Goal: Transaction & Acquisition: Purchase product/service

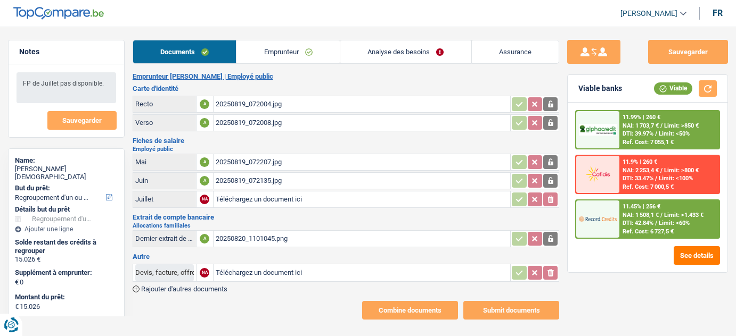
select select "refinancing"
select select "84"
select select "record credits"
click at [310, 61] on link "Emprunteur" at bounding box center [287, 51] width 103 height 23
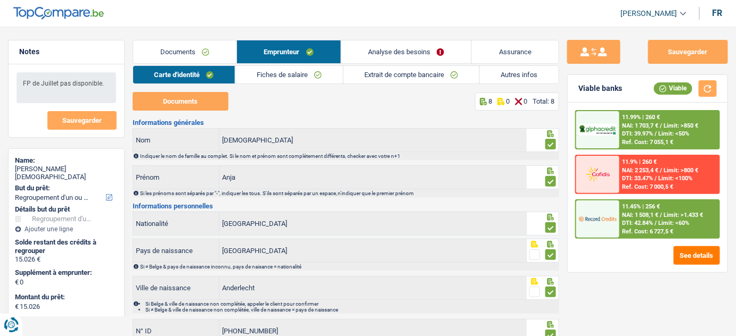
click at [383, 44] on link "Analyse des besoins" at bounding box center [406, 51] width 130 height 23
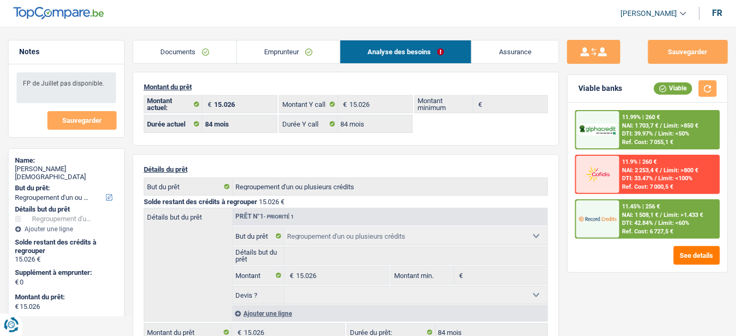
click at [213, 36] on main "Notes FP de Juillet pas disponible. Sauvegarder Name: Anja Vanderstraeten But d…" at bounding box center [368, 341] width 736 height 650
click at [198, 47] on link "Documents" at bounding box center [184, 51] width 103 height 23
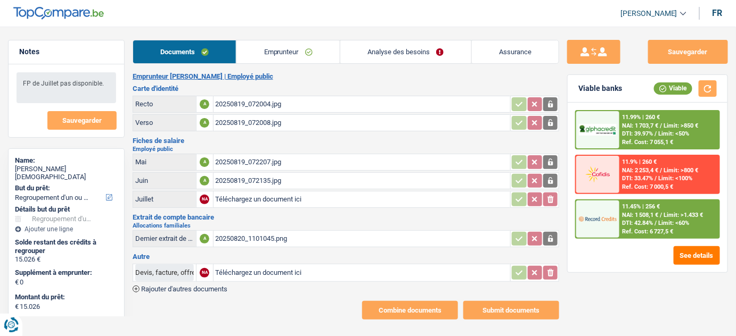
click at [224, 179] on div "20250819_072135.jpg" at bounding box center [362, 181] width 293 height 16
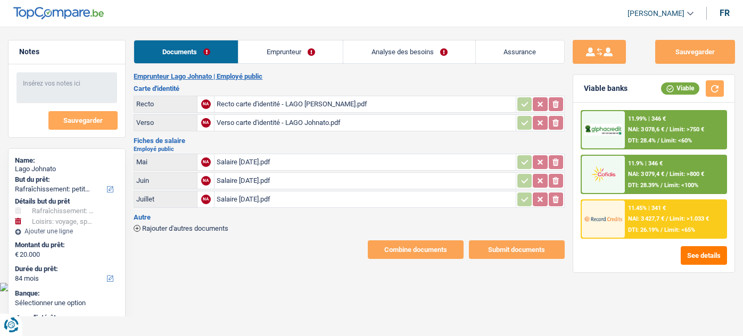
select select "houseOrGarden"
select select "hobbies"
select select "84"
click at [290, 103] on div "Recto carte d'identité - LAGO Johnato.pdf" at bounding box center [365, 104] width 297 height 16
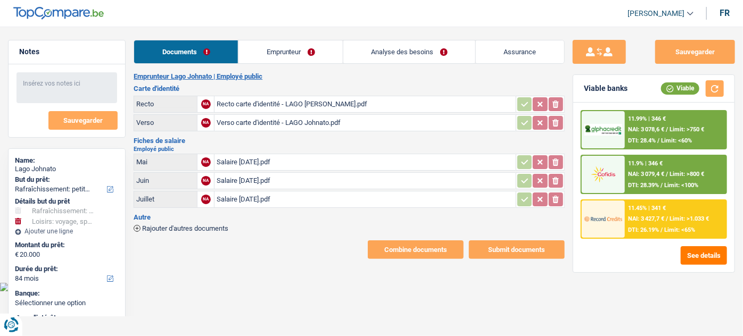
click at [264, 164] on div "Salaire mai 2025.pdf" at bounding box center [365, 162] width 297 height 16
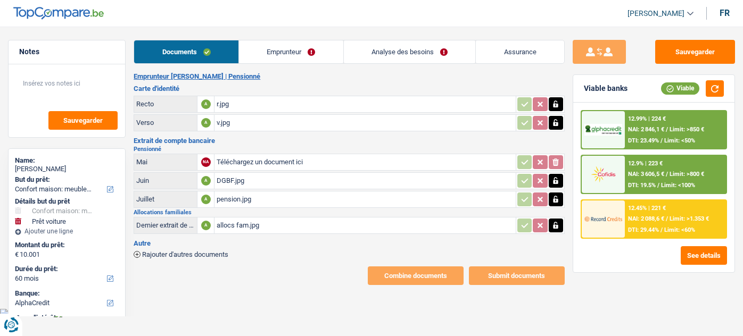
select select "household"
select select "car"
select select "60"
select select "alphacredit"
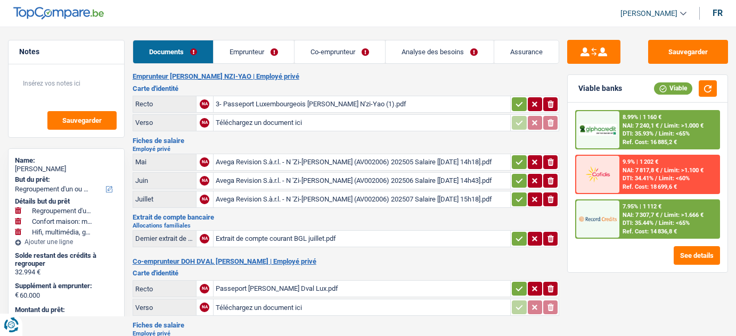
select select "refinancing"
select select "household"
select select "tech"
select select "120"
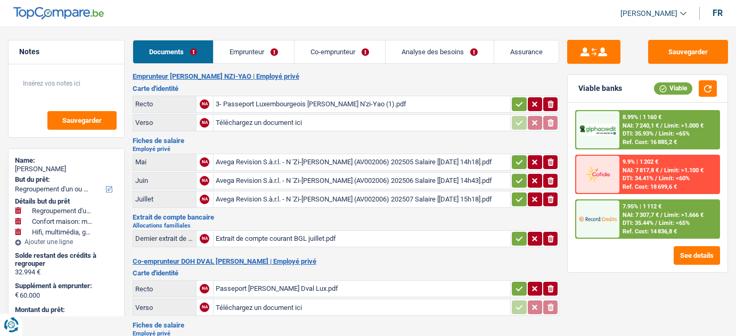
select select "record credits"
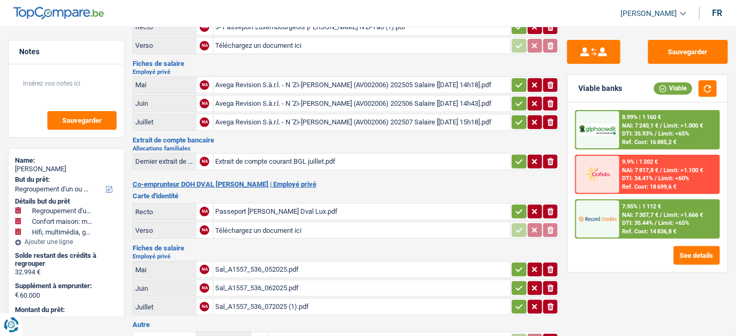
scroll to position [71, 0]
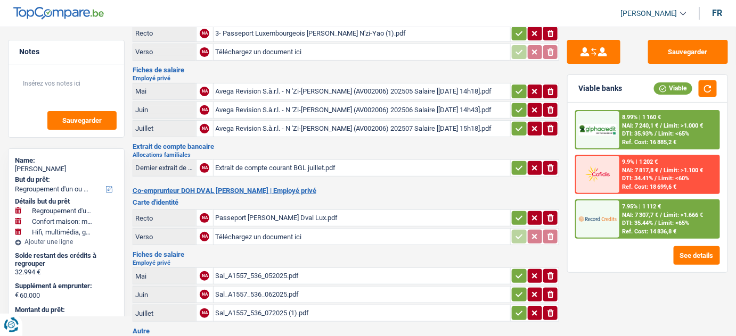
click at [281, 308] on div "Sal_A1557_536_072025 (1).pdf" at bounding box center [362, 314] width 293 height 16
click at [266, 121] on div "Avega Revision S.à.r.l. - N 'Zi-Yao Francine (AV002006) 202507 Salaire [22.07.…" at bounding box center [362, 129] width 293 height 16
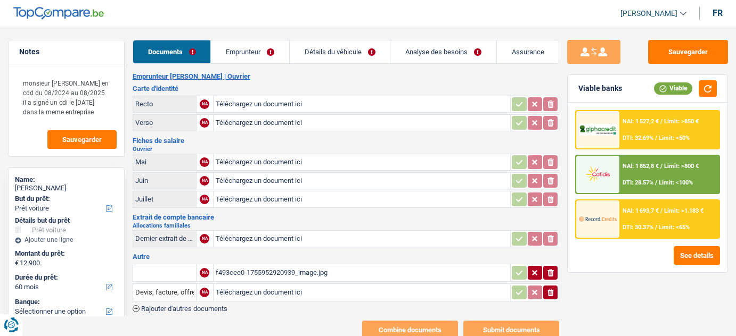
select select "car"
select select "60"
click at [254, 160] on input "Téléchargez un document ici" at bounding box center [362, 162] width 293 height 16
type input "C:\fakepath\05.jpeg"
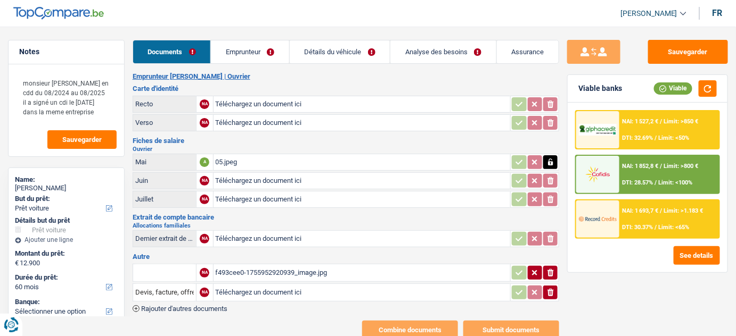
click at [258, 176] on input "Téléchargez un document ici" at bounding box center [362, 181] width 293 height 16
type input "C:\fakepath\06.jpeg"
click at [597, 1] on header "Dayana Santamaria Se déconnecter fr" at bounding box center [368, 13] width 736 height 27
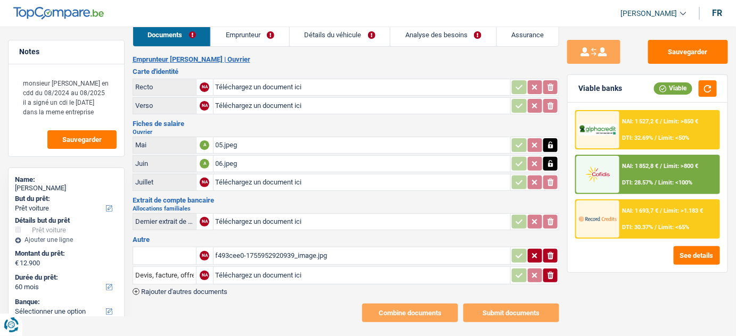
scroll to position [24, 0]
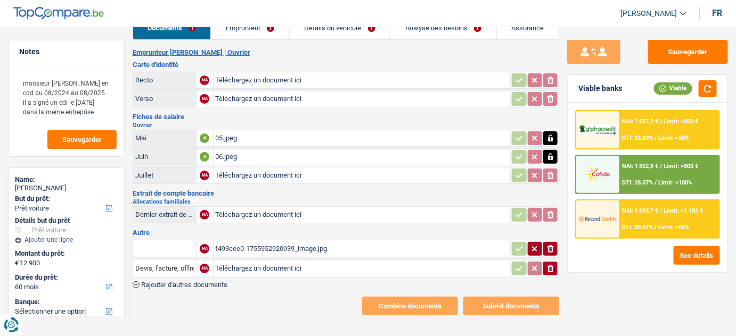
drag, startPoint x: 240, startPoint y: 264, endPoint x: 231, endPoint y: 272, distance: 12.0
click at [241, 264] on input "Téléchargez un document ici" at bounding box center [362, 269] width 293 height 16
click at [233, 270] on input "Téléchargez un document ici" at bounding box center [362, 269] width 293 height 16
type input "C:\fakepath\contrat 1.pdf"
click at [171, 267] on input "Devis, facture, offre, bon de commande" at bounding box center [164, 268] width 59 height 17
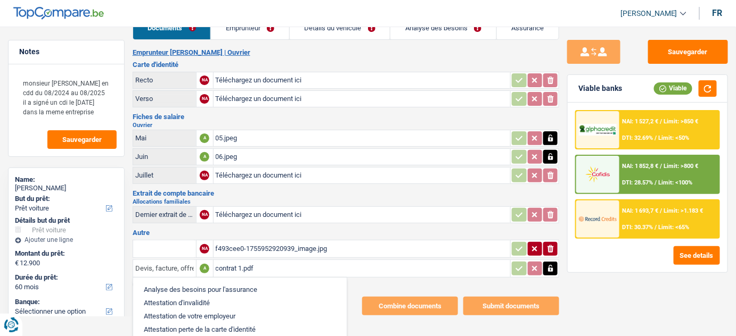
click at [171, 267] on input "Devis, facture, offre, bon de commande" at bounding box center [164, 268] width 59 height 17
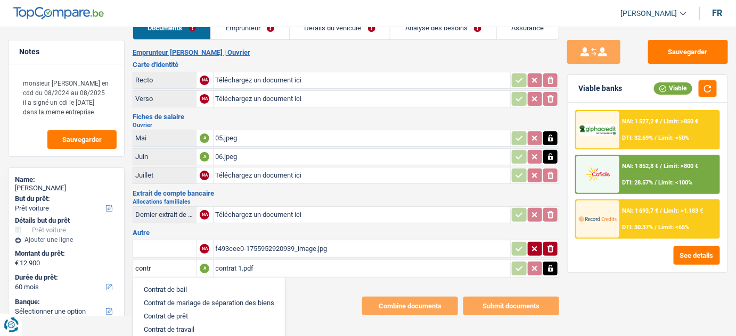
drag, startPoint x: 191, startPoint y: 324, endPoint x: 179, endPoint y: 294, distance: 32.0
click at [186, 319] on ul "Contrat de bail Contrat de mariage de séparation des biens Contrat de prêt Cont…" at bounding box center [209, 309] width 153 height 65
click at [201, 330] on li "Contrat de travail" at bounding box center [208, 329] width 141 height 13
type input "Contrat de travail"
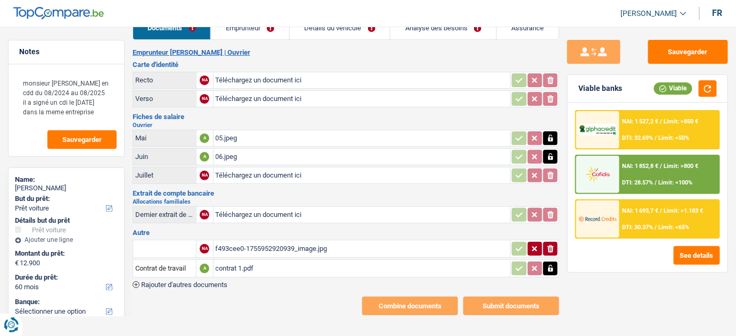
click at [168, 249] on input "text" at bounding box center [164, 249] width 59 height 17
click at [188, 269] on li "Devis, facture, offre, bon de commande" at bounding box center [203, 270] width 130 height 13
type input "Devis, facture, offre, bon de commande"
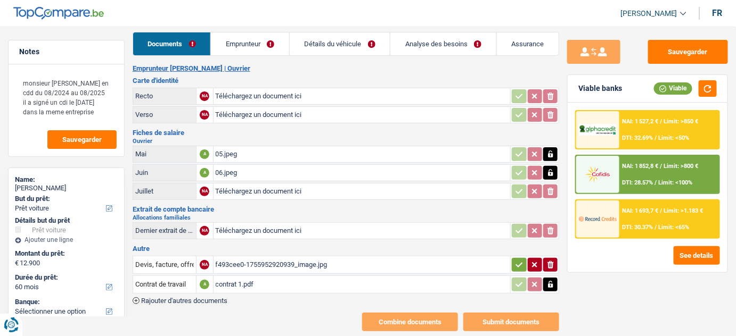
scroll to position [0, 0]
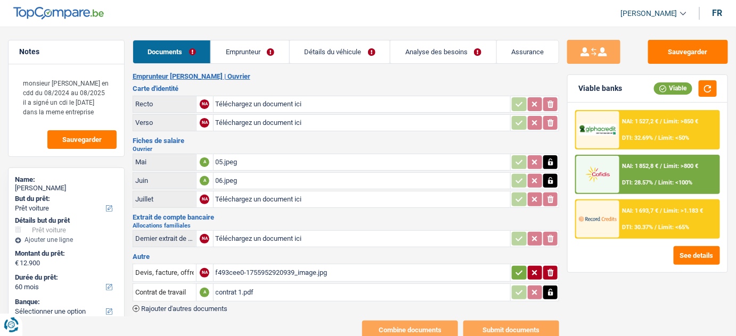
click at [262, 103] on input "Téléchargez un document ici" at bounding box center [362, 104] width 293 height 16
type input "C:\fakepath\r.jpeg"
click at [235, 123] on input "Téléchargez un document ici" at bounding box center [362, 123] width 293 height 16
type input "C:\fakepath\v.jpeg"
click at [336, 177] on div "06.jpeg" at bounding box center [362, 181] width 293 height 16
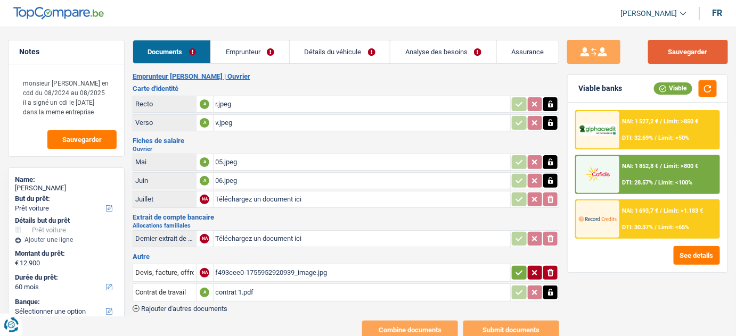
click at [688, 52] on button "Sauvegarder" at bounding box center [688, 52] width 80 height 24
click at [253, 273] on div "f493cee0-1755952920939_image.jpg" at bounding box center [362, 273] width 293 height 16
click at [693, 58] on button "Sauvegarder" at bounding box center [688, 52] width 80 height 24
select select "car"
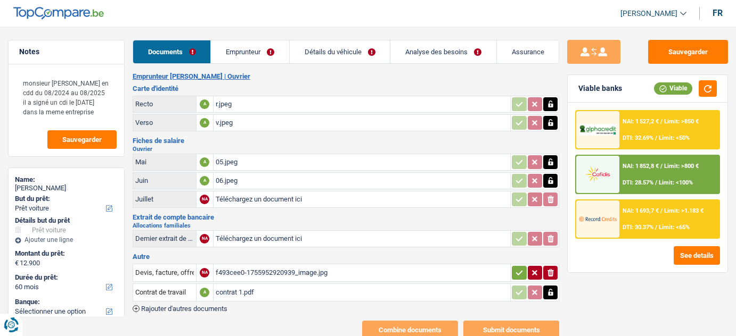
select select "60"
click at [248, 285] on div "contrat 1.pdf" at bounding box center [362, 293] width 293 height 16
click at [680, 56] on button "Sauvegarder" at bounding box center [688, 52] width 80 height 24
click at [262, 232] on input "Téléchargez un document ici" at bounding box center [362, 239] width 293 height 16
type input "C:\fakepath\allocs fam.jpeg"
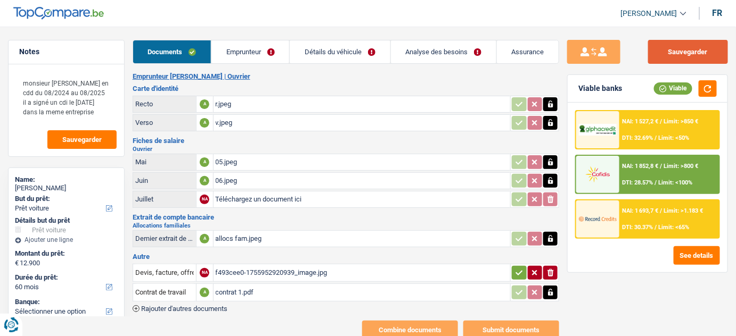
click at [677, 52] on button "Sauvegarder" at bounding box center [688, 52] width 80 height 24
click at [692, 53] on button "Sauvegarder" at bounding box center [688, 52] width 80 height 24
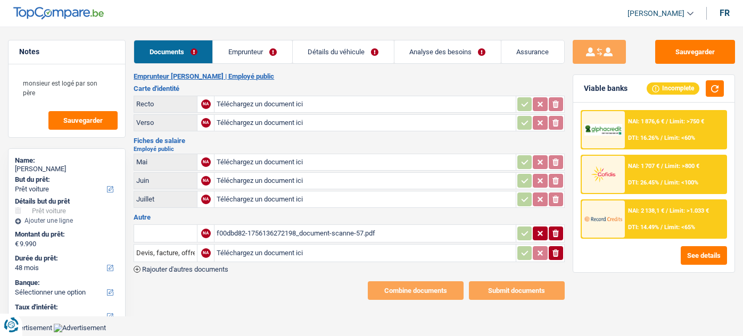
select select "car"
select select "48"
click at [279, 229] on div "f00dbd82-1756136272198_document-scanne-57.pdf" at bounding box center [365, 234] width 297 height 16
click at [165, 229] on input "text" at bounding box center [165, 233] width 59 height 17
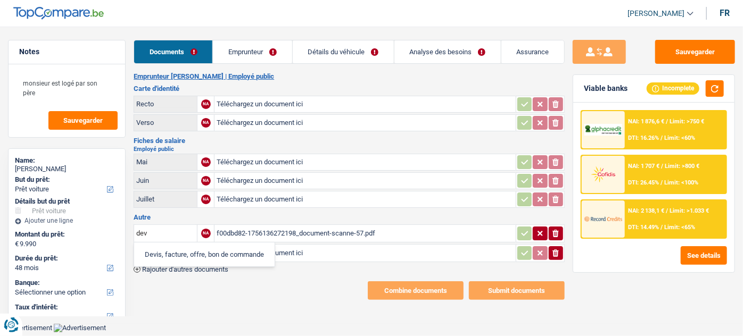
click at [197, 253] on li "Devis, facture, offre, bon de commande" at bounding box center [204, 254] width 130 height 13
type input "Devis, facture, offre, bon de commande"
click at [561, 252] on button "ionicons-v5-e" at bounding box center [556, 253] width 14 height 14
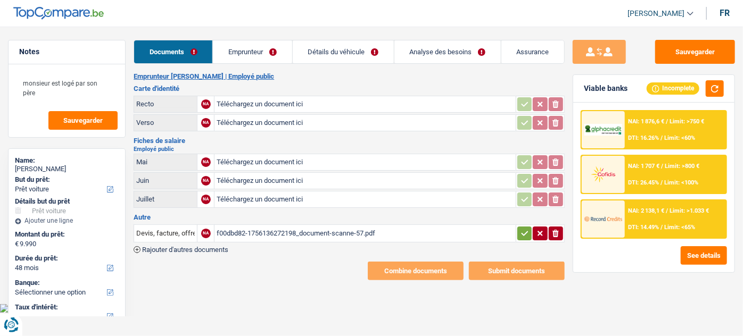
click at [273, 104] on input "Téléchargez un document ici" at bounding box center [365, 104] width 297 height 16
type input "C:\fakepath\r.jpeg"
click at [267, 122] on input "Téléchargez un document ici" at bounding box center [365, 123] width 297 height 16
type input "C:\fakepath\v.jpeg"
click at [248, 163] on input "Téléchargez un document ici" at bounding box center [365, 162] width 297 height 16
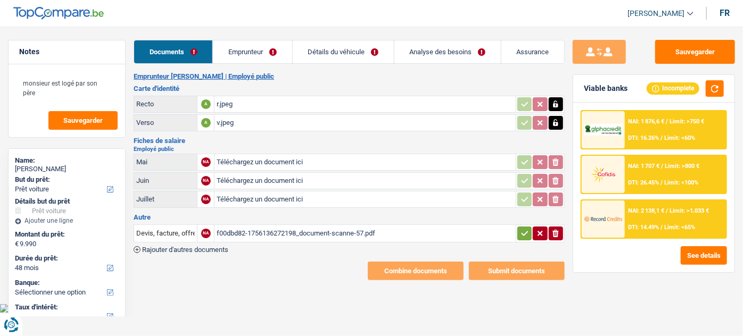
type input "C:\fakepath\05.jpeg"
click at [238, 180] on input "Téléchargez un document ici" at bounding box center [365, 181] width 297 height 16
type input "C:\fakepath\06.jpeg"
click at [254, 193] on input "Téléchargez un document ici" at bounding box center [365, 200] width 297 height 16
type input "C:\fakepath\07.jpeg"
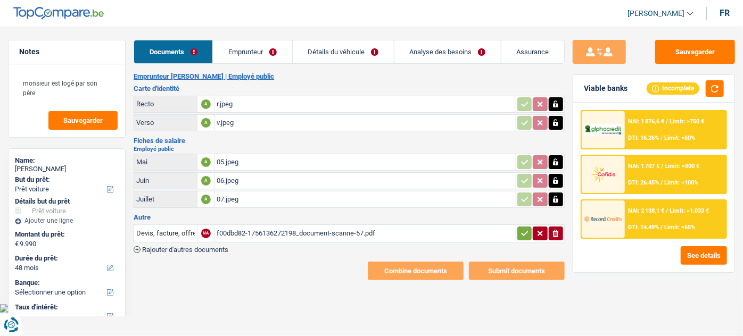
click at [257, 233] on div "f00dbd82-1756136272198_document-scanne-57.pdf" at bounding box center [365, 234] width 297 height 16
click at [247, 54] on link "Emprunteur" at bounding box center [252, 51] width 79 height 23
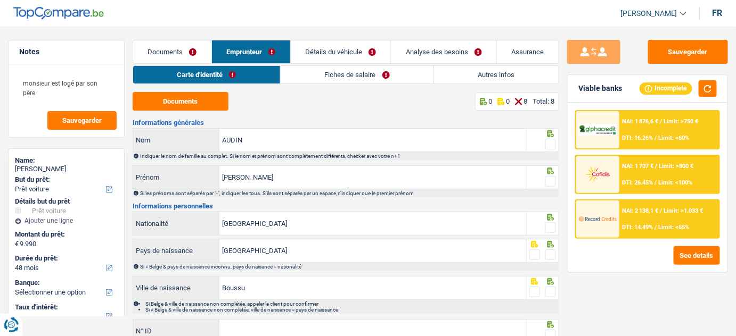
click at [186, 88] on div "Carte d'identité Fiches de salaire Autres infos Documents 0 0 8 Total: 8 Inform…" at bounding box center [346, 237] width 427 height 344
click at [192, 103] on button "Documents" at bounding box center [181, 101] width 96 height 19
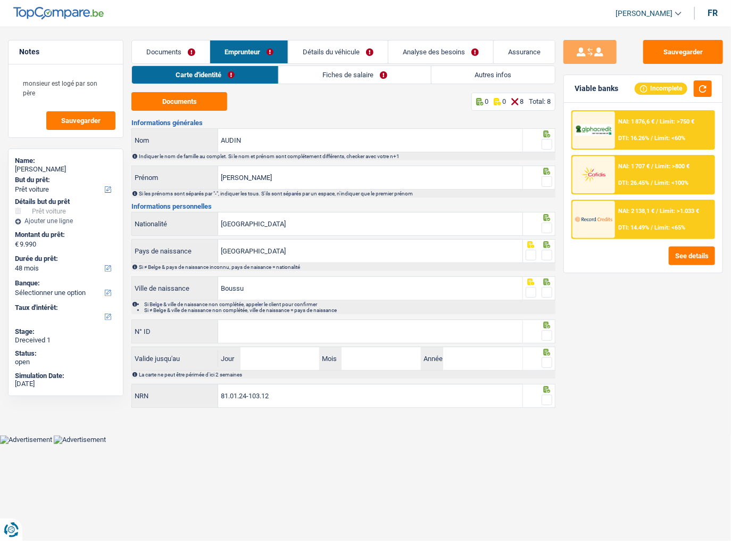
click at [550, 144] on span at bounding box center [547, 144] width 11 height 11
click at [0, 0] on input "radio" at bounding box center [0, 0] width 0 height 0
click at [547, 182] on span at bounding box center [547, 181] width 11 height 11
click at [0, 0] on input "radio" at bounding box center [0, 0] width 0 height 0
click at [546, 227] on span at bounding box center [547, 228] width 11 height 11
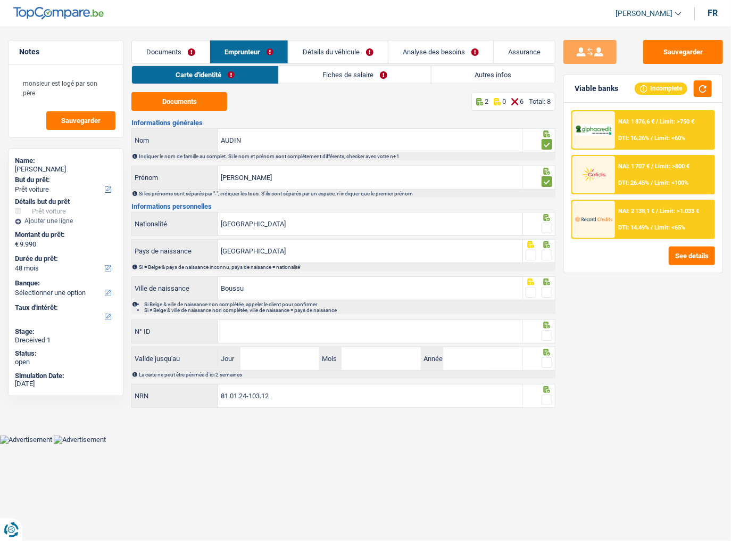
click at [0, 0] on input "radio" at bounding box center [0, 0] width 0 height 0
click at [549, 252] on span at bounding box center [547, 255] width 11 height 11
click at [0, 0] on input "radio" at bounding box center [0, 0] width 0 height 0
click at [549, 290] on span at bounding box center [547, 292] width 11 height 11
click at [0, 0] on input "radio" at bounding box center [0, 0] width 0 height 0
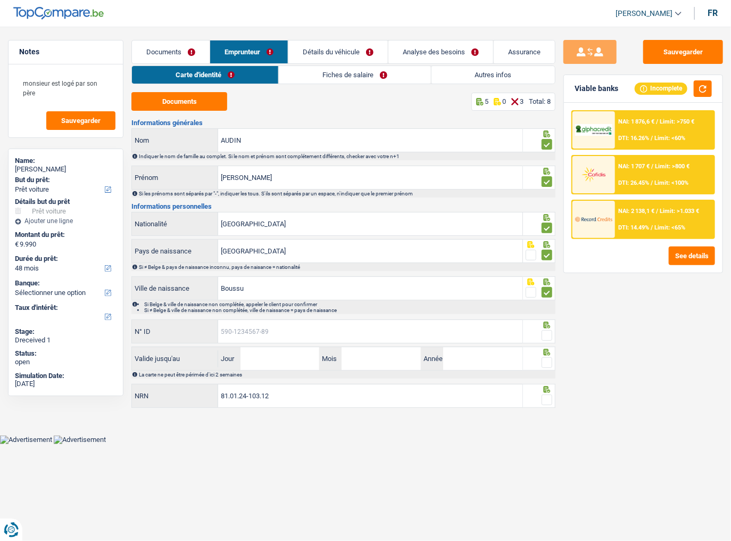
drag, startPoint x: 303, startPoint y: 330, endPoint x: 713, endPoint y: 353, distance: 410.5
click at [307, 330] on input "N° ID" at bounding box center [370, 331] width 304 height 23
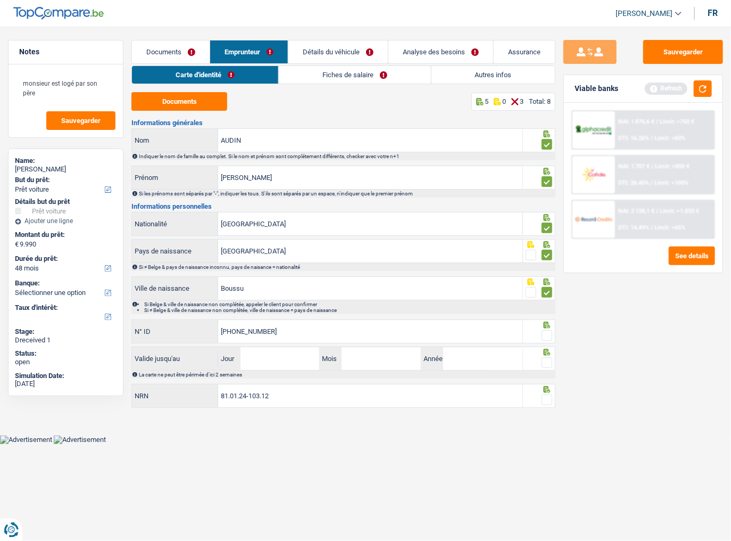
type input "595-2691804-72"
click at [550, 332] on span at bounding box center [547, 335] width 11 height 11
click at [0, 0] on input "radio" at bounding box center [0, 0] width 0 height 0
click at [703, 83] on button "button" at bounding box center [703, 88] width 18 height 17
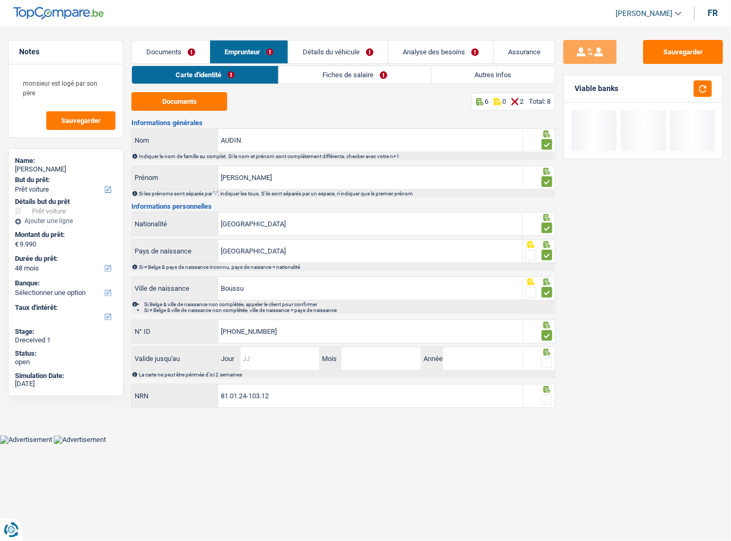
drag, startPoint x: 268, startPoint y: 360, endPoint x: 287, endPoint y: 360, distance: 19.2
click at [267, 336] on input "Jour" at bounding box center [280, 358] width 79 height 23
type input "24"
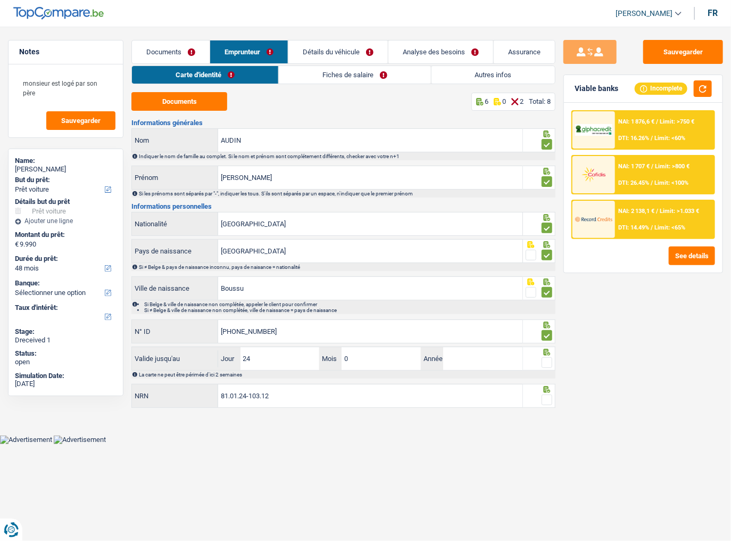
type input "08"
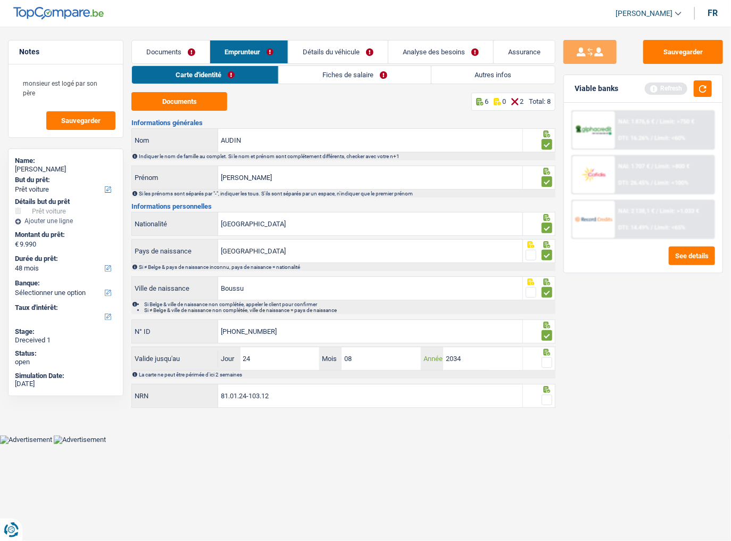
type input "2034"
drag, startPoint x: 548, startPoint y: 361, endPoint x: 626, endPoint y: 263, distance: 125.1
click at [548, 336] on span at bounding box center [547, 362] width 11 height 11
click at [0, 0] on input "radio" at bounding box center [0, 0] width 0 height 0
click at [701, 93] on button "button" at bounding box center [703, 88] width 18 height 17
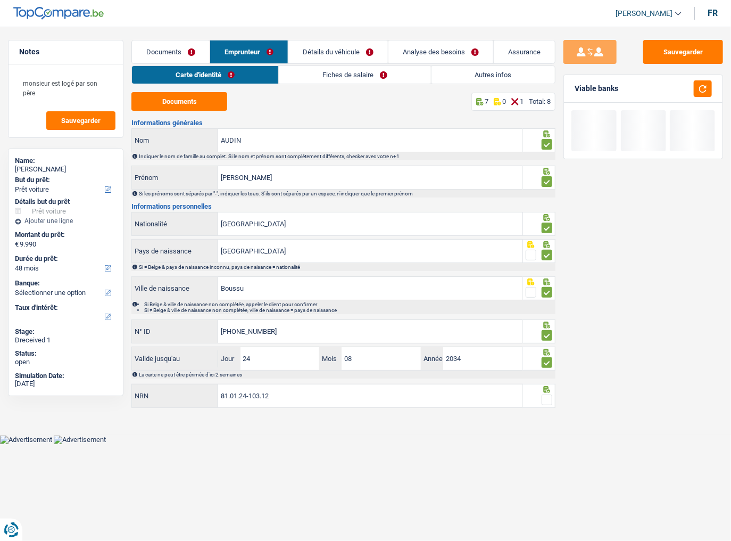
click at [550, 336] on span at bounding box center [547, 399] width 11 height 11
click at [0, 0] on input "radio" at bounding box center [0, 0] width 0 height 0
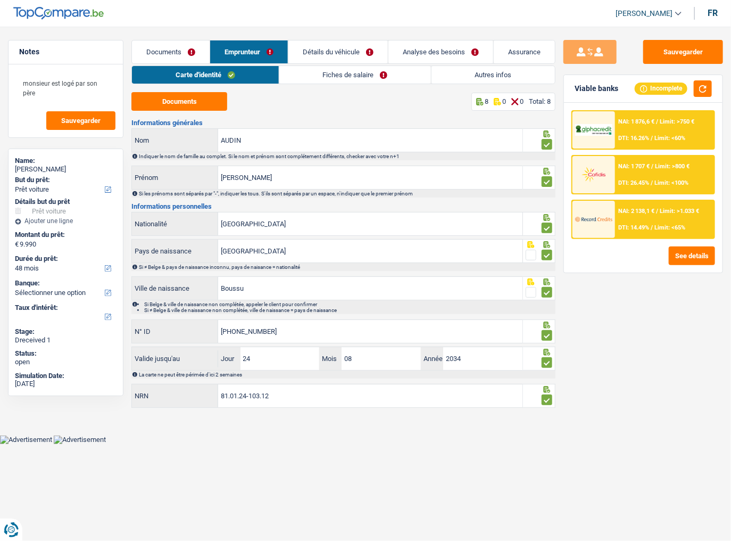
click at [322, 75] on link "Fiches de salaire" at bounding box center [355, 75] width 152 height 18
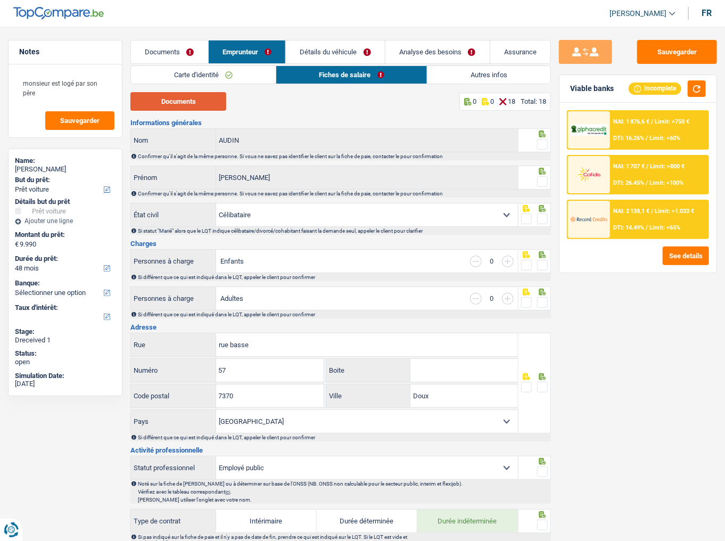
click at [153, 99] on button "Documents" at bounding box center [178, 101] width 96 height 19
click at [541, 143] on span at bounding box center [542, 144] width 11 height 11
click at [0, 0] on input "radio" at bounding box center [0, 0] width 0 height 0
click at [545, 184] on span at bounding box center [542, 181] width 11 height 11
click at [0, 0] on input "radio" at bounding box center [0, 0] width 0 height 0
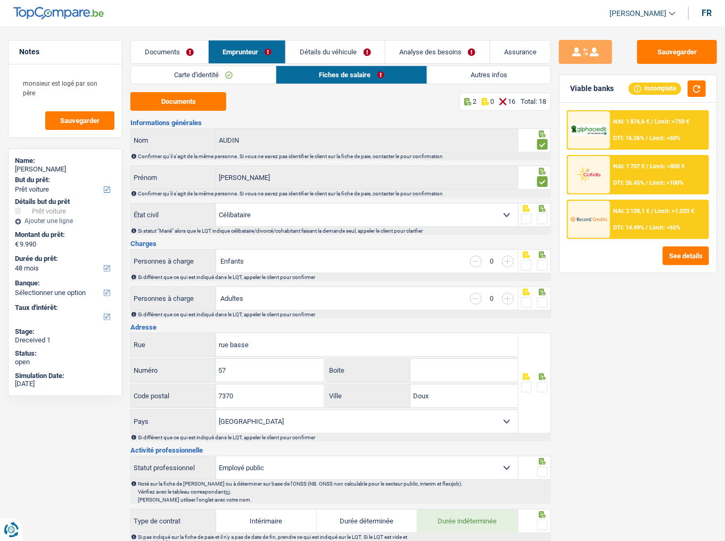
click at [541, 213] on span at bounding box center [542, 218] width 11 height 11
click at [0, 0] on input "radio" at bounding box center [0, 0] width 0 height 0
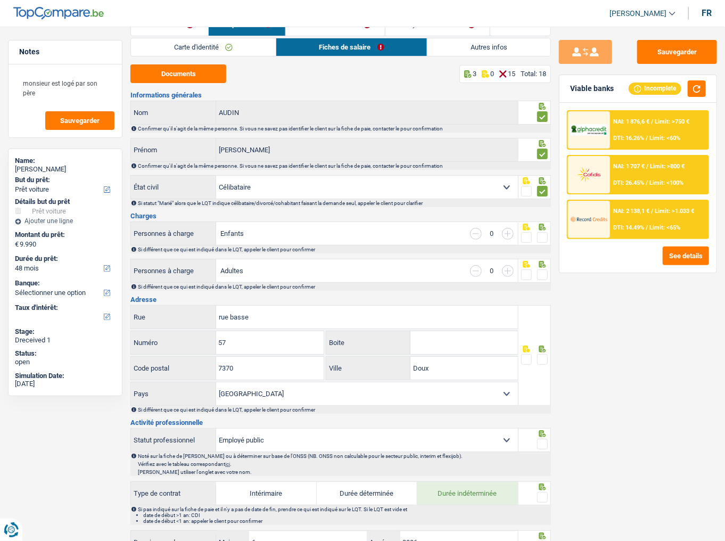
scroll to position [43, 0]
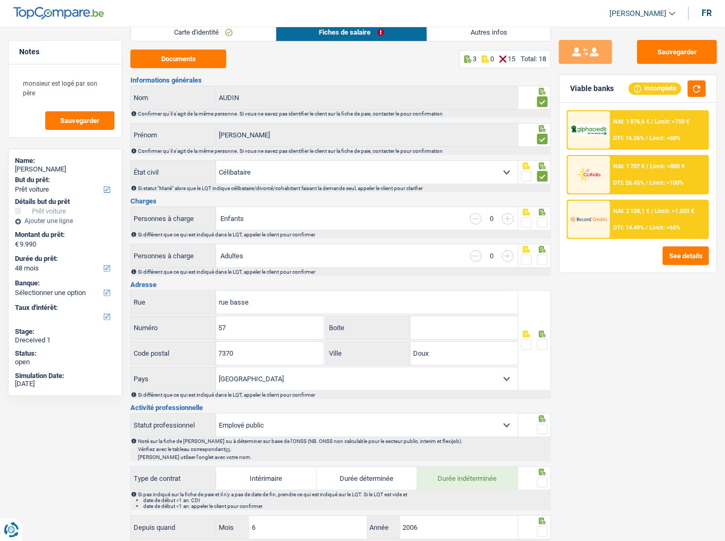
click at [537, 217] on fieldset at bounding box center [534, 222] width 27 height 13
click at [542, 224] on span at bounding box center [542, 222] width 11 height 11
click at [0, 0] on input "radio" at bounding box center [0, 0] width 0 height 0
click at [542, 256] on span at bounding box center [542, 259] width 11 height 11
click at [0, 0] on input "radio" at bounding box center [0, 0] width 0 height 0
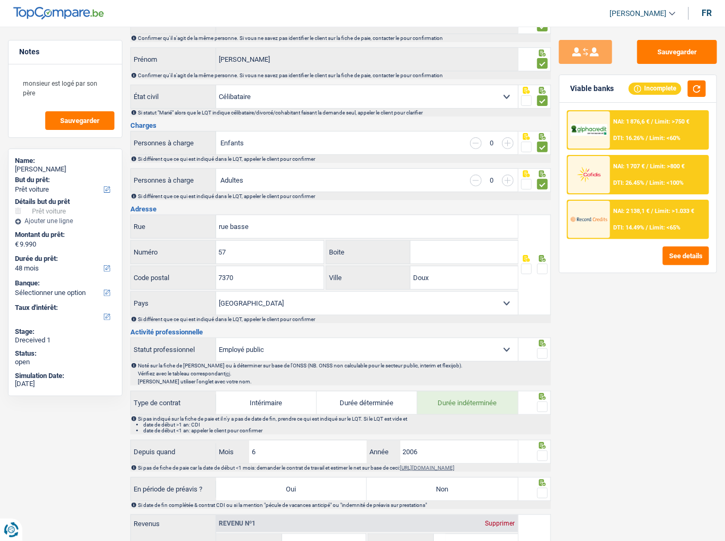
scroll to position [170, 0]
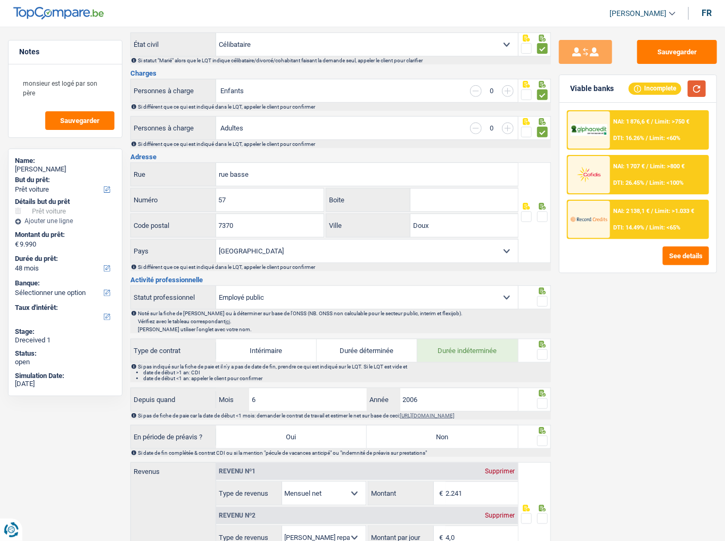
click at [697, 89] on button "button" at bounding box center [697, 88] width 18 height 17
click at [542, 216] on span at bounding box center [542, 216] width 11 height 11
click at [0, 0] on input "radio" at bounding box center [0, 0] width 0 height 0
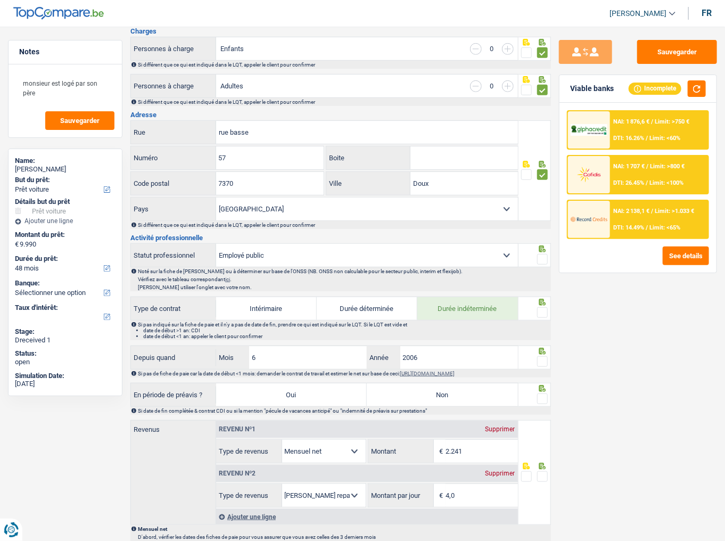
scroll to position [213, 0]
click at [455, 178] on input "Doux" at bounding box center [463, 182] width 107 height 23
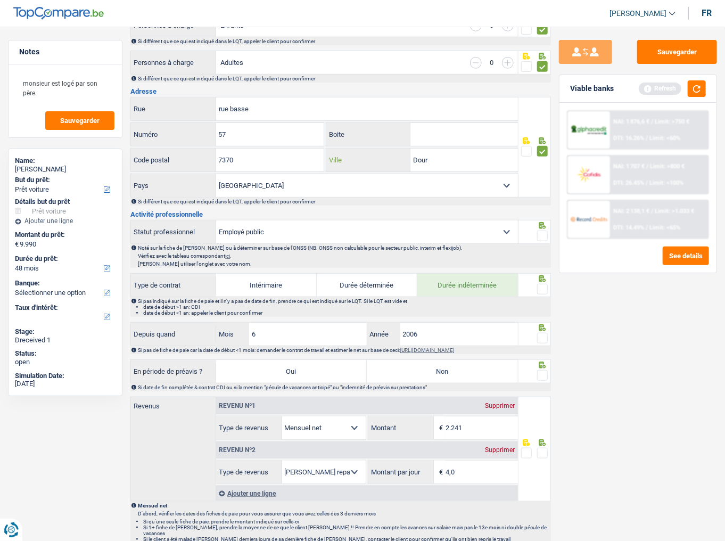
scroll to position [256, 0]
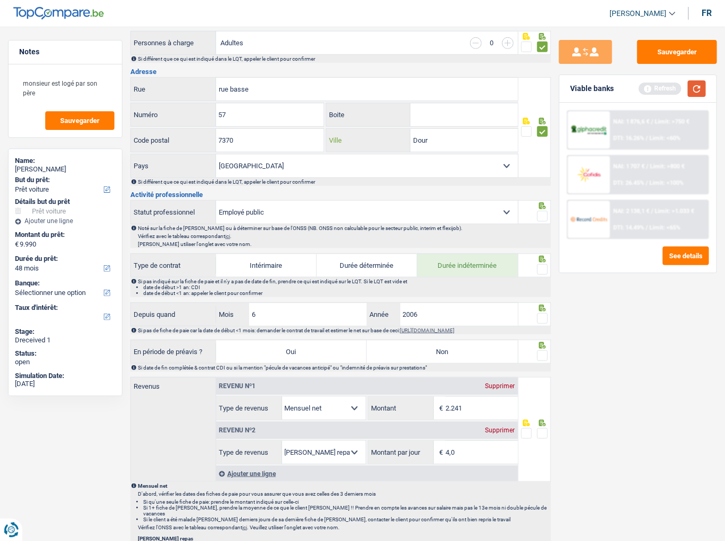
type input "Dour"
click at [695, 89] on button "button" at bounding box center [697, 88] width 18 height 17
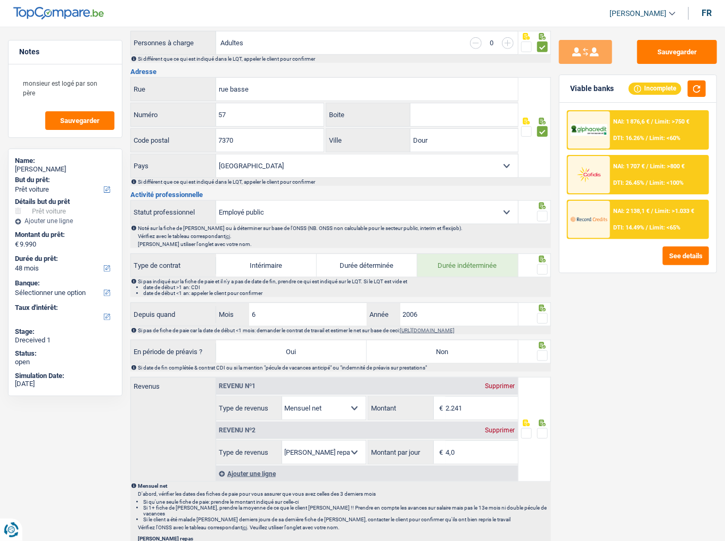
click at [540, 211] on span at bounding box center [542, 216] width 11 height 11
click at [0, 0] on input "radio" at bounding box center [0, 0] width 0 height 0
click at [477, 336] on label "Non" at bounding box center [442, 351] width 151 height 23
click at [477, 336] on input "Non" at bounding box center [442, 351] width 151 height 23
radio input "true"
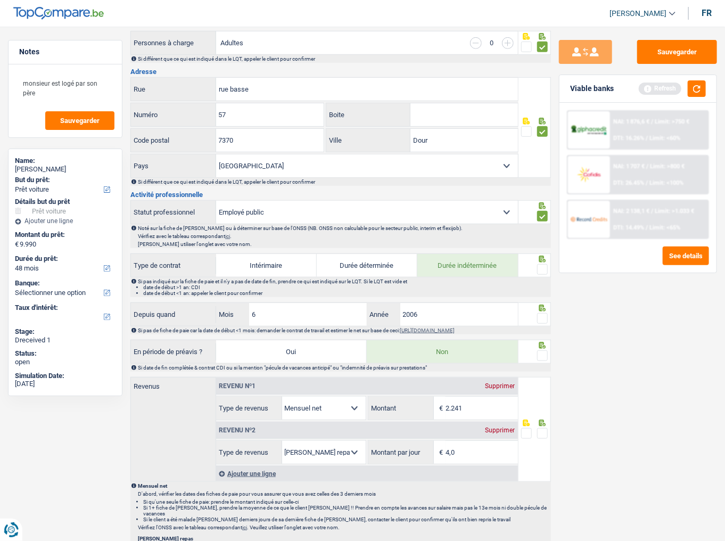
click at [541, 336] on span at bounding box center [542, 355] width 11 height 11
click at [0, 0] on input "radio" at bounding box center [0, 0] width 0 height 0
click at [695, 82] on button "button" at bounding box center [697, 88] width 18 height 17
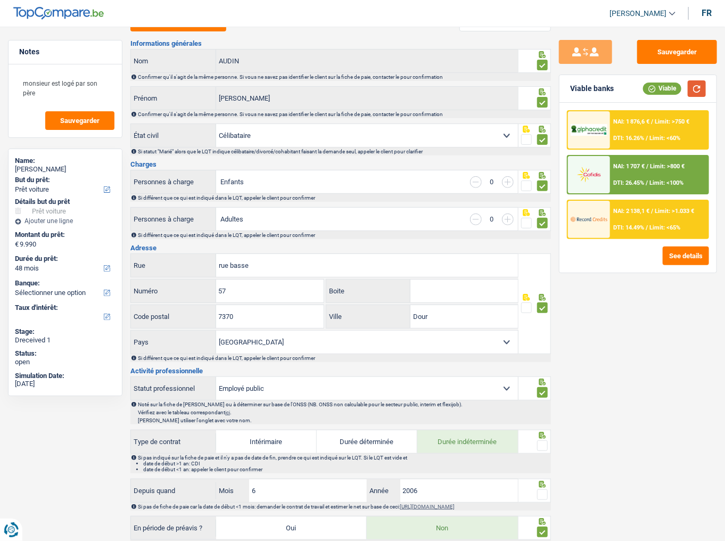
scroll to position [213, 0]
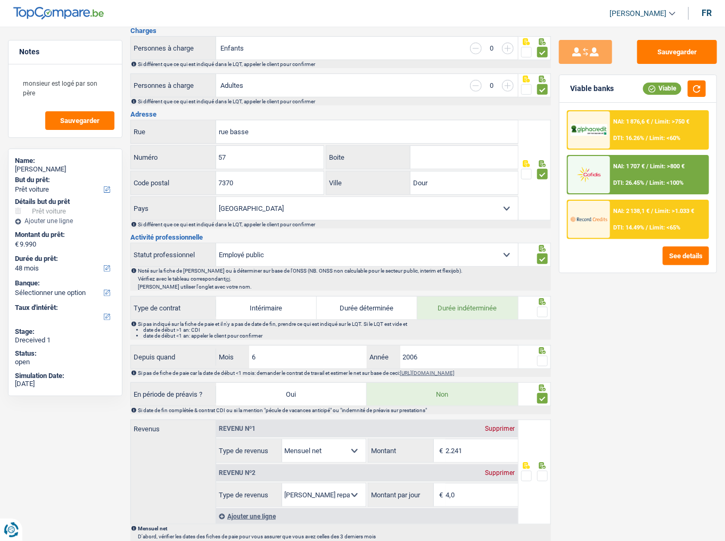
click at [319, 256] on select "Ouvrier Employé privé Employé public Invalide Indépendant Pensionné Chômeur Mut…" at bounding box center [367, 254] width 302 height 23
select select "worker"
click at [216, 243] on select "Ouvrier Employé privé Employé public Invalide Indépendant Pensionné Chômeur Mut…" at bounding box center [367, 254] width 302 height 23
radio input "false"
checkbox input "false"
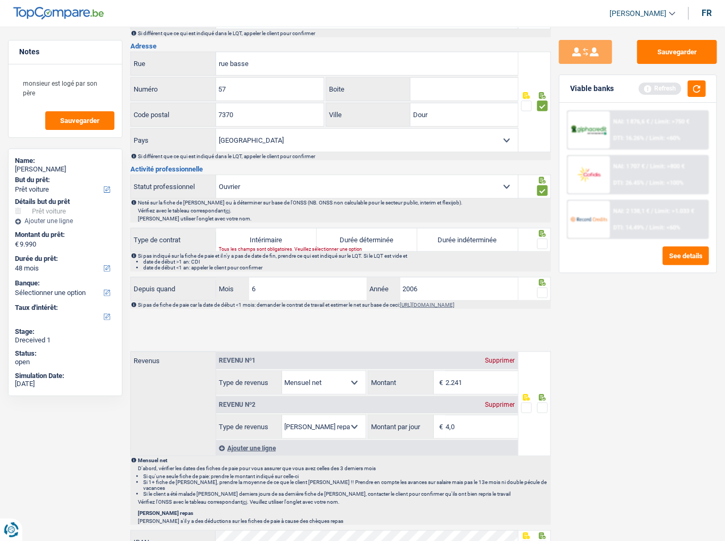
scroll to position [298, 0]
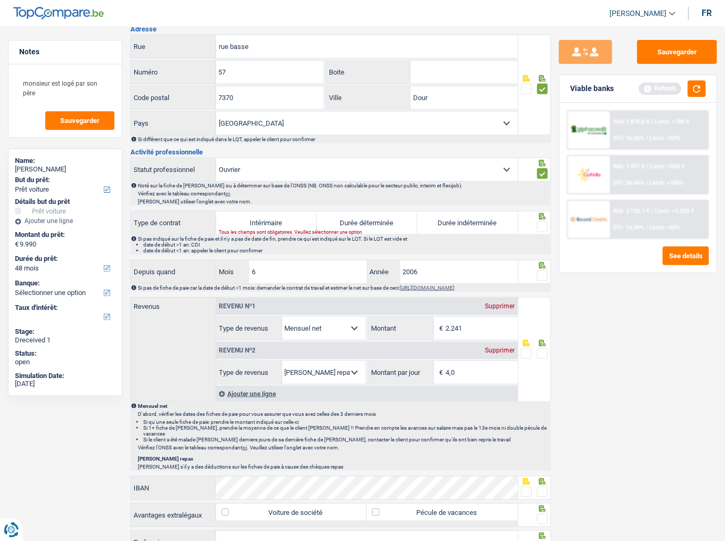
drag, startPoint x: 500, startPoint y: 221, endPoint x: 541, endPoint y: 226, distance: 41.2
click at [501, 223] on label "Durée indéterminée" at bounding box center [467, 222] width 101 height 23
click at [501, 223] on input "Durée indéterminée" at bounding box center [467, 222] width 101 height 23
radio input "true"
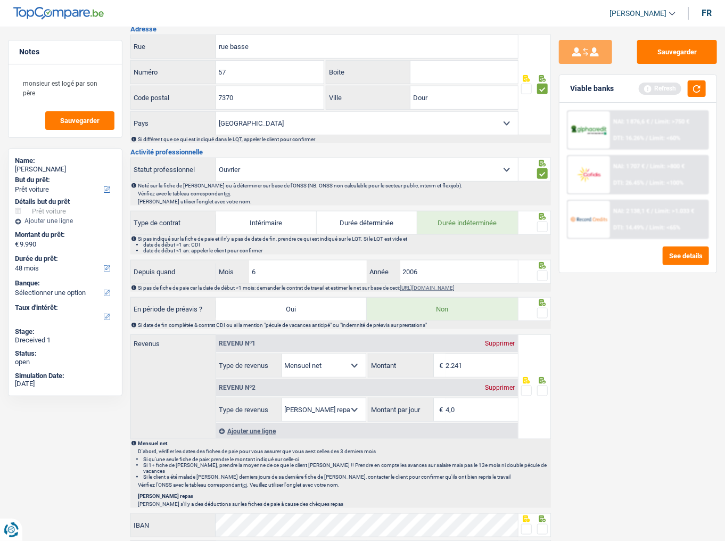
click at [539, 221] on span at bounding box center [542, 226] width 11 height 11
click at [0, 0] on input "radio" at bounding box center [0, 0] width 0 height 0
drag, startPoint x: 438, startPoint y: 267, endPoint x: 365, endPoint y: 271, distance: 73.6
click at [365, 271] on div "6 Mois / 2006 Année" at bounding box center [367, 271] width 302 height 23
type input "2022"
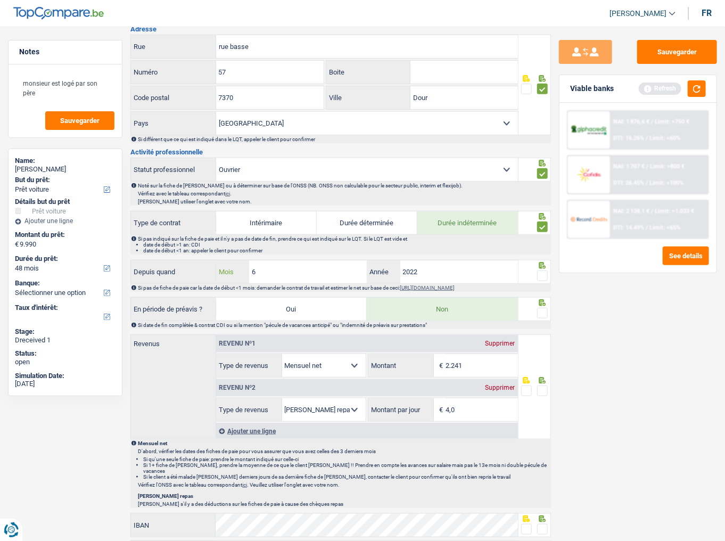
click at [303, 275] on input "6" at bounding box center [308, 271] width 118 height 23
drag, startPoint x: 546, startPoint y: 270, endPoint x: 549, endPoint y: 322, distance: 51.7
click at [545, 270] on span at bounding box center [542, 275] width 11 height 11
click at [0, 0] on input "radio" at bounding box center [0, 0] width 0 height 0
click at [545, 316] on div at bounding box center [542, 313] width 11 height 13
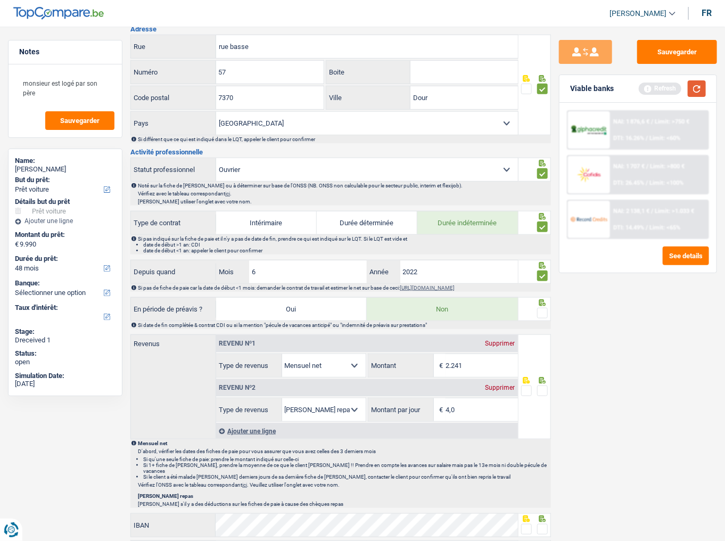
click at [693, 93] on button "button" at bounding box center [697, 88] width 18 height 17
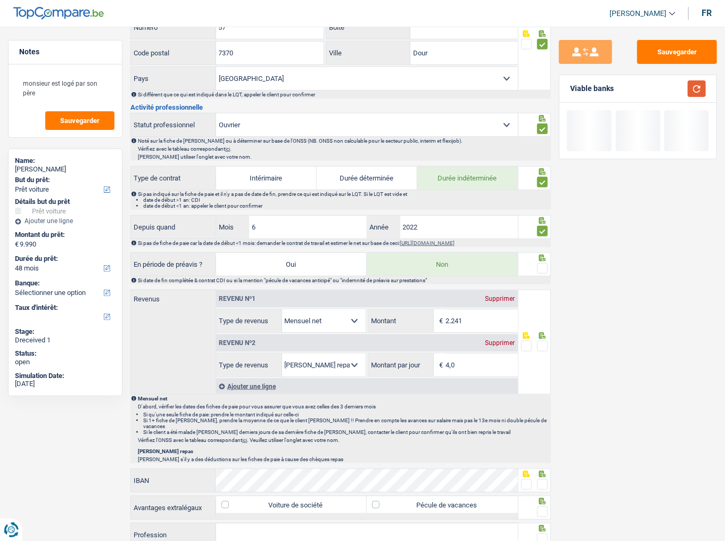
scroll to position [383, 0]
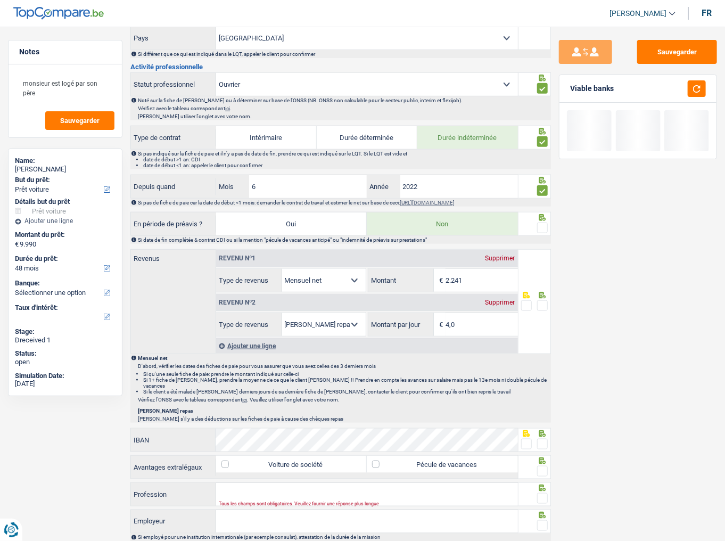
click at [545, 223] on span at bounding box center [542, 228] width 11 height 11
click at [0, 0] on input "radio" at bounding box center [0, 0] width 0 height 0
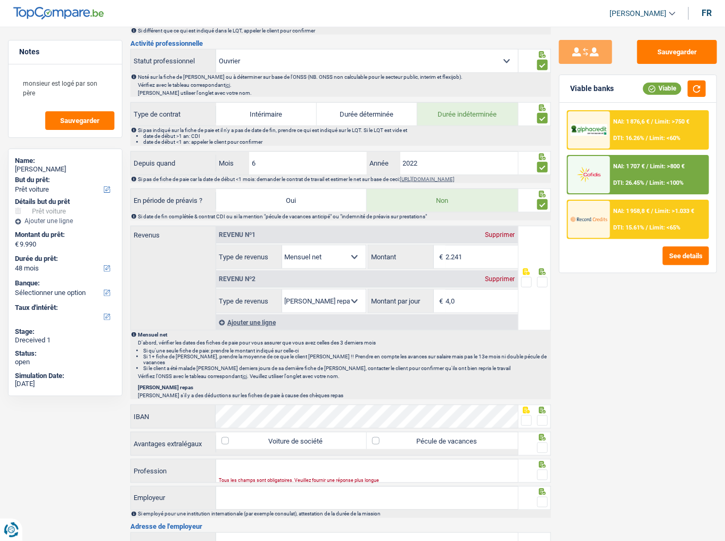
scroll to position [426, 0]
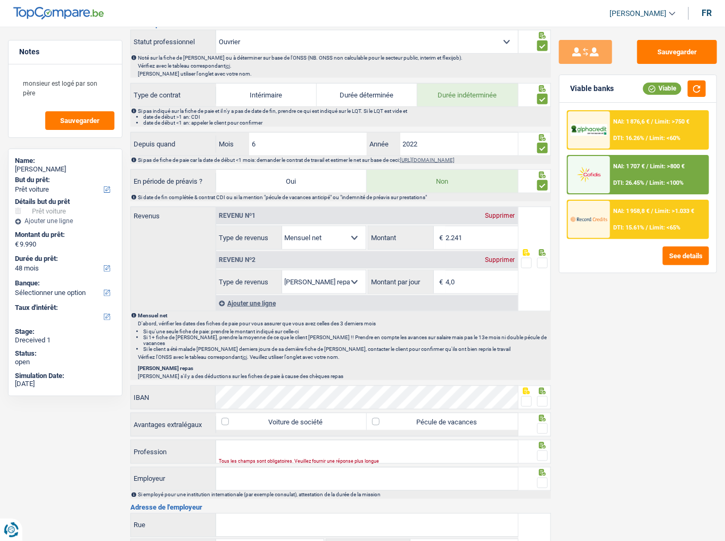
click at [478, 237] on input "2.241" at bounding box center [482, 237] width 72 height 23
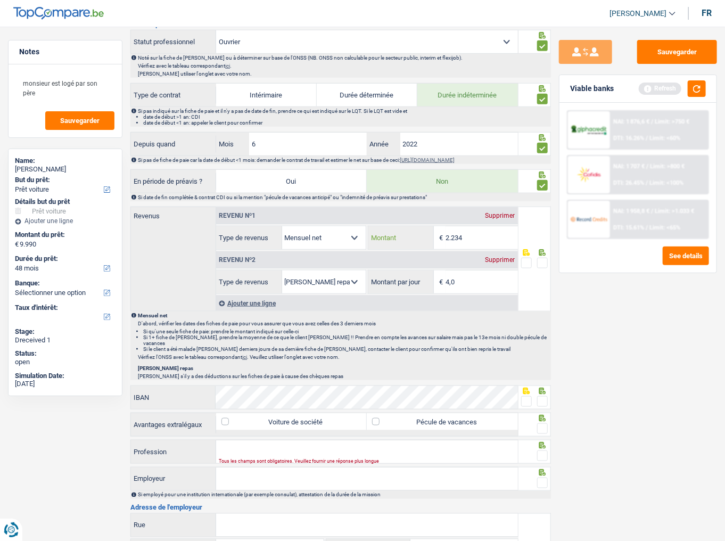
type input "2.234"
drag, startPoint x: 541, startPoint y: 259, endPoint x: 620, endPoint y: 188, distance: 105.9
click at [542, 259] on span at bounding box center [542, 263] width 11 height 11
click at [0, 0] on input "radio" at bounding box center [0, 0] width 0 height 0
click at [702, 83] on button "button" at bounding box center [697, 88] width 18 height 17
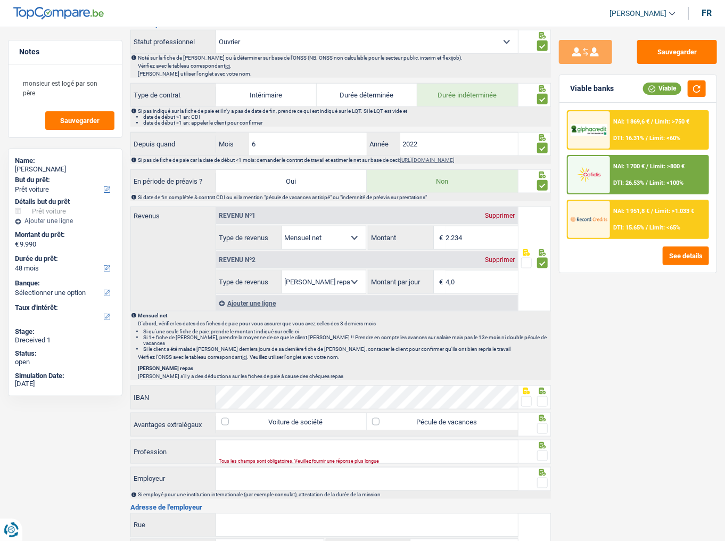
click at [501, 257] on div "Supprimer" at bounding box center [500, 260] width 35 height 6
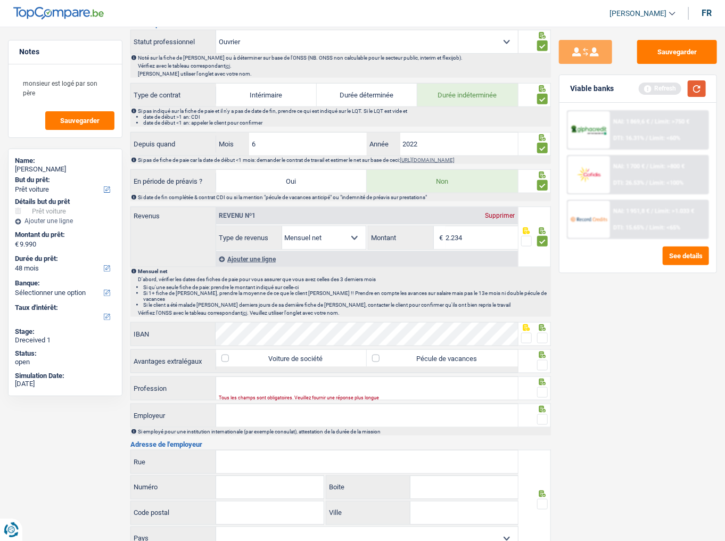
drag, startPoint x: 698, startPoint y: 87, endPoint x: 682, endPoint y: 97, distance: 18.5
click at [698, 87] on button "button" at bounding box center [697, 88] width 18 height 17
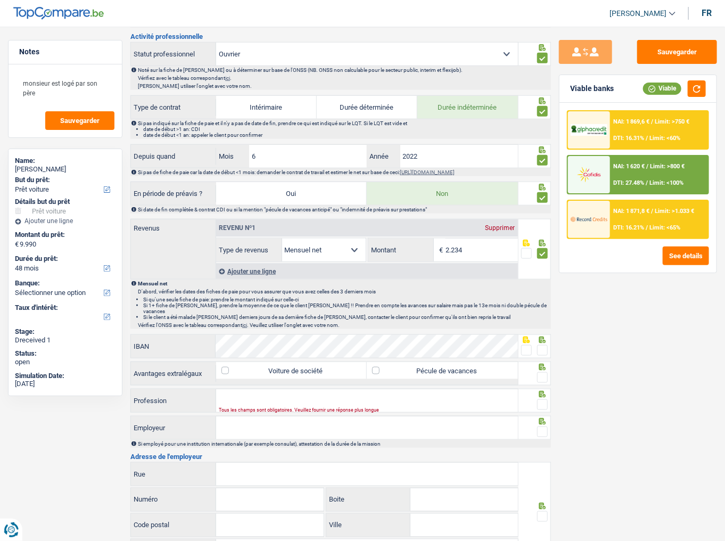
scroll to position [468, 0]
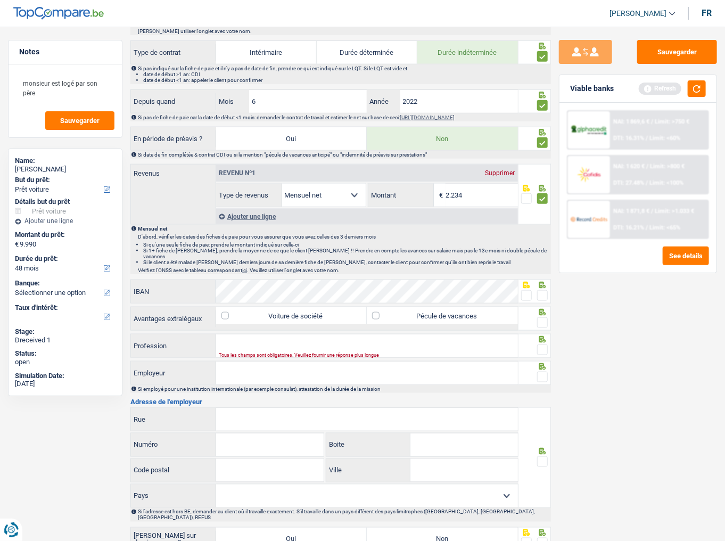
click at [541, 290] on span at bounding box center [542, 295] width 11 height 11
click at [0, 0] on input "radio" at bounding box center [0, 0] width 0 height 0
click at [692, 89] on button "button" at bounding box center [697, 88] width 18 height 17
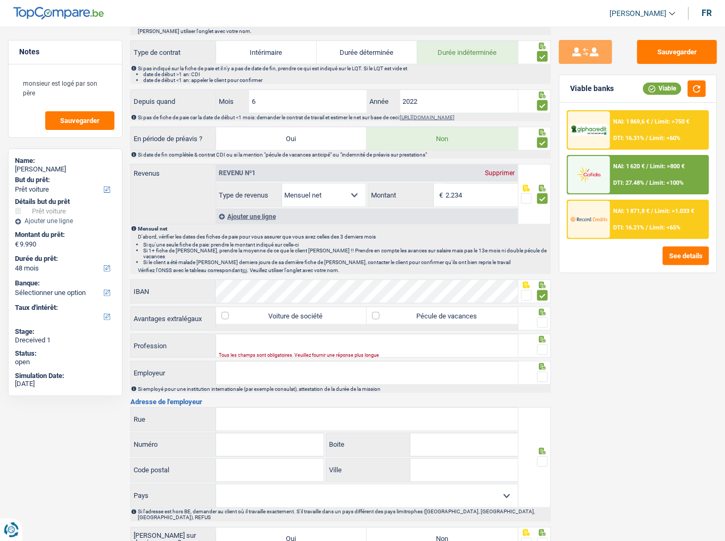
click at [543, 317] on span at bounding box center [542, 322] width 11 height 11
click at [0, 0] on input "radio" at bounding box center [0, 0] width 0 height 0
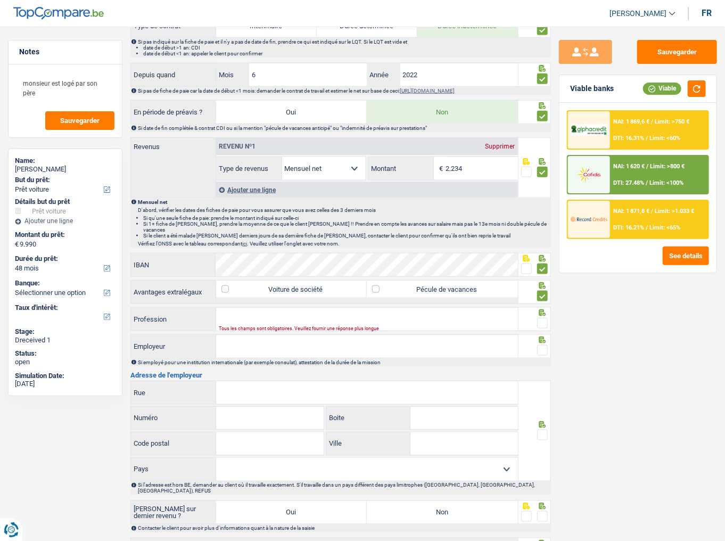
scroll to position [554, 0]
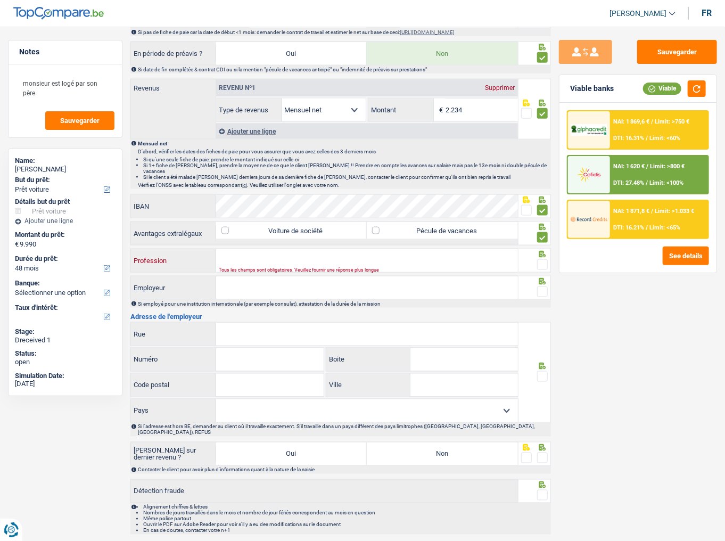
click at [392, 254] on input "Profession" at bounding box center [367, 260] width 302 height 23
click at [266, 249] on input "Profession" at bounding box center [367, 260] width 302 height 23
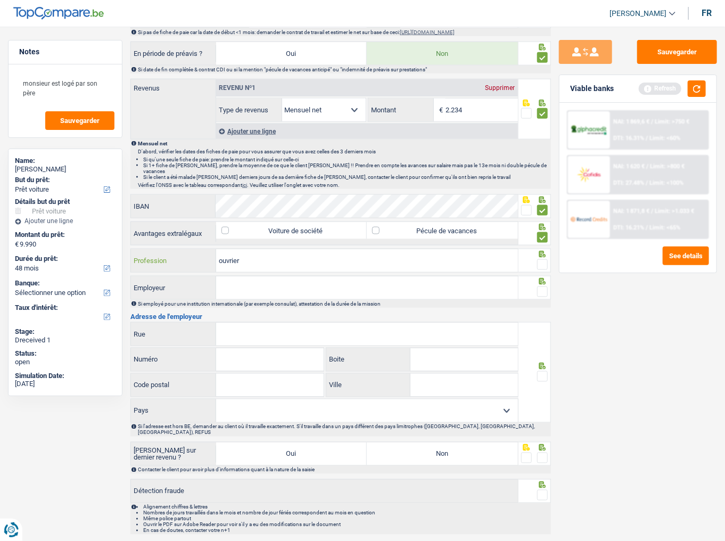
type input "ouvrier"
click at [545, 259] on span at bounding box center [542, 264] width 11 height 11
click at [0, 0] on input "radio" at bounding box center [0, 0] width 0 height 0
click at [698, 86] on button "button" at bounding box center [697, 88] width 18 height 17
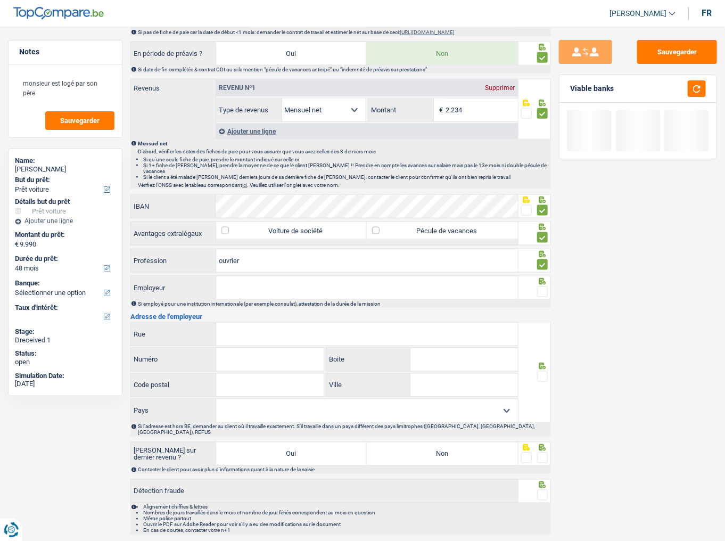
click at [328, 277] on input "Employeur" at bounding box center [367, 287] width 302 height 23
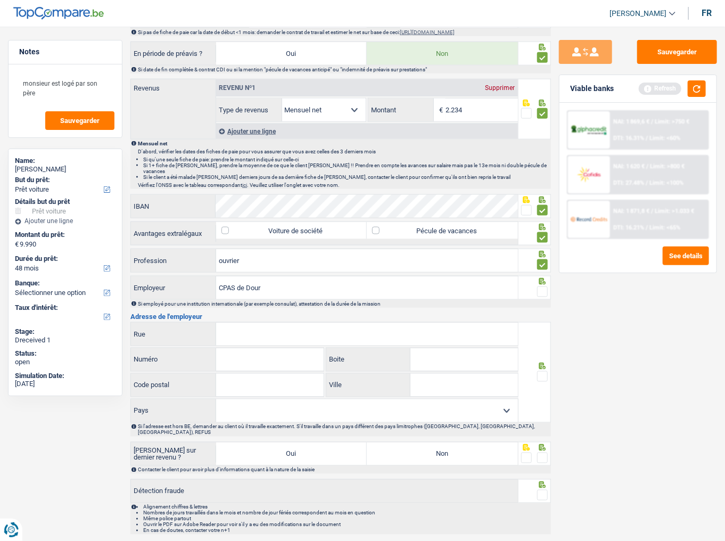
type input "CPAS de Dour"
click at [544, 286] on span at bounding box center [542, 291] width 11 height 11
click at [0, 0] on input "radio" at bounding box center [0, 0] width 0 height 0
click at [693, 84] on button "button" at bounding box center [697, 88] width 18 height 17
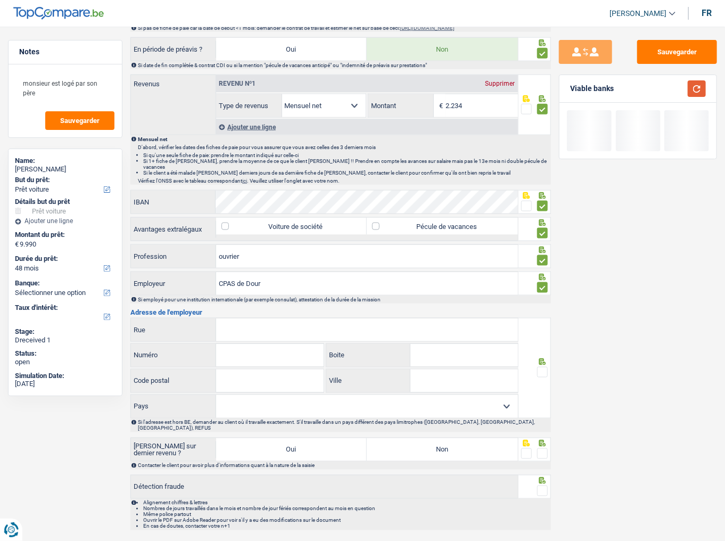
scroll to position [559, 0]
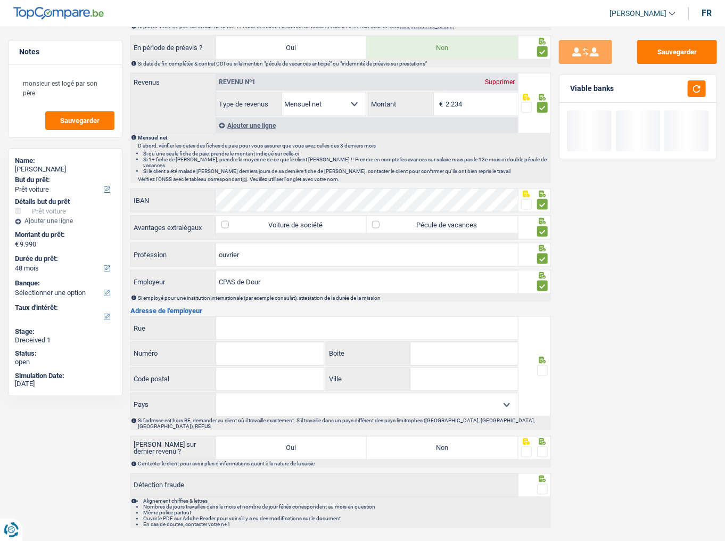
click at [244, 326] on input "Rue" at bounding box center [367, 328] width 302 height 23
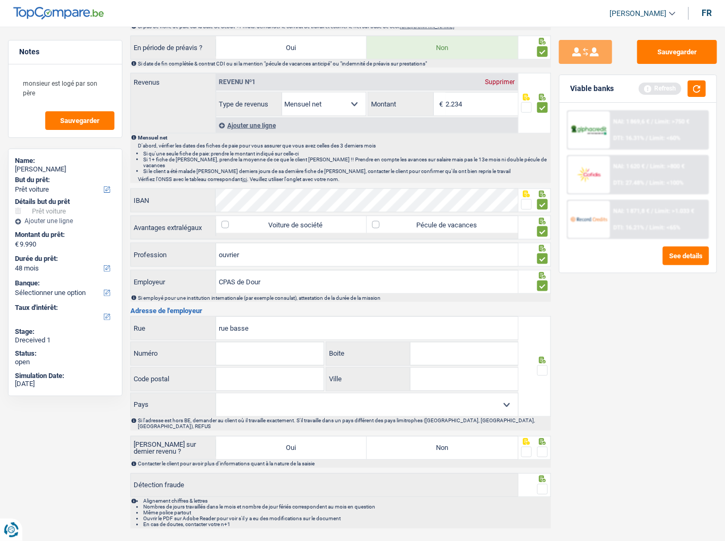
type input "rue basse"
type input "57"
type input "7370"
click at [430, 336] on input "Ville" at bounding box center [463, 379] width 107 height 23
type input "Dour"
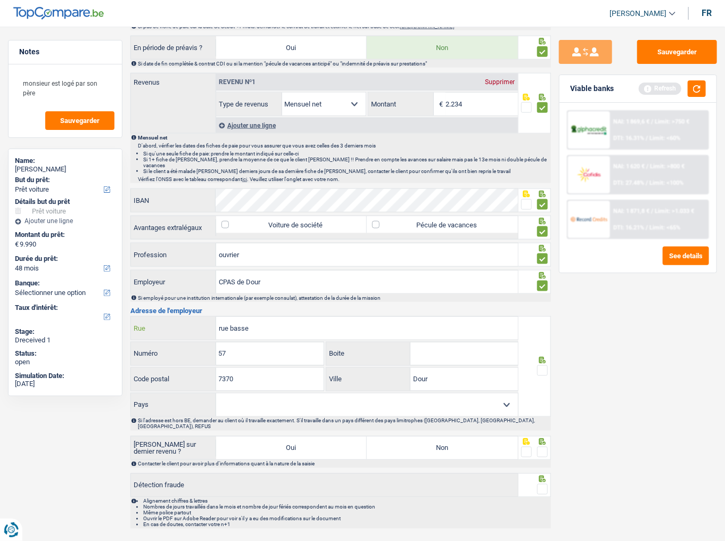
drag, startPoint x: 260, startPoint y: 319, endPoint x: 207, endPoint y: 320, distance: 53.2
click at [207, 320] on div "rue basse Rue" at bounding box center [324, 328] width 387 height 23
type input "rue E. Estiévenart"
drag, startPoint x: 239, startPoint y: 339, endPoint x: 208, endPoint y: 343, distance: 31.2
click at [208, 336] on div "57 Numéro" at bounding box center [227, 353] width 193 height 23
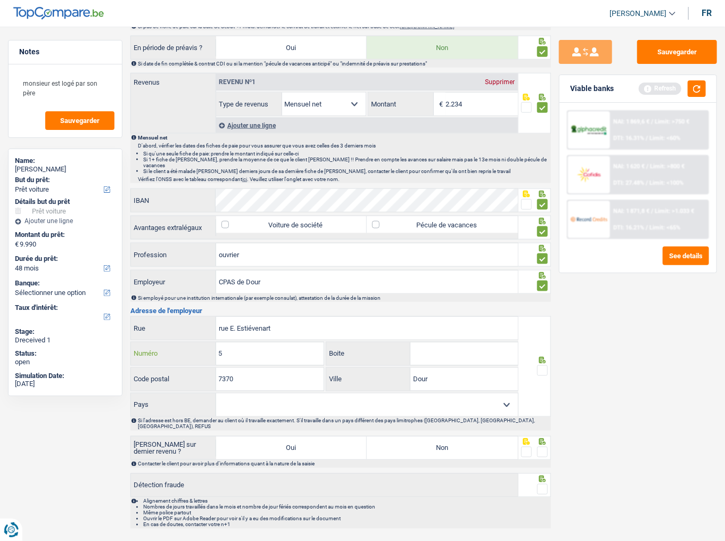
type input "5"
drag, startPoint x: 462, startPoint y: 388, endPoint x: 434, endPoint y: 398, distance: 29.5
click at [462, 336] on select "Belgique France Allemagne Italie Luxembourg Pays-Bas Espagne Suisse Sélectionne…" at bounding box center [367, 404] width 302 height 23
select select "BE"
click at [216, 336] on select "Belgique France Allemagne Italie Luxembourg Pays-Bas Espagne Suisse Sélectionne…" at bounding box center [367, 404] width 302 height 23
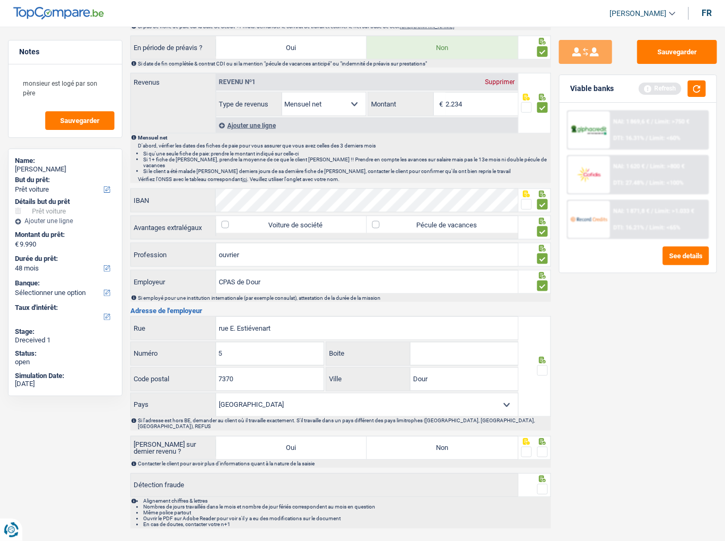
click at [545, 336] on span at bounding box center [542, 370] width 11 height 11
click at [0, 0] on input "radio" at bounding box center [0, 0] width 0 height 0
click at [697, 84] on button "button" at bounding box center [697, 88] width 18 height 17
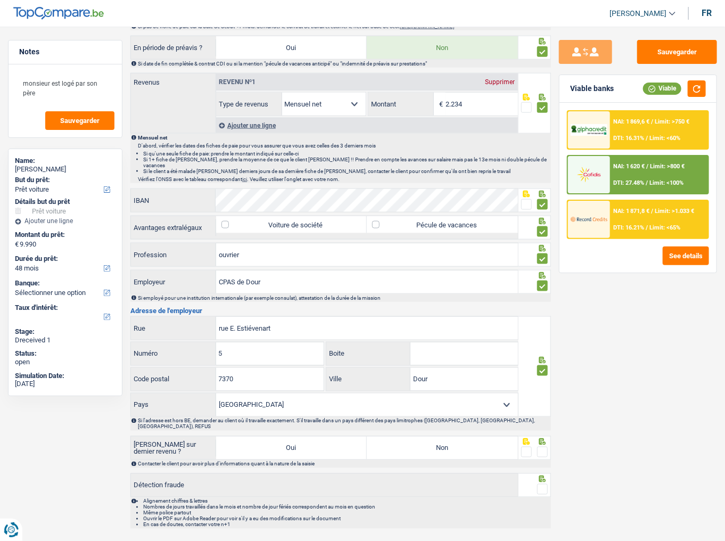
click at [427, 336] on label "Non" at bounding box center [442, 448] width 151 height 23
click at [427, 336] on input "Non" at bounding box center [442, 448] width 151 height 23
radio input "true"
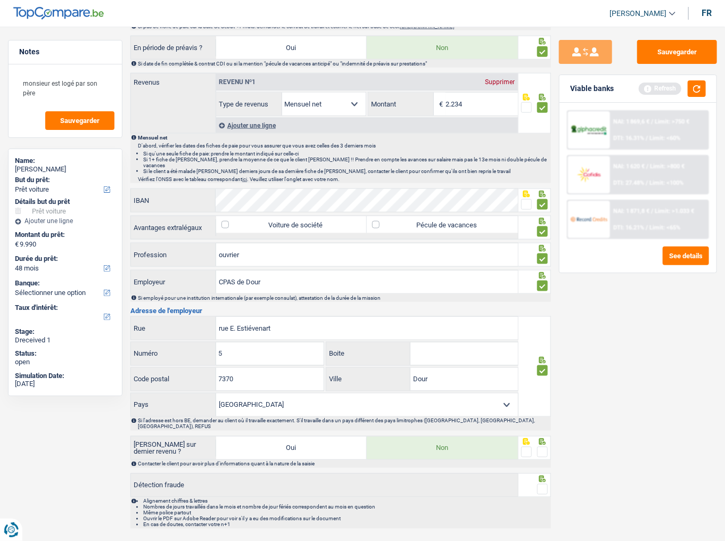
drag, startPoint x: 539, startPoint y: 437, endPoint x: 539, endPoint y: 451, distance: 14.9
click at [539, 336] on span at bounding box center [542, 452] width 11 height 11
click at [0, 0] on input "radio" at bounding box center [0, 0] width 0 height 0
click at [544, 336] on span at bounding box center [542, 489] width 11 height 11
click at [0, 0] on input "radio" at bounding box center [0, 0] width 0 height 0
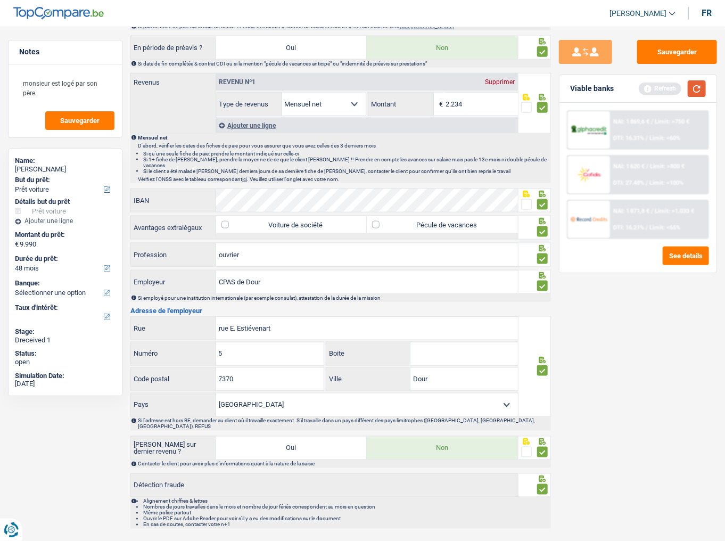
drag, startPoint x: 700, startPoint y: 89, endPoint x: 687, endPoint y: 95, distance: 14.5
click at [696, 90] on button "button" at bounding box center [697, 88] width 18 height 17
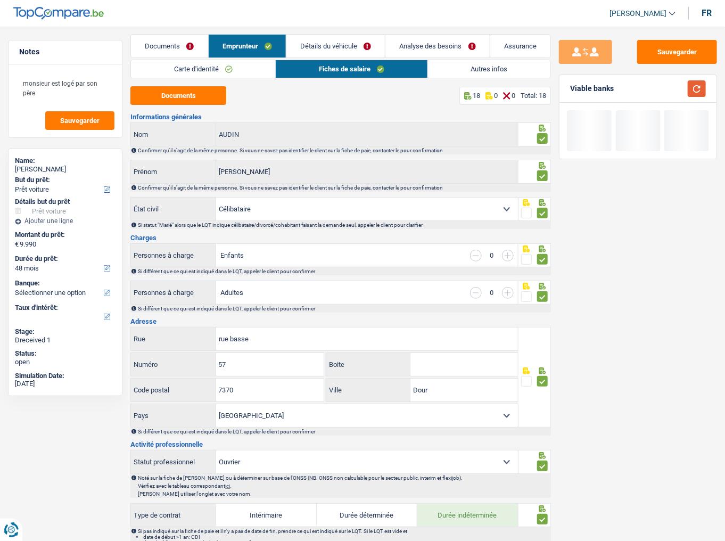
scroll to position [0, 0]
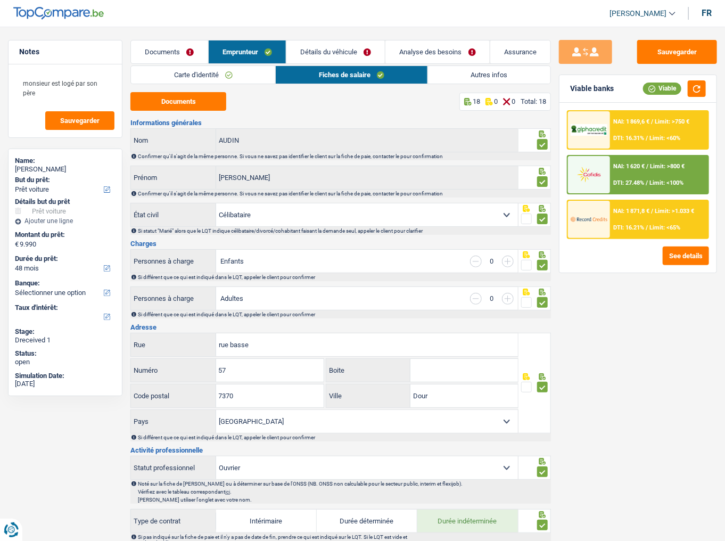
click at [462, 71] on link "Autres infos" at bounding box center [489, 75] width 122 height 18
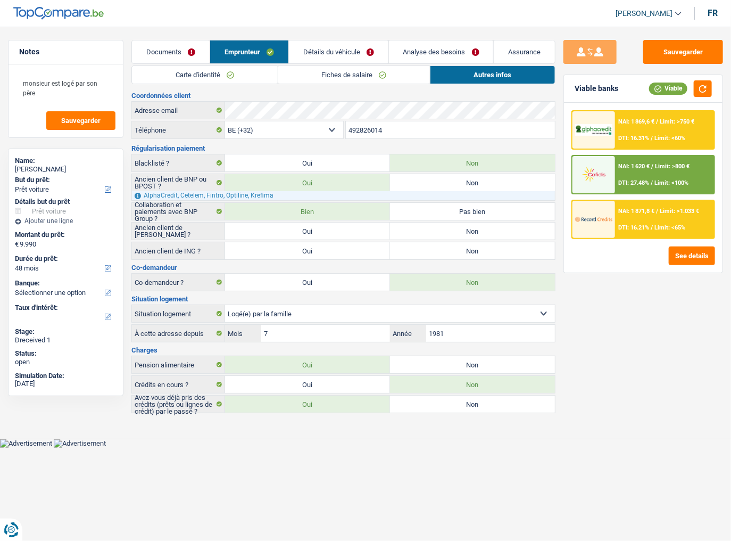
click at [353, 52] on link "Détails du véhicule" at bounding box center [339, 51] width 100 height 23
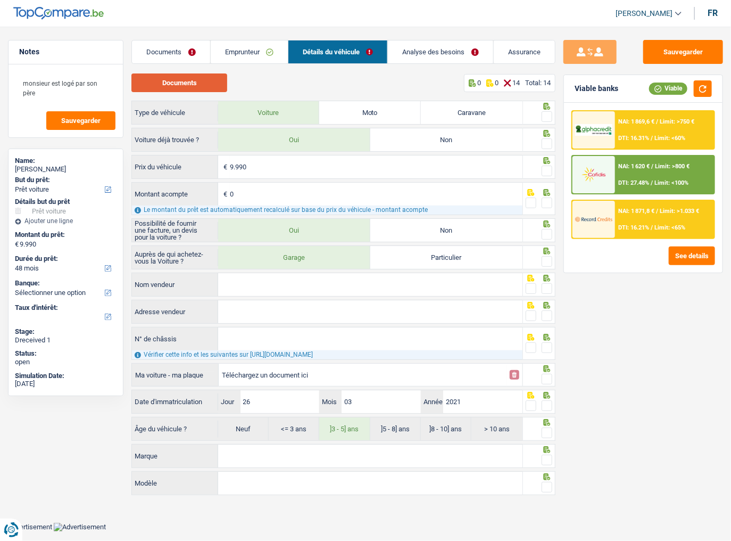
click at [194, 84] on button "Documents" at bounding box center [179, 82] width 96 height 19
drag, startPoint x: 547, startPoint y: 112, endPoint x: 695, endPoint y: 175, distance: 160.6
click at [547, 112] on span at bounding box center [547, 116] width 11 height 11
click at [0, 0] on input "radio" at bounding box center [0, 0] width 0 height 0
click at [547, 146] on span at bounding box center [547, 143] width 11 height 11
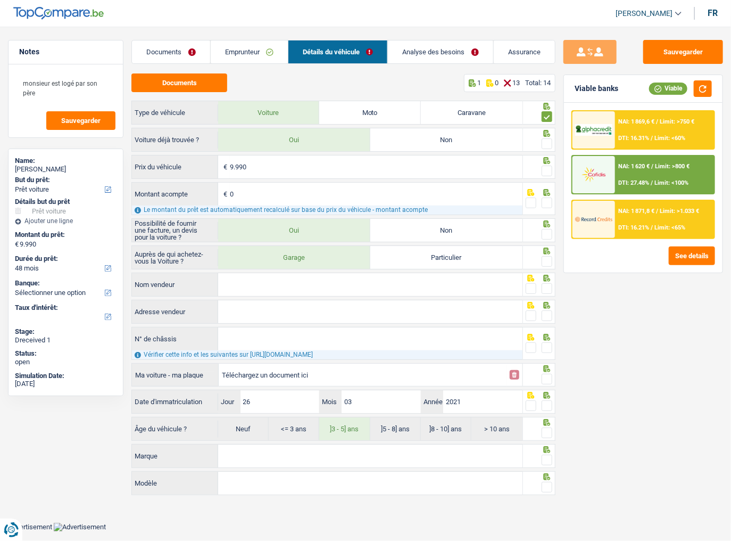
click at [0, 0] on input "radio" at bounding box center [0, 0] width 0 height 0
click at [547, 170] on span at bounding box center [547, 171] width 11 height 11
click at [0, 0] on input "radio" at bounding box center [0, 0] width 0 height 0
click at [547, 201] on span at bounding box center [547, 202] width 11 height 11
click at [0, 0] on input "radio" at bounding box center [0, 0] width 0 height 0
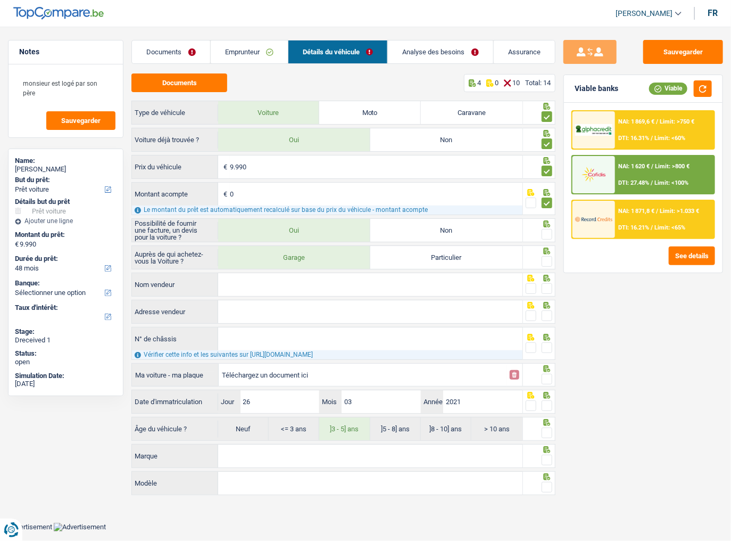
click at [547, 235] on span at bounding box center [547, 234] width 11 height 11
click at [0, 0] on input "radio" at bounding box center [0, 0] width 0 height 0
click at [546, 258] on span at bounding box center [547, 261] width 11 height 11
click at [0, 0] on input "radio" at bounding box center [0, 0] width 0 height 0
click at [444, 288] on input "Nom vendeur" at bounding box center [370, 284] width 304 height 23
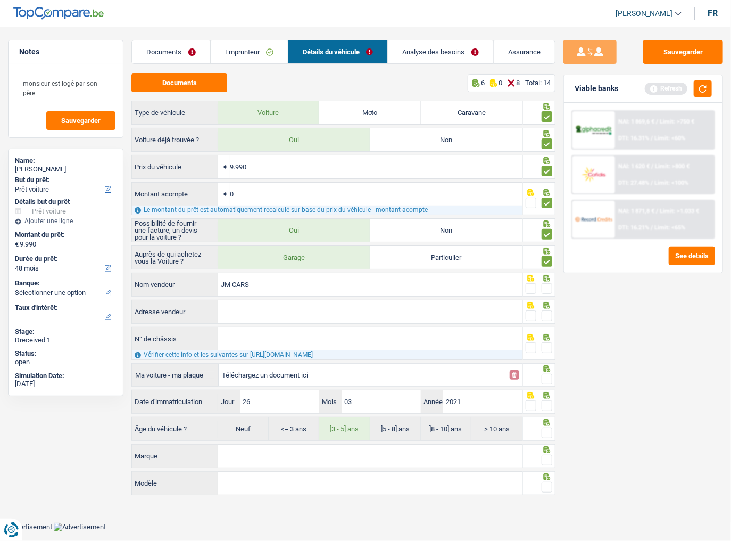
type input "JM CARS"
drag, startPoint x: 548, startPoint y: 286, endPoint x: 641, endPoint y: 150, distance: 164.6
click at [552, 279] on div at bounding box center [539, 285] width 32 height 24
click at [698, 90] on button "button" at bounding box center [703, 88] width 18 height 17
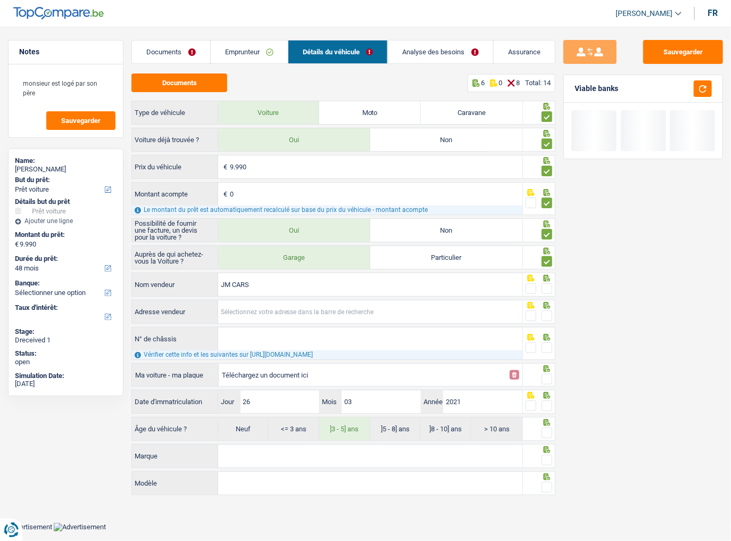
click at [275, 317] on input "Adresse vendeur" at bounding box center [370, 311] width 304 height 23
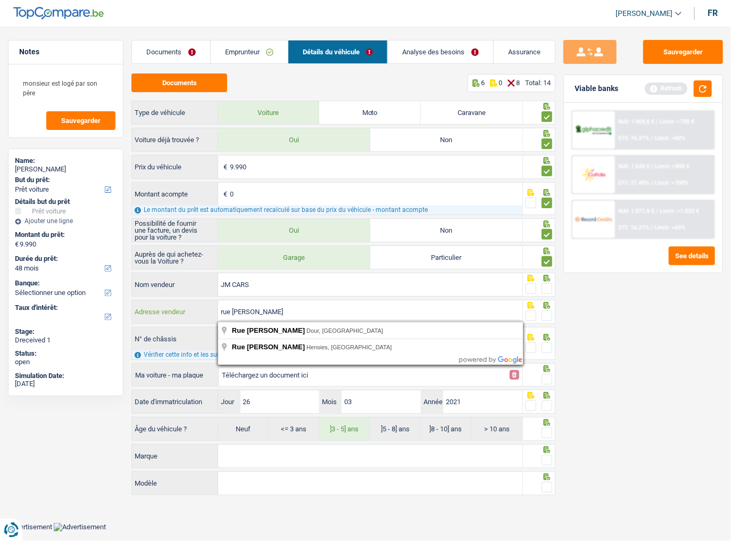
click at [338, 316] on input "rue victor delporte" at bounding box center [370, 311] width 304 height 23
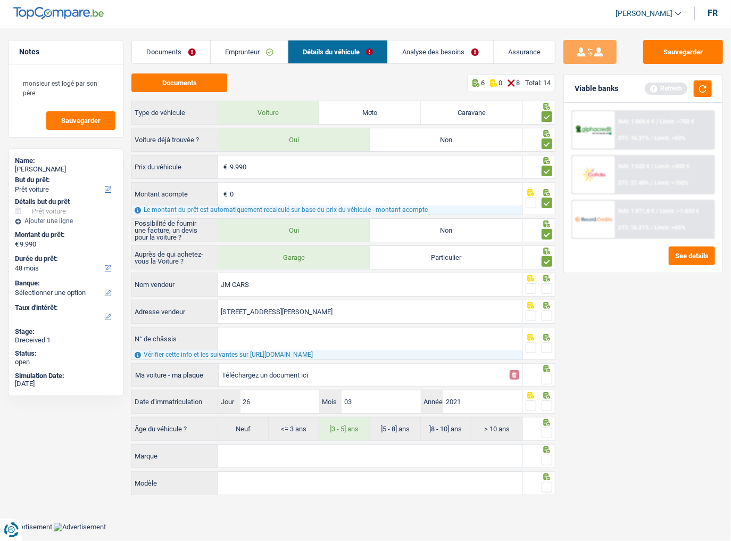
type input "Rue [PERSON_NAME]; 146; 7370; Dour; BE"
click at [545, 311] on span at bounding box center [547, 315] width 11 height 11
click at [0, 0] on input "radio" at bounding box center [0, 0] width 0 height 0
click at [262, 38] on main "Notes monsieur est logé par son père Sauvegarder Name: LIONEL AUDIN But du prêt…" at bounding box center [365, 269] width 731 height 506
click at [259, 50] on link "Emprunteur" at bounding box center [249, 51] width 77 height 23
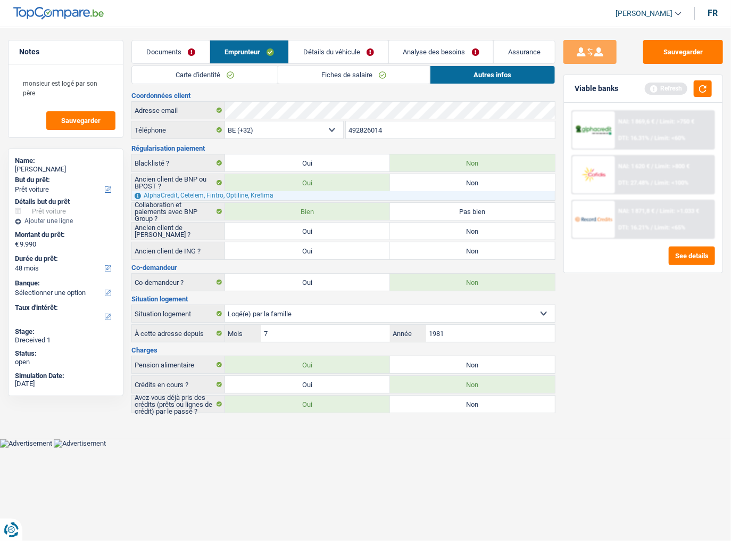
drag, startPoint x: 364, startPoint y: 75, endPoint x: 365, endPoint y: 98, distance: 23.4
click at [364, 75] on link "Fiches de salaire" at bounding box center [354, 75] width 152 height 18
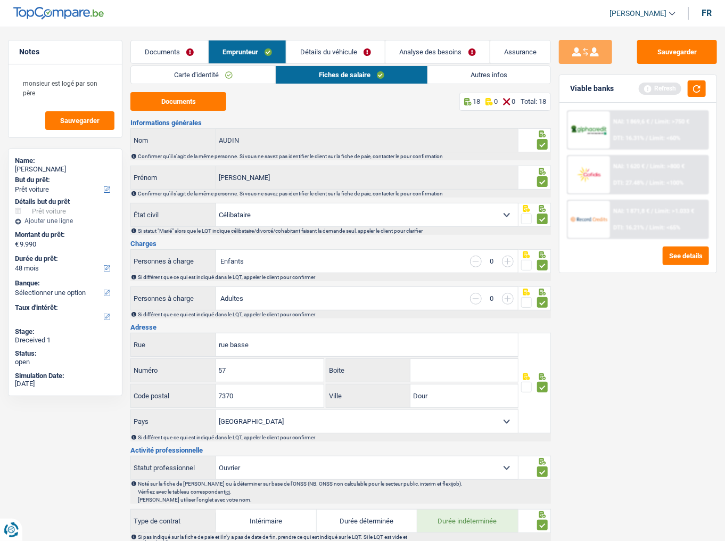
click at [358, 50] on link "Détails du véhicule" at bounding box center [335, 51] width 98 height 23
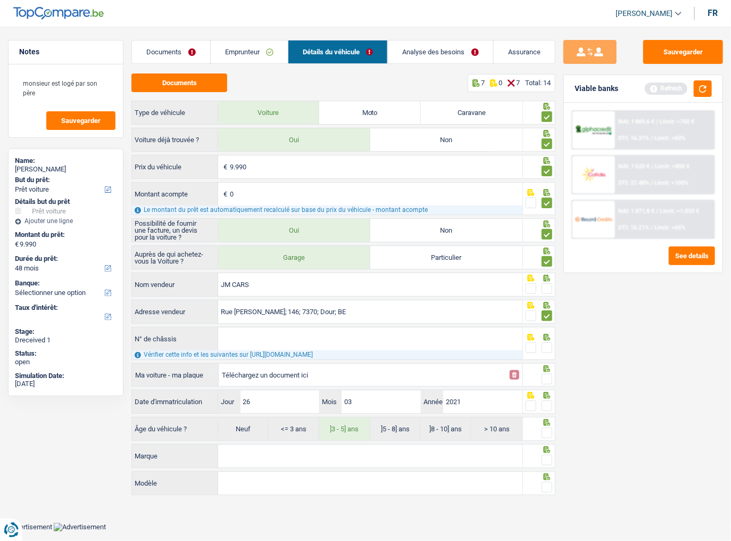
click at [531, 336] on span at bounding box center [531, 347] width 11 height 11
click at [0, 0] on input "radio" at bounding box center [0, 0] width 0 height 0
drag, startPoint x: 538, startPoint y: 375, endPoint x: 545, endPoint y: 376, distance: 7.6
click at [545, 336] on fieldset at bounding box center [539, 379] width 27 height 13
click at [546, 336] on span at bounding box center [547, 379] width 11 height 11
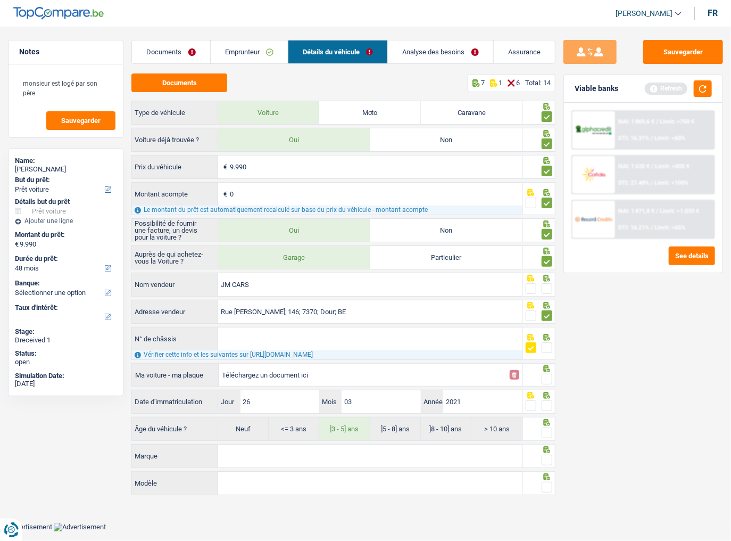
click at [0, 0] on input "radio" at bounding box center [0, 0] width 0 height 0
drag, startPoint x: 548, startPoint y: 402, endPoint x: 545, endPoint y: 426, distance: 24.2
click at [548, 336] on span at bounding box center [547, 405] width 11 height 11
click at [0, 0] on input "radio" at bounding box center [0, 0] width 0 height 0
click at [544, 336] on span at bounding box center [547, 432] width 11 height 11
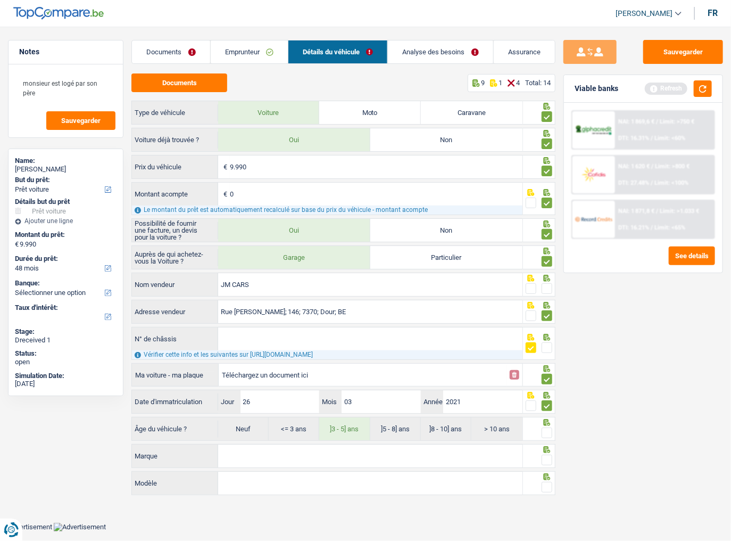
click at [0, 0] on input "radio" at bounding box center [0, 0] width 0 height 0
drag, startPoint x: 424, startPoint y: 455, endPoint x: 727, endPoint y: 455, distance: 302.9
click at [424, 336] on input "Marque" at bounding box center [370, 456] width 304 height 23
type input "PEUGEOT"
click at [544, 336] on span at bounding box center [547, 460] width 11 height 11
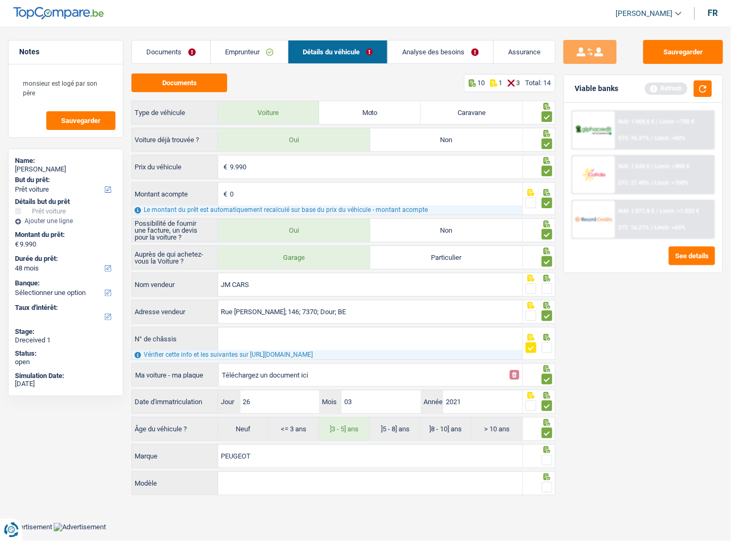
click at [0, 0] on input "radio" at bounding box center [0, 0] width 0 height 0
click at [341, 336] on input "Modèle" at bounding box center [370, 483] width 304 height 23
type input "308 SW"
click at [545, 336] on span at bounding box center [547, 487] width 11 height 11
click at [0, 0] on input "radio" at bounding box center [0, 0] width 0 height 0
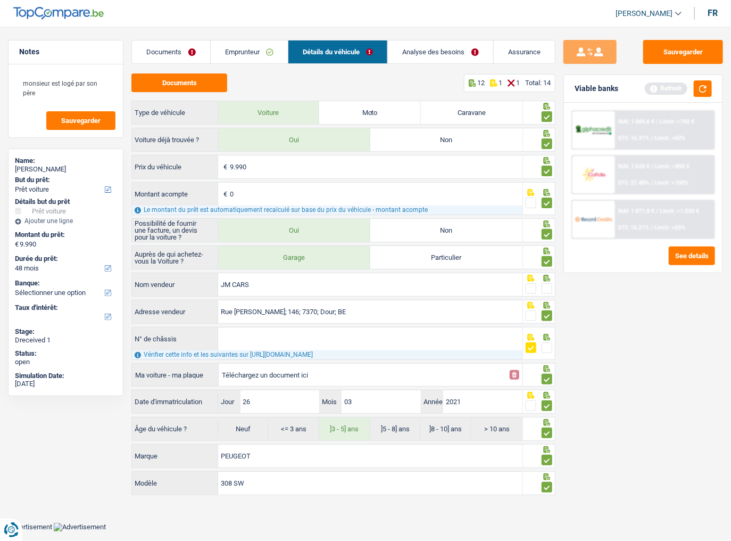
click at [551, 286] on span at bounding box center [547, 288] width 11 height 11
click at [0, 0] on input "radio" at bounding box center [0, 0] width 0 height 0
click at [421, 55] on link "Analyse des besoins" at bounding box center [440, 51] width 105 height 23
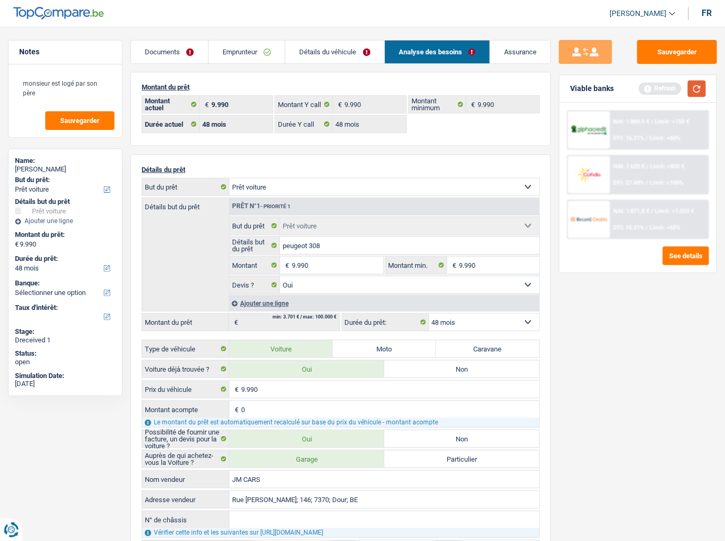
click at [697, 89] on button "button" at bounding box center [697, 88] width 18 height 17
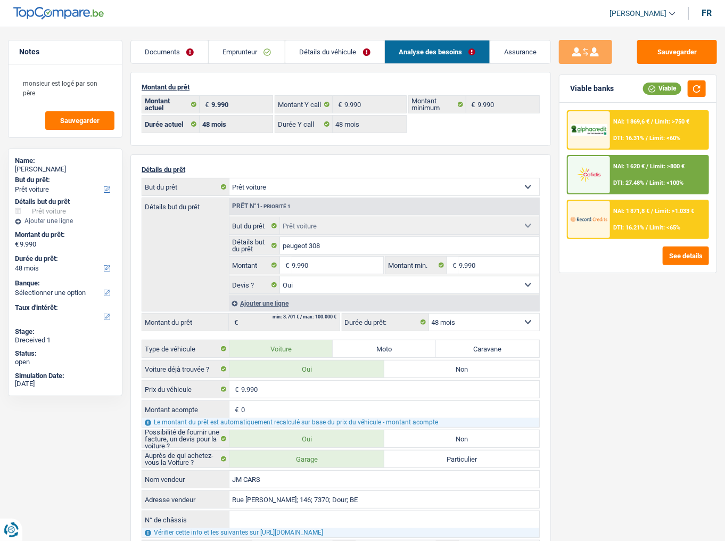
click at [639, 122] on span "NAI: 1 869,6 €" at bounding box center [631, 121] width 36 height 7
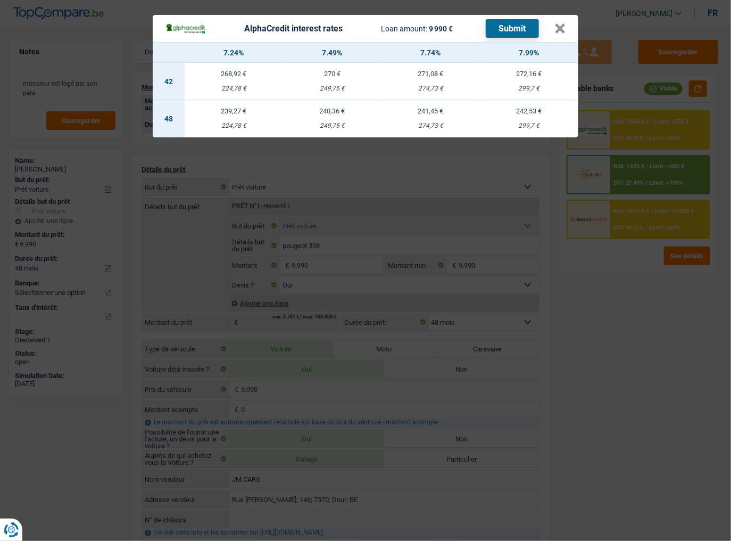
click at [414, 114] on div "241,45 €" at bounding box center [431, 111] width 98 height 7
select select "alphacredit"
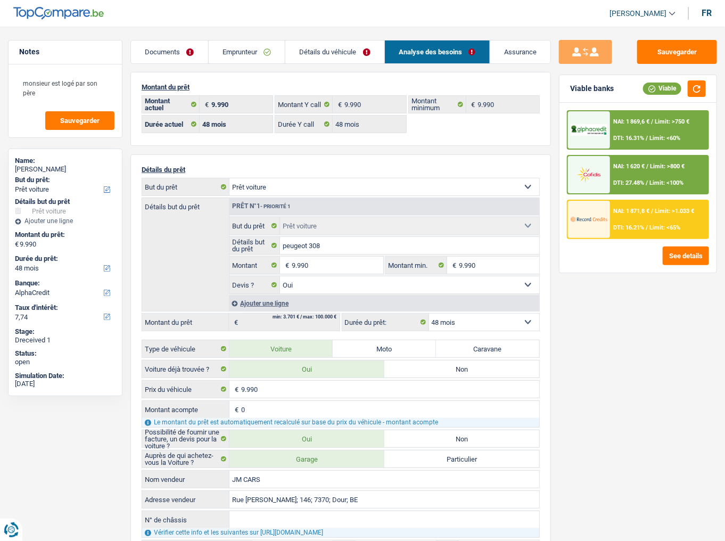
click at [605, 137] on div at bounding box center [589, 129] width 42 height 37
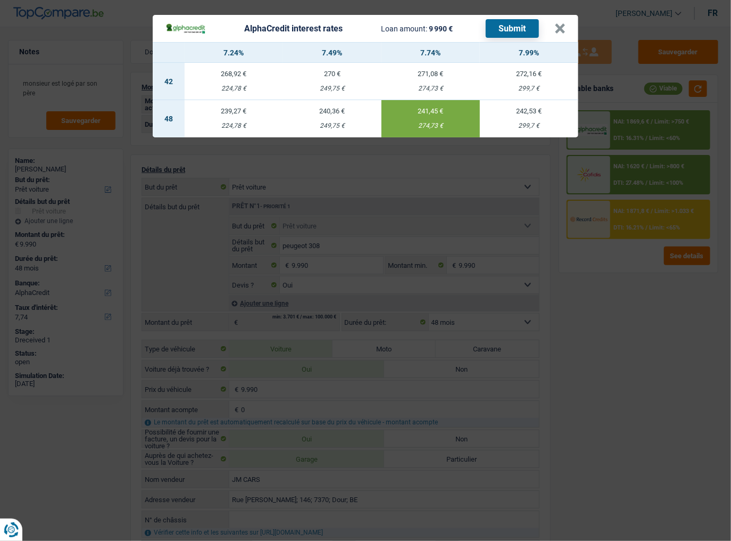
click at [490, 124] on div "299,7 €" at bounding box center [529, 125] width 98 height 7
type input "7,99"
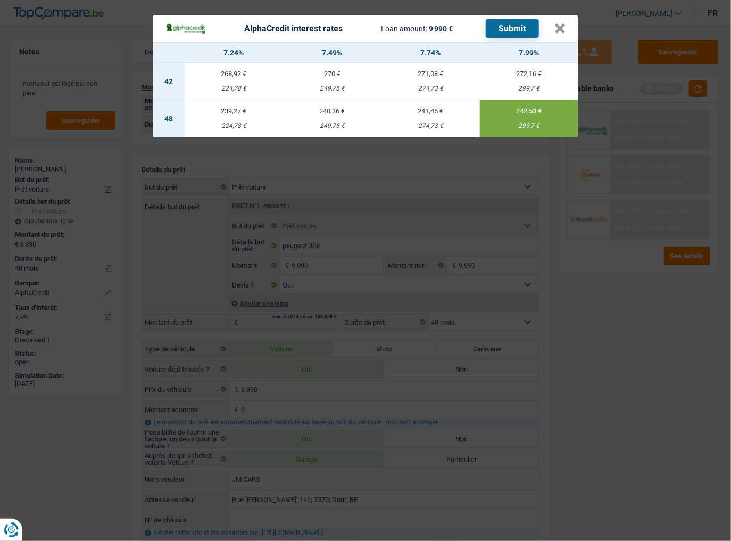
click at [521, 25] on button "Submit" at bounding box center [512, 28] width 53 height 19
click at [558, 26] on button "×" at bounding box center [560, 28] width 11 height 11
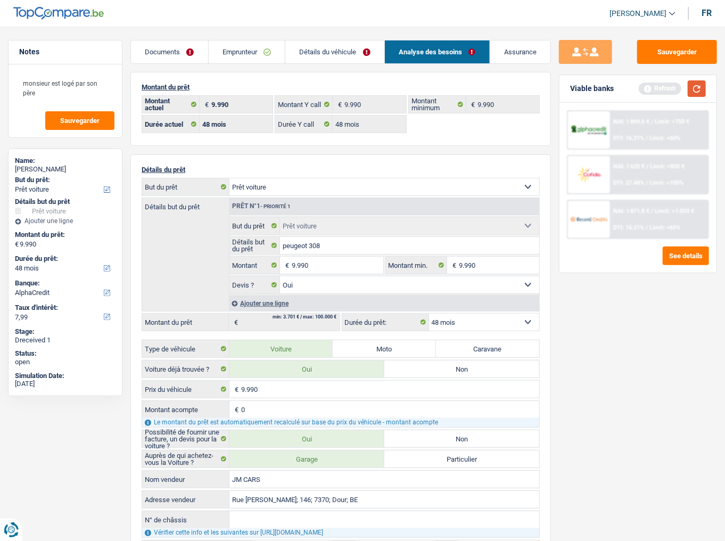
click at [696, 89] on button "button" at bounding box center [697, 88] width 18 height 17
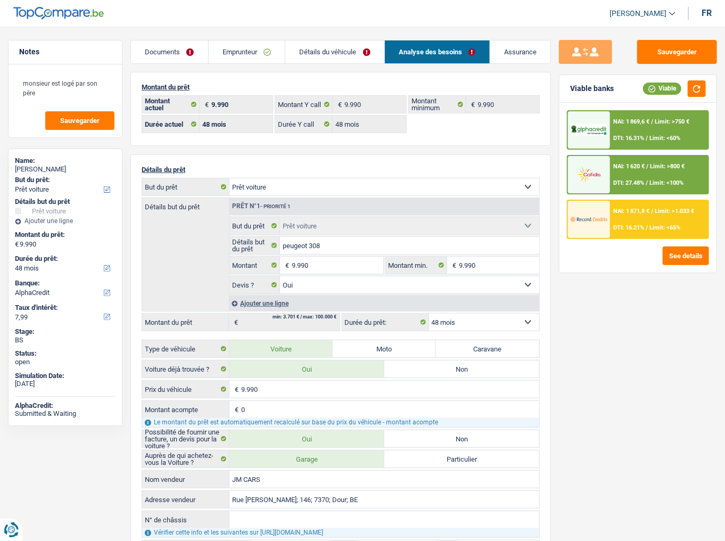
click at [628, 213] on div "NAI: 1 871,8 € / Limit: >1.033 € DTI: 16.21% / Limit: <65%" at bounding box center [659, 219] width 98 height 37
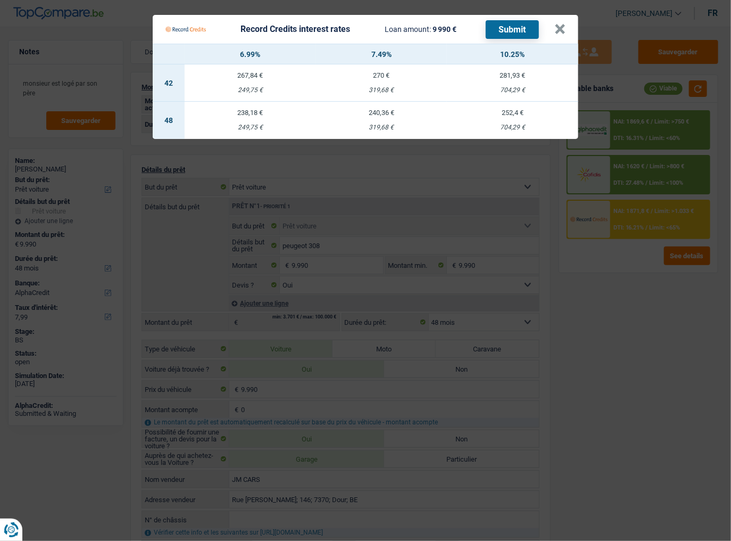
click at [388, 120] on td "240,36 € 319,68 €" at bounding box center [381, 120] width 131 height 37
select select "record credits"
type input "7,49"
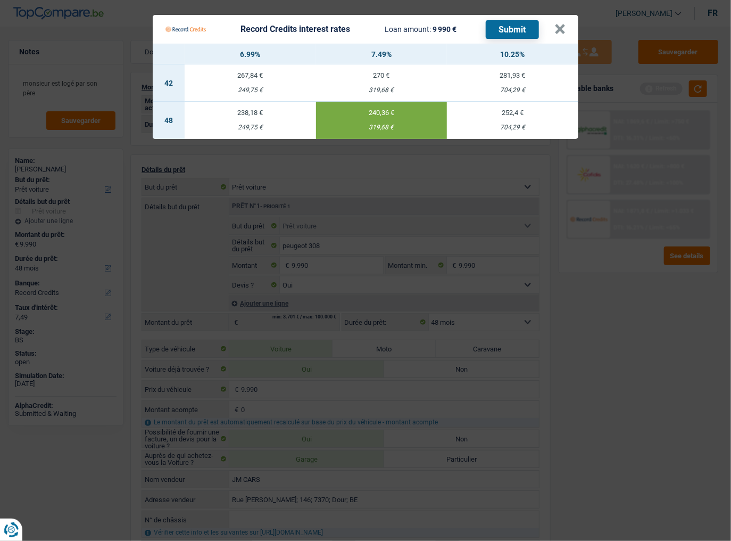
click at [501, 27] on button "Submit" at bounding box center [512, 29] width 53 height 19
click at [559, 31] on button "×" at bounding box center [560, 29] width 11 height 11
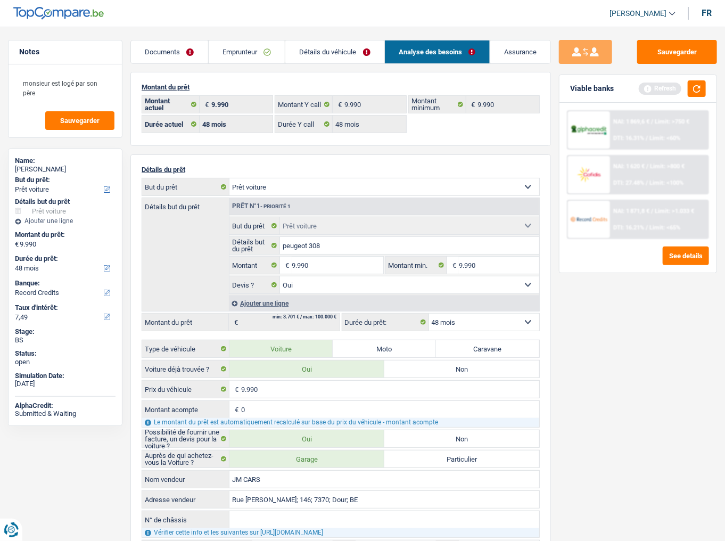
click at [633, 172] on div "NAI: 1 620 € / Limit: >800 € DTI: 27.48% / Limit: <100%" at bounding box center [659, 174] width 98 height 37
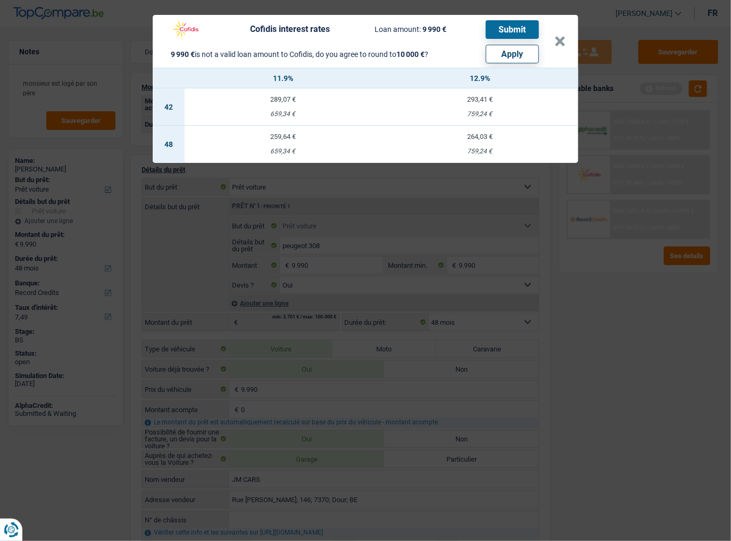
click at [516, 55] on button "Apply" at bounding box center [512, 54] width 53 height 19
type input "10.000"
select select "other"
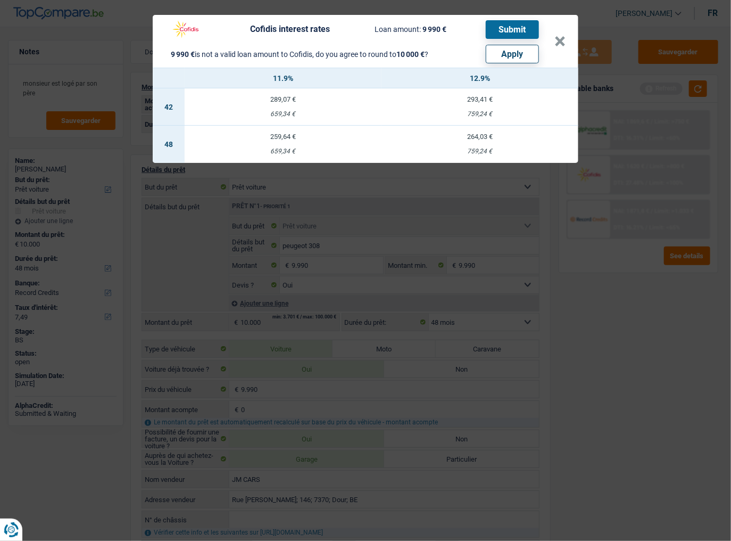
select select "other"
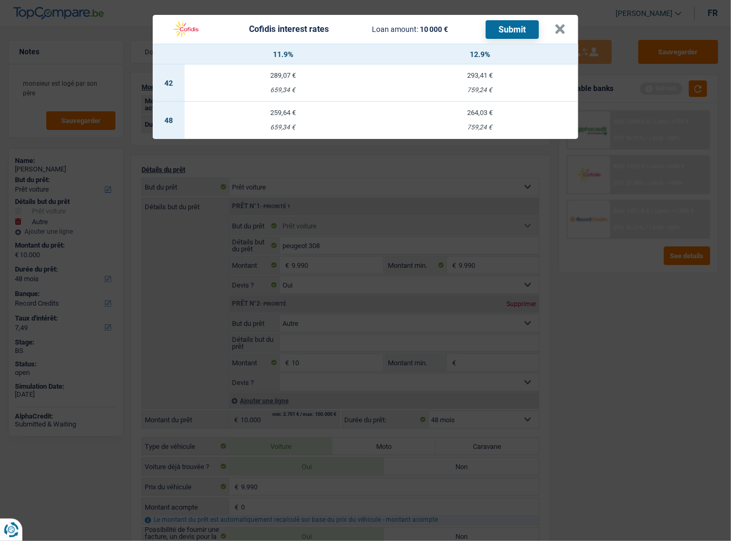
click at [283, 121] on td "259,64 € 659,34 €" at bounding box center [283, 120] width 197 height 37
select select "cofidis"
type input "11,90"
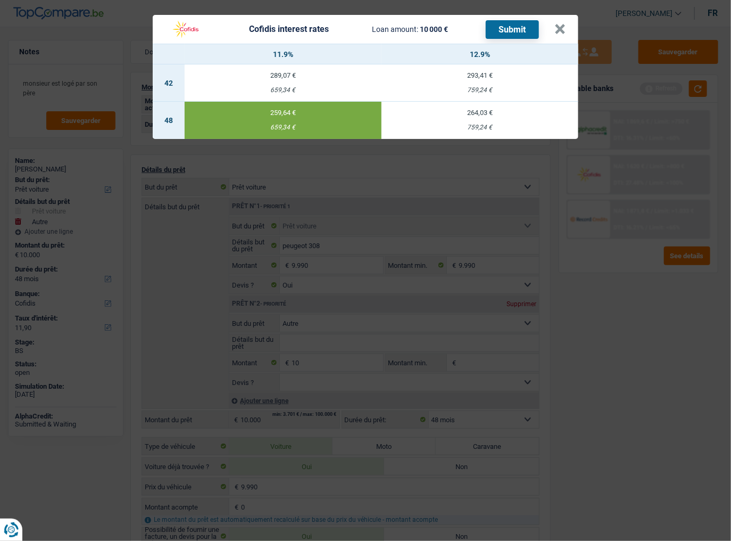
click at [568, 31] on header "Cofidis interest rates Loan amount: 10 000 € Submit ×" at bounding box center [366, 29] width 426 height 29
click at [562, 29] on button "×" at bounding box center [560, 29] width 11 height 11
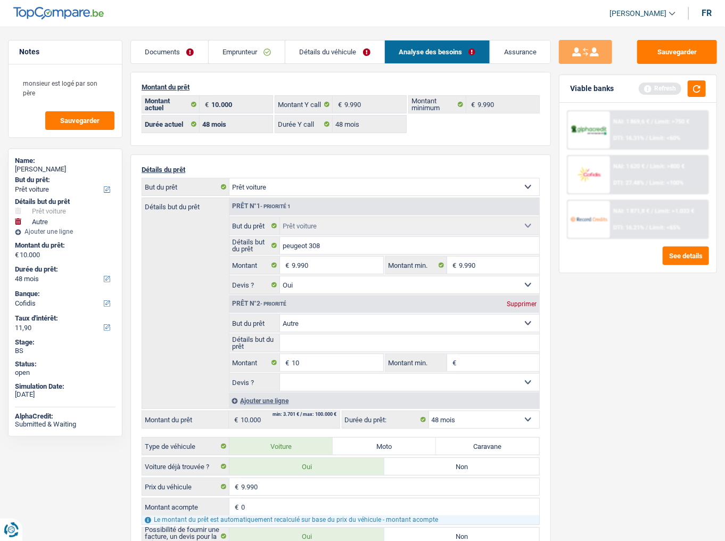
click at [621, 175] on div "NAI: 1 620 € / Limit: >800 € DTI: 27.48% / Limit: <100%" at bounding box center [659, 174] width 98 height 37
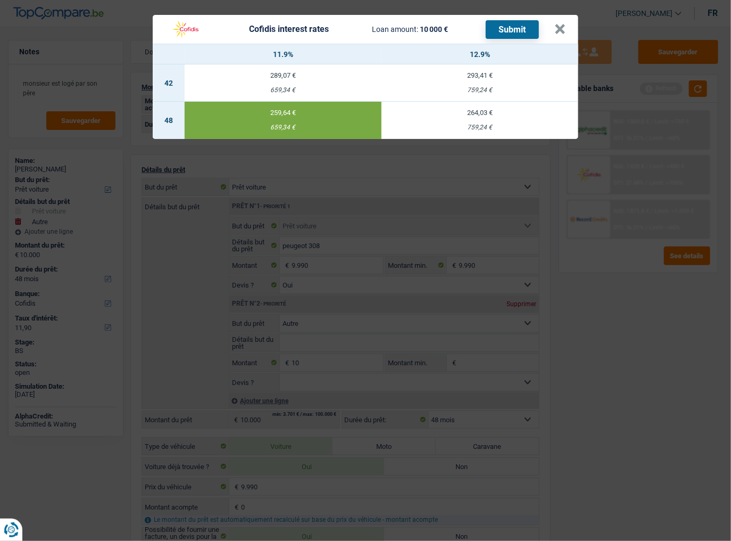
click at [503, 29] on button "Submit" at bounding box center [512, 29] width 53 height 19
click at [558, 28] on button "×" at bounding box center [560, 29] width 11 height 11
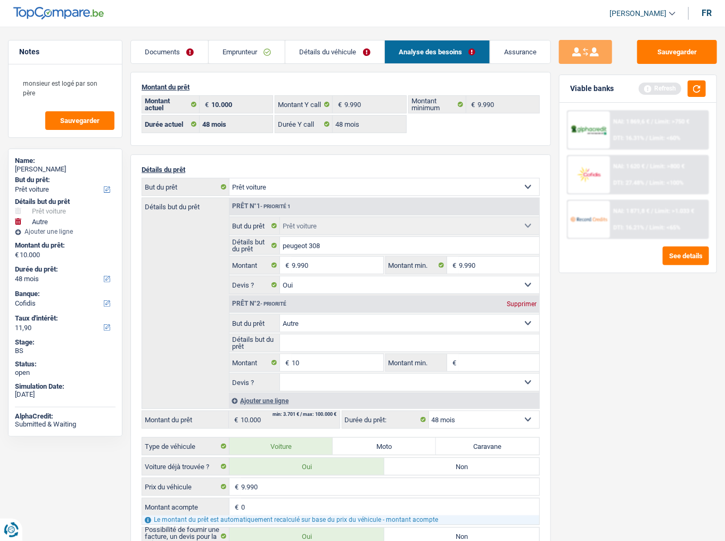
click at [254, 53] on link "Emprunteur" at bounding box center [247, 51] width 77 height 23
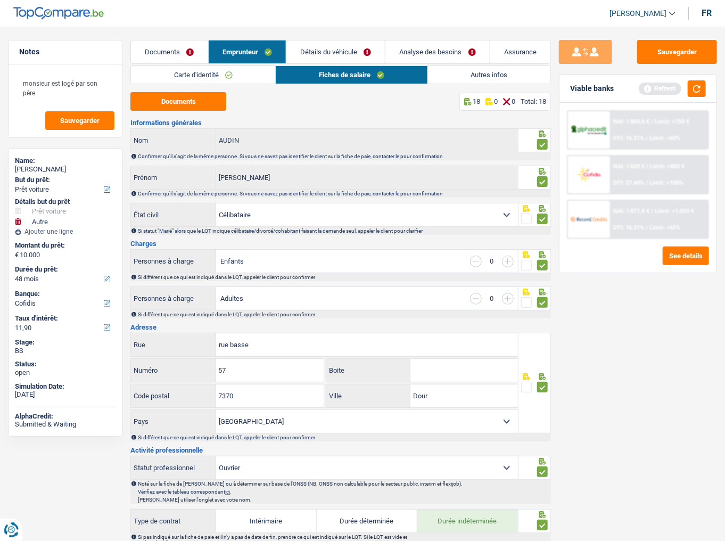
click at [470, 76] on link "Autres infos" at bounding box center [489, 75] width 122 height 18
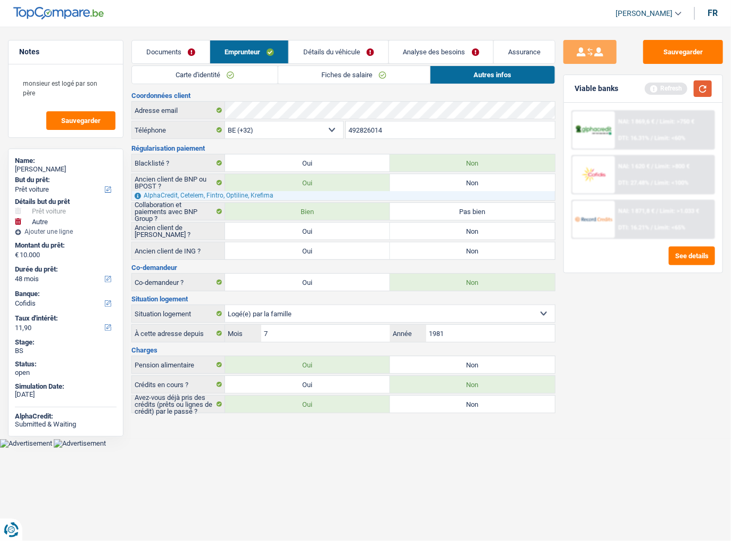
click at [705, 94] on button "button" at bounding box center [703, 88] width 18 height 17
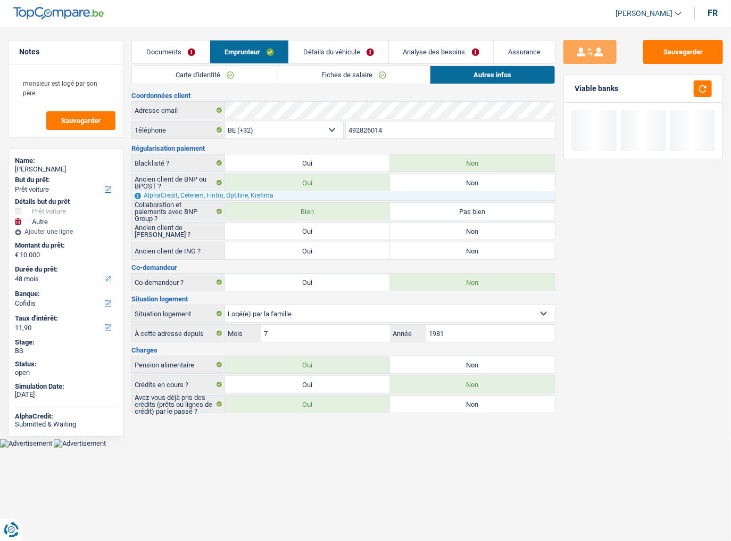
click at [323, 72] on link "Fiches de salaire" at bounding box center [354, 75] width 152 height 18
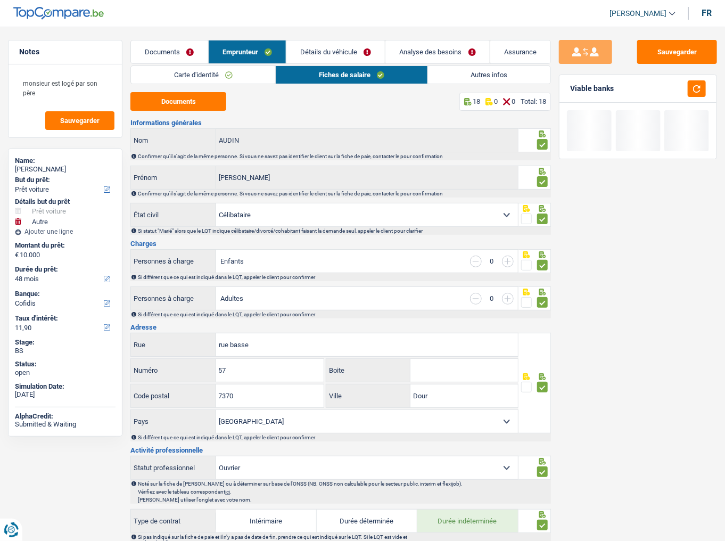
click at [488, 73] on link "Autres infos" at bounding box center [489, 75] width 122 height 18
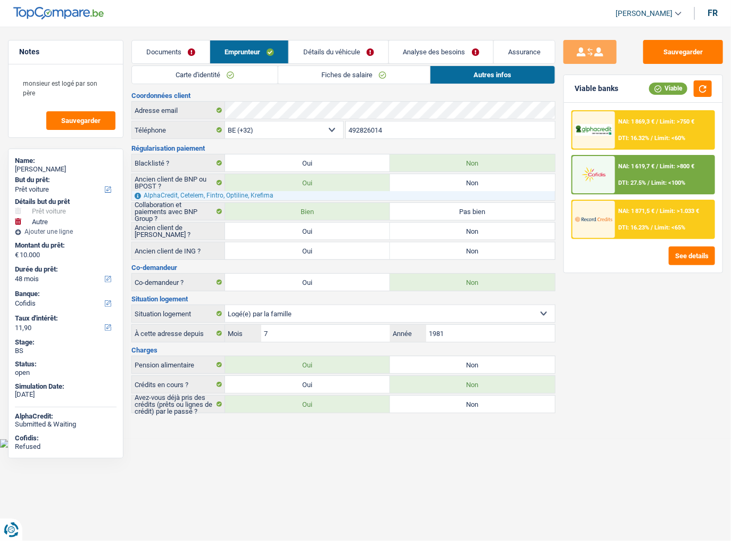
click at [346, 52] on link "Détails du véhicule" at bounding box center [339, 51] width 100 height 23
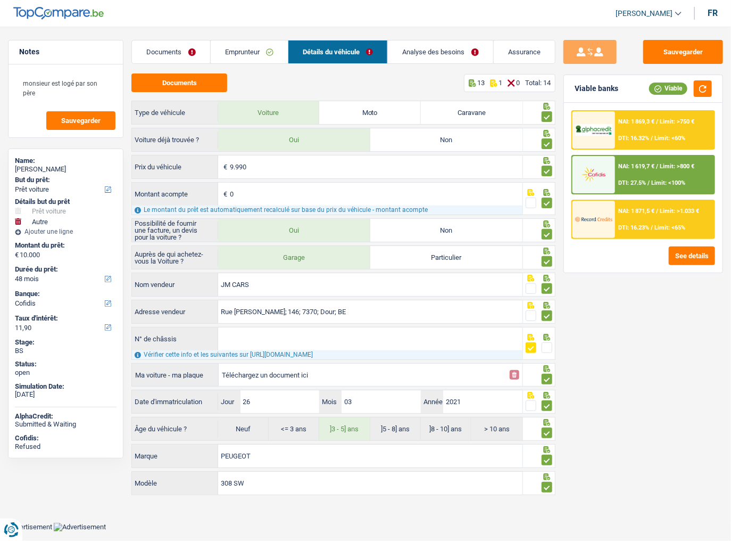
click at [236, 50] on link "Emprunteur" at bounding box center [249, 51] width 77 height 23
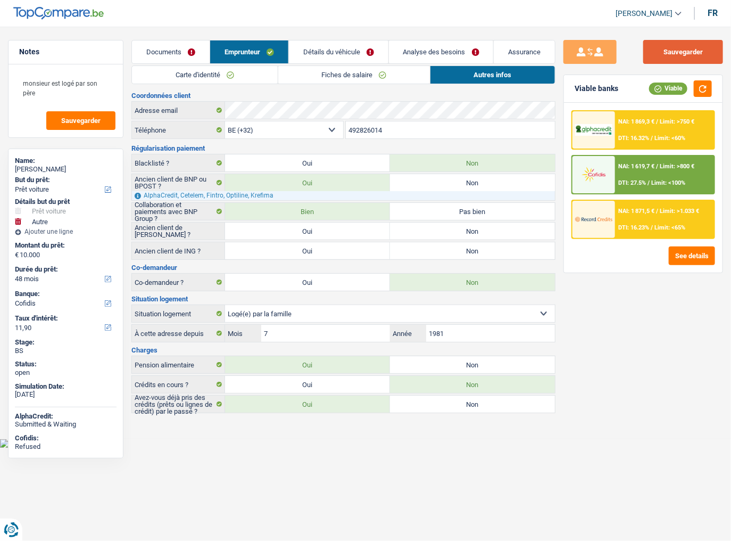
click at [663, 60] on button "Sauvegarder" at bounding box center [684, 52] width 80 height 24
click at [196, 47] on link "Documents" at bounding box center [171, 51] width 78 height 23
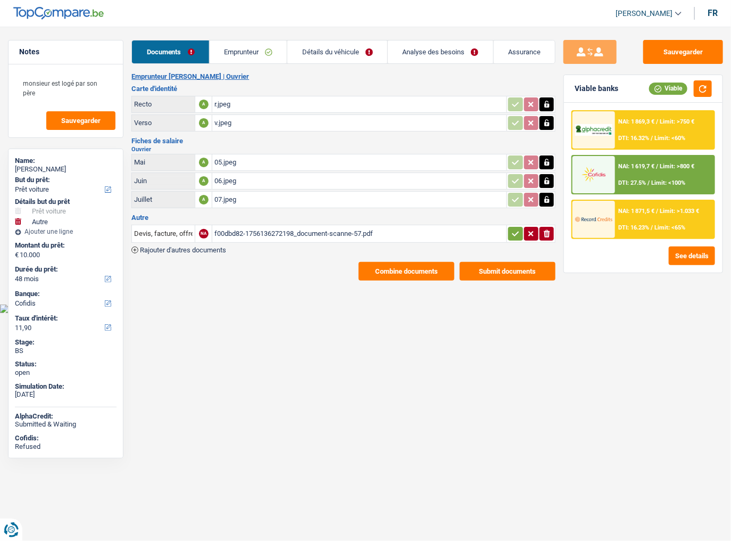
click at [422, 266] on button "Combine documents" at bounding box center [407, 271] width 96 height 19
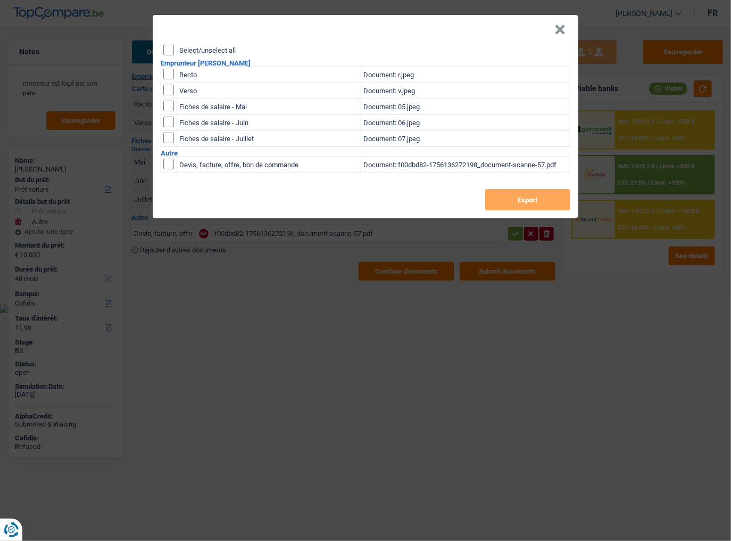
click at [170, 53] on input "Select/unselect all" at bounding box center [168, 50] width 11 height 11
checkbox input "true"
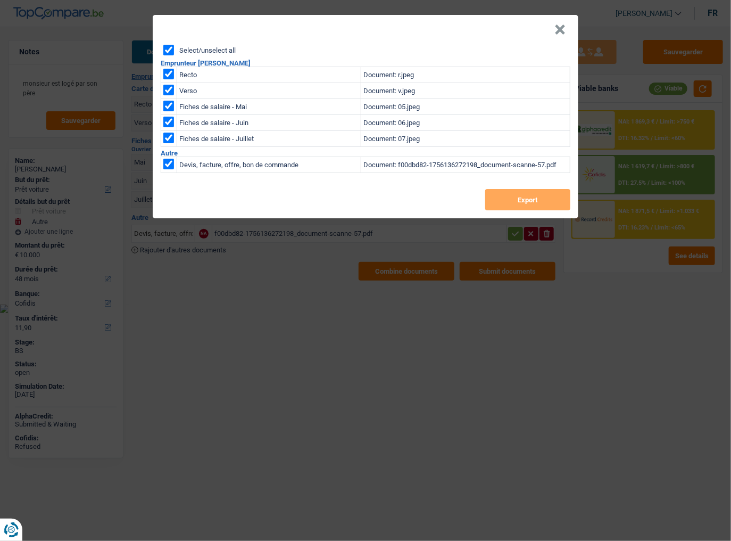
checkbox input "true"
click at [541, 194] on button "Export" at bounding box center [527, 199] width 85 height 21
click at [565, 26] on button "×" at bounding box center [560, 29] width 11 height 11
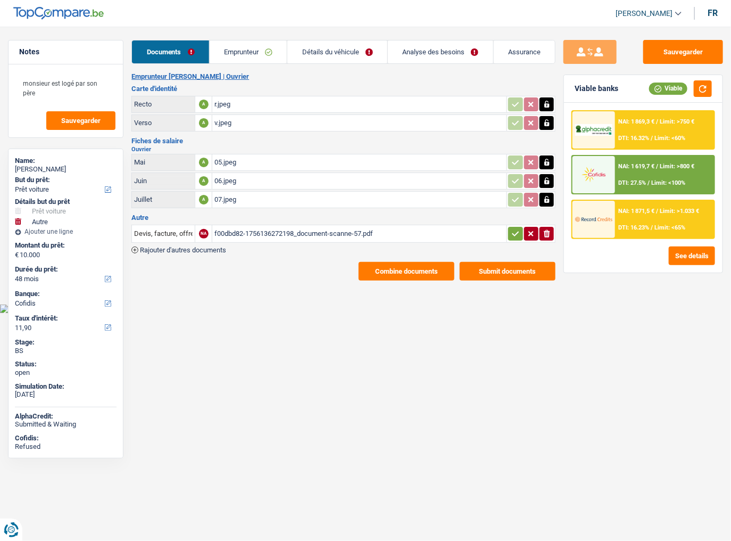
click at [239, 52] on link "Emprunteur" at bounding box center [249, 51] width 78 height 23
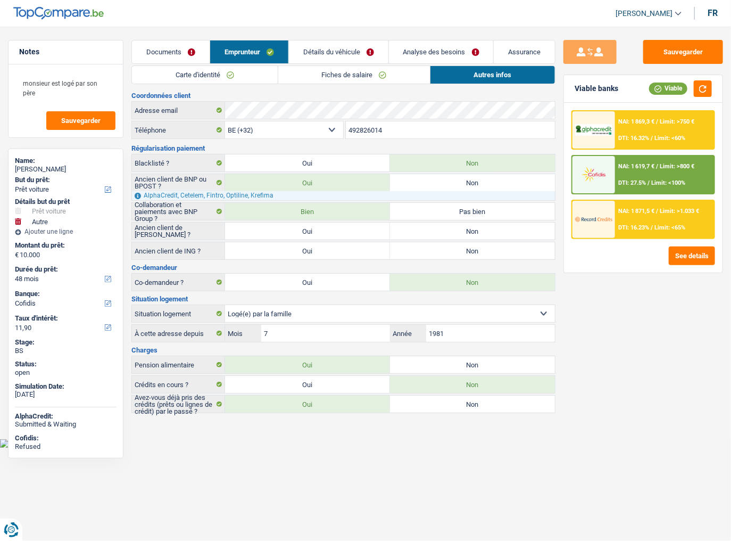
click at [307, 54] on link "Détails du véhicule" at bounding box center [339, 51] width 100 height 23
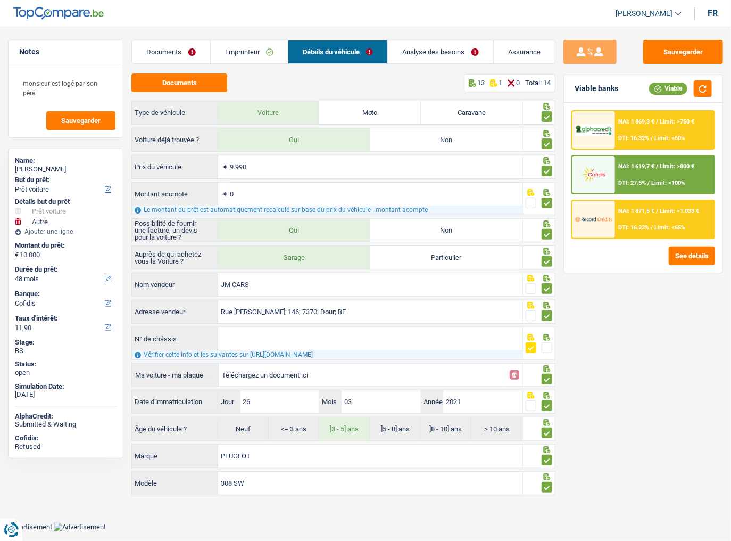
click at [276, 57] on link "Emprunteur" at bounding box center [249, 51] width 77 height 23
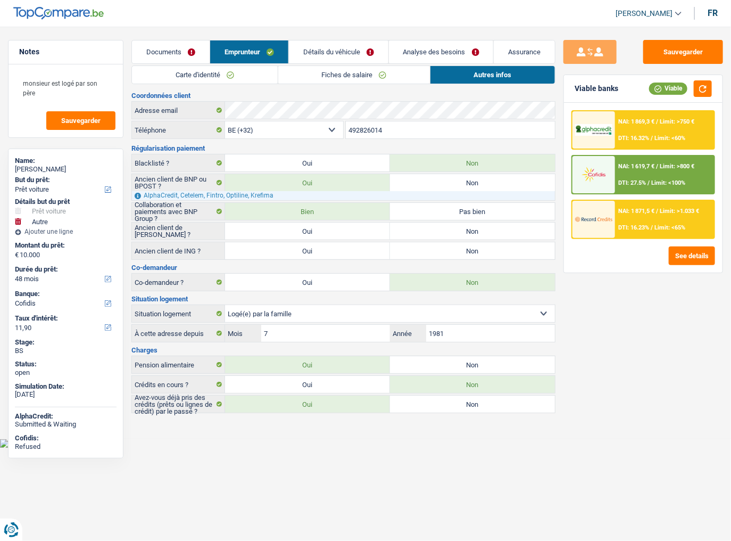
click at [366, 48] on link "Détails du véhicule" at bounding box center [339, 51] width 100 height 23
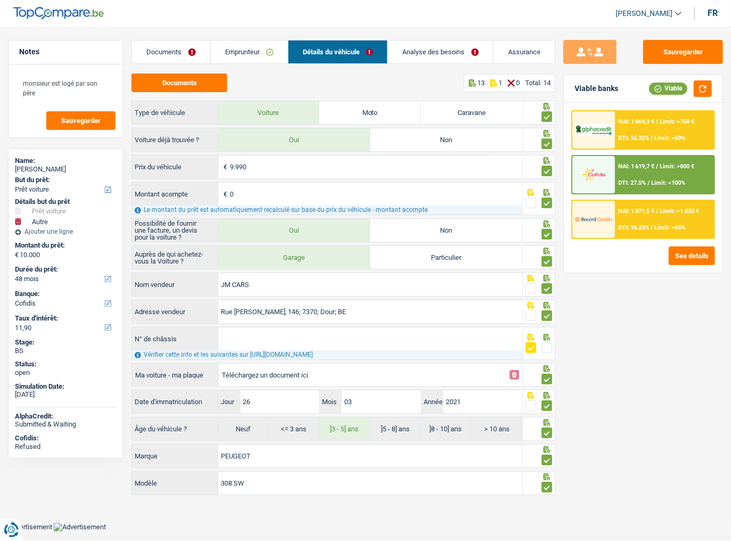
click at [230, 54] on link "Emprunteur" at bounding box center [249, 51] width 77 height 23
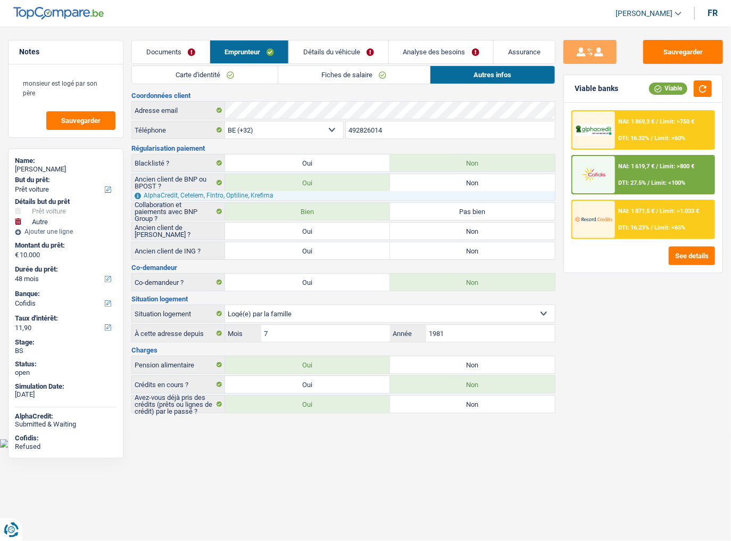
click at [334, 75] on link "Fiches de salaire" at bounding box center [354, 75] width 152 height 18
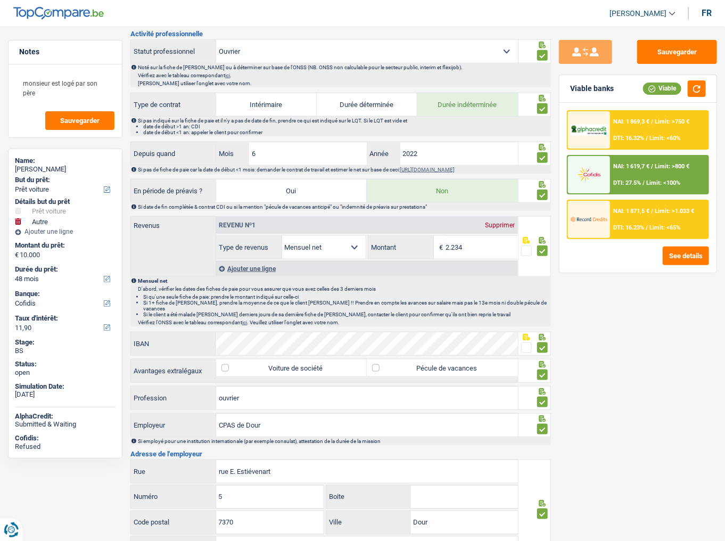
scroll to position [341, 0]
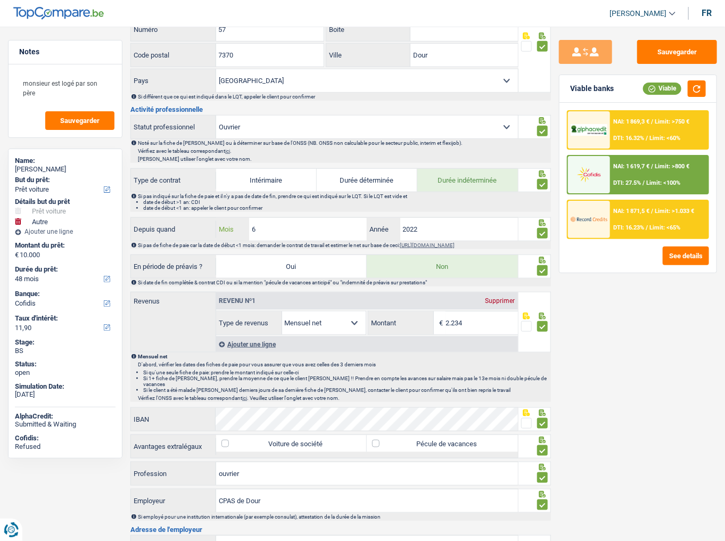
click at [254, 228] on input "6" at bounding box center [308, 229] width 118 height 23
type input "11"
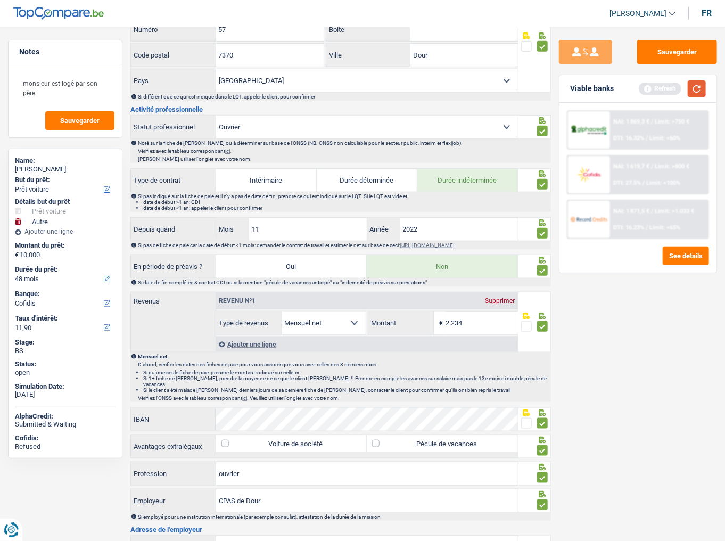
click at [696, 89] on button "button" at bounding box center [697, 88] width 18 height 17
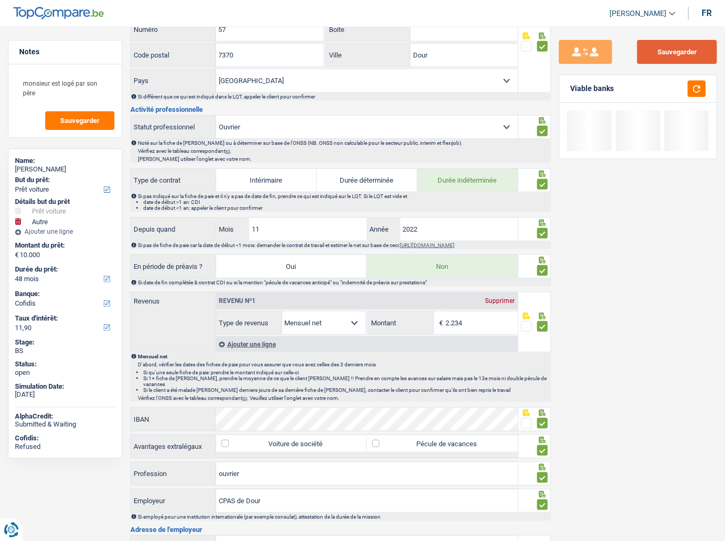
click at [685, 59] on button "Sauvegarder" at bounding box center [677, 52] width 80 height 24
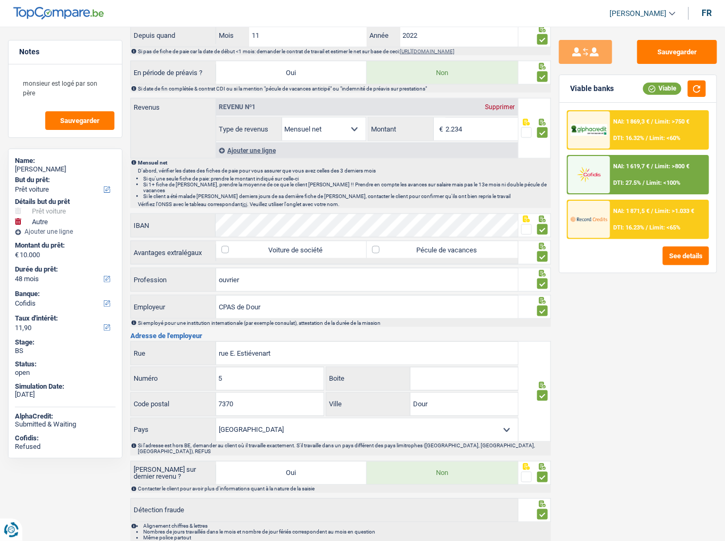
scroll to position [559, 0]
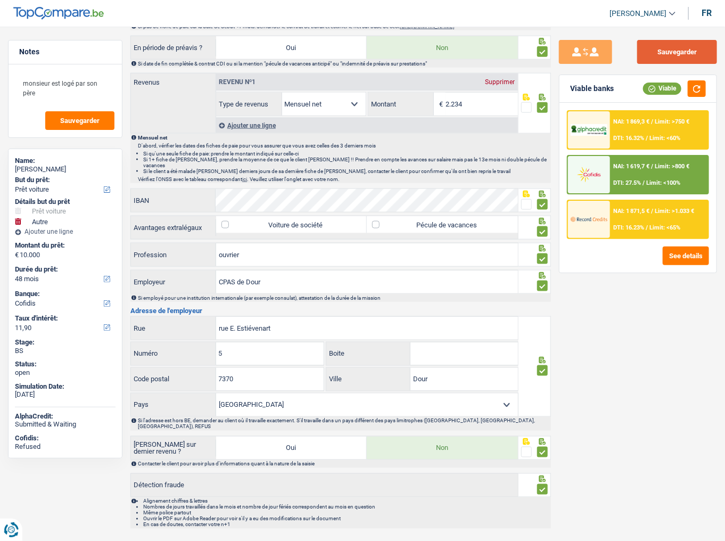
click at [664, 55] on button "Sauvegarder" at bounding box center [677, 52] width 80 height 24
click at [675, 46] on button "Sauvegarder" at bounding box center [677, 52] width 80 height 24
click at [701, 53] on button "Sauvegarder" at bounding box center [677, 52] width 80 height 24
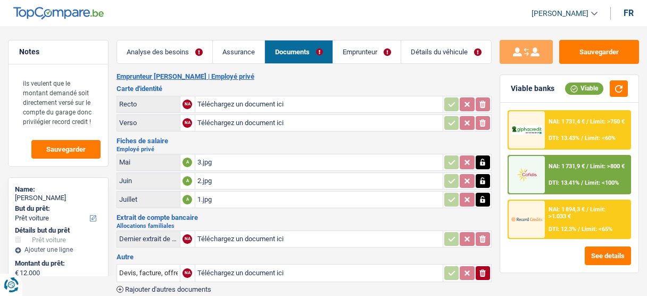
select select "car"
select select "60"
select select "record credits"
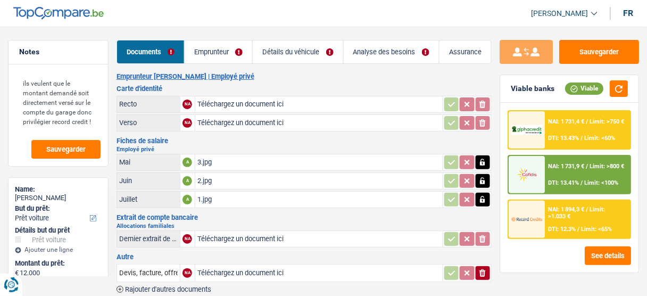
click at [221, 158] on div "3.jpg" at bounding box center [318, 162] width 243 height 16
click at [232, 100] on input "Téléchargez un document ici" at bounding box center [318, 104] width 243 height 16
type input "C:\fakepath\1000001156.jpg"
click at [232, 118] on input "Téléchargez un document ici" at bounding box center [318, 123] width 243 height 16
type input "C:\fakepath\1000001157.jpg"
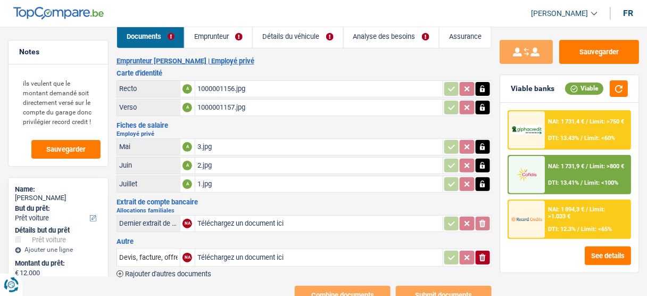
scroll to position [42, 0]
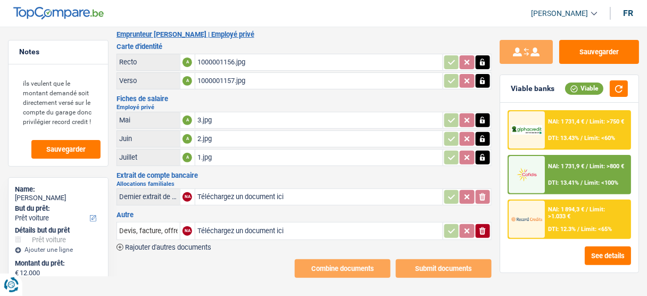
click at [220, 194] on input "Téléchargez un document ici" at bounding box center [318, 197] width 243 height 16
click at [277, 223] on input "Téléchargez un document ici" at bounding box center [318, 231] width 243 height 16
type input "C:\fakepath\bdc.jpg"
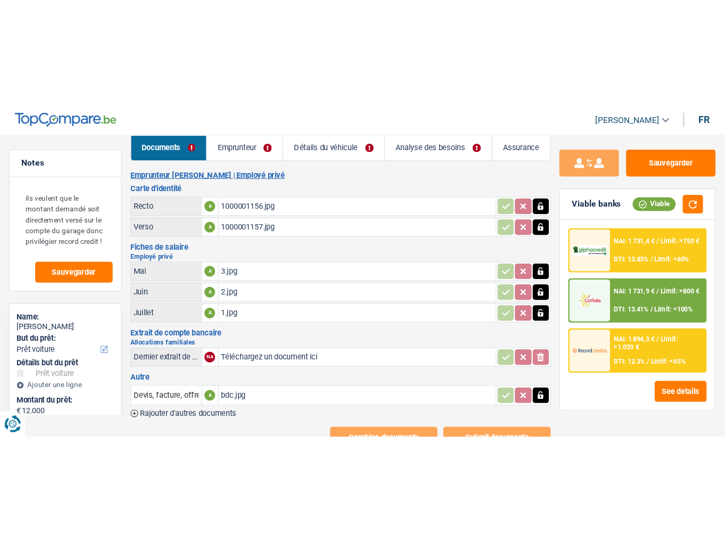
scroll to position [0, 0]
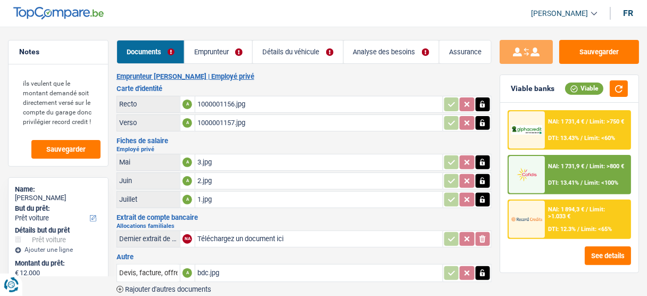
click at [217, 49] on link "Emprunteur" at bounding box center [219, 51] width 68 height 23
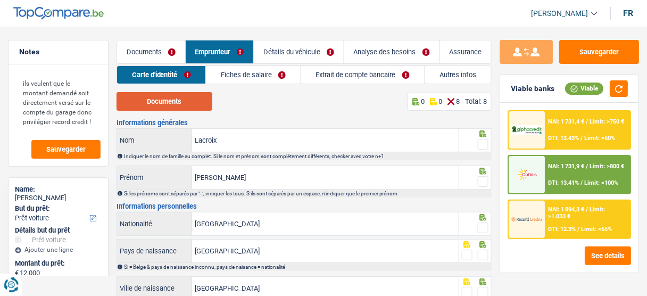
click at [163, 101] on button "Documents" at bounding box center [165, 101] width 96 height 19
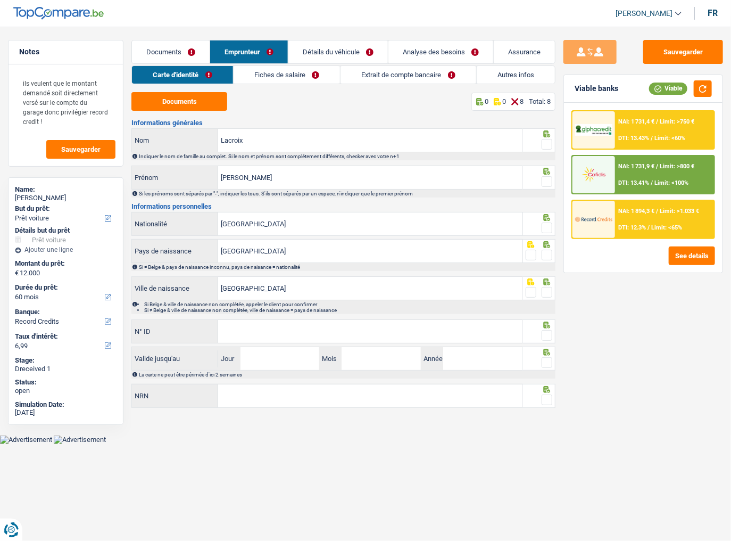
click at [548, 142] on span at bounding box center [547, 144] width 11 height 11
click at [0, 0] on input "radio" at bounding box center [0, 0] width 0 height 0
click at [549, 179] on span at bounding box center [547, 181] width 11 height 11
click at [0, 0] on input "radio" at bounding box center [0, 0] width 0 height 0
click at [549, 226] on span at bounding box center [547, 228] width 11 height 11
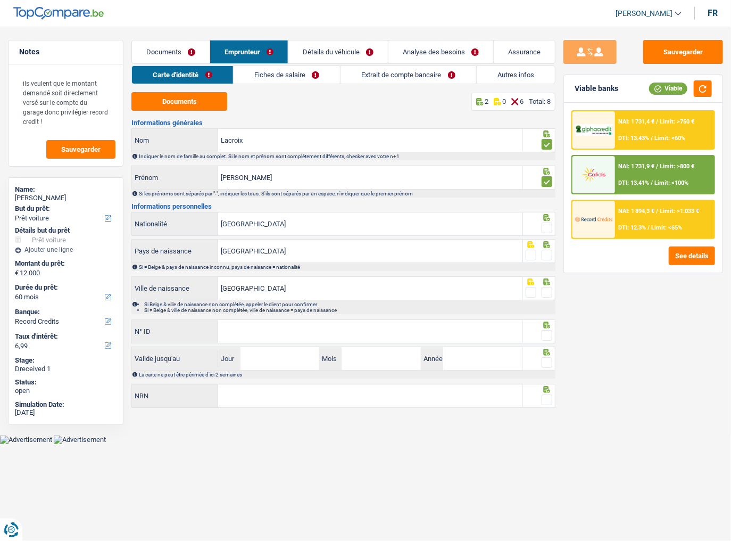
click at [0, 0] on input "radio" at bounding box center [0, 0] width 0 height 0
click at [549, 257] on span at bounding box center [547, 255] width 11 height 11
click at [0, 0] on input "radio" at bounding box center [0, 0] width 0 height 0
click at [544, 295] on label at bounding box center [547, 292] width 11 height 11
click at [0, 0] on input "radio" at bounding box center [0, 0] width 0 height 0
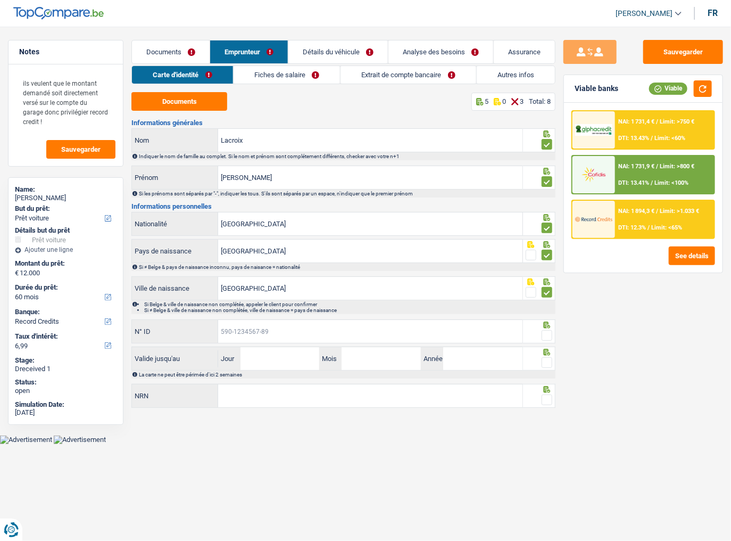
click at [396, 295] on input "N° ID" at bounding box center [370, 331] width 304 height 23
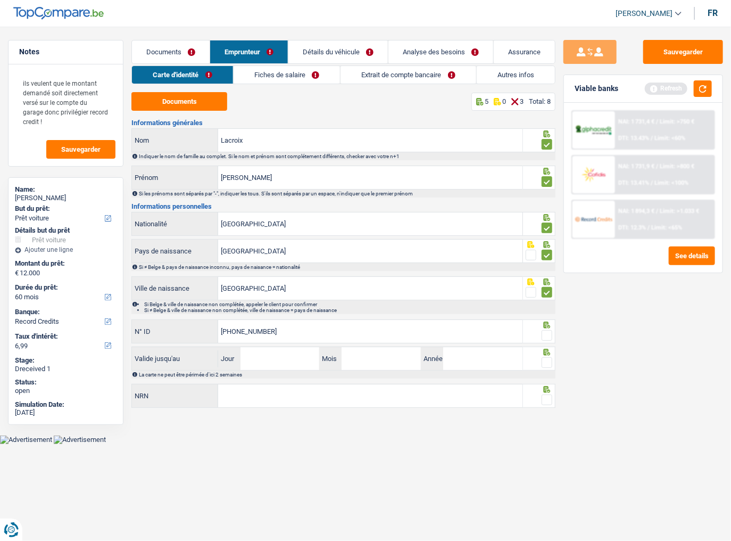
type input "592-7050606-48"
click at [549, 295] on span at bounding box center [547, 335] width 11 height 11
click at [0, 0] on input "radio" at bounding box center [0, 0] width 0 height 0
click at [647, 89] on button "button" at bounding box center [703, 88] width 18 height 17
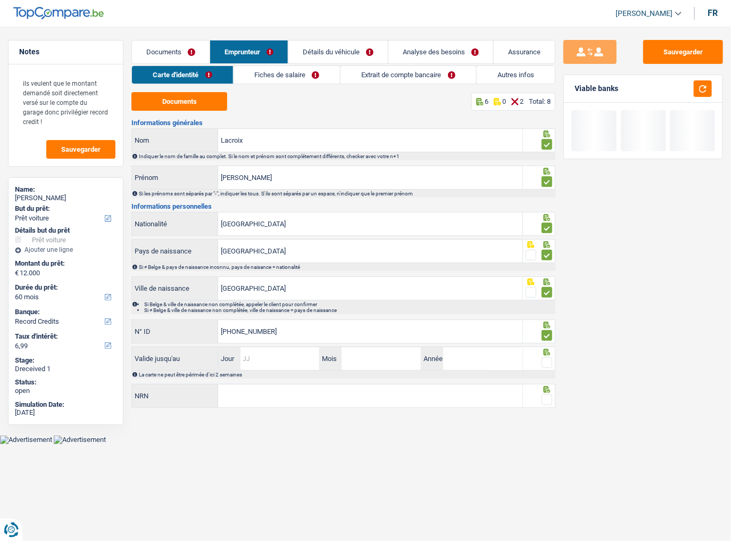
drag, startPoint x: 275, startPoint y: 352, endPoint x: 324, endPoint y: 343, distance: 50.2
click at [277, 295] on input "Jour" at bounding box center [280, 358] width 79 height 23
type input "26"
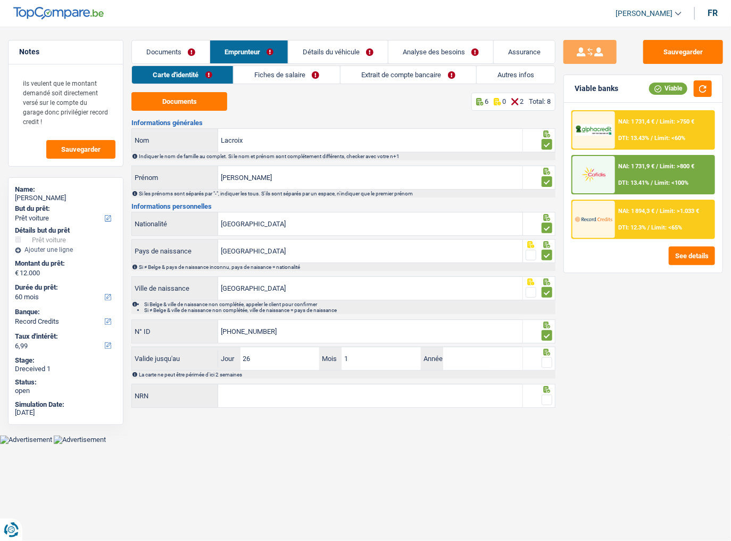
type input "11"
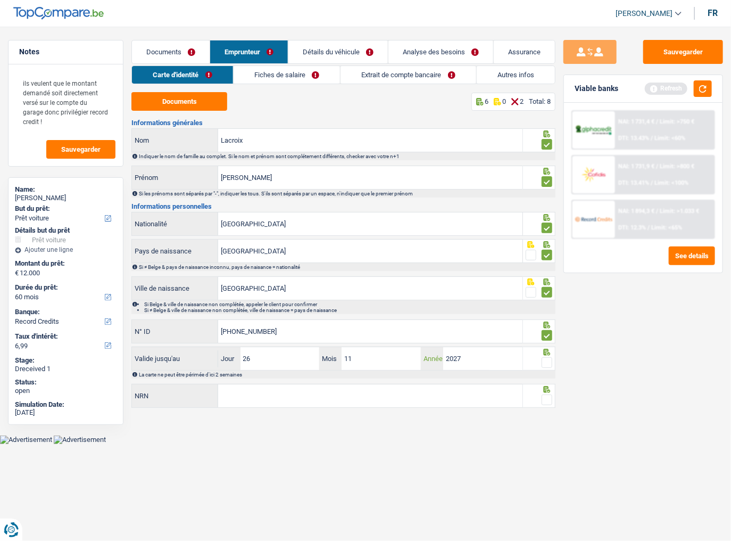
type input "2027"
drag, startPoint x: 547, startPoint y: 360, endPoint x: 566, endPoint y: 346, distance: 23.6
click at [547, 295] on span at bounding box center [547, 362] width 11 height 11
click at [0, 0] on input "radio" at bounding box center [0, 0] width 0 height 0
click at [647, 87] on button "button" at bounding box center [703, 88] width 18 height 17
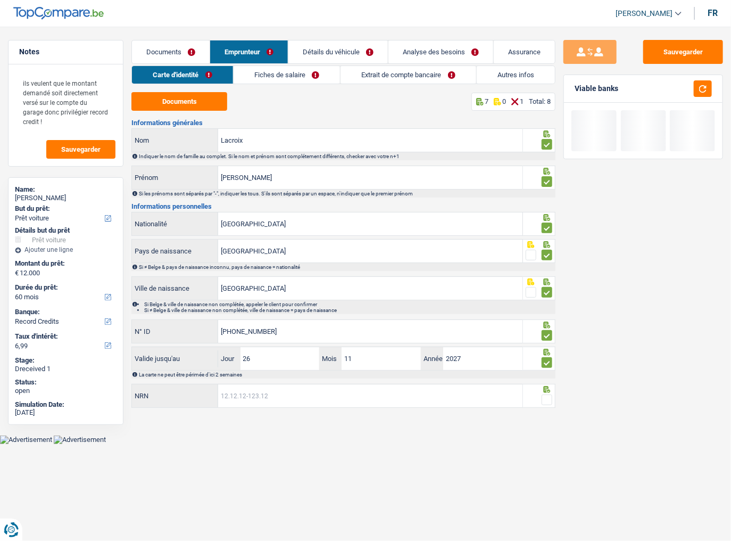
drag, startPoint x: 334, startPoint y: 391, endPoint x: 357, endPoint y: 389, distance: 23.0
click at [334, 295] on input "NRN" at bounding box center [370, 395] width 304 height 23
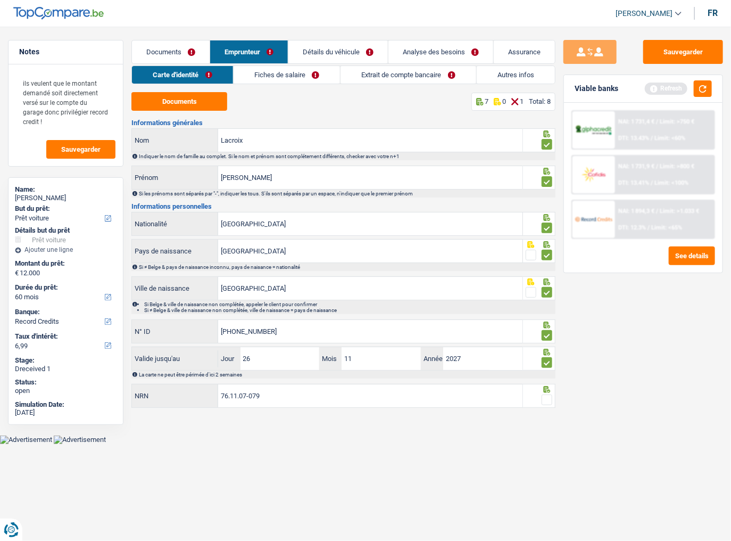
drag, startPoint x: 274, startPoint y: 394, endPoint x: 192, endPoint y: 396, distance: 82.0
click at [192, 295] on div "76.11.07-079 NRN" at bounding box center [327, 395] width 390 height 23
type input "76.11.12-070.79"
click at [541, 295] on fieldset at bounding box center [539, 399] width 27 height 13
click at [647, 87] on button "button" at bounding box center [703, 88] width 18 height 17
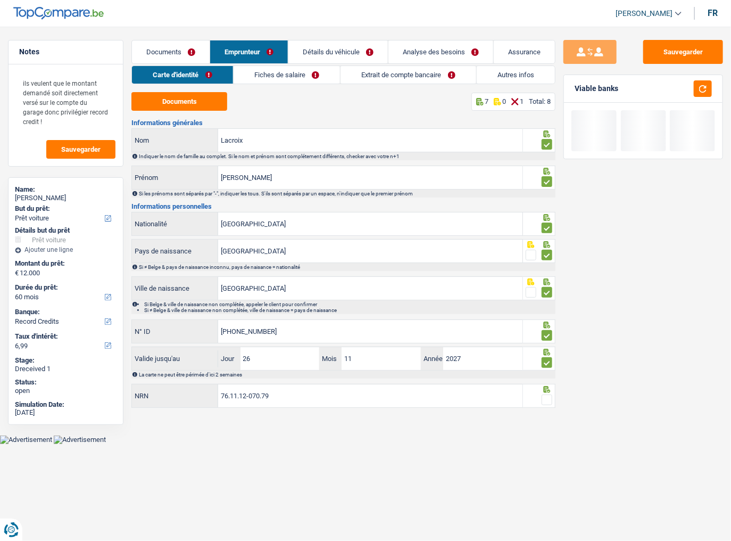
click at [549, 295] on span at bounding box center [547, 399] width 11 height 11
click at [0, 0] on input "radio" at bounding box center [0, 0] width 0 height 0
drag, startPoint x: 273, startPoint y: 71, endPoint x: 257, endPoint y: 81, distance: 19.2
click at [273, 71] on link "Fiches de salaire" at bounding box center [287, 75] width 106 height 18
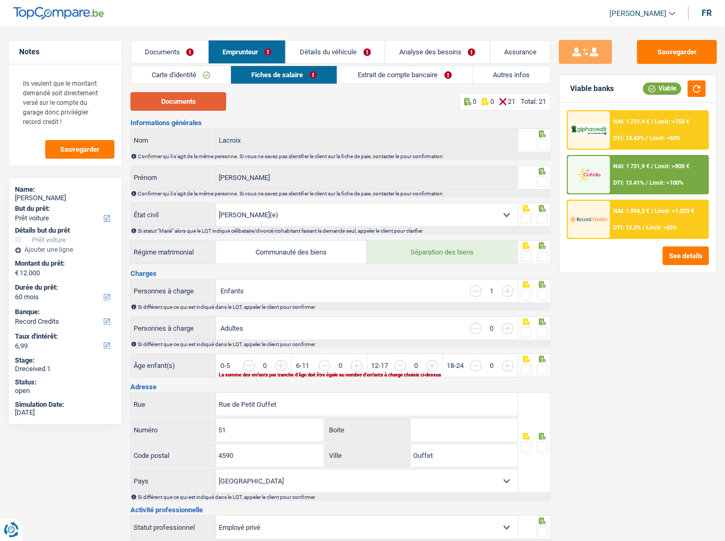
click at [175, 104] on button "Documents" at bounding box center [178, 101] width 96 height 19
click at [541, 140] on span at bounding box center [542, 144] width 11 height 11
click at [0, 0] on input "radio" at bounding box center [0, 0] width 0 height 0
click at [196, 73] on link "Carte d'identité" at bounding box center [181, 75] width 100 height 18
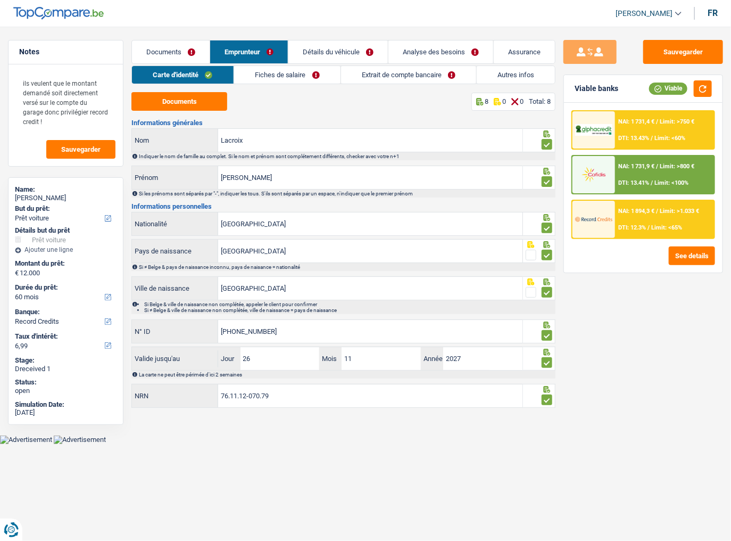
click at [277, 70] on link "Fiches de salaire" at bounding box center [287, 75] width 106 height 18
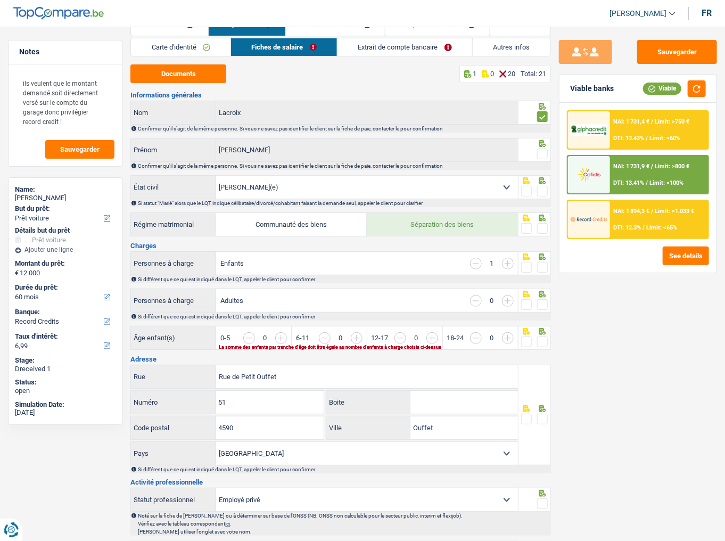
scroll to position [43, 0]
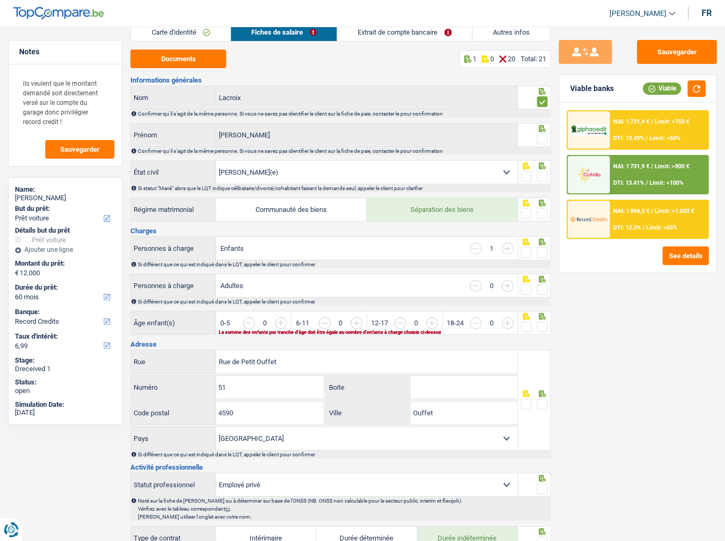
click at [509, 295] on input "button" at bounding box center [695, 328] width 387 height 23
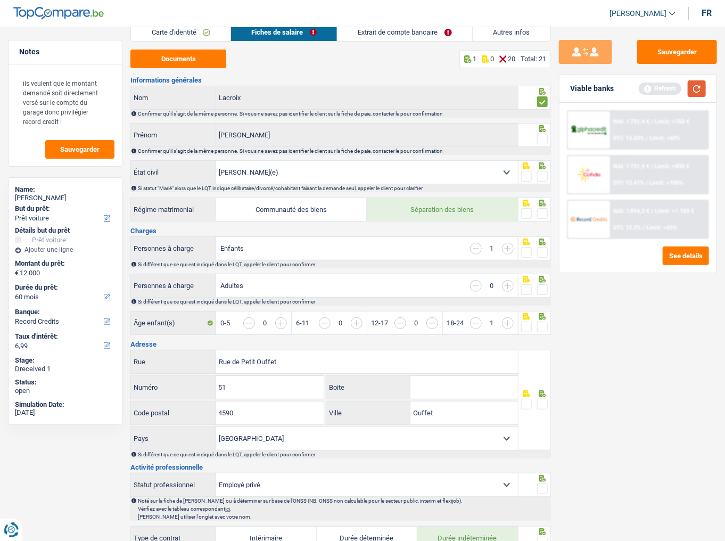
click at [647, 90] on button "button" at bounding box center [697, 88] width 18 height 17
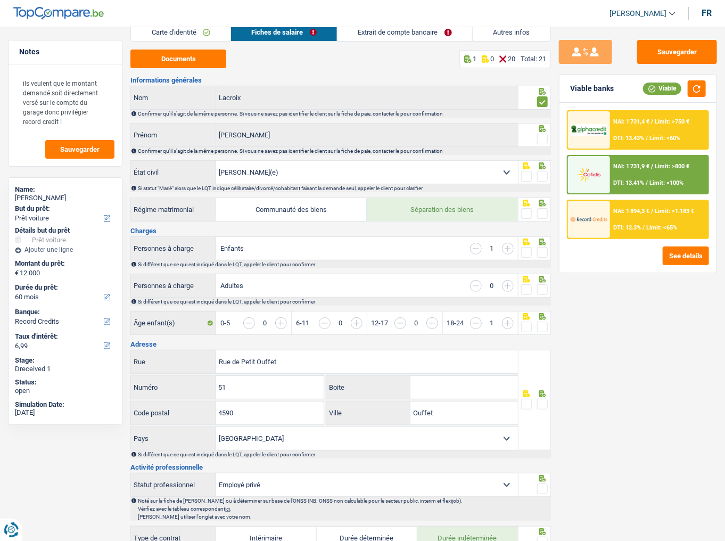
click at [545, 138] on span at bounding box center [542, 139] width 11 height 11
click at [0, 0] on input "radio" at bounding box center [0, 0] width 0 height 0
click at [545, 172] on span at bounding box center [542, 176] width 11 height 11
click at [0, 0] on input "radio" at bounding box center [0, 0] width 0 height 0
click at [542, 209] on span at bounding box center [542, 213] width 11 height 11
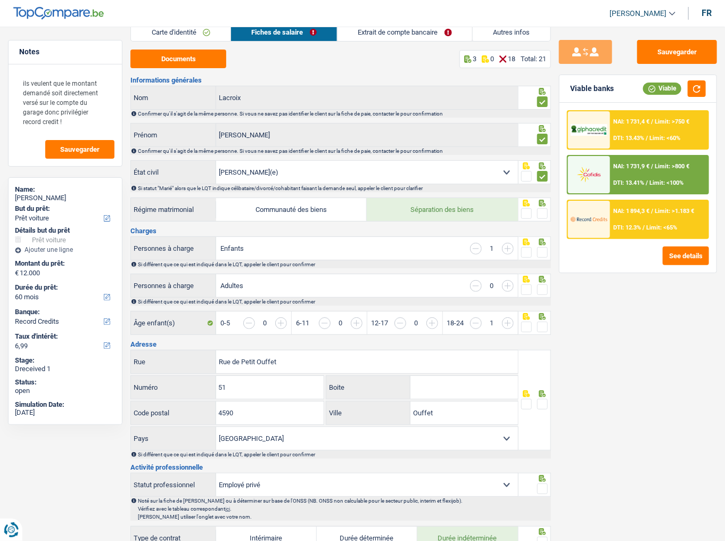
click at [0, 0] on input "radio" at bounding box center [0, 0] width 0 height 0
click at [544, 250] on span at bounding box center [542, 252] width 11 height 11
click at [0, 0] on input "radio" at bounding box center [0, 0] width 0 height 0
click at [538, 287] on span at bounding box center [542, 289] width 11 height 11
click at [0, 0] on input "radio" at bounding box center [0, 0] width 0 height 0
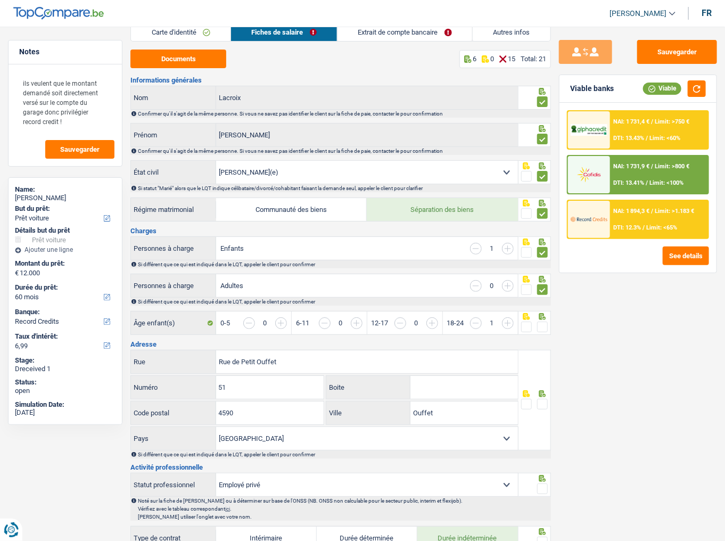
click at [540, 295] on span at bounding box center [542, 327] width 11 height 11
click at [0, 0] on input "radio" at bounding box center [0, 0] width 0 height 0
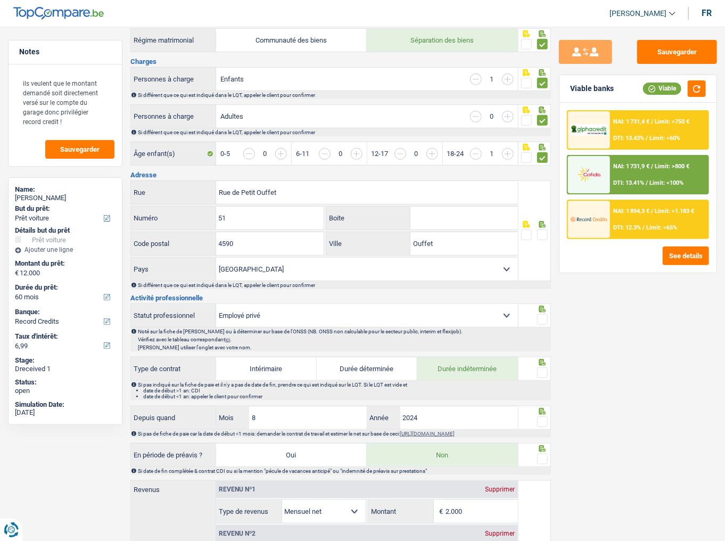
scroll to position [213, 0]
click at [234, 193] on input "Rue de Petit Ouffet" at bounding box center [367, 191] width 302 height 23
drag, startPoint x: 240, startPoint y: 191, endPoint x: 200, endPoint y: 192, distance: 39.9
click at [200, 192] on div "Rue de Petit Ouffet Rue" at bounding box center [324, 191] width 387 height 23
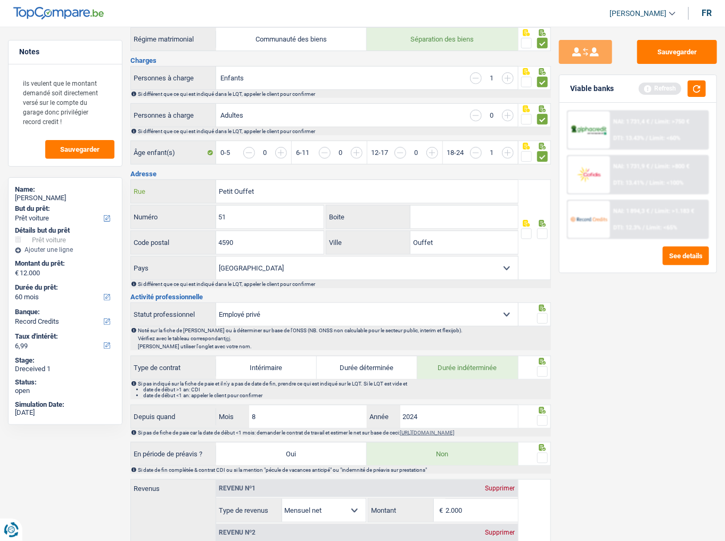
type input "Petit Ouffet"
click at [262, 213] on input "51" at bounding box center [270, 216] width 108 height 23
drag, startPoint x: 259, startPoint y: 243, endPoint x: 299, endPoint y: 238, distance: 40.2
click at [259, 243] on input "4590" at bounding box center [270, 242] width 108 height 23
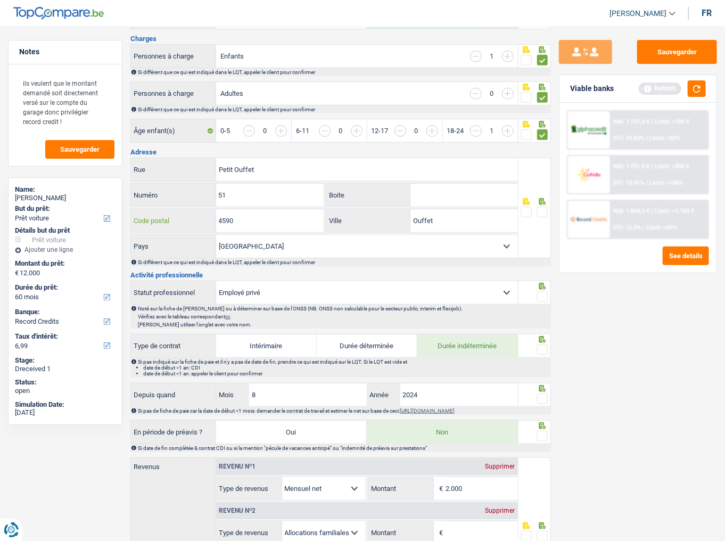
scroll to position [256, 0]
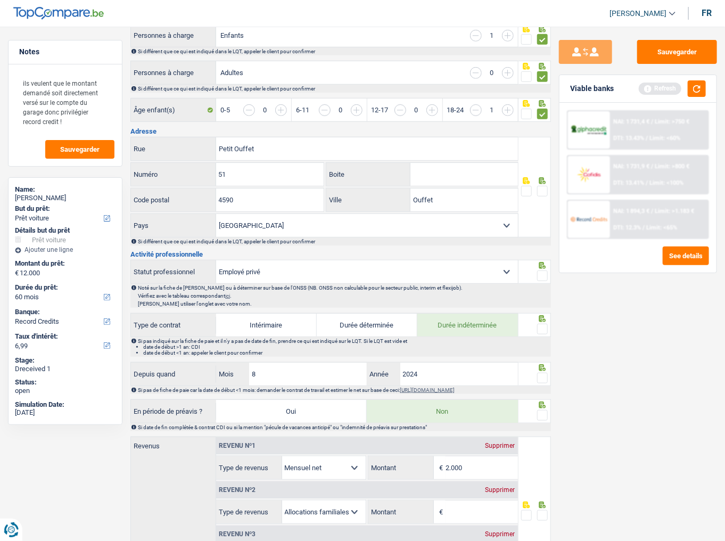
click at [543, 187] on span at bounding box center [542, 191] width 11 height 11
click at [0, 0] on input "radio" at bounding box center [0, 0] width 0 height 0
click at [647, 83] on button "button" at bounding box center [697, 88] width 18 height 17
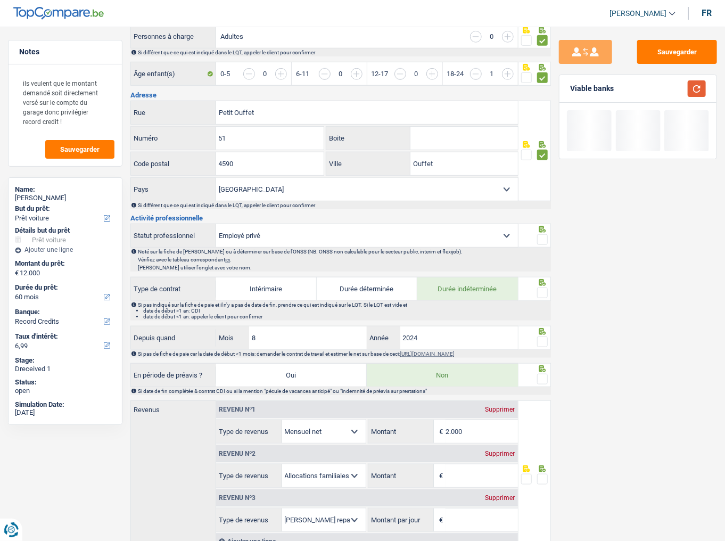
scroll to position [341, 0]
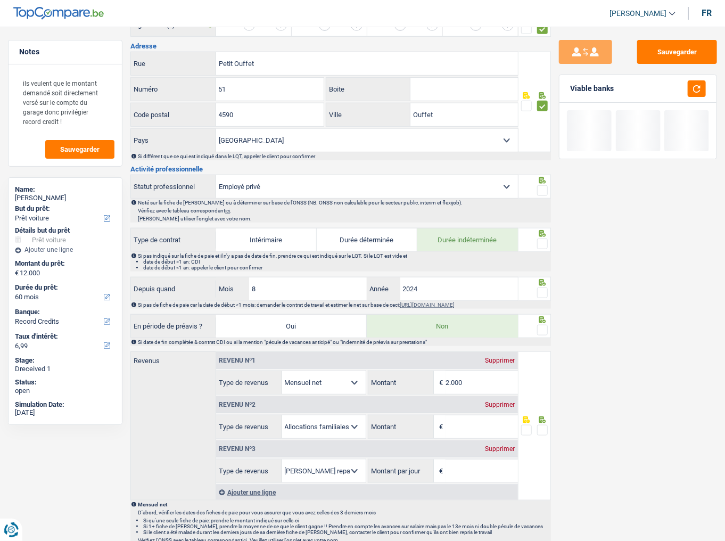
click at [538, 187] on span at bounding box center [542, 190] width 11 height 11
click at [0, 0] on input "radio" at bounding box center [0, 0] width 0 height 0
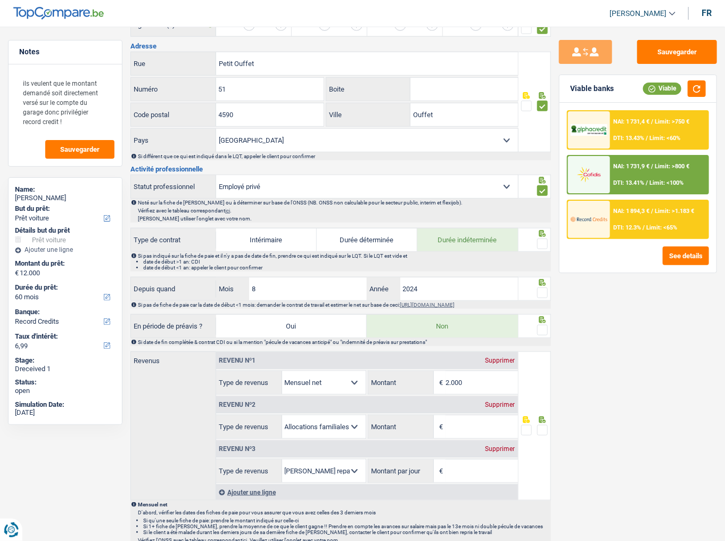
click at [329, 190] on select "Ouvrier Employé privé Employé public Invalide Indépendant Pensionné Chômeur Mut…" at bounding box center [367, 186] width 302 height 23
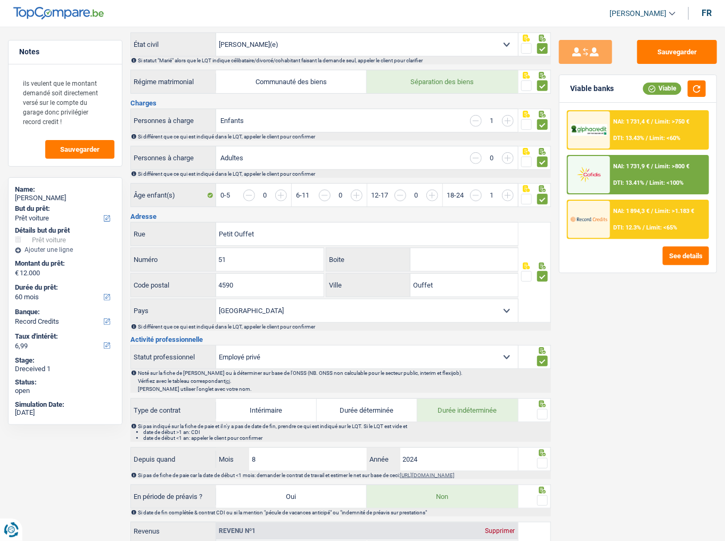
scroll to position [298, 0]
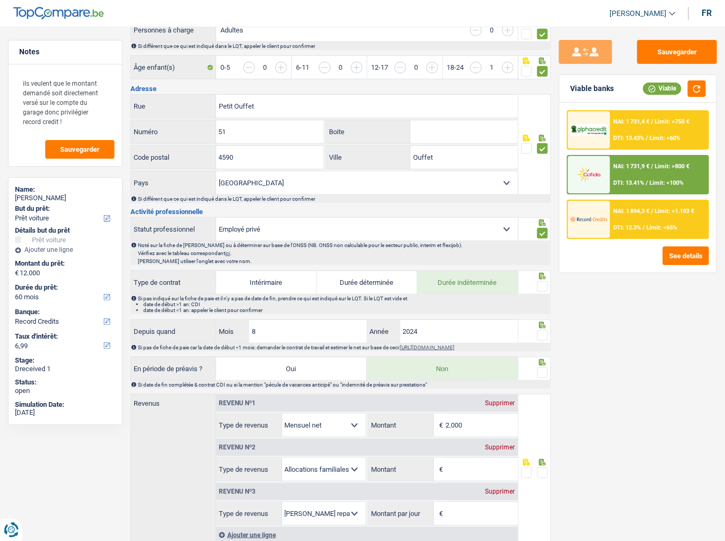
click at [264, 236] on select "Ouvrier Employé privé Employé public Invalide Indépendant Pensionné Chômeur Mut…" at bounding box center [367, 229] width 302 height 23
select select "worker"
click at [216, 218] on select "Ouvrier Employé privé Employé public Invalide Indépendant Pensionné Chômeur Mut…" at bounding box center [367, 229] width 302 height 23
radio input "false"
checkbox input "false"
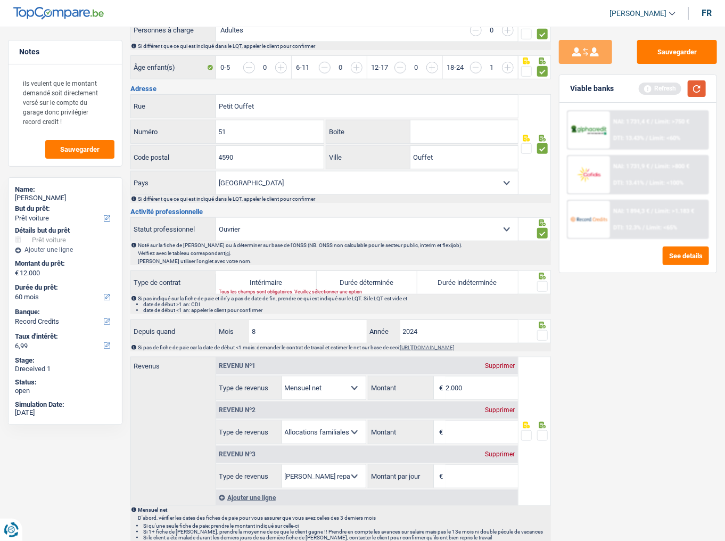
click at [647, 91] on button "button" at bounding box center [697, 88] width 18 height 17
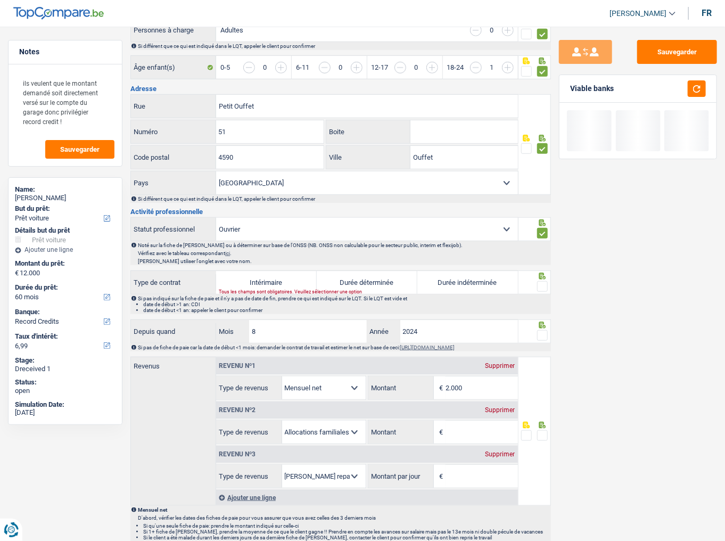
click at [506, 279] on label "Durée indéterminée" at bounding box center [467, 282] width 101 height 23
click at [506, 279] on input "Durée indéterminée" at bounding box center [467, 282] width 101 height 23
radio input "true"
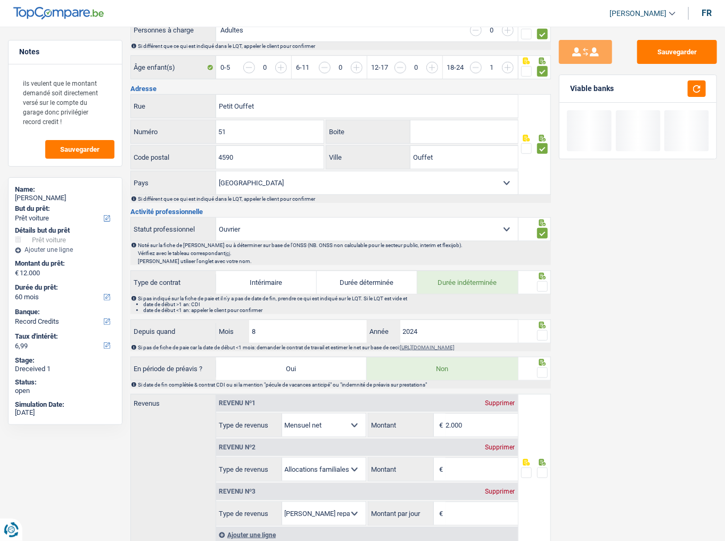
click at [542, 283] on span at bounding box center [542, 286] width 11 height 11
click at [0, 0] on input "radio" at bounding box center [0, 0] width 0 height 0
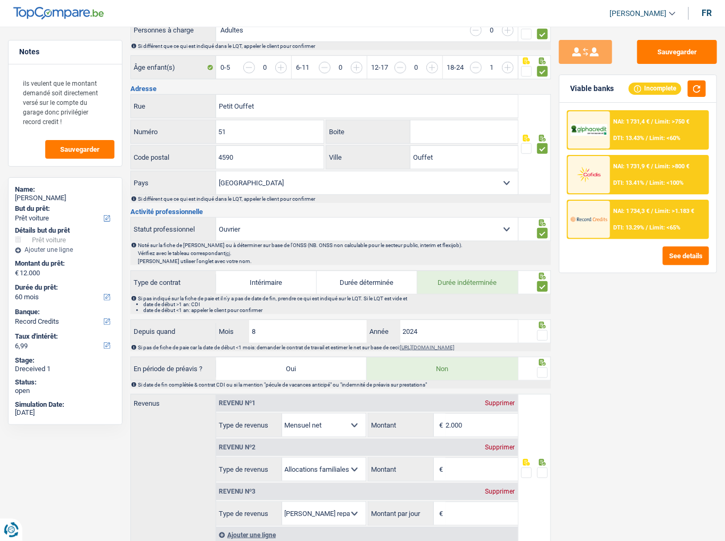
click at [373, 276] on label "Durée déterminée" at bounding box center [367, 282] width 101 height 23
click at [373, 276] on input "Durée déterminée" at bounding box center [367, 282] width 101 height 23
radio input "true"
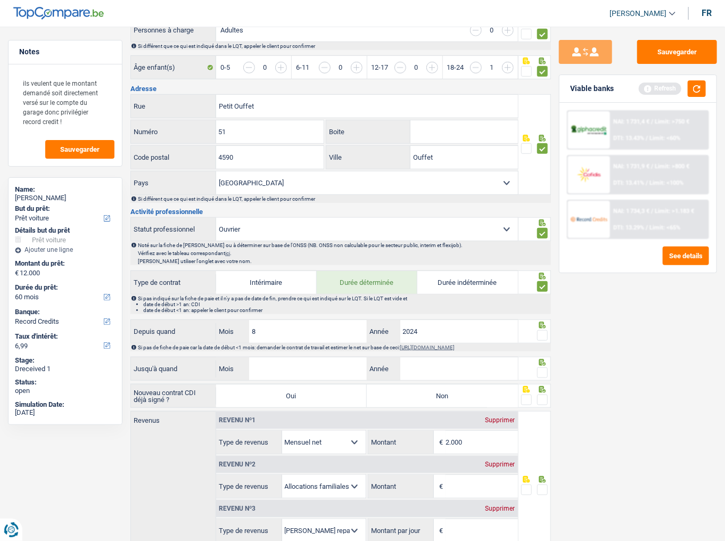
click at [456, 281] on label "Durée indéterminée" at bounding box center [467, 282] width 101 height 23
click at [456, 281] on input "Durée indéterminée" at bounding box center [467, 282] width 101 height 23
radio input "true"
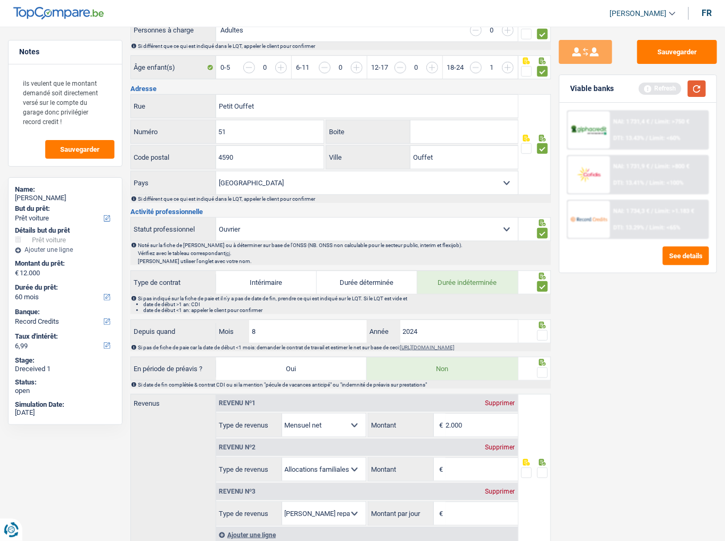
click at [647, 83] on button "button" at bounding box center [697, 88] width 18 height 17
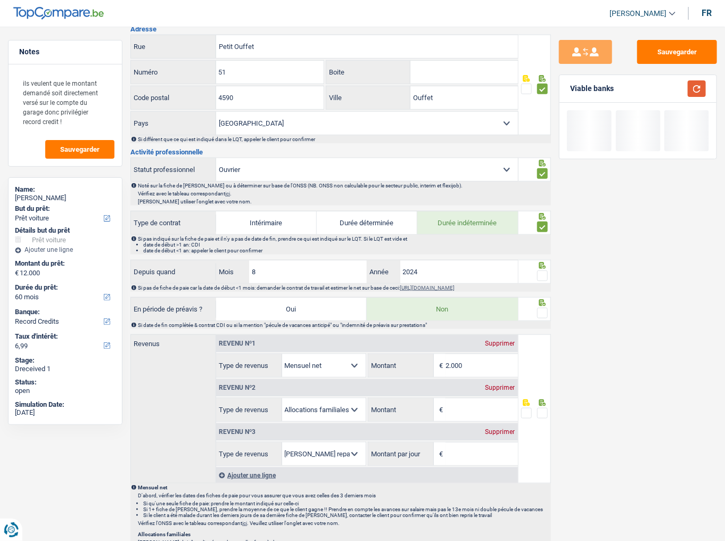
scroll to position [383, 0]
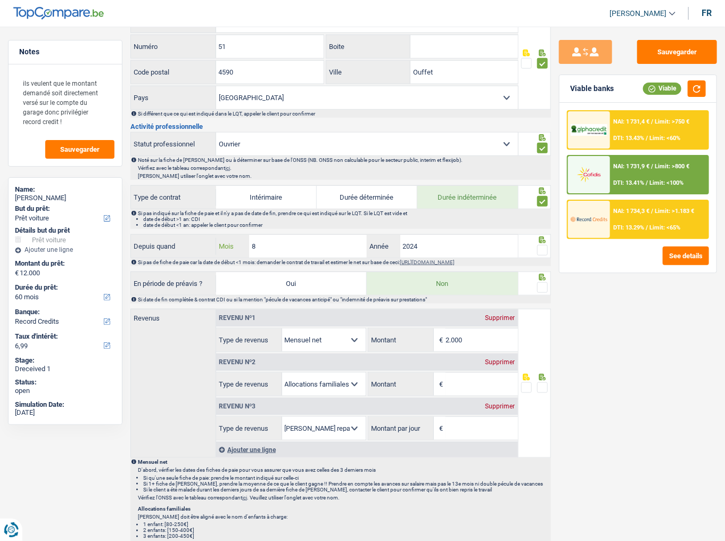
drag, startPoint x: 317, startPoint y: 246, endPoint x: 231, endPoint y: 246, distance: 85.7
click at [231, 246] on div "8 Mois" at bounding box center [291, 246] width 151 height 23
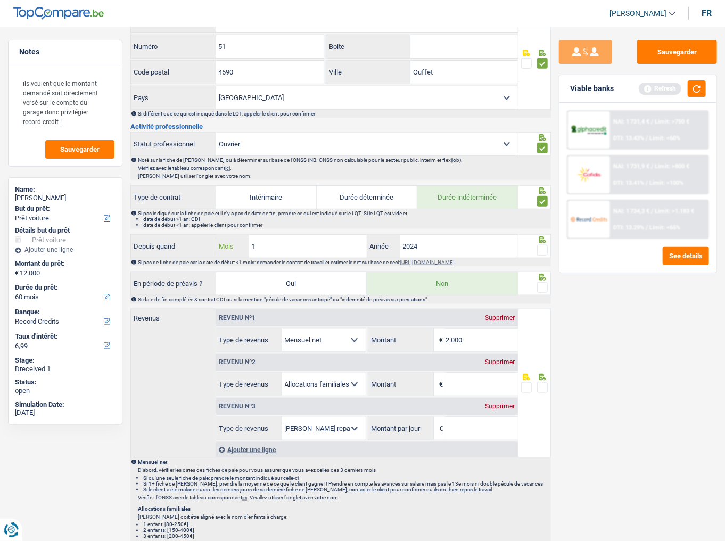
type input "10"
click at [540, 245] on span at bounding box center [542, 250] width 11 height 11
click at [0, 0] on input "radio" at bounding box center [0, 0] width 0 height 0
click at [647, 87] on button "button" at bounding box center [697, 88] width 18 height 17
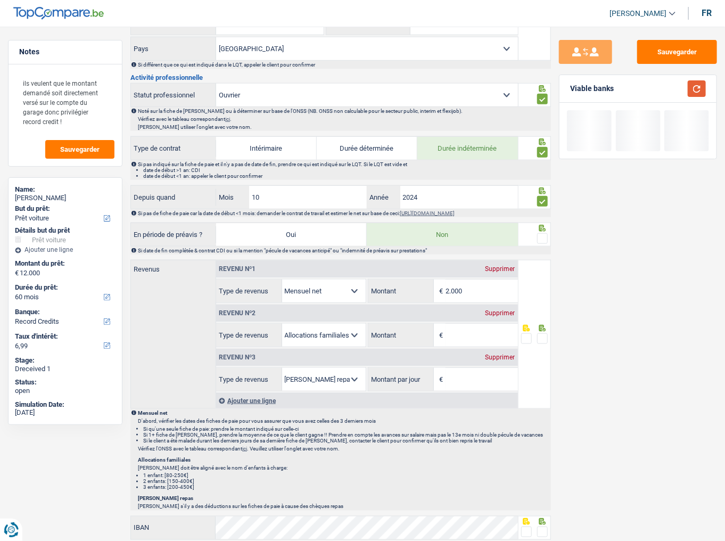
scroll to position [511, 0]
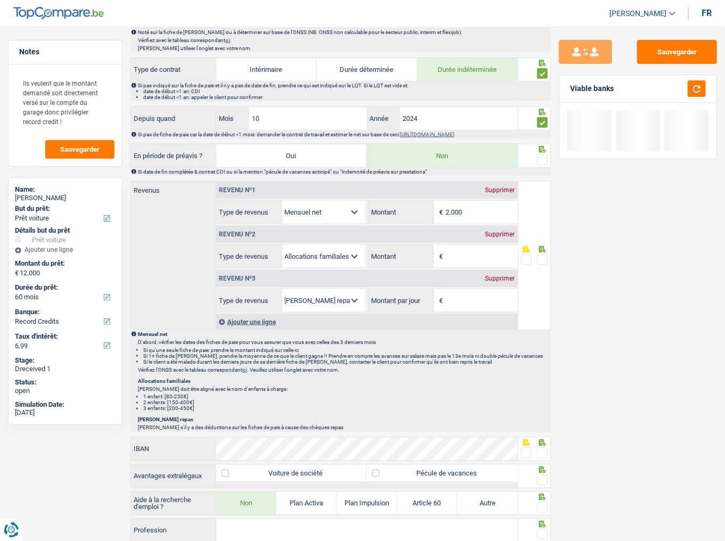
drag, startPoint x: 545, startPoint y: 153, endPoint x: 521, endPoint y: 217, distance: 68.2
click at [545, 155] on span at bounding box center [542, 159] width 11 height 11
click at [0, 0] on input "radio" at bounding box center [0, 0] width 0 height 0
click at [501, 231] on div "Supprimer" at bounding box center [500, 234] width 35 height 6
select select "mealVouchers"
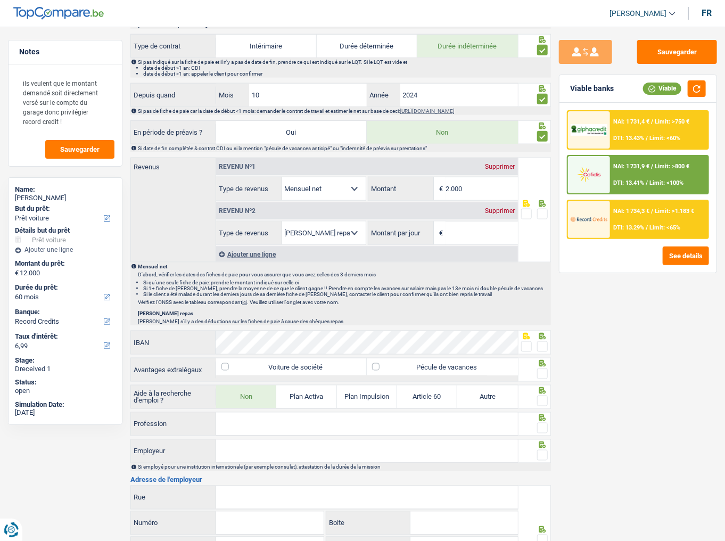
scroll to position [554, 0]
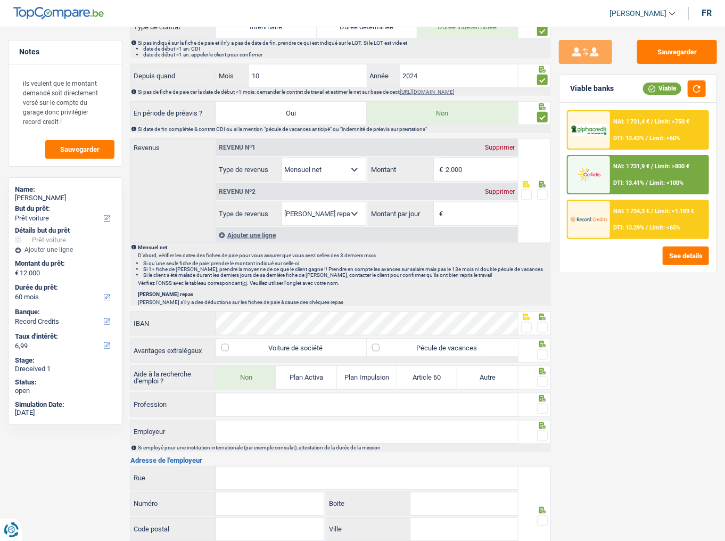
click at [496, 188] on div "Supprimer" at bounding box center [500, 191] width 35 height 6
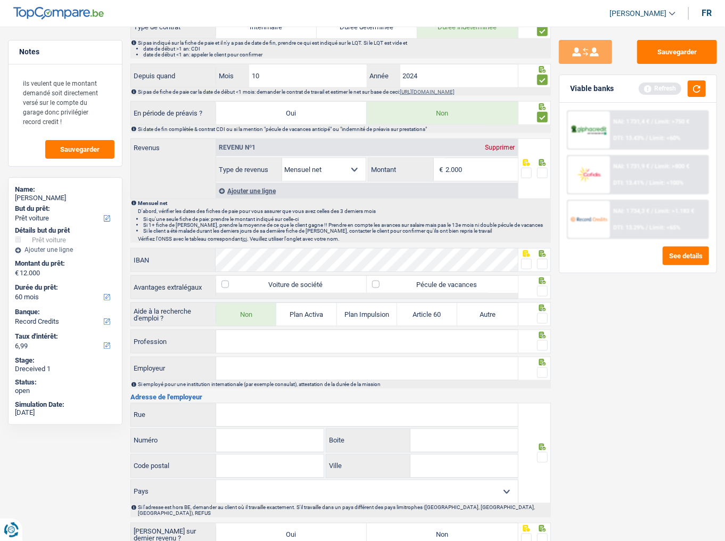
drag, startPoint x: 475, startPoint y: 168, endPoint x: 350, endPoint y: 162, distance: 124.7
click at [368, 164] on fieldset "2.000 € Montant N'utilisez que des lettres pour répondre" at bounding box center [443, 170] width 150 height 24
type input "1.940"
click at [647, 90] on button "button" at bounding box center [697, 88] width 18 height 17
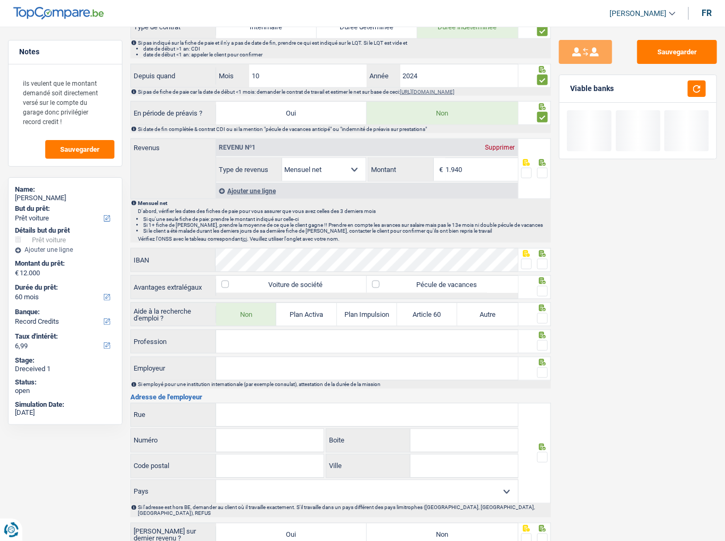
drag, startPoint x: 543, startPoint y: 165, endPoint x: 344, endPoint y: 229, distance: 209.3
click at [544, 168] on span at bounding box center [542, 173] width 11 height 11
click at [0, 0] on input "radio" at bounding box center [0, 0] width 0 height 0
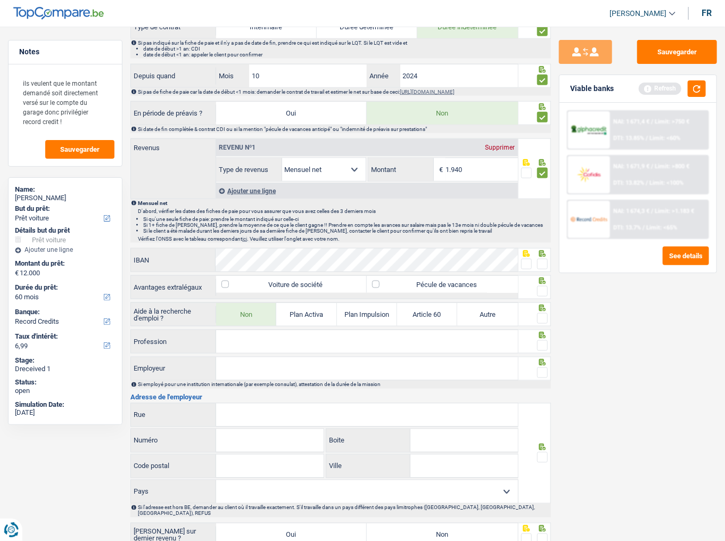
drag, startPoint x: 546, startPoint y: 258, endPoint x: 540, endPoint y: 287, distance: 29.3
click at [546, 259] on span at bounding box center [542, 264] width 11 height 11
click at [0, 0] on input "radio" at bounding box center [0, 0] width 0 height 0
click at [540, 287] on span at bounding box center [542, 291] width 11 height 11
click at [0, 0] on input "radio" at bounding box center [0, 0] width 0 height 0
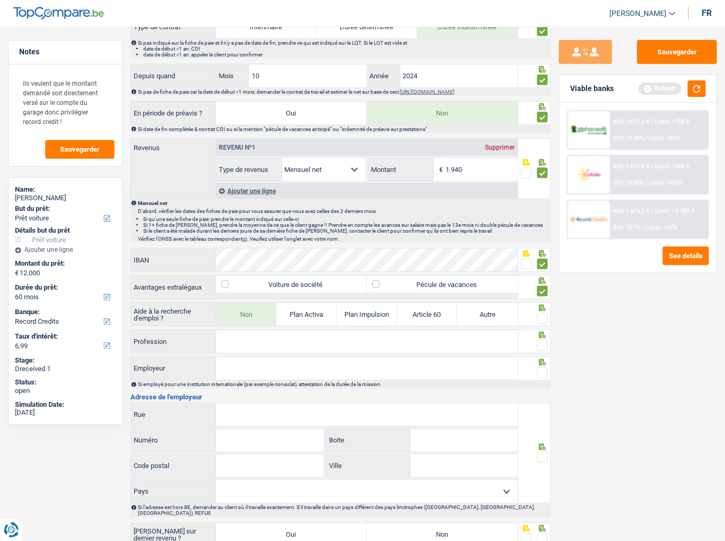
click at [541, 295] on span at bounding box center [542, 318] width 11 height 11
click at [0, 0] on input "radio" at bounding box center [0, 0] width 0 height 0
drag, startPoint x: 371, startPoint y: 347, endPoint x: 390, endPoint y: 341, distance: 19.4
click at [371, 295] on input "Profession" at bounding box center [367, 341] width 302 height 23
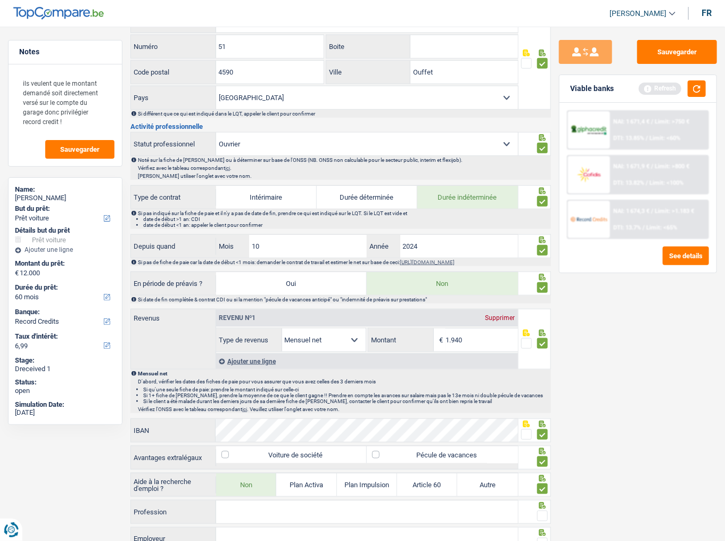
scroll to position [645, 0]
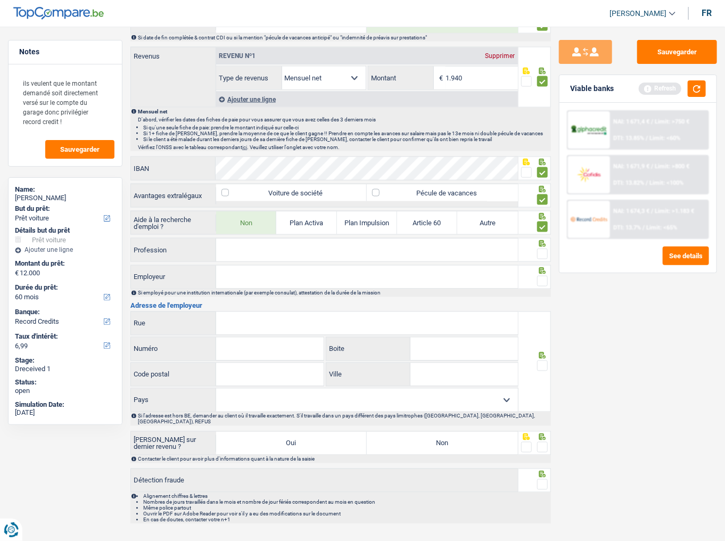
click at [262, 250] on input "Profession" at bounding box center [367, 249] width 302 height 23
type input "technicienne de surface"
drag, startPoint x: 547, startPoint y: 249, endPoint x: 716, endPoint y: 278, distance: 171.8
drag, startPoint x: 606, startPoint y: 351, endPoint x: 597, endPoint y: 318, distance: 34.2
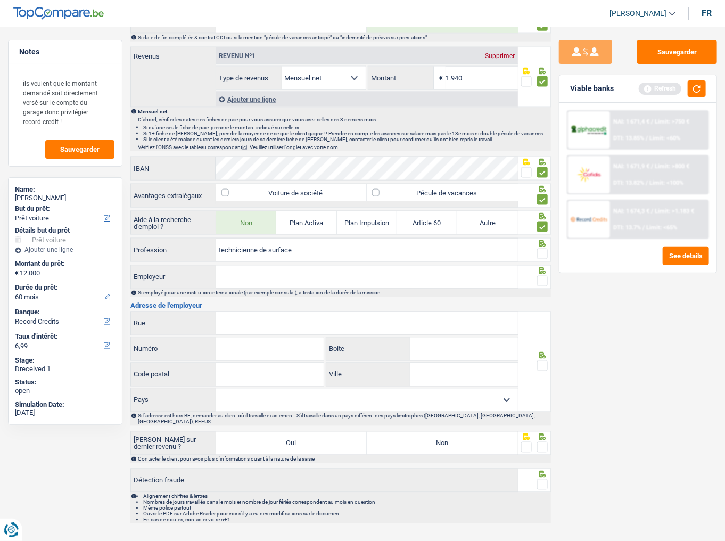
click at [604, 295] on div "Sauvegarder Viable banks Refresh NAI: 1 671,4 € / Limit: >750 € DTI: 13.85% / L…" at bounding box center [638, 280] width 174 height 481
click at [546, 249] on span at bounding box center [542, 254] width 11 height 11
click at [0, 0] on input "radio" at bounding box center [0, 0] width 0 height 0
click at [647, 89] on button "button" at bounding box center [697, 88] width 18 height 17
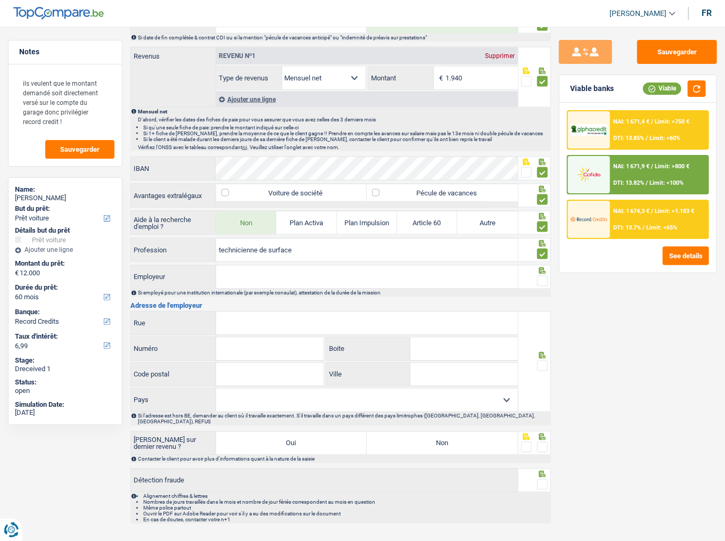
click at [435, 283] on input "Employeur" at bounding box center [367, 277] width 302 height 23
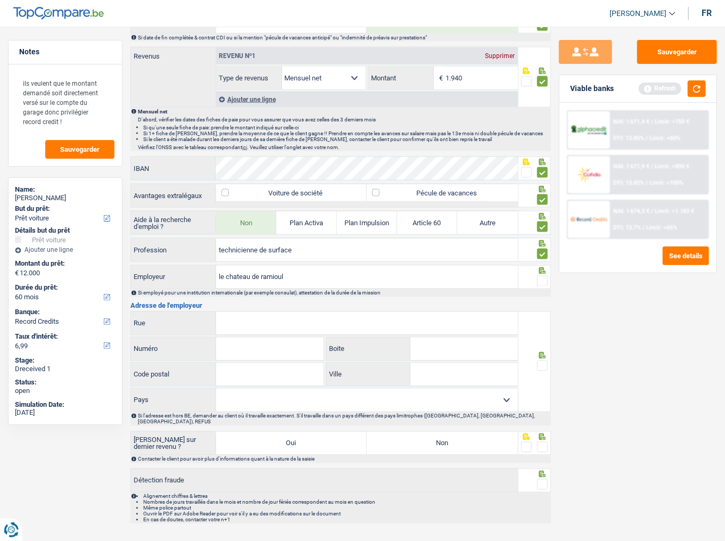
type input "le chateau de ramioul"
click at [542, 276] on span at bounding box center [542, 281] width 11 height 11
click at [0, 0] on input "radio" at bounding box center [0, 0] width 0 height 0
click at [647, 87] on button "button" at bounding box center [697, 88] width 18 height 17
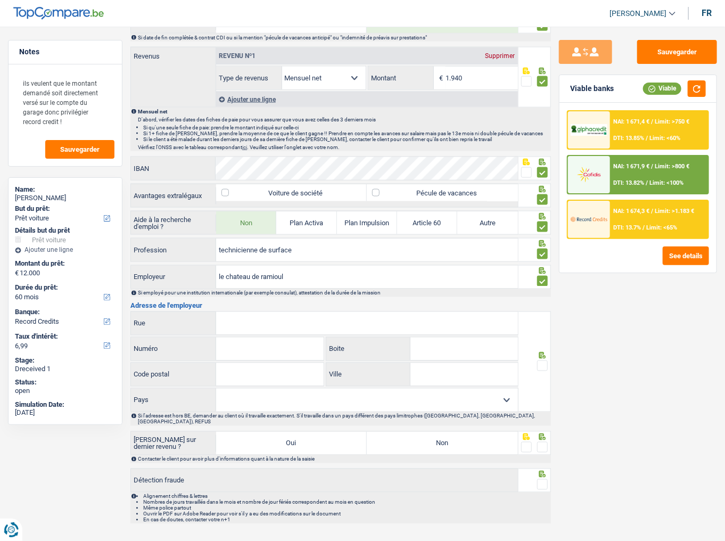
click at [265, 295] on input "Rue" at bounding box center [367, 323] width 302 height 23
click at [261, 295] on input "Rue" at bounding box center [367, 323] width 302 height 23
click at [250, 295] on h3 "Adresse de l'employeur" at bounding box center [340, 305] width 421 height 7
click at [256, 295] on input "Rue" at bounding box center [367, 323] width 302 height 23
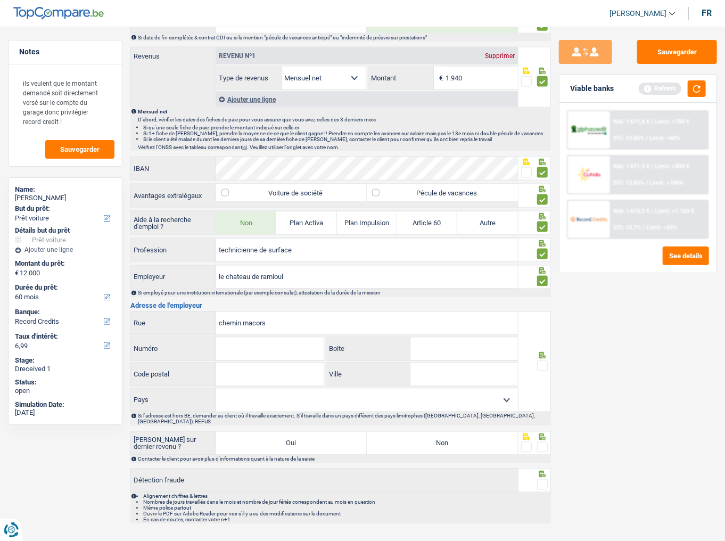
type input "chemin macors"
type input "16"
type input "4052"
type input "beaufays"
click at [274, 295] on select "Belgique France Allemagne Italie Luxembourg Pays-Bas Espagne Suisse Sélectionne…" at bounding box center [367, 400] width 302 height 23
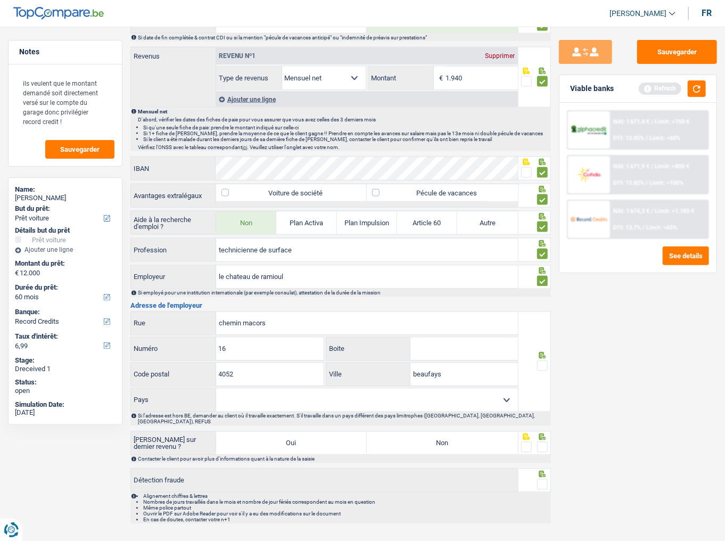
select select "BE"
click at [216, 295] on select "Belgique France Allemagne Italie Luxembourg Pays-Bas Espagne Suisse Sélectionne…" at bounding box center [367, 400] width 302 height 23
drag, startPoint x: 547, startPoint y: 360, endPoint x: 512, endPoint y: 409, distance: 60.3
click at [546, 295] on span at bounding box center [542, 365] width 11 height 11
click at [0, 0] on input "radio" at bounding box center [0, 0] width 0 height 0
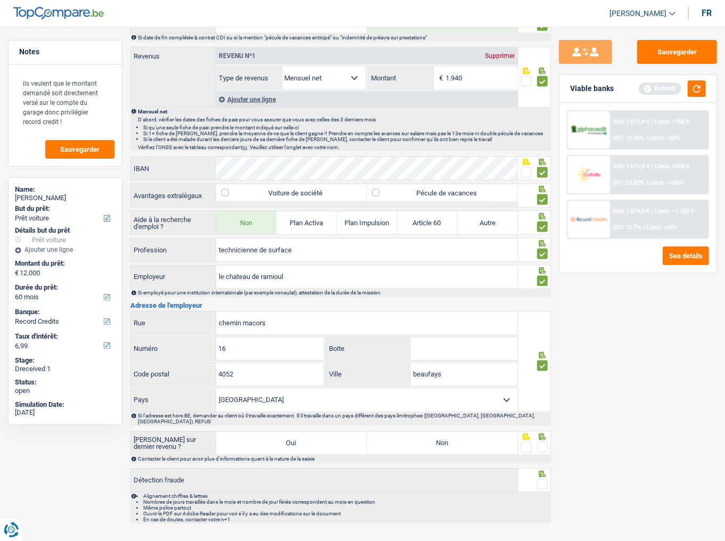
drag, startPoint x: 481, startPoint y: 429, endPoint x: 528, endPoint y: 430, distance: 46.9
click at [504, 295] on label "Non" at bounding box center [442, 443] width 151 height 23
click at [504, 295] on input "Non" at bounding box center [442, 443] width 151 height 23
radio input "true"
click at [542, 295] on span at bounding box center [542, 447] width 11 height 11
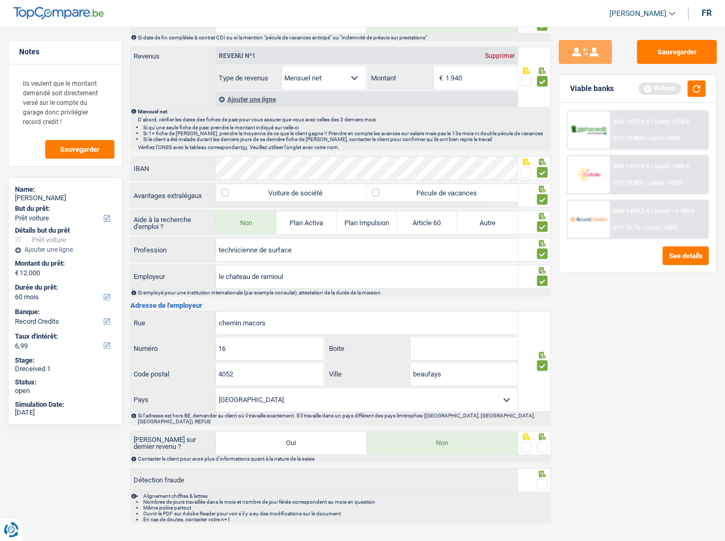
click at [0, 0] on input "radio" at bounding box center [0, 0] width 0 height 0
drag, startPoint x: 545, startPoint y: 473, endPoint x: 672, endPoint y: 198, distance: 302.9
click at [545, 295] on span at bounding box center [542, 484] width 11 height 11
click at [0, 0] on input "radio" at bounding box center [0, 0] width 0 height 0
click at [647, 78] on div "Viable banks Refresh" at bounding box center [637, 89] width 157 height 28
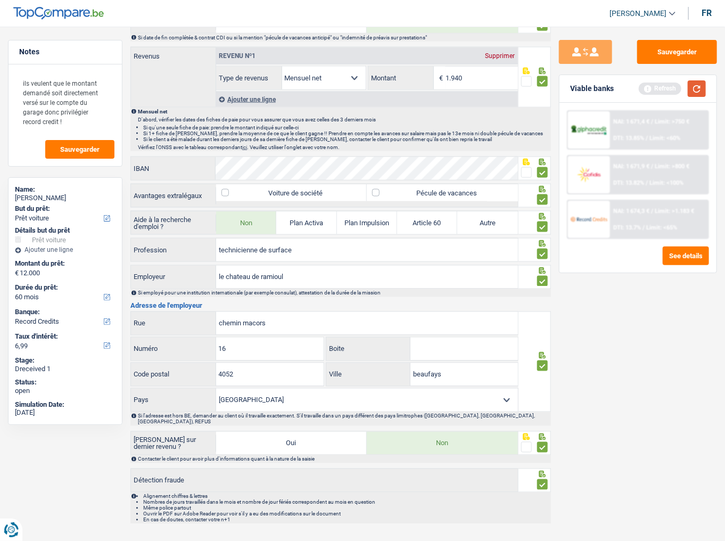
click at [647, 88] on button "button" at bounding box center [697, 88] width 18 height 17
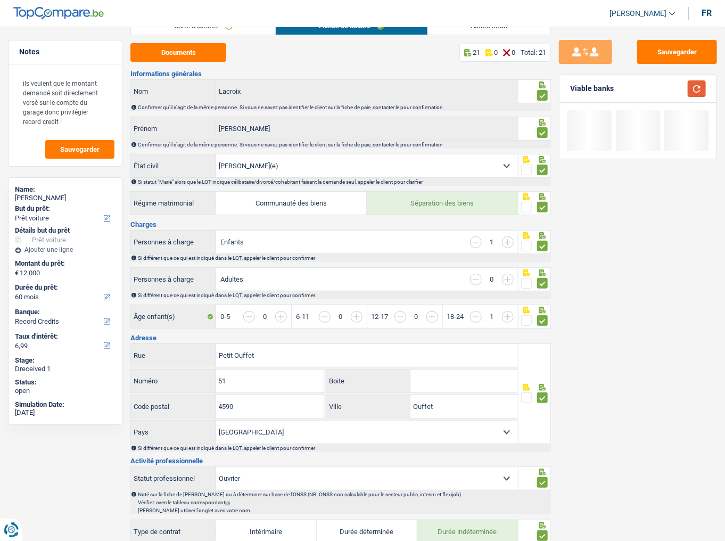
scroll to position [0, 0]
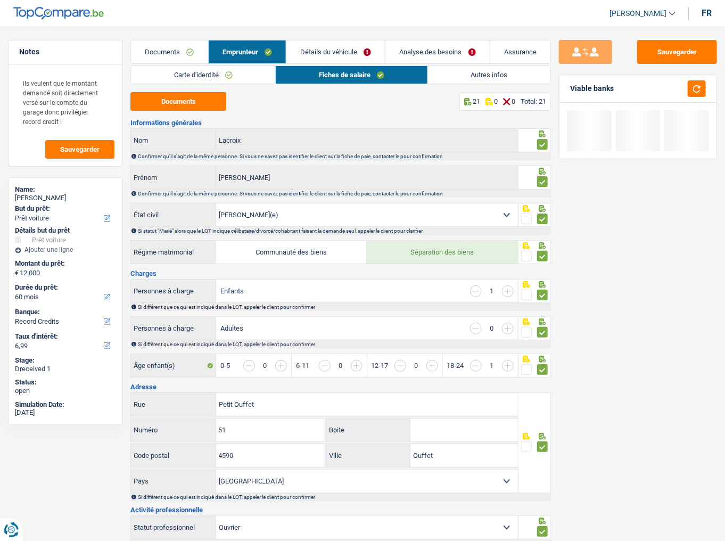
click at [358, 50] on link "Détails du véhicule" at bounding box center [335, 51] width 98 height 23
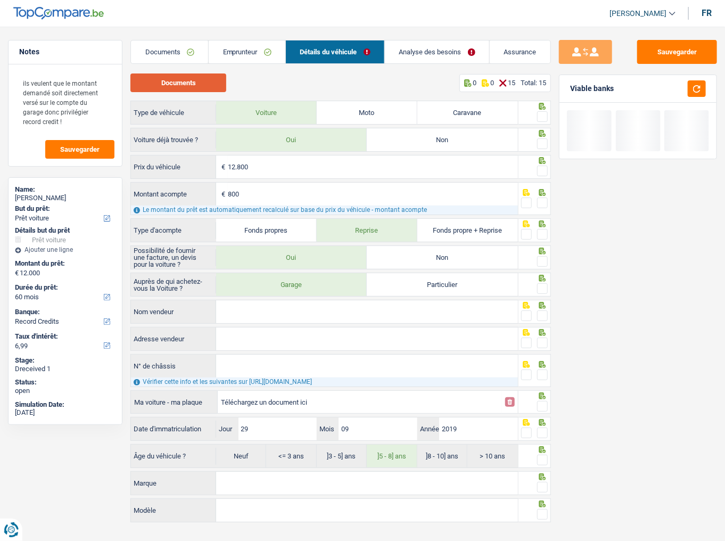
click at [201, 89] on button "Documents" at bounding box center [178, 82] width 96 height 19
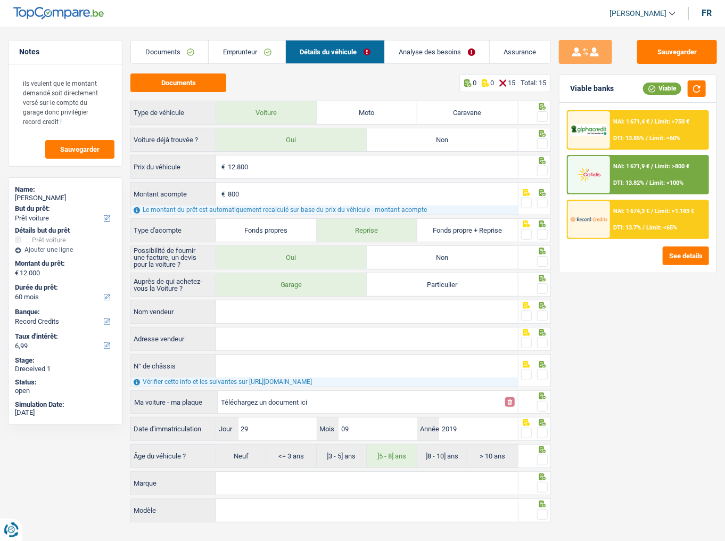
click at [542, 112] on span at bounding box center [542, 116] width 11 height 11
click at [0, 0] on input "radio" at bounding box center [0, 0] width 0 height 0
click at [543, 141] on span at bounding box center [542, 143] width 11 height 11
click at [0, 0] on input "radio" at bounding box center [0, 0] width 0 height 0
click at [542, 171] on span at bounding box center [542, 171] width 11 height 11
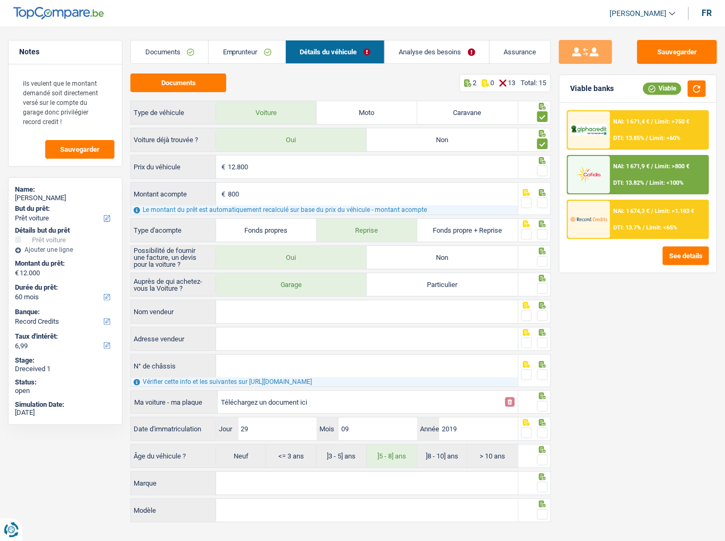
click at [0, 0] on input "radio" at bounding box center [0, 0] width 0 height 0
click at [544, 201] on span at bounding box center [542, 202] width 11 height 11
click at [0, 0] on input "radio" at bounding box center [0, 0] width 0 height 0
click at [546, 234] on span at bounding box center [542, 234] width 11 height 11
click at [0, 0] on input "radio" at bounding box center [0, 0] width 0 height 0
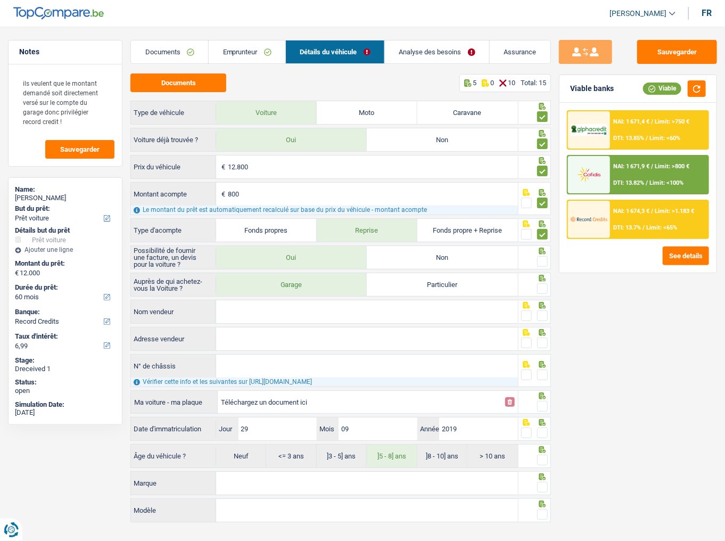
click at [542, 258] on span at bounding box center [542, 261] width 11 height 11
click at [0, 0] on input "radio" at bounding box center [0, 0] width 0 height 0
click at [541, 289] on span at bounding box center [542, 288] width 11 height 11
click at [0, 0] on input "radio" at bounding box center [0, 0] width 0 height 0
drag, startPoint x: 332, startPoint y: 309, endPoint x: 340, endPoint y: 304, distance: 9.0
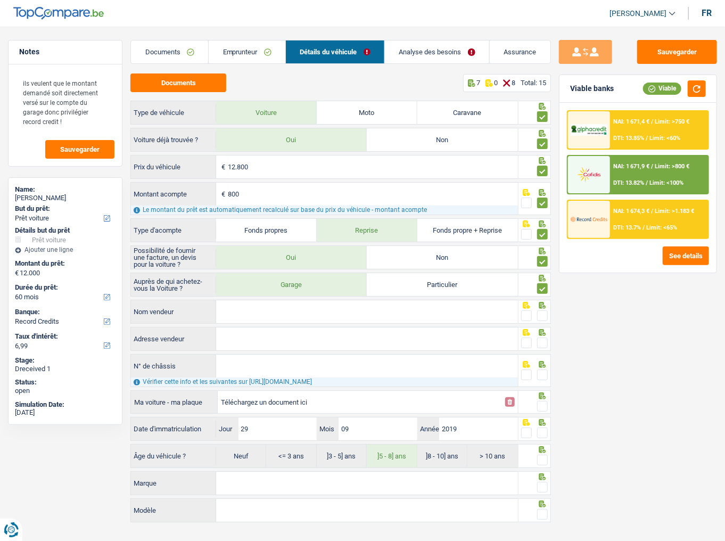
click at [334, 295] on input "Nom vendeur" at bounding box center [367, 311] width 302 height 23
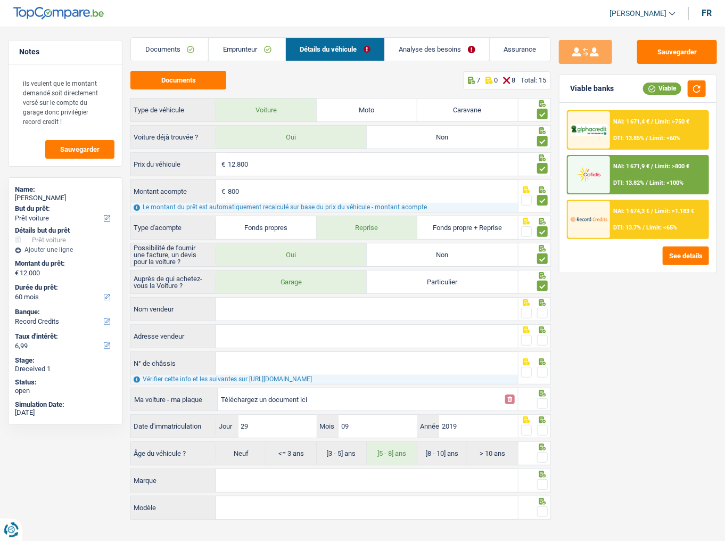
scroll to position [5, 0]
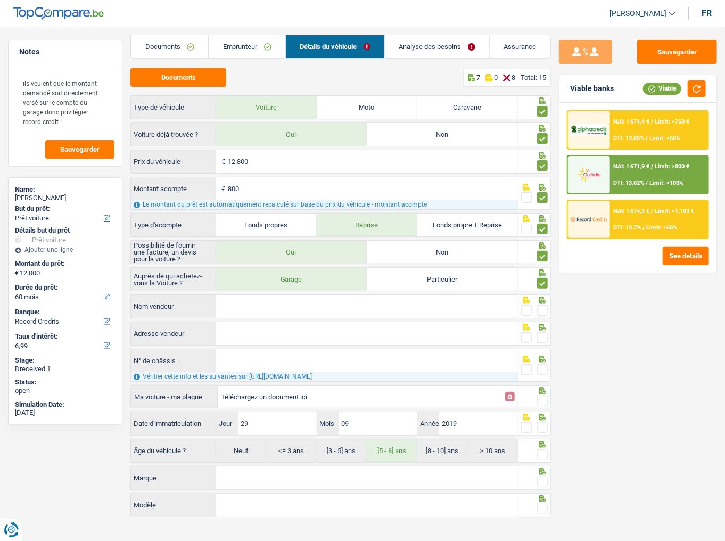
click at [291, 295] on input "Nom vendeur" at bounding box center [367, 306] width 302 height 23
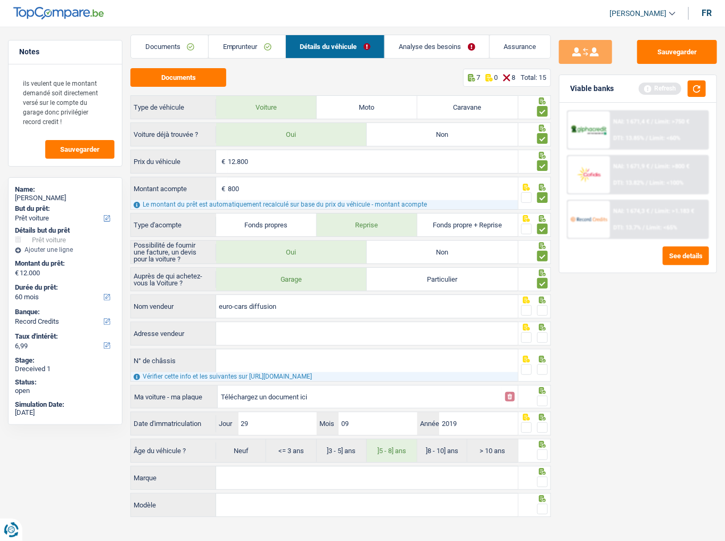
type input "euro-cars diffusion"
click at [545, 295] on span at bounding box center [542, 310] width 11 height 11
click at [0, 0] on input "radio" at bounding box center [0, 0] width 0 height 0
drag, startPoint x: 289, startPoint y: 327, endPoint x: 609, endPoint y: 327, distance: 320.5
click at [291, 295] on input "Adresse vendeur" at bounding box center [367, 333] width 302 height 23
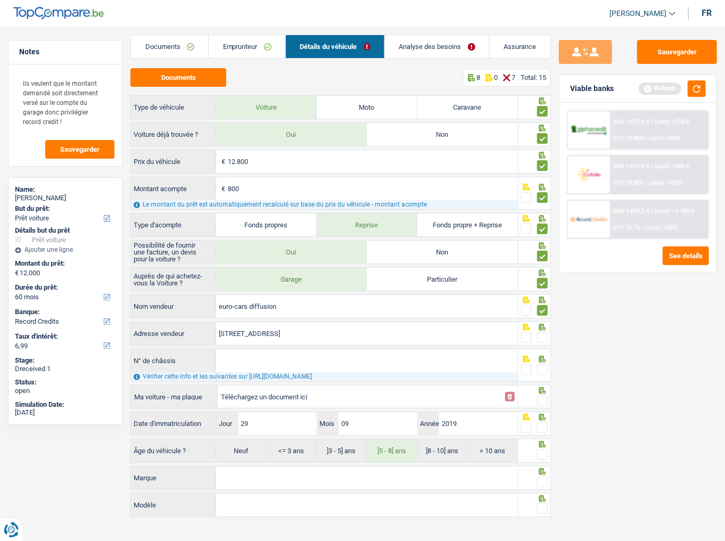
type input "Rue des Crétalles; 36; 4180; Hamoir; BE"
click at [546, 295] on span at bounding box center [542, 337] width 11 height 11
click at [0, 0] on input "radio" at bounding box center [0, 0] width 0 height 0
drag, startPoint x: 394, startPoint y: 361, endPoint x: 441, endPoint y: 348, distance: 49.4
click at [396, 295] on input "N° de châssis" at bounding box center [367, 360] width 302 height 23
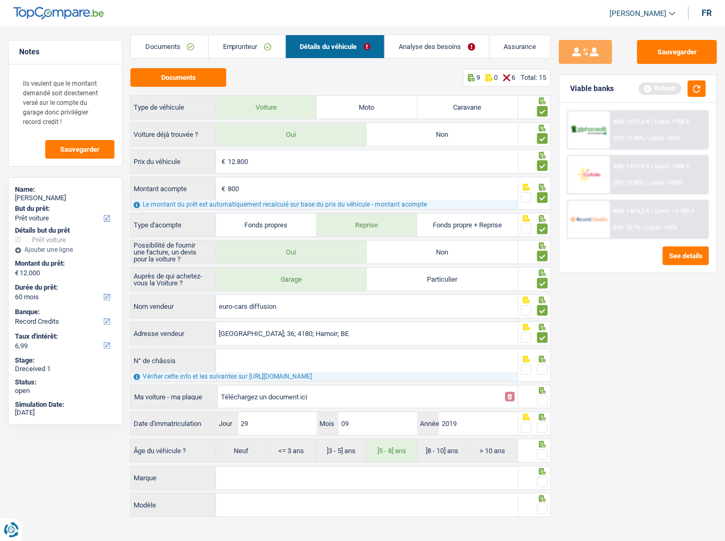
click at [233, 295] on input "N° de châssis" at bounding box center [367, 360] width 302 height 23
click at [364, 295] on input "Téléchargez un document ici" at bounding box center [360, 397] width 278 height 16
type input "C:\fakepath\CHASSIS.png"
click at [246, 295] on input "N° de châssis" at bounding box center [367, 360] width 302 height 23
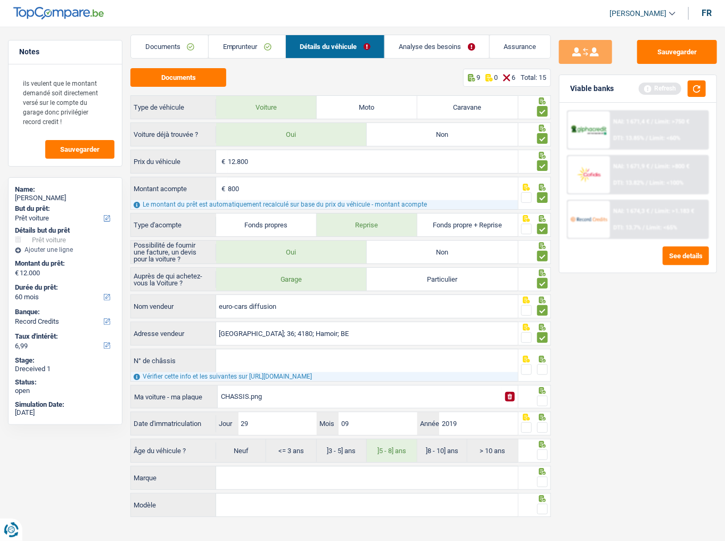
paste input "KNAD6811AK6279996"
type input "KNAD6811AK6279996"
click at [539, 295] on span at bounding box center [542, 369] width 11 height 11
click at [0, 0] on input "radio" at bounding box center [0, 0] width 0 height 0
click at [545, 295] on span at bounding box center [542, 401] width 11 height 11
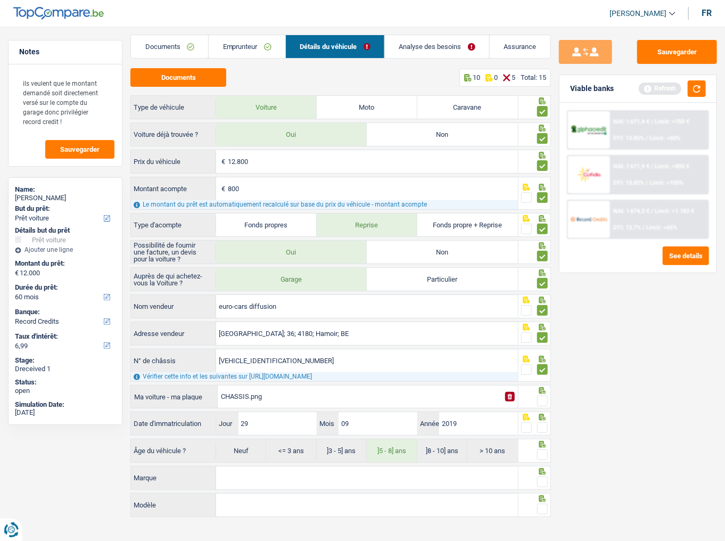
click at [0, 0] on input "radio" at bounding box center [0, 0] width 0 height 0
click at [543, 295] on span at bounding box center [542, 427] width 11 height 11
click at [0, 0] on input "radio" at bounding box center [0, 0] width 0 height 0
click at [251, 295] on input "29" at bounding box center [277, 423] width 78 height 23
type input "26"
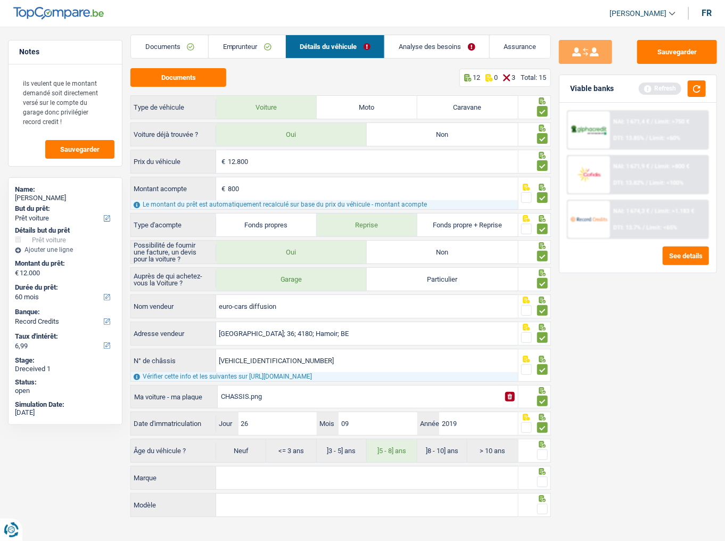
click at [539, 295] on span at bounding box center [542, 454] width 11 height 11
click at [0, 0] on input "radio" at bounding box center [0, 0] width 0 height 0
click at [435, 295] on input "Marque" at bounding box center [367, 477] width 302 height 23
type input "KIA"
type input "STONIC"
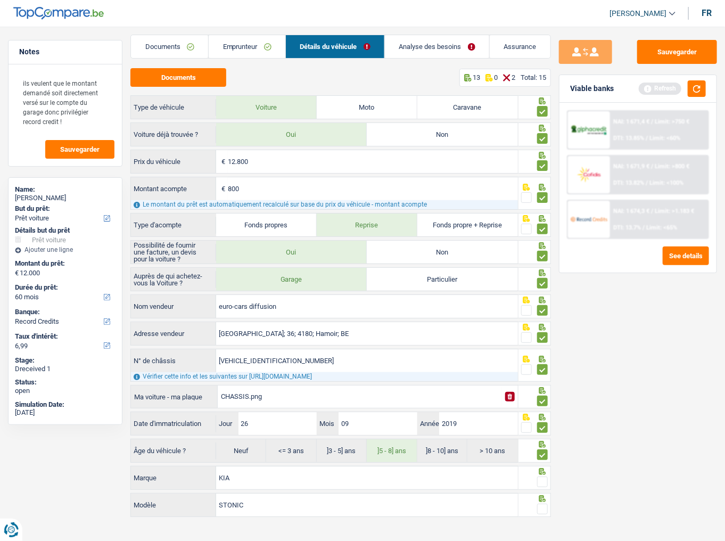
click at [540, 295] on span at bounding box center [542, 481] width 11 height 11
click at [0, 0] on input "radio" at bounding box center [0, 0] width 0 height 0
drag, startPoint x: 539, startPoint y: 508, endPoint x: 545, endPoint y: 505, distance: 6.7
click at [544, 295] on span at bounding box center [542, 509] width 11 height 11
click at [0, 0] on input "radio" at bounding box center [0, 0] width 0 height 0
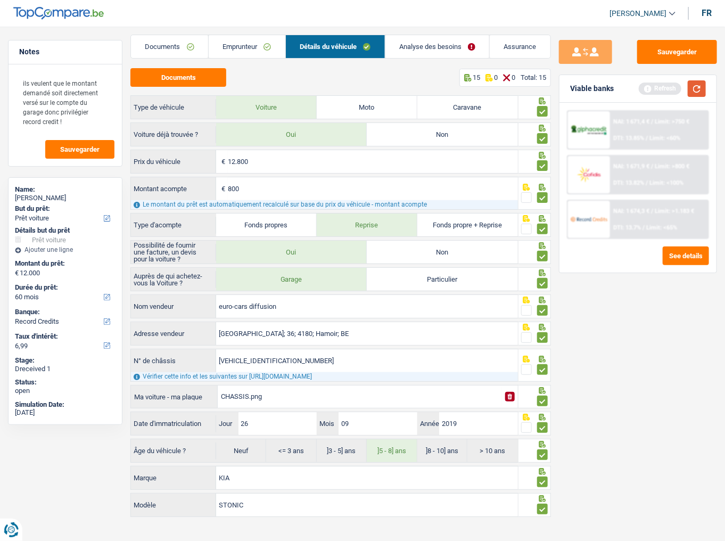
drag, startPoint x: 696, startPoint y: 91, endPoint x: 532, endPoint y: 67, distance: 165.7
click at [647, 91] on button "button" at bounding box center [697, 88] width 18 height 17
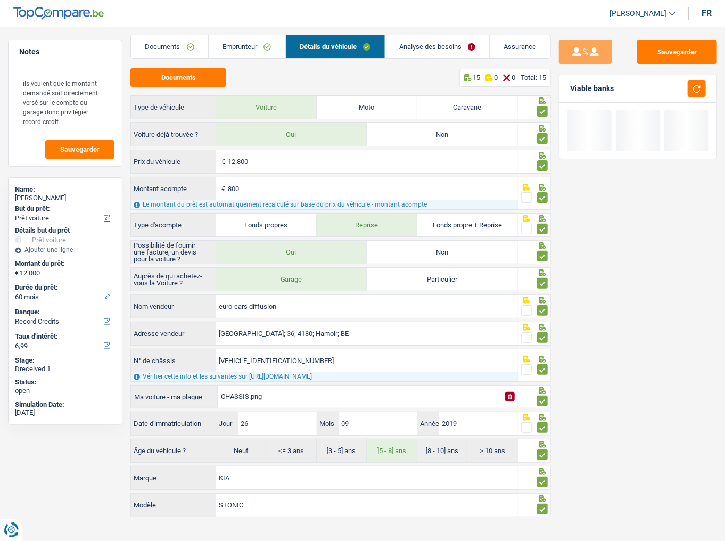
click at [406, 43] on link "Analyse des besoins" at bounding box center [437, 46] width 104 height 23
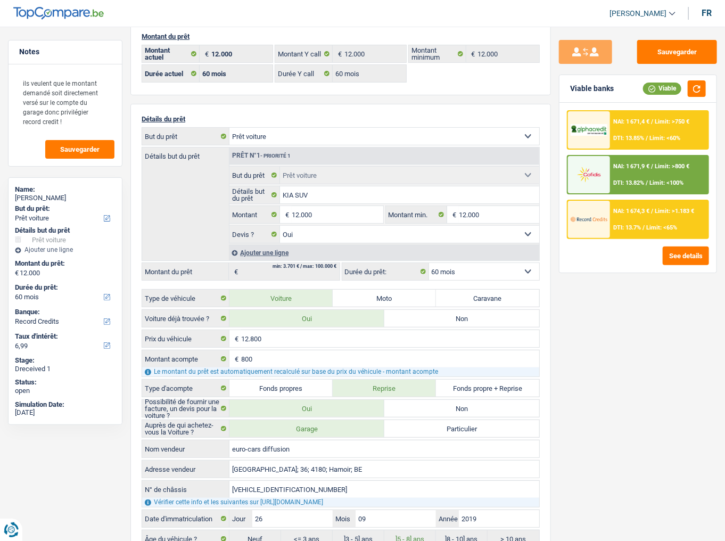
scroll to position [0, 0]
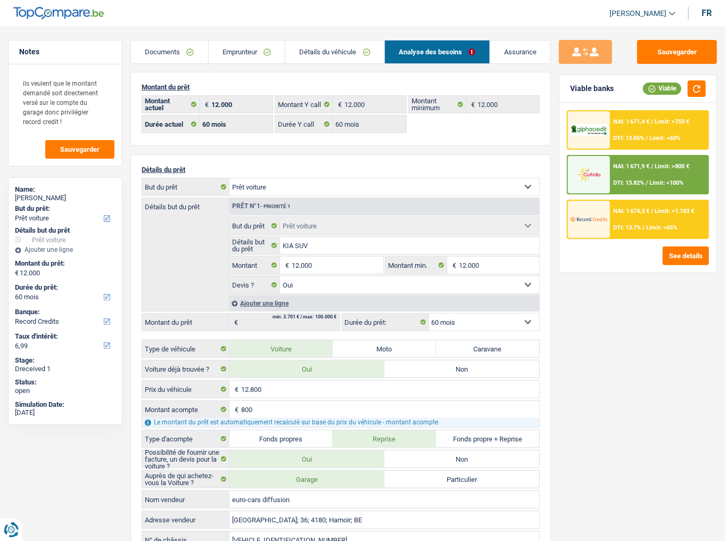
click at [647, 126] on div "NAI: 1 671,4 € / Limit: >750 € DTI: 13.85% / Limit: <60%" at bounding box center [659, 129] width 98 height 37
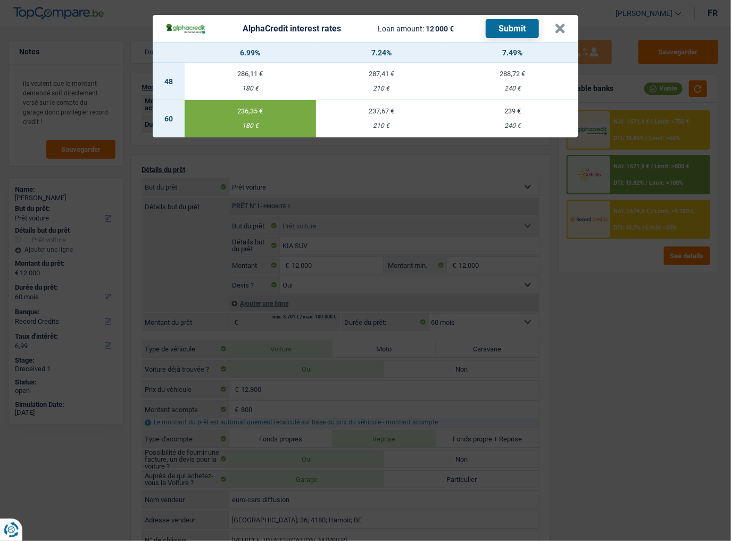
click at [521, 27] on button "Submit" at bounding box center [512, 28] width 53 height 19
click at [561, 23] on button "×" at bounding box center [560, 28] width 11 height 11
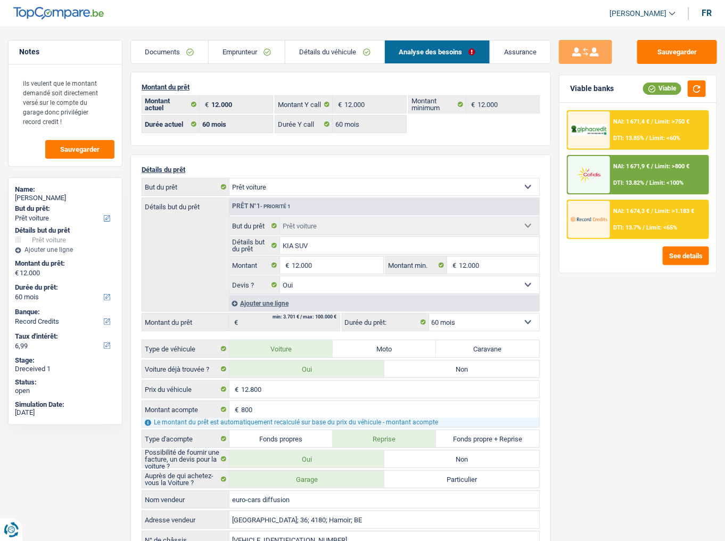
click at [609, 211] on div at bounding box center [589, 219] width 42 height 37
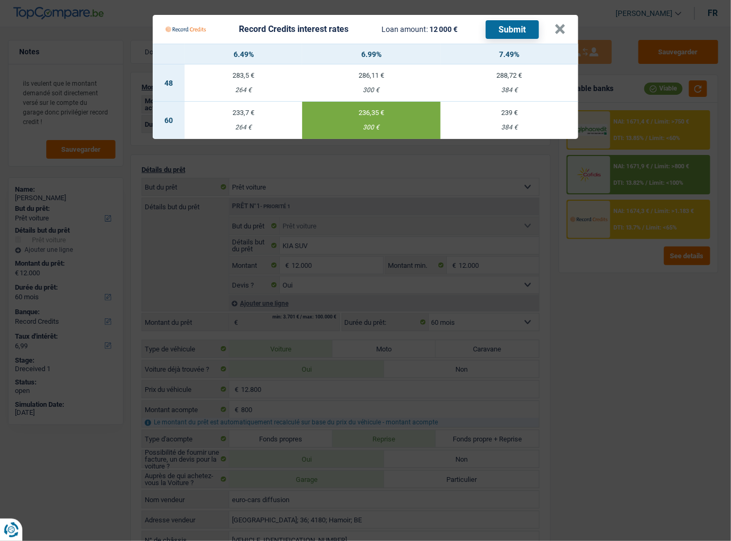
click at [532, 24] on button "Submit" at bounding box center [512, 29] width 53 height 19
click at [556, 34] on button "×" at bounding box center [560, 29] width 11 height 11
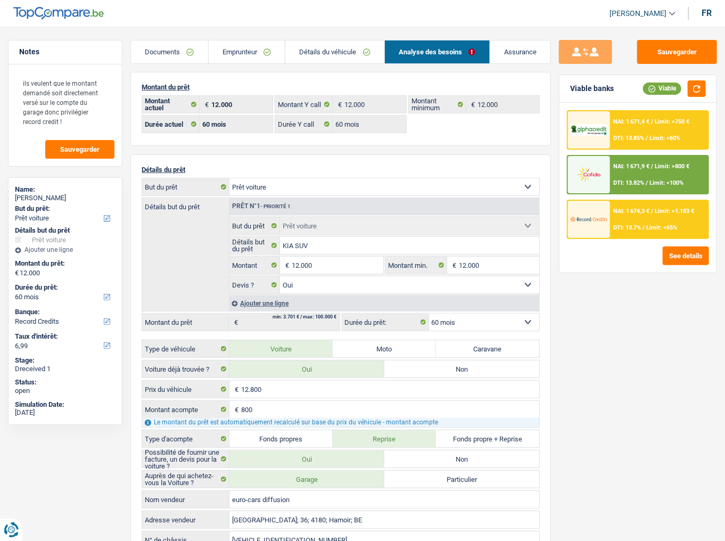
click at [637, 165] on span "NAI: 1 671,9 €" at bounding box center [631, 166] width 36 height 7
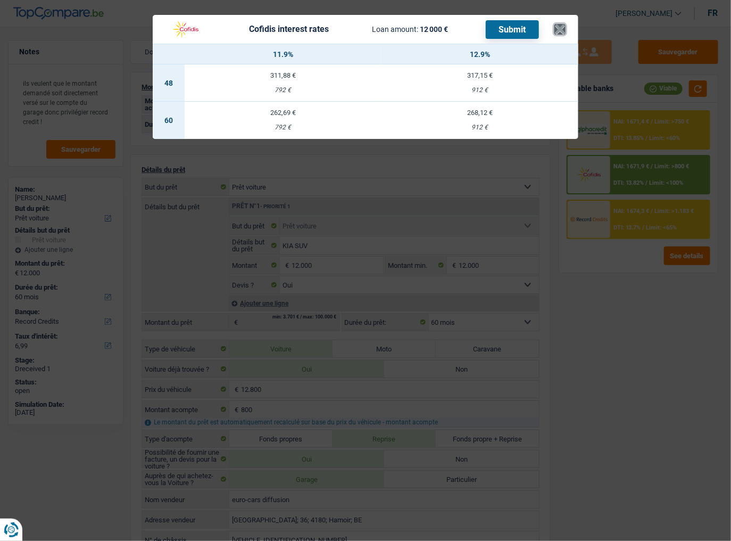
drag, startPoint x: 563, startPoint y: 26, endPoint x: 522, endPoint y: 37, distance: 43.0
click at [563, 26] on button "×" at bounding box center [560, 29] width 11 height 11
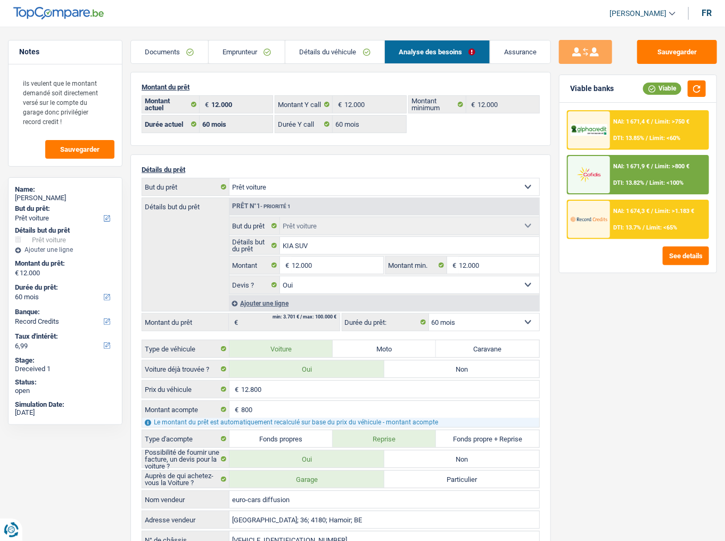
drag, startPoint x: 349, startPoint y: 53, endPoint x: 356, endPoint y: 55, distance: 7.2
click at [349, 53] on link "Détails du véhicule" at bounding box center [334, 51] width 99 height 23
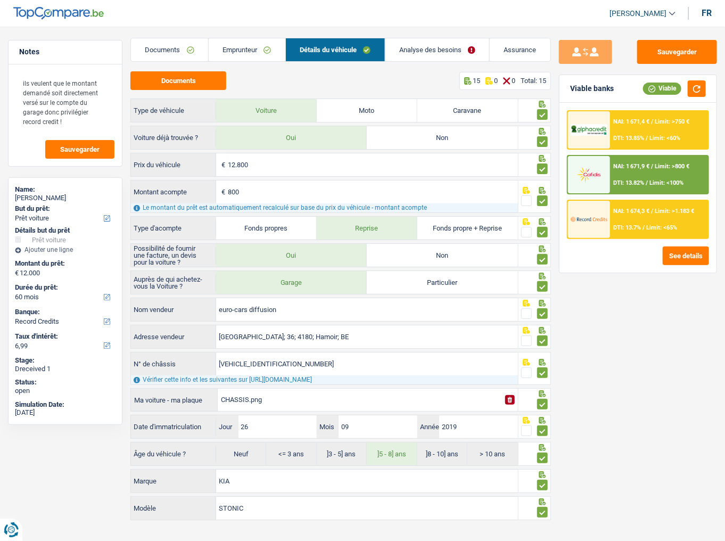
scroll to position [5, 0]
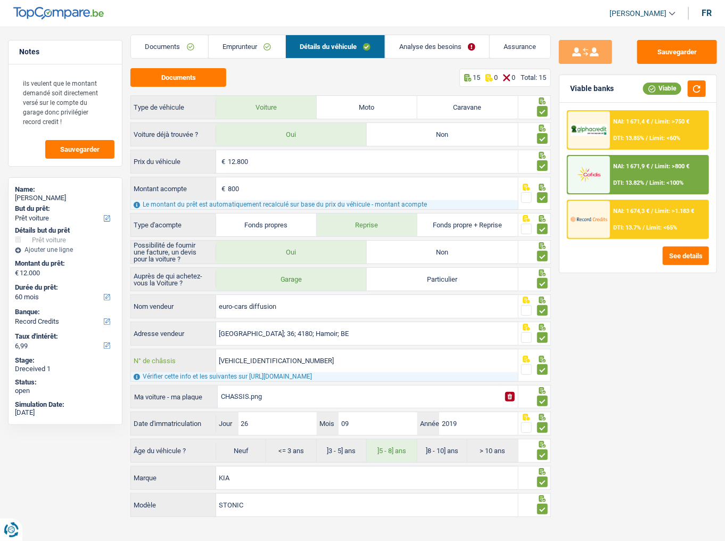
drag, startPoint x: 324, startPoint y: 362, endPoint x: 164, endPoint y: 361, distance: 159.7
click at [164, 295] on div "KNAD6811AK6279996 N° de châssis" at bounding box center [324, 360] width 387 height 23
click at [614, 172] on div "NAI: 1 671,9 € / Limit: >800 € DTI: 13.82% / Limit: <100%" at bounding box center [659, 174] width 98 height 37
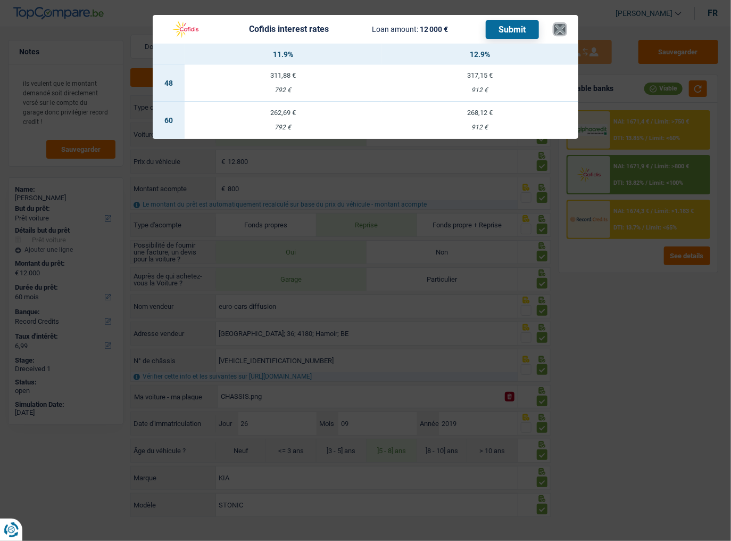
click at [557, 24] on button "×" at bounding box center [560, 29] width 11 height 11
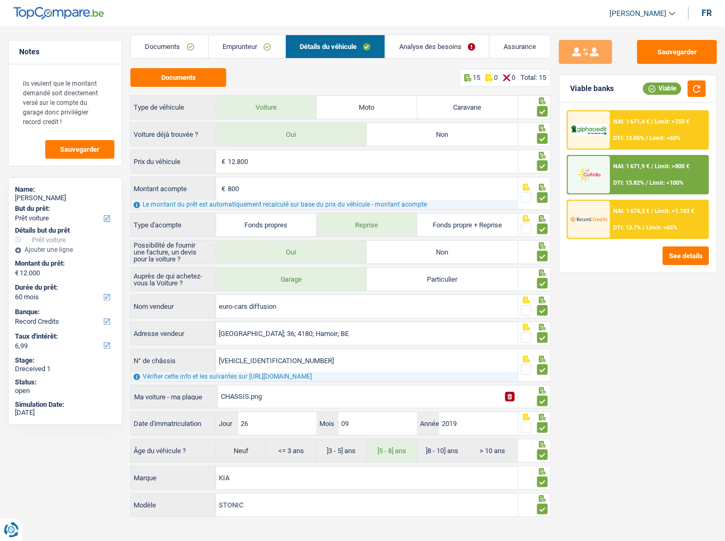
click at [647, 133] on div "NAI: 1 671,4 € / Limit: >750 € DTI: 13.85% / Limit: <60%" at bounding box center [659, 129] width 98 height 37
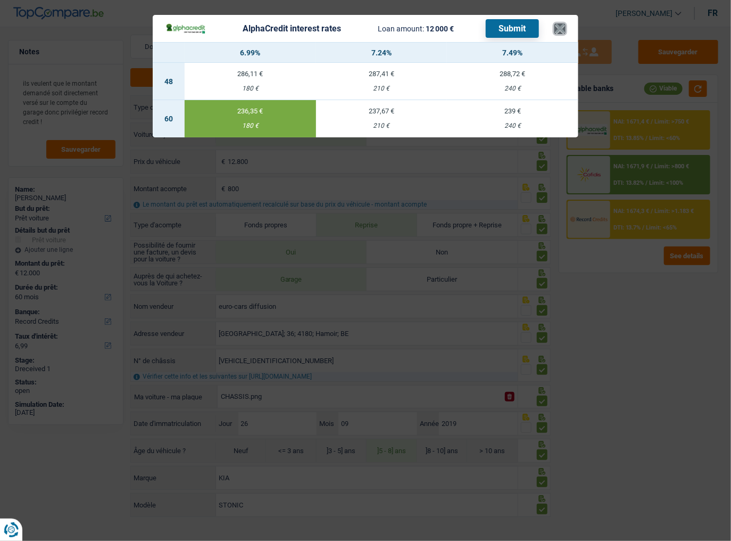
click at [564, 28] on button "×" at bounding box center [560, 28] width 11 height 11
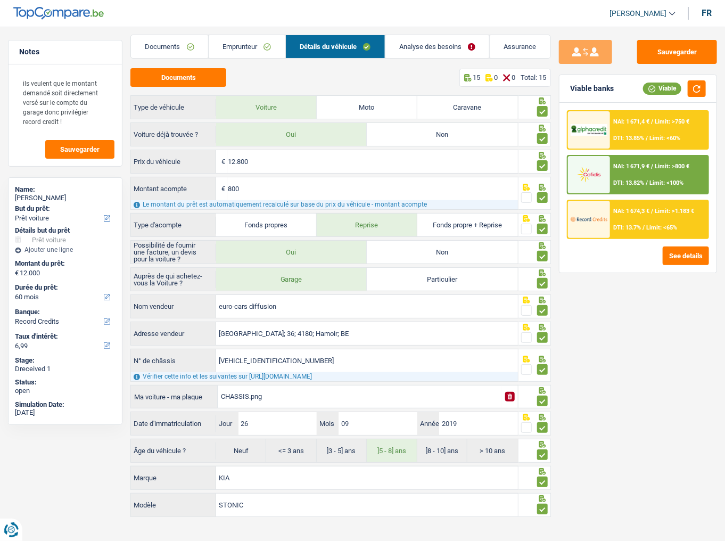
click at [624, 217] on div "NAI: 1 674,3 € / Limit: >1.183 € DTI: 13.7% / Limit: <65%" at bounding box center [659, 219] width 98 height 37
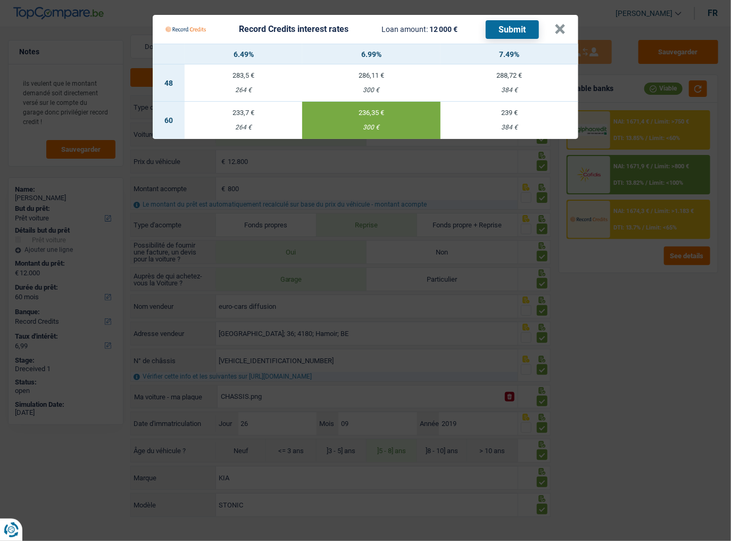
drag, startPoint x: 643, startPoint y: 332, endPoint x: 721, endPoint y: 317, distance: 79.1
click at [644, 295] on Credits "Record Credits interest rates Loan amount: 12 000 € Submit × 6.49% 6.99% 7.49% …" at bounding box center [365, 270] width 731 height 541
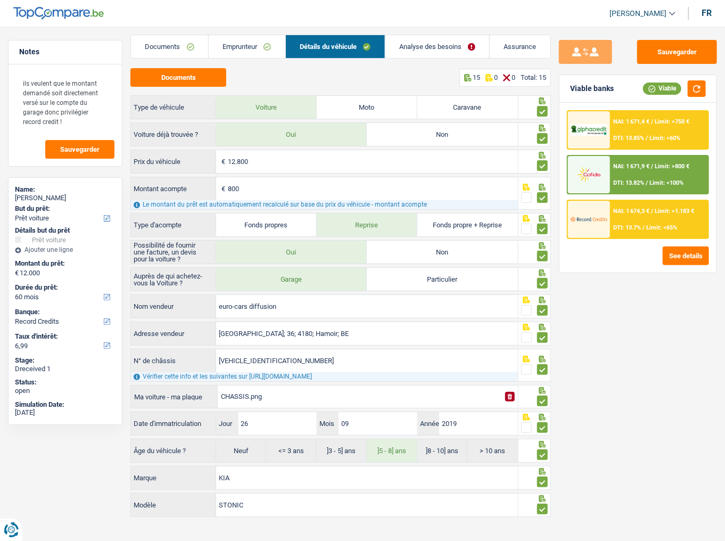
click at [638, 175] on div "NAI: 1 671,9 € / Limit: >800 € DTI: 13.82% / Limit: <100%" at bounding box center [659, 174] width 98 height 37
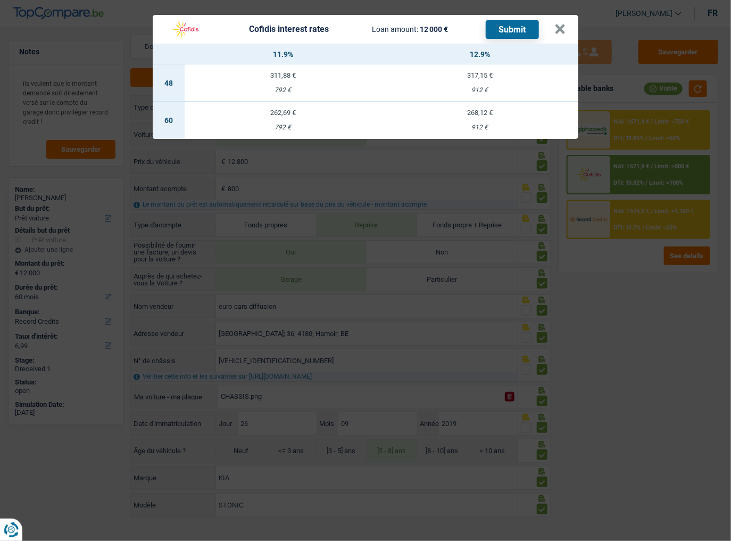
drag, startPoint x: 277, startPoint y: 126, endPoint x: 388, endPoint y: 90, distance: 116.2
click at [278, 126] on div "792 €" at bounding box center [283, 127] width 197 height 7
select select "cofidis"
type input "11,90"
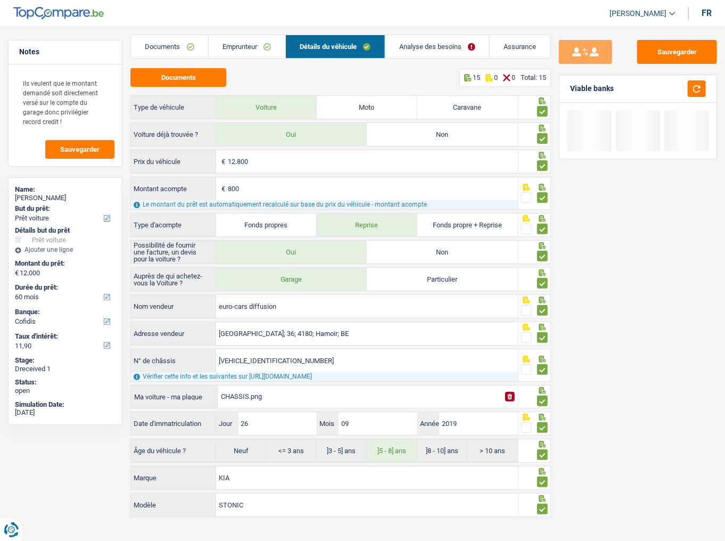
click at [406, 36] on link "Analyse des besoins" at bounding box center [437, 46] width 104 height 23
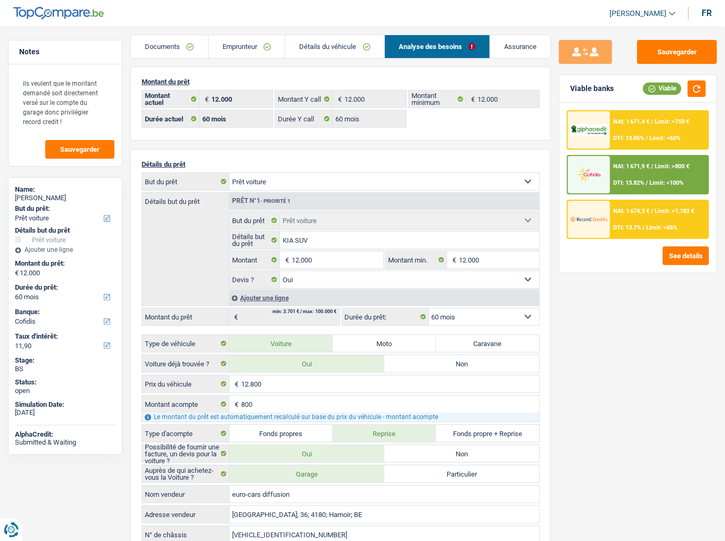
click at [615, 164] on span "NAI: 1 671,9 €" at bounding box center [631, 166] width 36 height 7
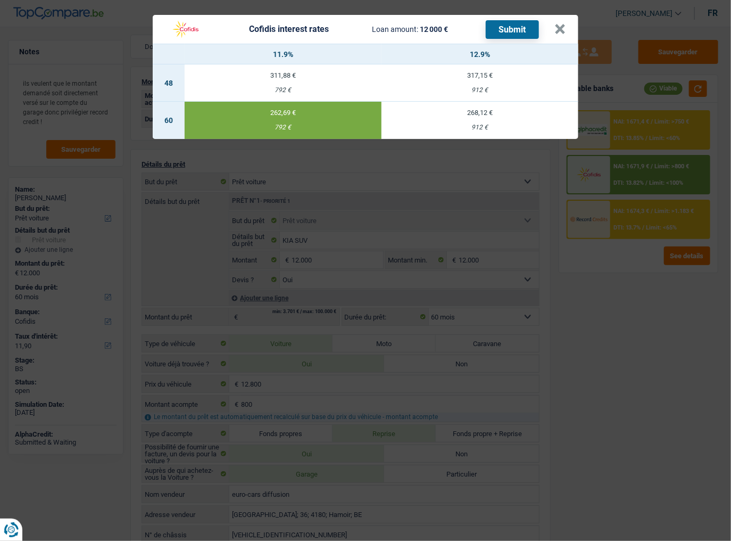
click at [520, 26] on button "Submit" at bounding box center [512, 29] width 53 height 19
click at [363, 24] on div "Cofidis interest rates Loan amount: 12 000 € Submit" at bounding box center [353, 29] width 374 height 20
click at [559, 24] on button "×" at bounding box center [560, 29] width 11 height 11
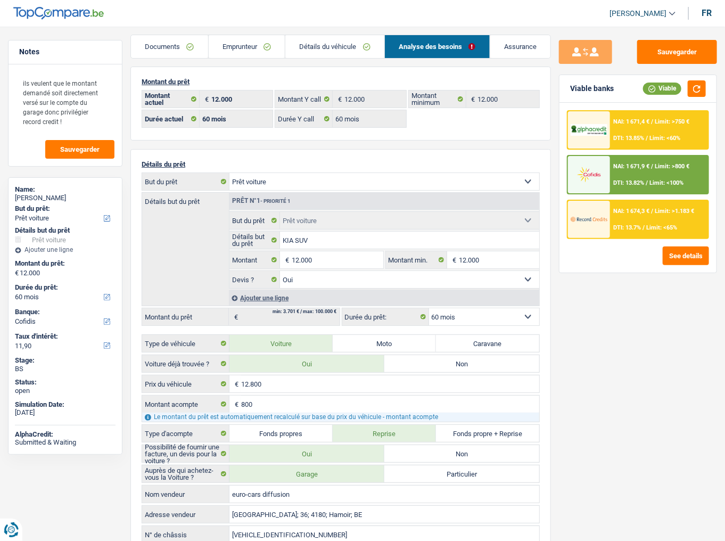
click at [252, 44] on link "Emprunteur" at bounding box center [247, 46] width 77 height 23
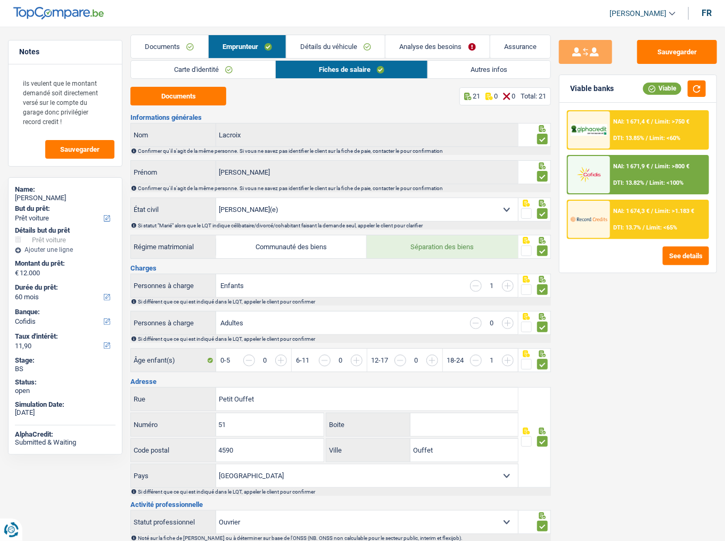
click at [172, 48] on link "Documents" at bounding box center [169, 46] width 77 height 23
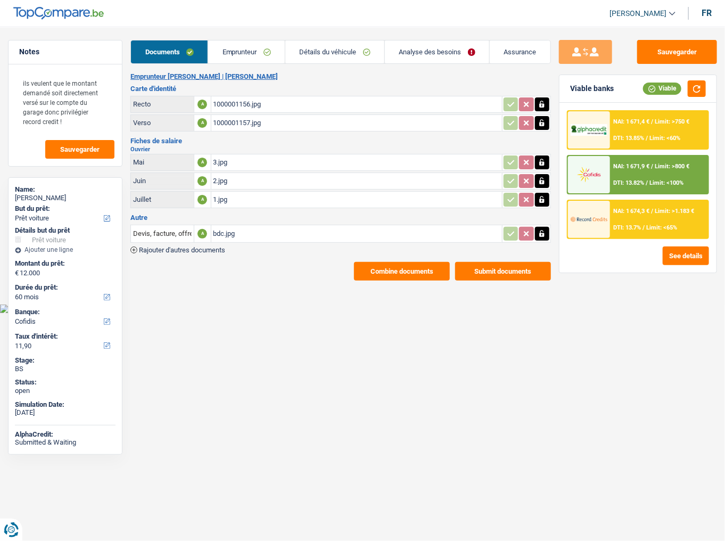
scroll to position [0, 0]
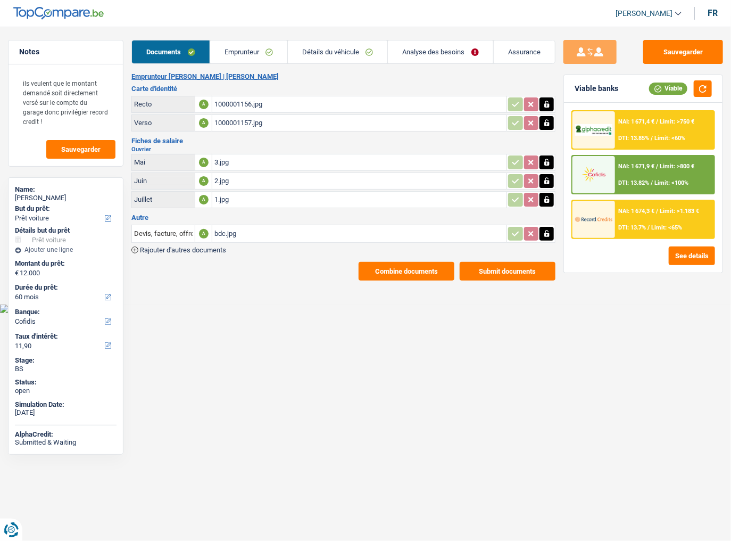
click at [235, 202] on div "1.jpg" at bounding box center [360, 200] width 290 height 16
click at [281, 104] on div "1000001156.jpg" at bounding box center [360, 104] width 290 height 16
click at [234, 234] on div "bdc.jpg" at bounding box center [360, 234] width 290 height 16
click at [254, 175] on div "2.jpg" at bounding box center [360, 181] width 290 height 16
click at [262, 51] on link "Emprunteur" at bounding box center [248, 51] width 77 height 23
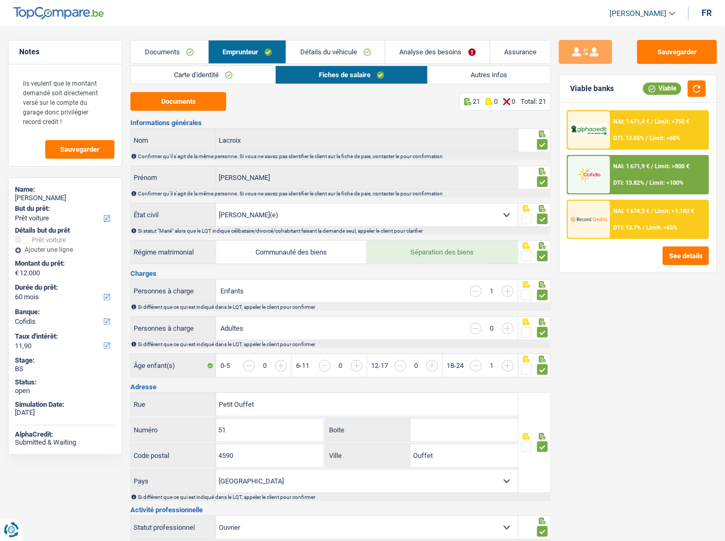
click at [490, 63] on li "Assurance" at bounding box center [520, 52] width 61 height 24
click at [492, 71] on link "Autres infos" at bounding box center [489, 75] width 122 height 18
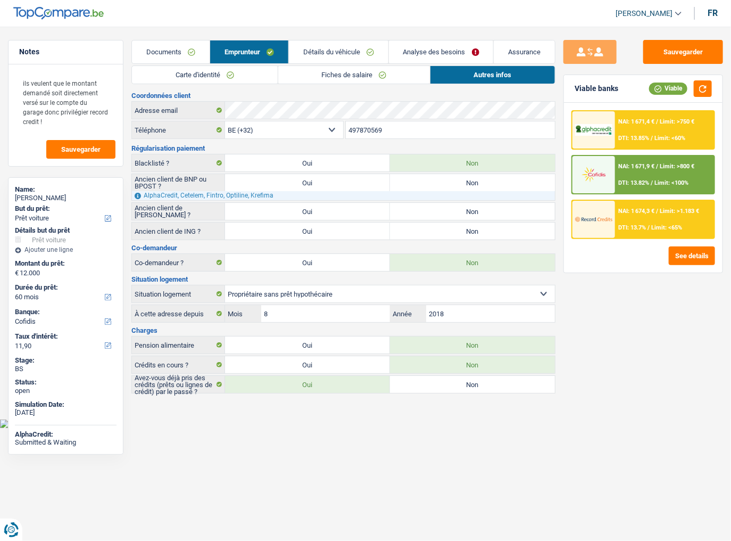
drag, startPoint x: 343, startPoint y: 51, endPoint x: 349, endPoint y: 64, distance: 14.5
click at [343, 51] on link "Détails du véhicule" at bounding box center [339, 51] width 100 height 23
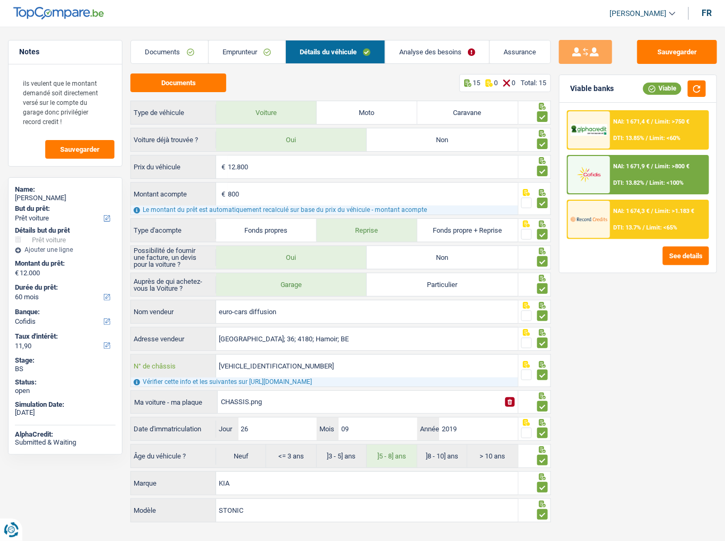
drag, startPoint x: 295, startPoint y: 364, endPoint x: 202, endPoint y: 378, distance: 93.7
click at [202, 295] on div "KNAD6811AK6279996 N° de châssis Vérifier cette info et les suivantes sur https:…" at bounding box center [324, 370] width 388 height 33
click at [644, 125] on div "NAI: 1 671,4 € / Limit: >750 € DTI: 13.85% / Limit: <60%" at bounding box center [659, 129] width 98 height 37
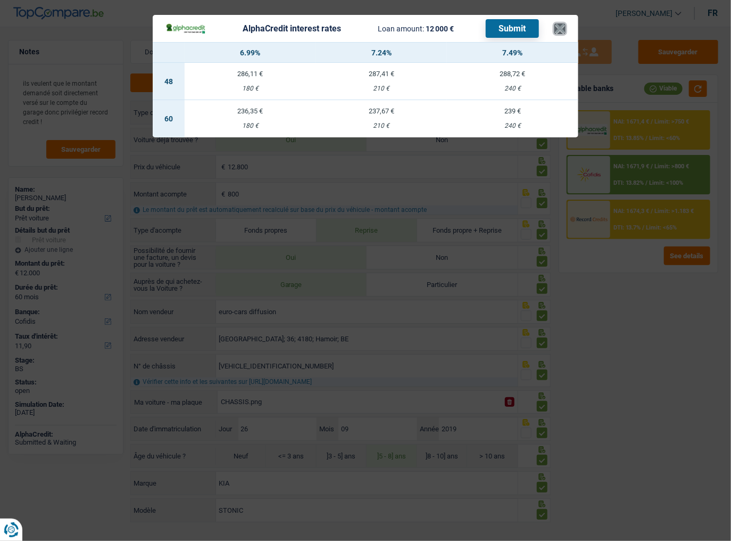
click at [555, 26] on button "×" at bounding box center [560, 28] width 11 height 11
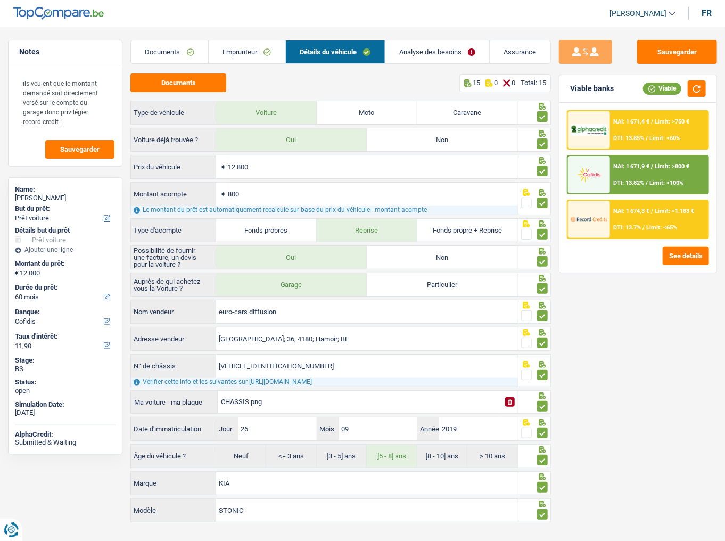
click at [240, 49] on link "Emprunteur" at bounding box center [247, 51] width 77 height 23
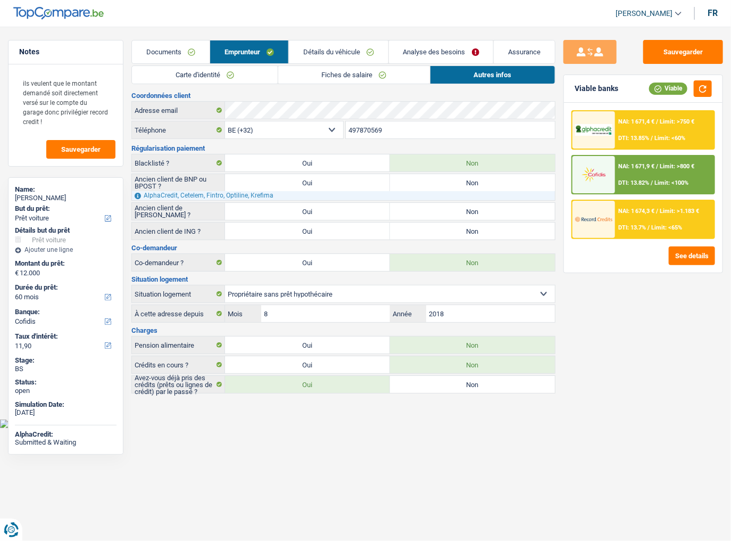
click at [324, 68] on link "Fiches de salaire" at bounding box center [354, 75] width 152 height 18
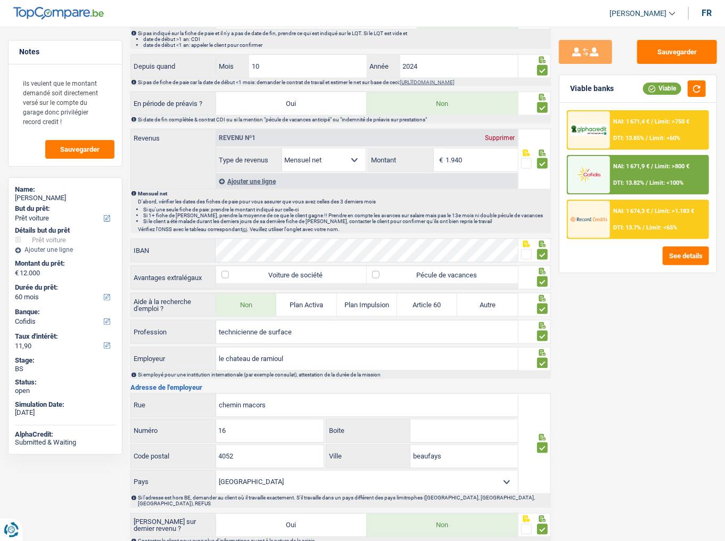
scroll to position [517, 0]
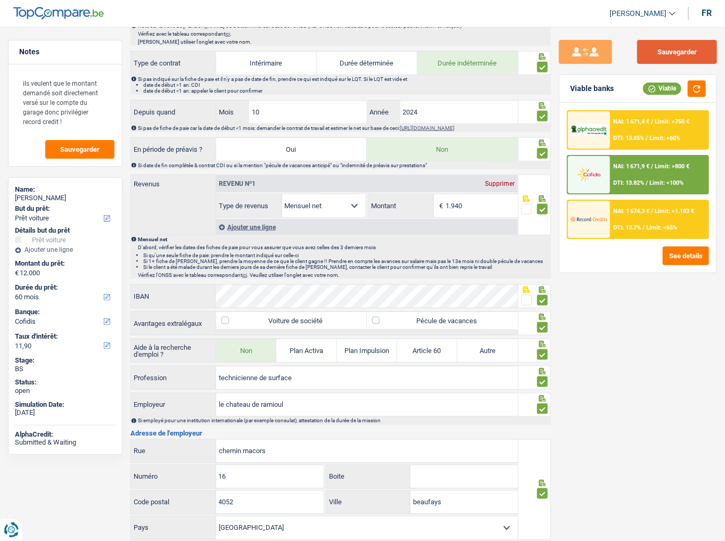
click at [646, 54] on button "Sauvegarder" at bounding box center [677, 52] width 80 height 24
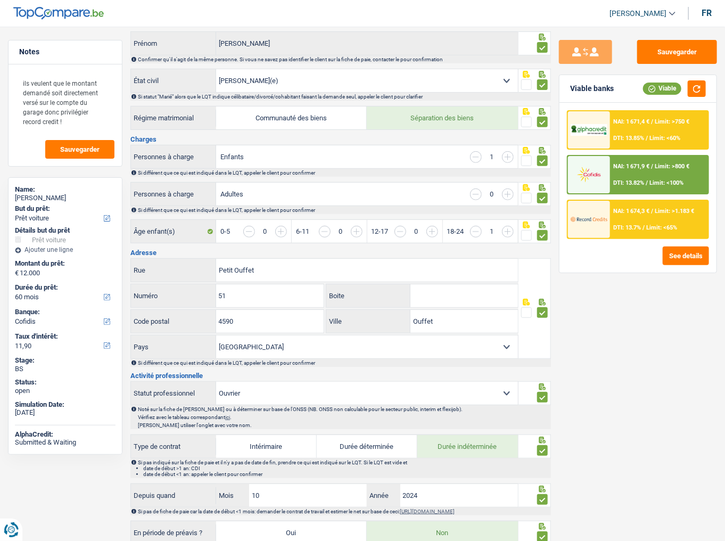
scroll to position [0, 0]
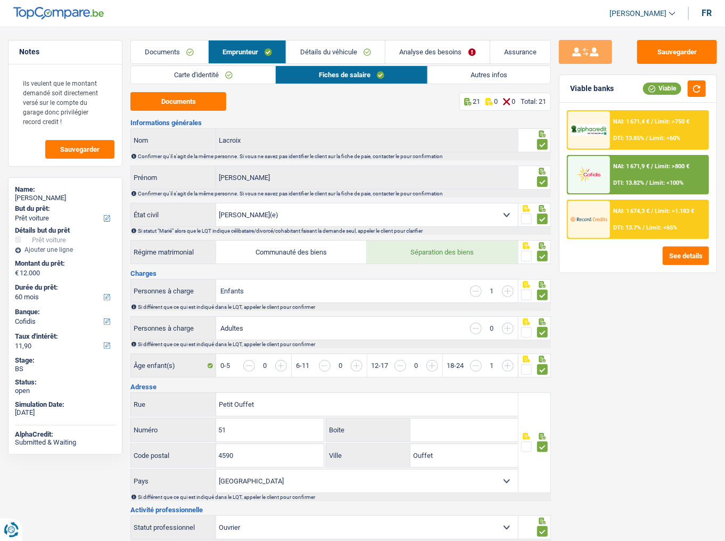
click at [183, 55] on link "Documents" at bounding box center [169, 51] width 77 height 23
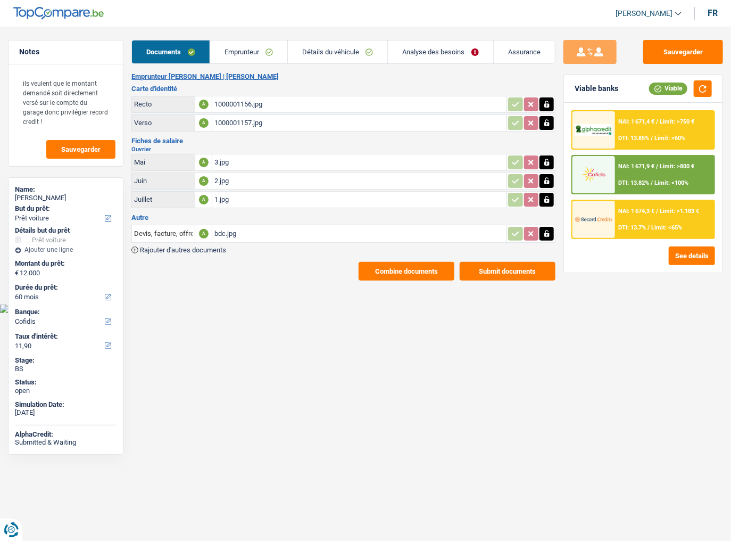
click at [489, 265] on button "Submit documents" at bounding box center [508, 271] width 96 height 19
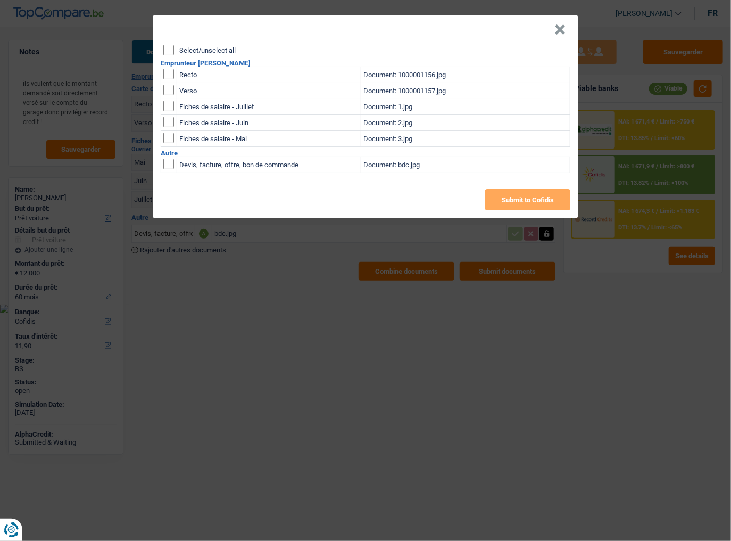
click at [169, 47] on input "Select/unselect all" at bounding box center [168, 50] width 11 height 11
checkbox input "true"
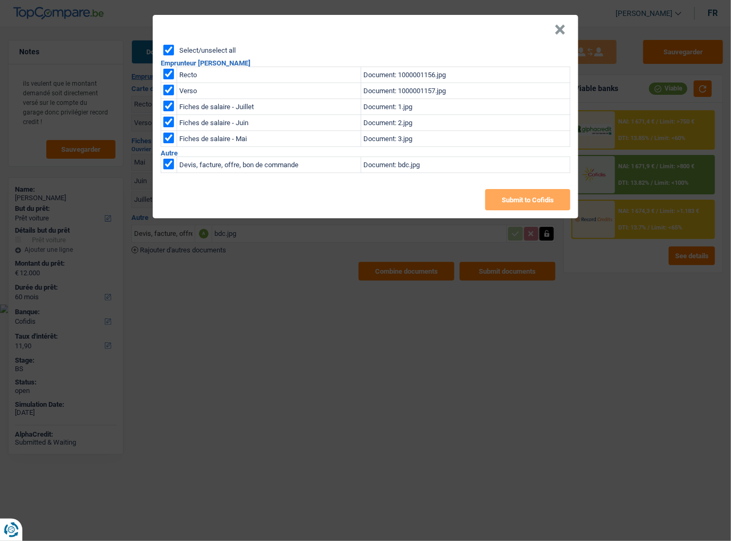
checkbox input "true"
click at [169, 166] on input "checkbox" at bounding box center [168, 164] width 11 height 11
checkbox input "false"
click at [517, 197] on button "Submit to Cofidis" at bounding box center [527, 199] width 85 height 21
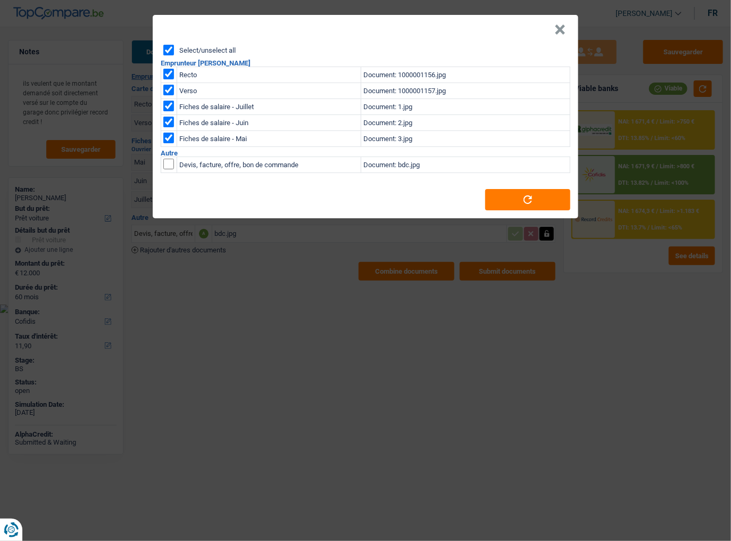
drag, startPoint x: 648, startPoint y: 325, endPoint x: 611, endPoint y: 320, distance: 37.6
click at [647, 295] on div "× Select/unselect all Emprunteur Nathalie Lacroix Recto Document: 1000001156.jp…" at bounding box center [365, 270] width 731 height 541
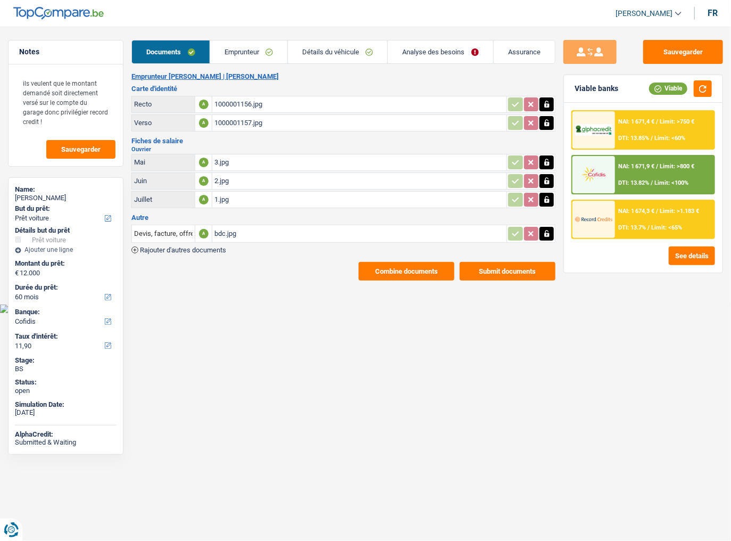
click at [416, 268] on button "Combine documents" at bounding box center [407, 271] width 96 height 19
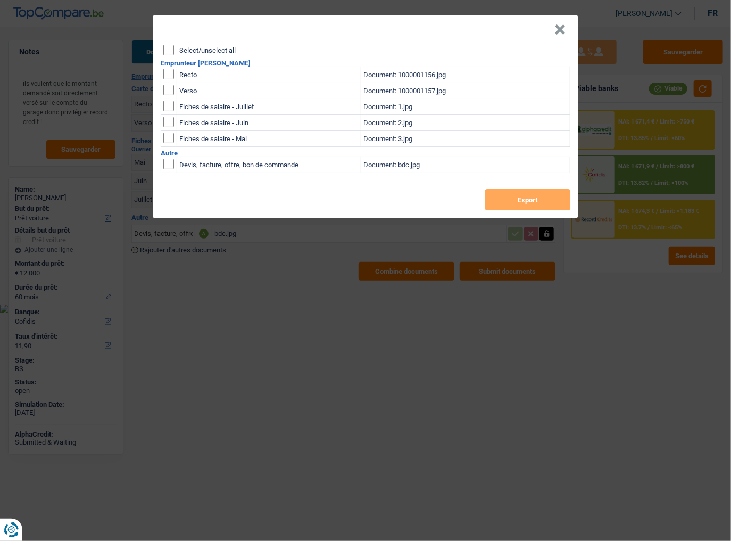
click at [165, 57] on div "Select/unselect all Emprunteur Nathalie Lacroix Recto Document: 1000001156.jpg …" at bounding box center [366, 132] width 426 height 174
click at [168, 55] on input "Select/unselect all" at bounding box center [168, 50] width 11 height 11
checkbox input "true"
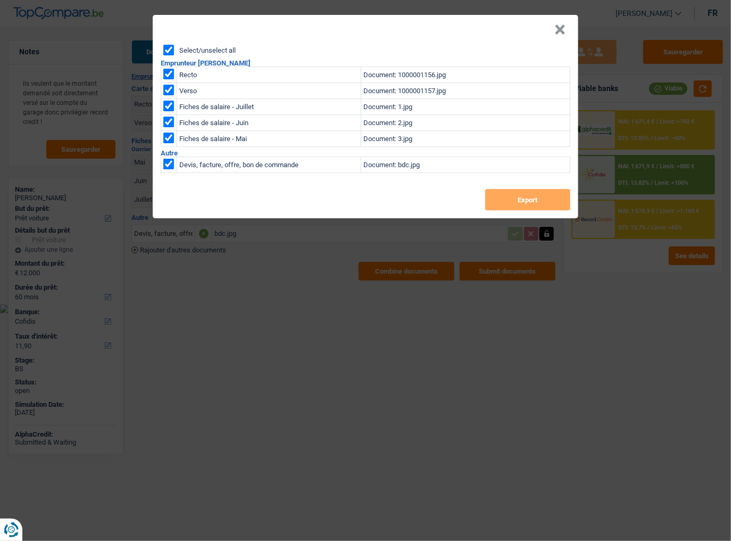
checkbox input "true"
click at [509, 201] on button "Export" at bounding box center [527, 199] width 85 height 21
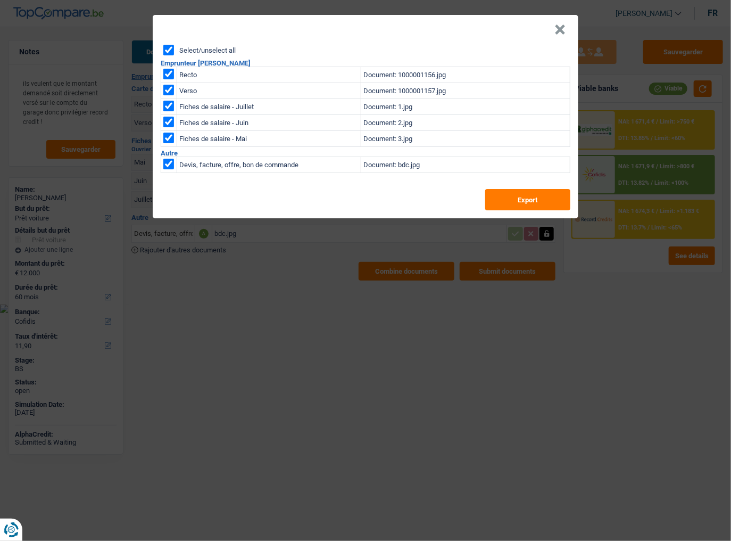
click at [562, 31] on button "×" at bounding box center [560, 29] width 11 height 11
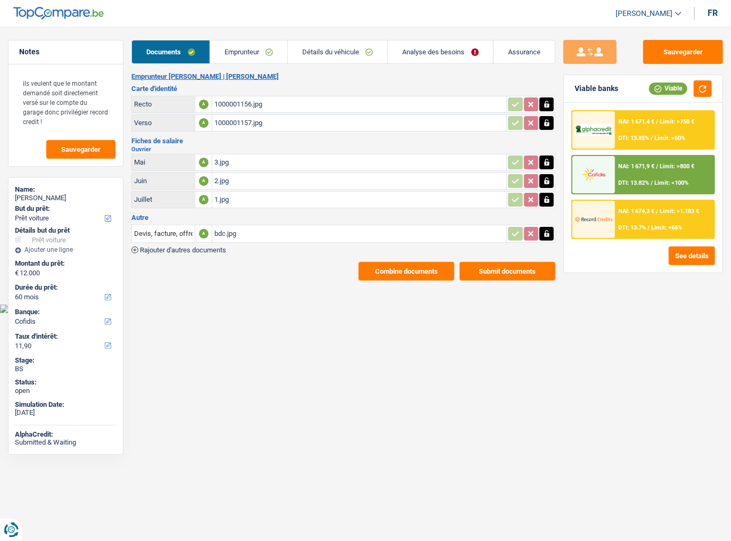
click at [647, 39] on main "Notes ils veulent que le montant demandé soit directement versé sur le compte d…" at bounding box center [365, 160] width 731 height 289
click at [647, 51] on button "Sauvegarder" at bounding box center [684, 52] width 80 height 24
click at [647, 53] on button "Sauvegarder" at bounding box center [684, 52] width 80 height 24
click at [265, 52] on link "Emprunteur" at bounding box center [248, 51] width 77 height 23
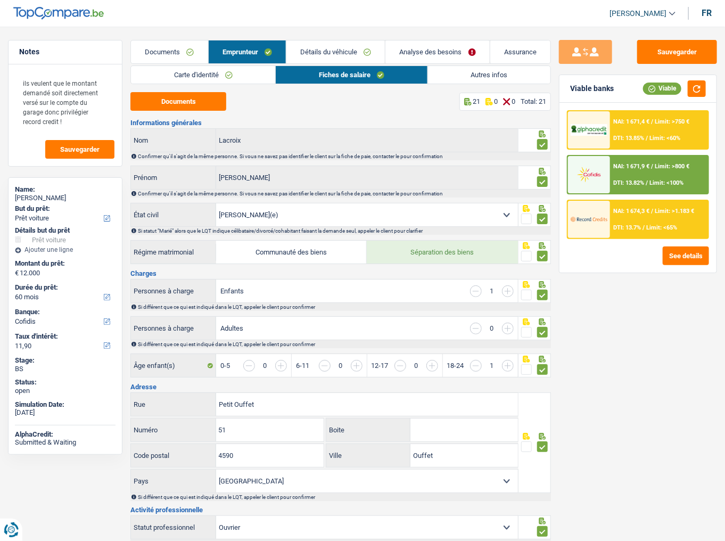
click at [328, 51] on link "Détails du véhicule" at bounding box center [335, 51] width 98 height 23
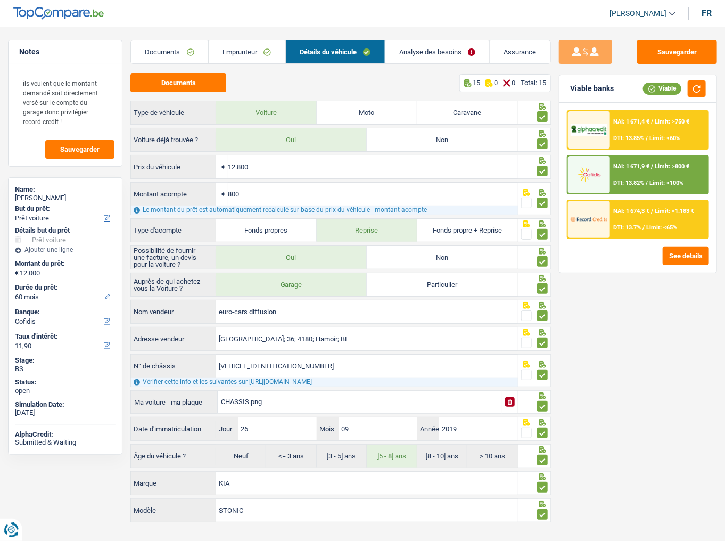
click at [435, 52] on link "Analyse des besoins" at bounding box center [437, 51] width 104 height 23
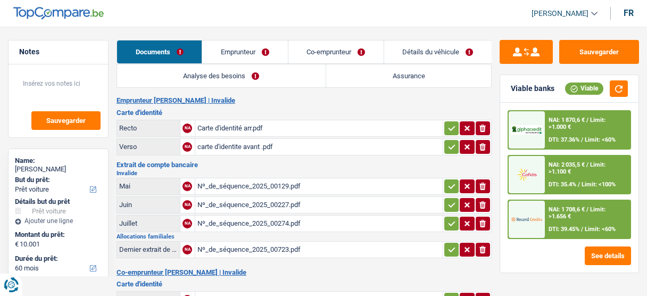
select select "car"
select select "60"
select select "record credits"
click at [265, 223] on div "Nº_de_séquence_2025_00274.pdf" at bounding box center [318, 224] width 243 height 16
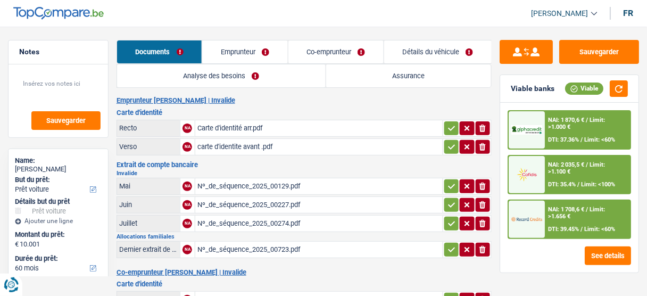
scroll to position [170, 0]
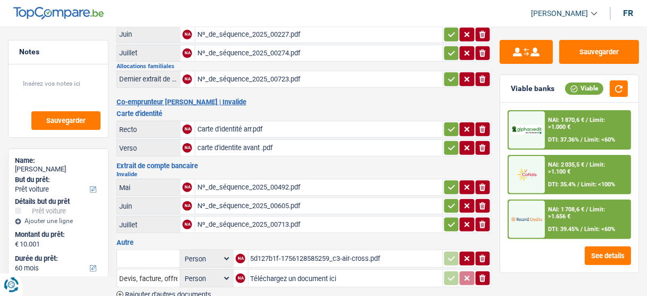
click at [267, 217] on div "Nº_de_séquence_2025_00713.pdf" at bounding box center [318, 225] width 243 height 16
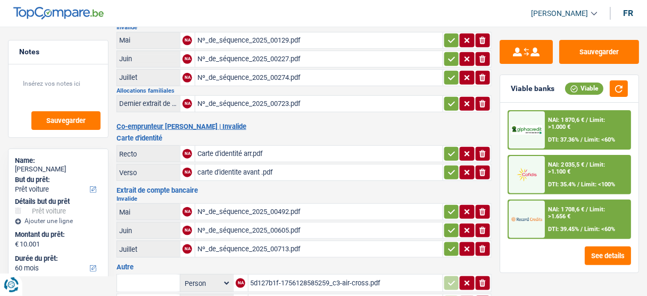
scroll to position [128, 0]
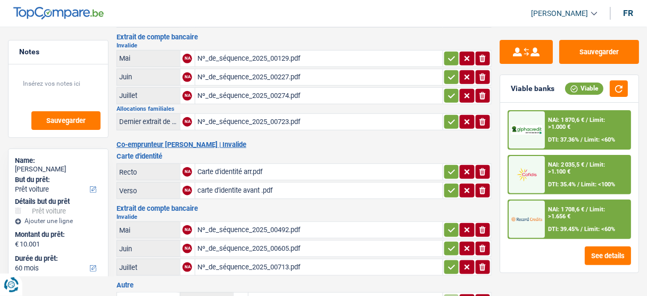
click at [247, 118] on div "Nº_de_séquence_2025_00723.pdf" at bounding box center [318, 122] width 243 height 16
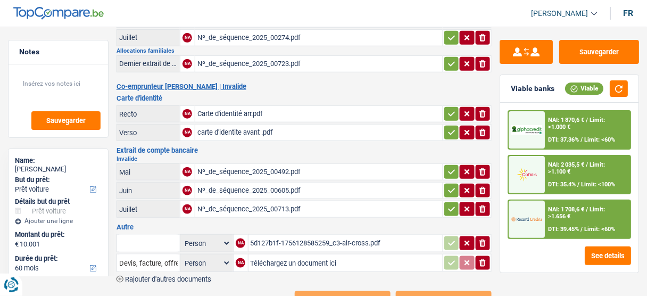
scroll to position [214, 0]
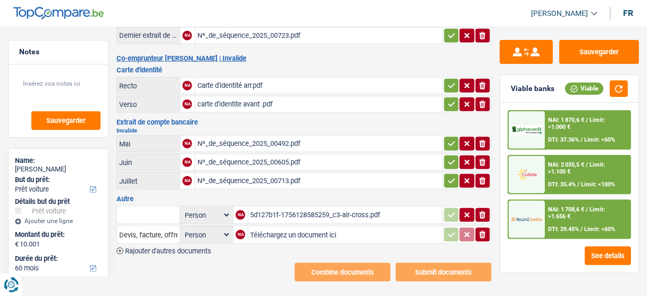
click at [268, 173] on div "Nº_de_séquence_2025_00713.pdf" at bounding box center [318, 181] width 243 height 16
click at [282, 31] on div "Nº_de_séquence_2025_00723.pdf" at bounding box center [318, 36] width 243 height 16
click at [141, 207] on input "text" at bounding box center [148, 215] width 59 height 17
click at [235, 229] on li "Devis, facture, offre, bon de commande" at bounding box center [187, 235] width 130 height 13
type input "Devis, facture, offre, bon de commande"
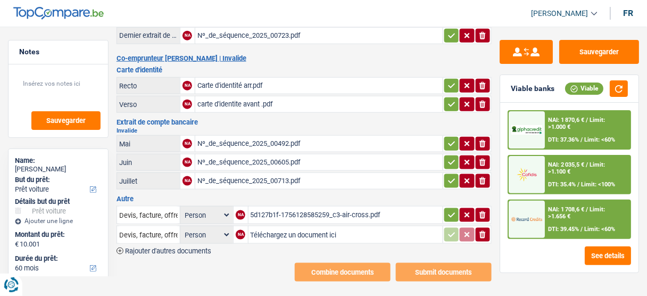
click at [481, 230] on icon "ionicons-v5-e" at bounding box center [483, 234] width 9 height 11
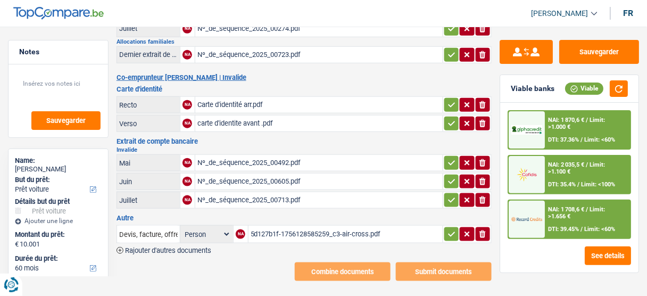
click at [452, 229] on icon "button" at bounding box center [452, 234] width 9 height 11
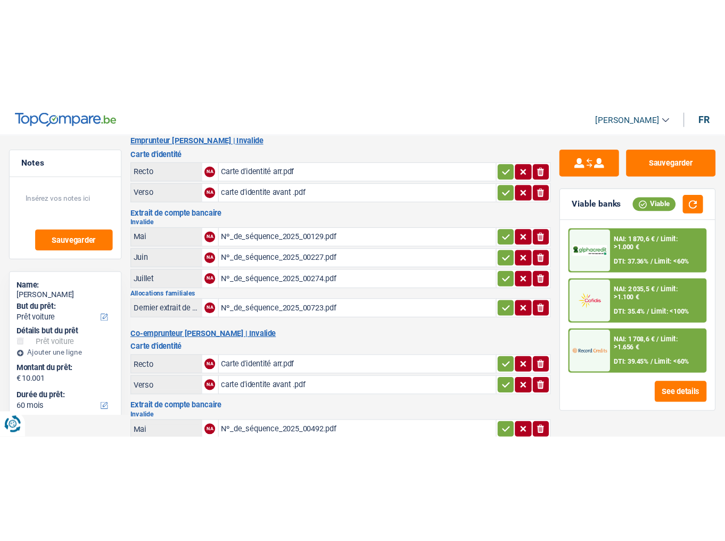
scroll to position [0, 0]
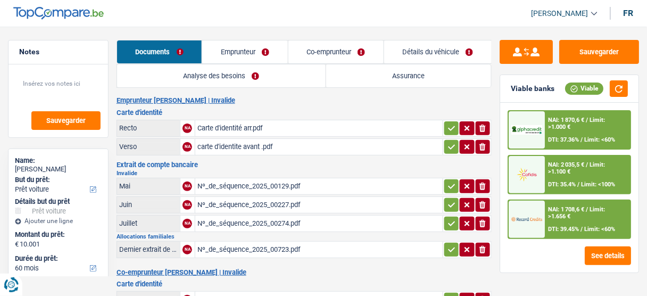
click at [245, 44] on link "Emprunteur" at bounding box center [244, 51] width 85 height 23
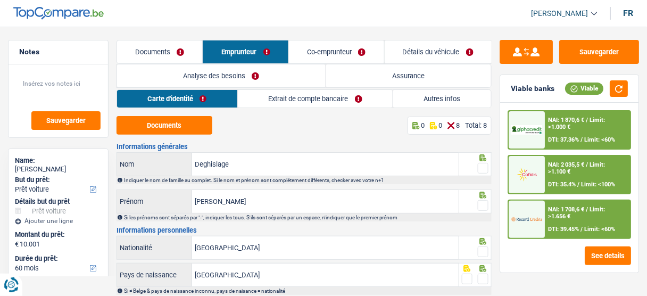
click at [196, 96] on link "Carte d'identité" at bounding box center [177, 99] width 120 height 18
click at [172, 121] on button "Documents" at bounding box center [165, 125] width 96 height 19
click at [492, 102] on link "Autres infos" at bounding box center [443, 99] width 98 height 18
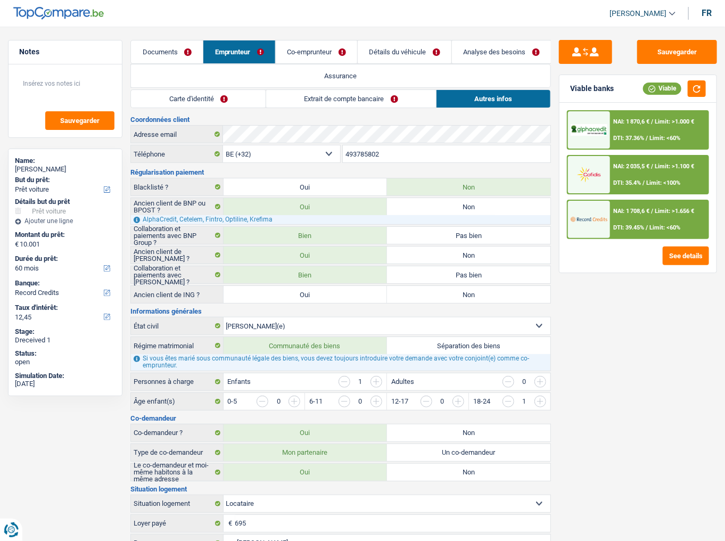
click at [242, 95] on link "Carte d'identité" at bounding box center [198, 99] width 135 height 18
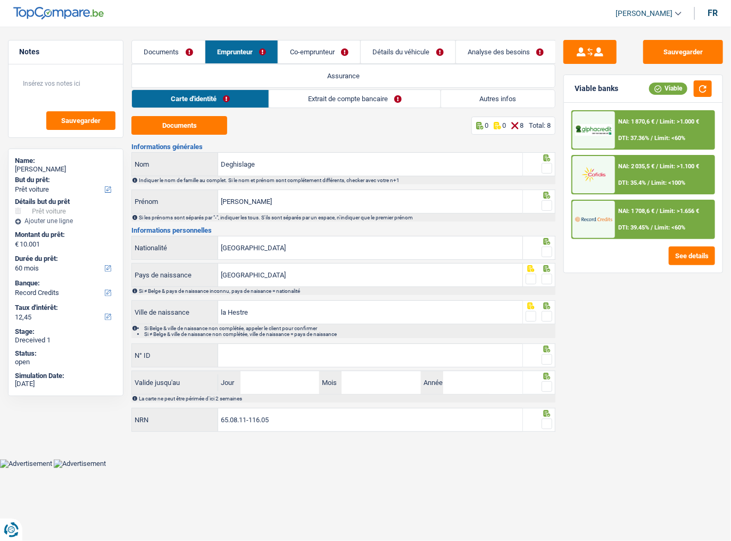
click at [548, 170] on span at bounding box center [547, 168] width 11 height 11
click at [0, 0] on input "radio" at bounding box center [0, 0] width 0 height 0
click at [550, 203] on span at bounding box center [547, 205] width 11 height 11
click at [0, 0] on input "radio" at bounding box center [0, 0] width 0 height 0
click at [545, 250] on span at bounding box center [547, 251] width 11 height 11
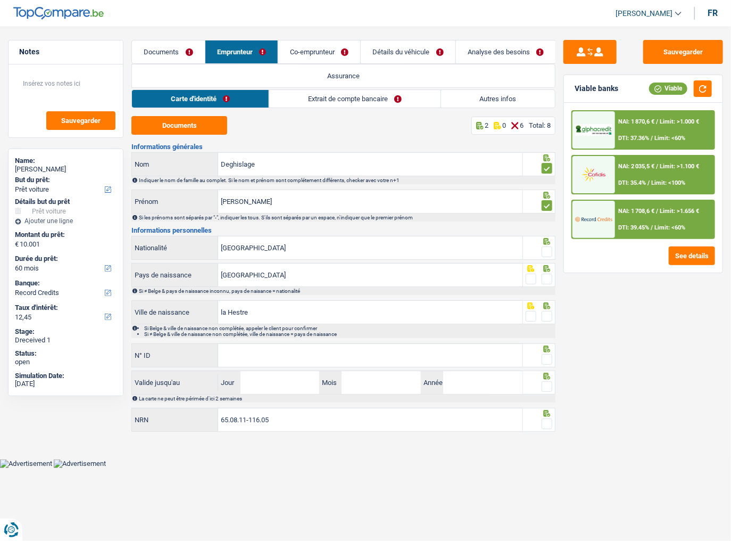
click at [0, 0] on input "radio" at bounding box center [0, 0] width 0 height 0
click at [548, 278] on span at bounding box center [547, 279] width 11 height 11
click at [0, 0] on input "radio" at bounding box center [0, 0] width 0 height 0
drag, startPoint x: 547, startPoint y: 315, endPoint x: 338, endPoint y: 357, distance: 212.9
click at [546, 295] on span at bounding box center [547, 316] width 11 height 11
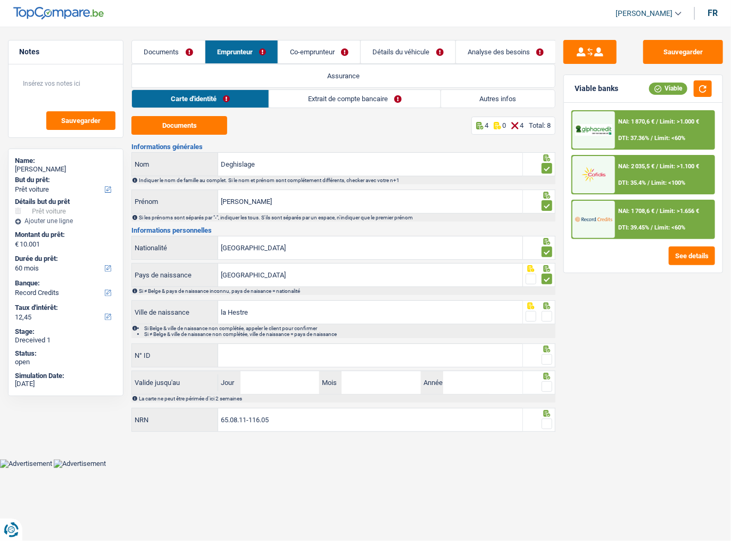
click at [0, 0] on input "radio" at bounding box center [0, 0] width 0 height 0
click at [323, 295] on input "N° ID" at bounding box center [370, 355] width 304 height 23
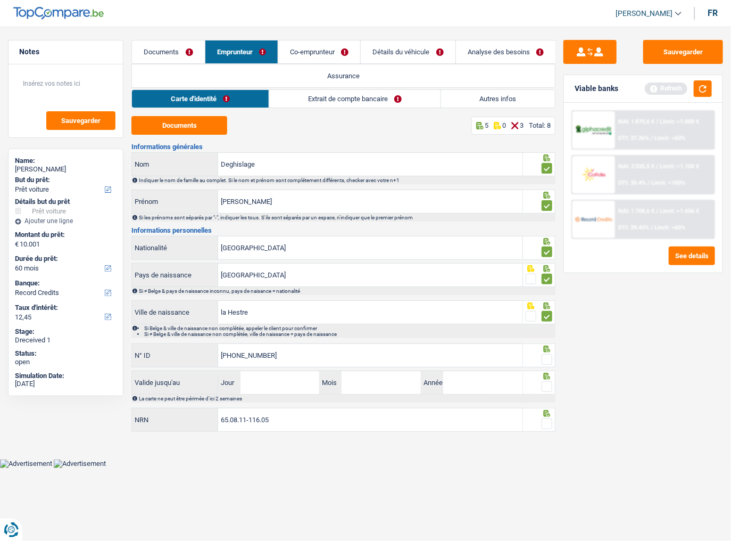
type input "592-3589794-02"
click at [547, 295] on span at bounding box center [547, 359] width 11 height 11
click at [0, 0] on input "radio" at bounding box center [0, 0] width 0 height 0
click at [647, 94] on button "button" at bounding box center [703, 88] width 18 height 17
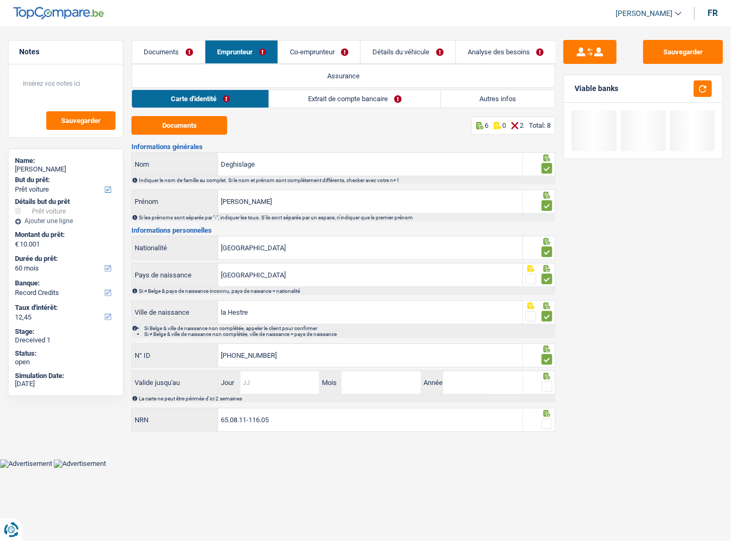
click at [295, 295] on input "Jour" at bounding box center [280, 382] width 79 height 23
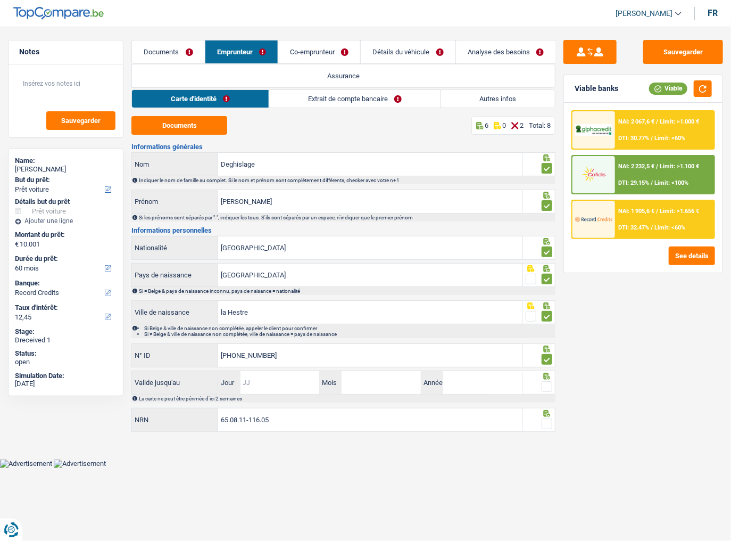
click at [290, 295] on input "Jour" at bounding box center [280, 382] width 79 height 23
click at [252, 295] on input "Jour" at bounding box center [280, 382] width 79 height 23
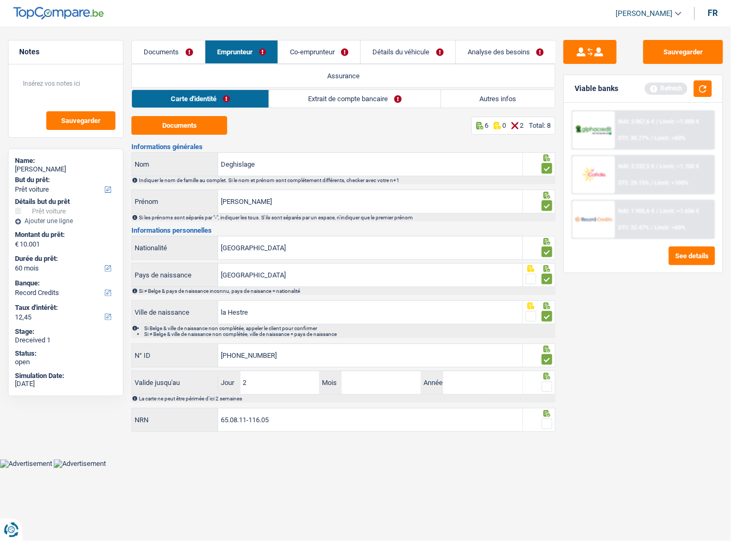
type input "28"
type input "04"
type input "2026"
drag, startPoint x: 547, startPoint y: 388, endPoint x: 678, endPoint y: 141, distance: 278.9
click at [547, 295] on span at bounding box center [547, 386] width 11 height 11
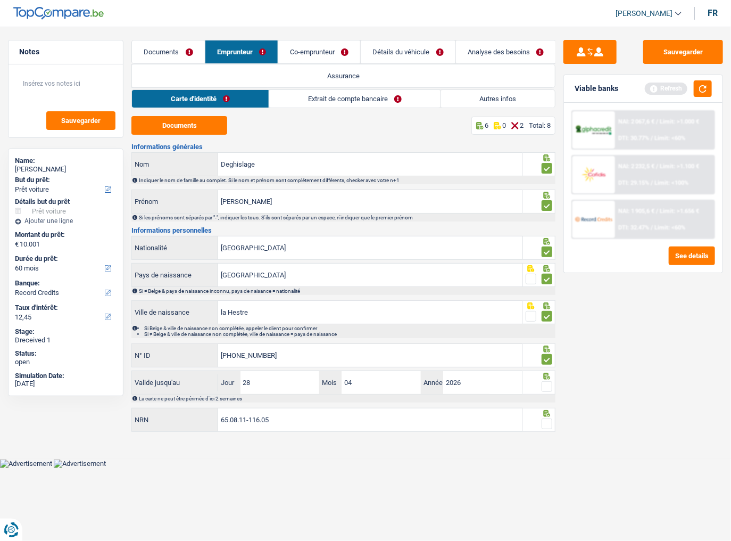
click at [0, 0] on input "radio" at bounding box center [0, 0] width 0 height 0
click at [647, 85] on button "button" at bounding box center [703, 88] width 18 height 17
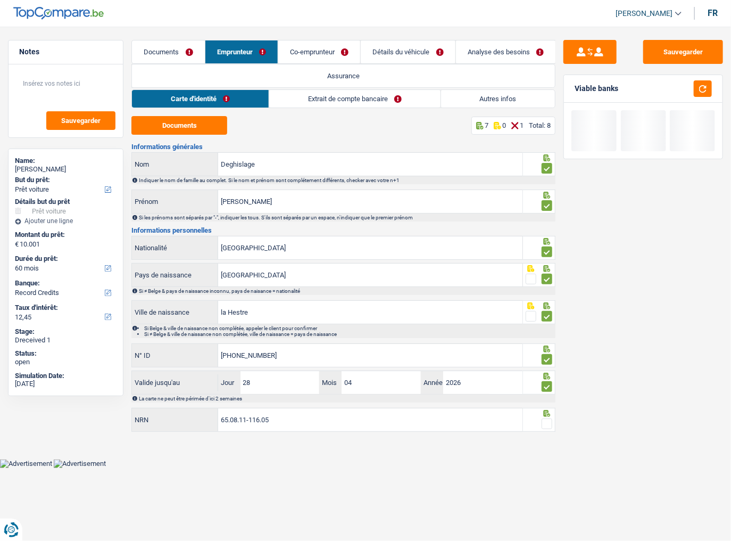
click at [549, 295] on span at bounding box center [547, 423] width 11 height 11
click at [0, 0] on input "radio" at bounding box center [0, 0] width 0 height 0
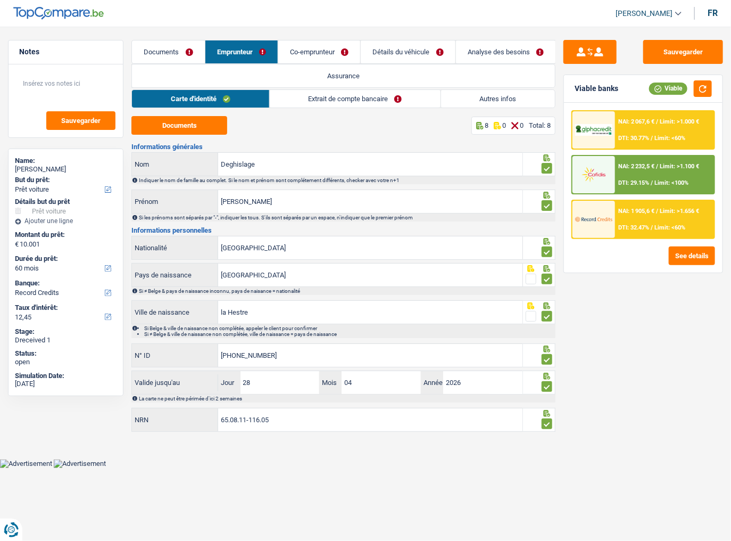
click at [330, 101] on link "Extrait de compte bancaire" at bounding box center [355, 99] width 171 height 18
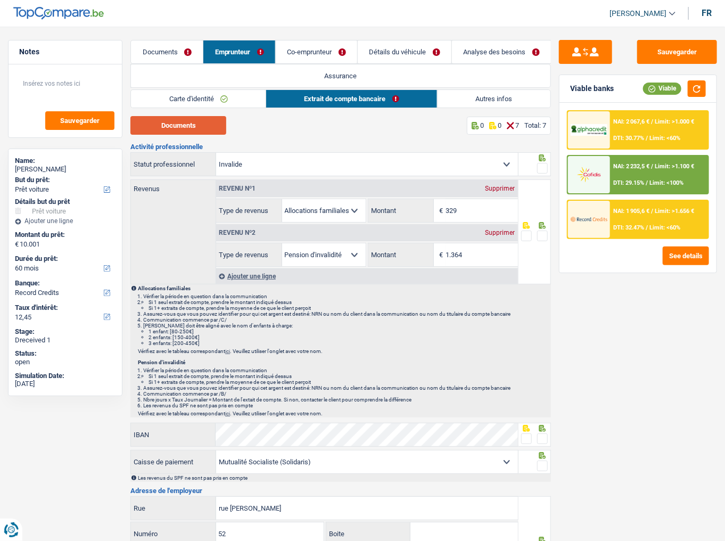
click at [164, 126] on button "Documents" at bounding box center [178, 125] width 96 height 19
click at [541, 170] on span at bounding box center [542, 168] width 11 height 11
click at [0, 0] on input "radio" at bounding box center [0, 0] width 0 height 0
click at [475, 252] on input "1.364" at bounding box center [482, 254] width 72 height 23
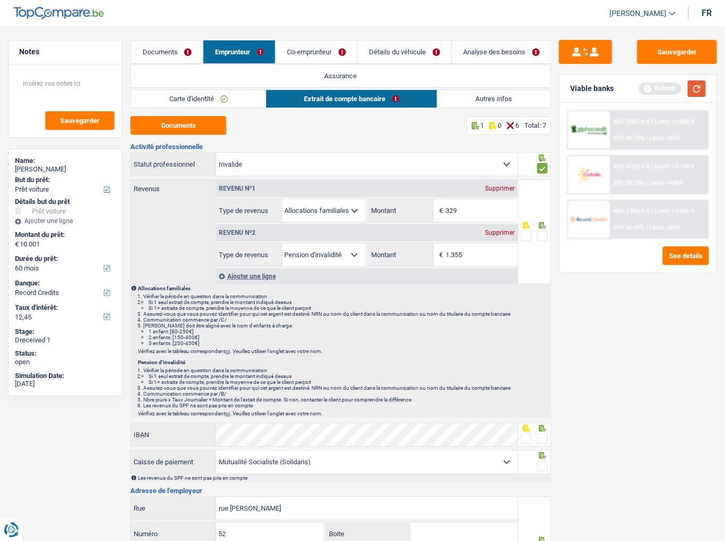
type input "1.355"
drag, startPoint x: 694, startPoint y: 92, endPoint x: 630, endPoint y: 178, distance: 107.8
click at [647, 90] on button "button" at bounding box center [697, 88] width 18 height 17
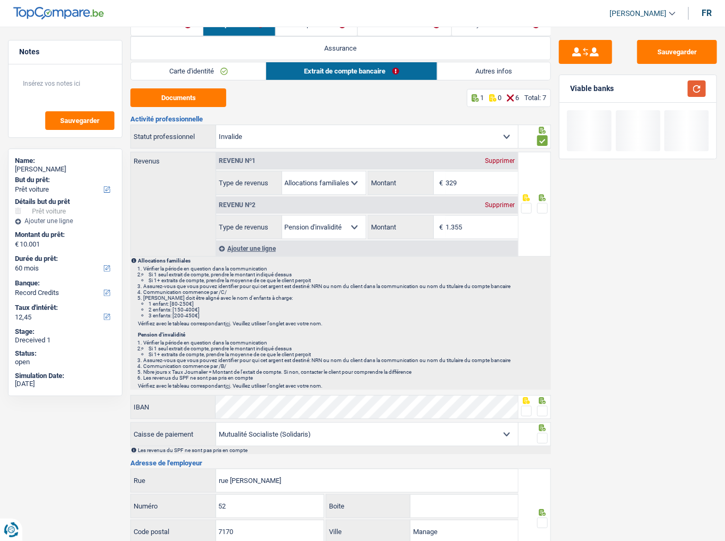
scroll to position [43, 0]
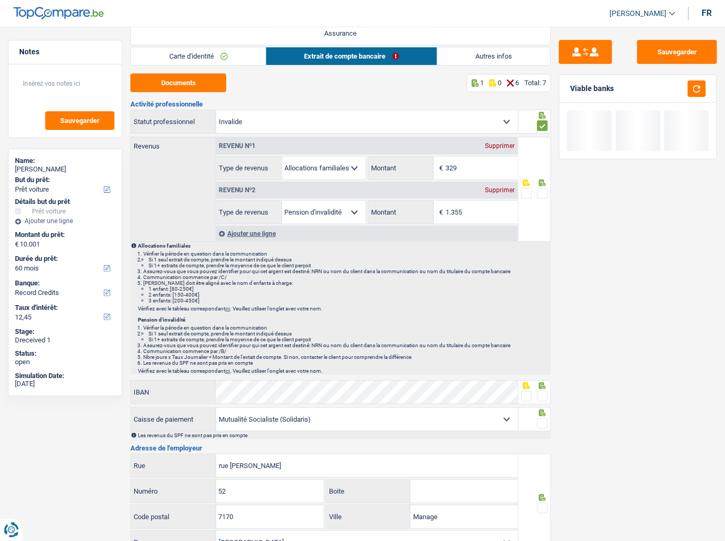
click at [540, 195] on span at bounding box center [542, 193] width 11 height 11
click at [0, 0] on input "radio" at bounding box center [0, 0] width 0 height 0
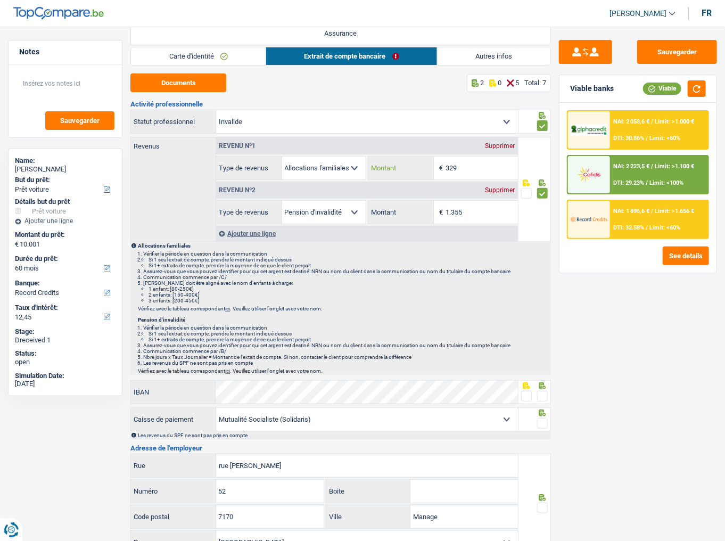
drag, startPoint x: 461, startPoint y: 167, endPoint x: 416, endPoint y: 168, distance: 44.7
click at [416, 168] on div "329 € Montant" at bounding box center [443, 168] width 150 height 23
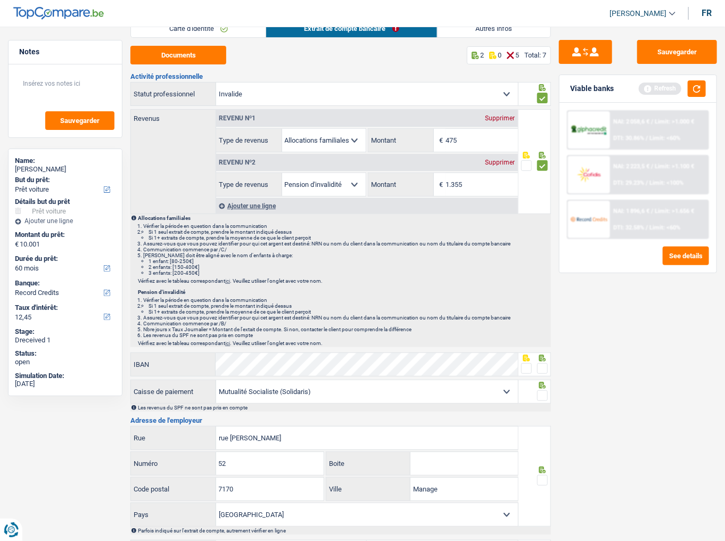
scroll to position [85, 0]
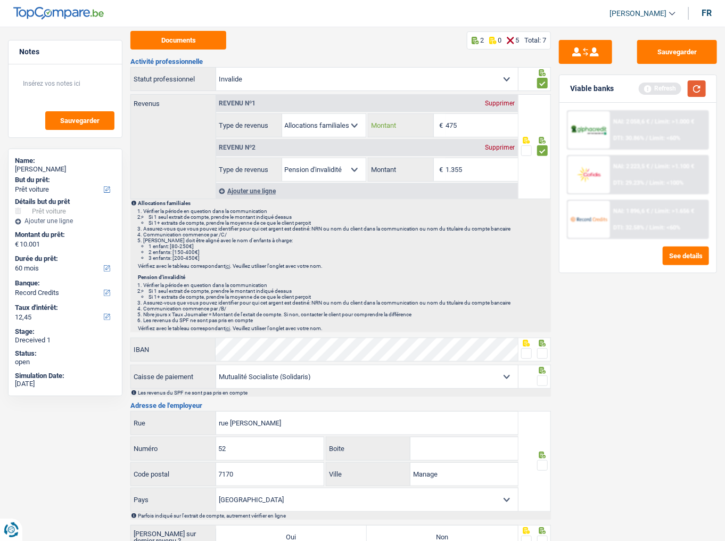
type input "475"
click at [647, 90] on button "button" at bounding box center [697, 88] width 18 height 17
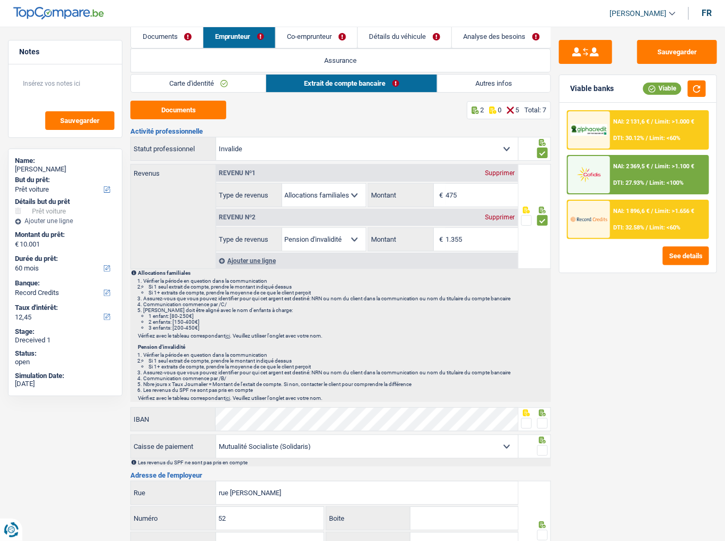
scroll to position [0, 0]
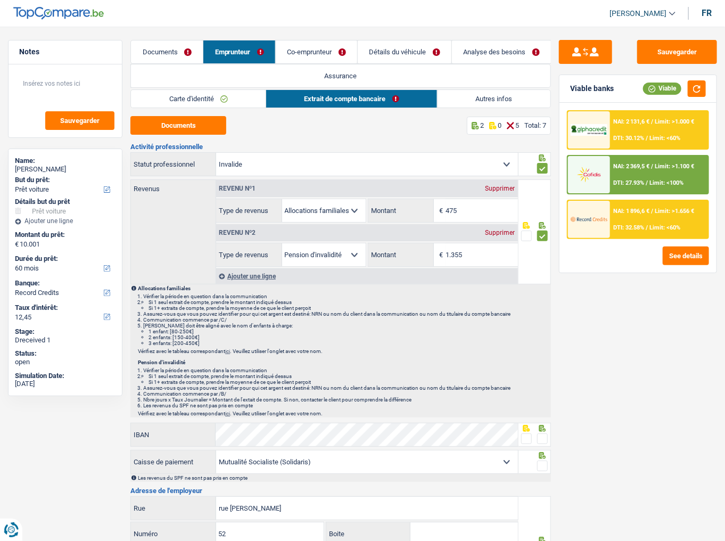
click at [302, 51] on link "Co-emprunteur" at bounding box center [316, 51] width 81 height 23
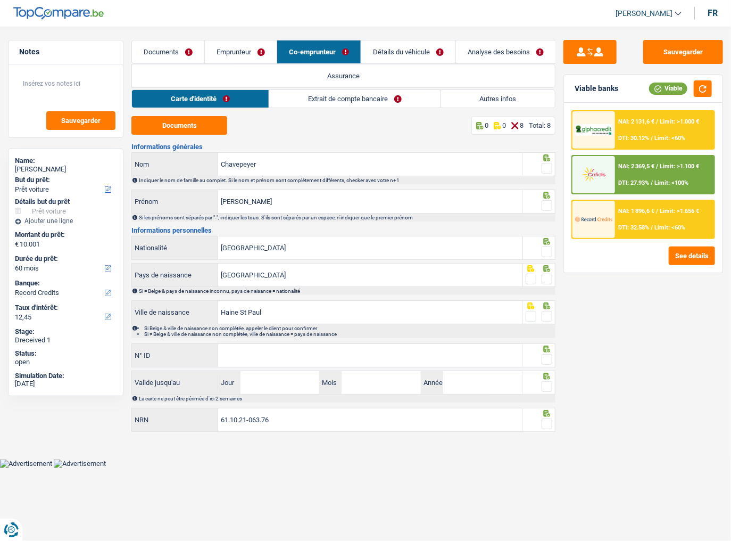
click at [320, 95] on link "Extrait de compte bancaire" at bounding box center [354, 99] width 171 height 18
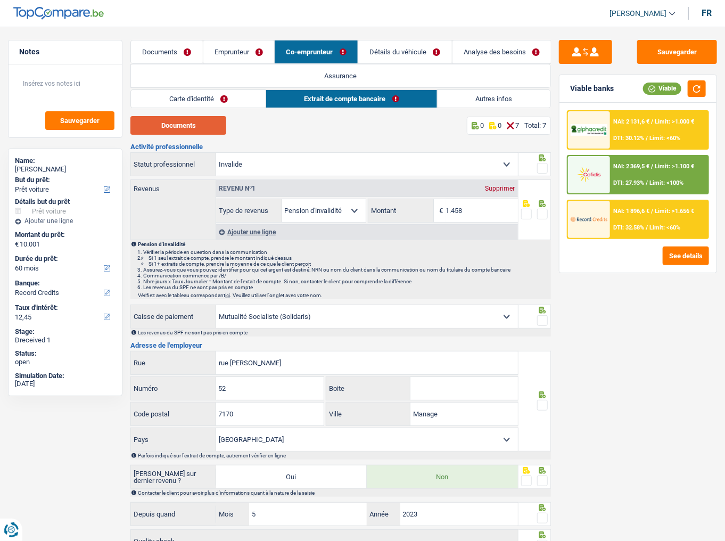
click at [198, 125] on button "Documents" at bounding box center [178, 125] width 96 height 19
click at [249, 232] on div "Ajouter une ligne" at bounding box center [367, 231] width 302 height 15
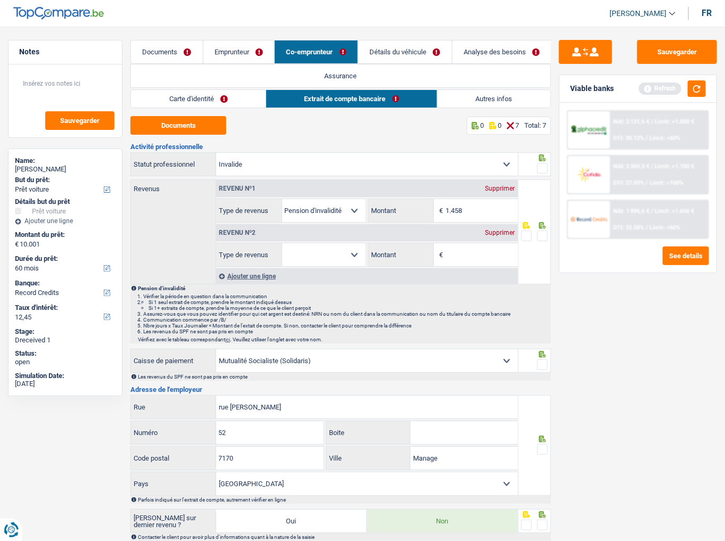
click at [306, 252] on select "Allocation d'handicap Allocations chômage Allocations familiales Chèques repas …" at bounding box center [324, 254] width 84 height 23
select select "familyAllowances"
click at [282, 243] on select "Allocation d'handicap Allocations chômage Allocations familiales Chèques repas …" at bounding box center [324, 254] width 84 height 23
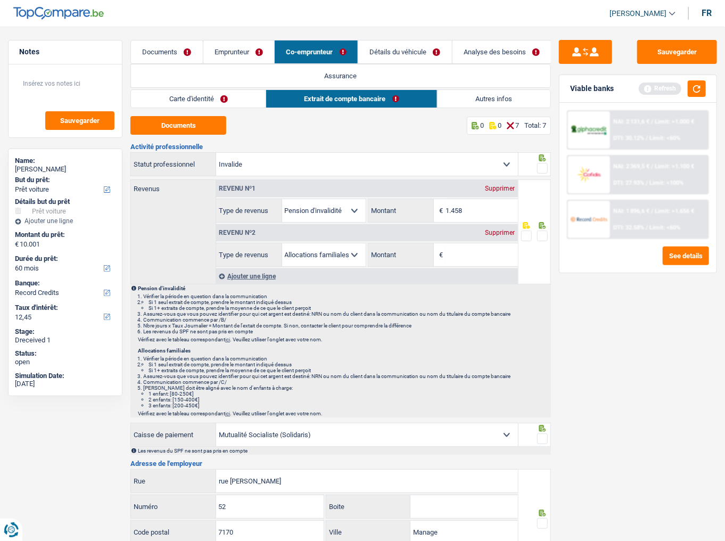
click at [478, 260] on input "Montant" at bounding box center [482, 254] width 72 height 23
type input "475"
click at [184, 61] on link "Documents" at bounding box center [167, 51] width 72 height 23
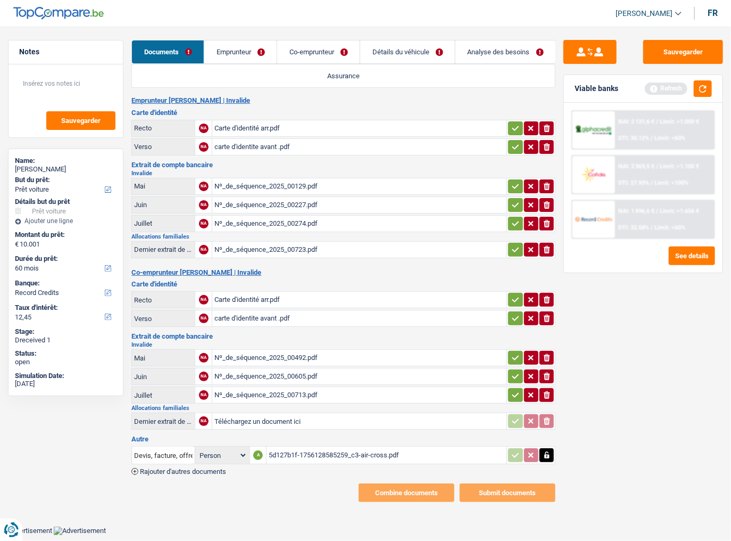
click at [251, 245] on div "Nº_de_séquence_2025_00723.pdf" at bounding box center [360, 250] width 290 height 16
click at [238, 48] on link "Emprunteur" at bounding box center [240, 51] width 72 height 23
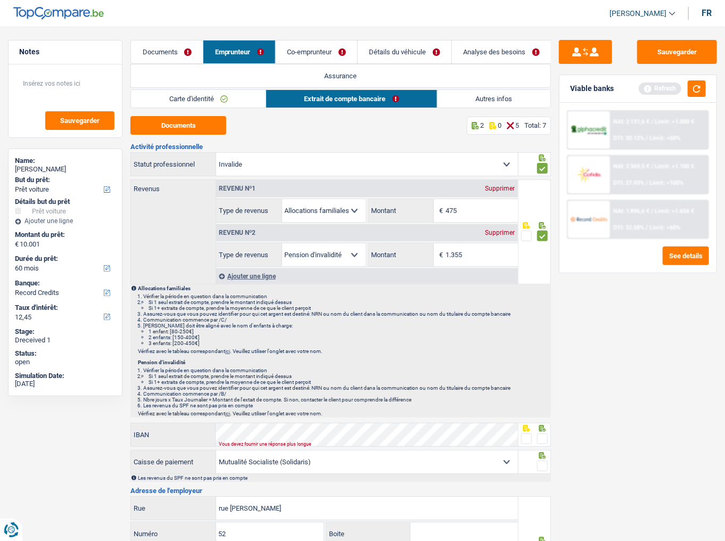
click at [498, 186] on div "Supprimer" at bounding box center [500, 188] width 35 height 6
select select "disabilityPension"
type input "1.355"
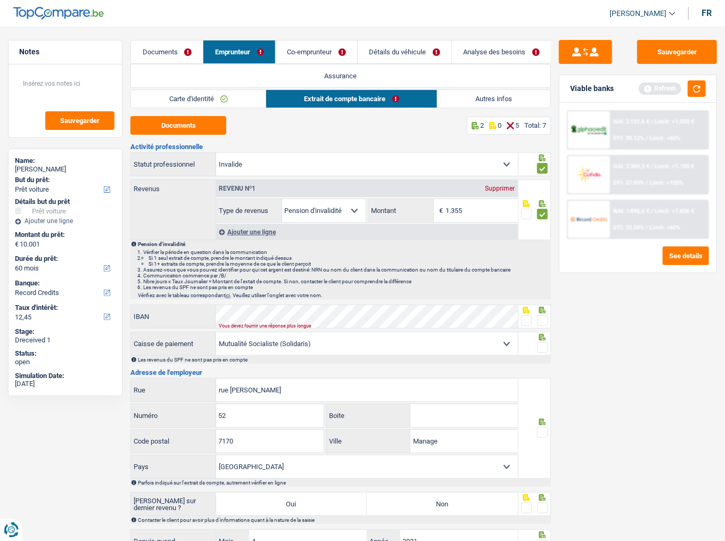
click at [172, 46] on link "Documents" at bounding box center [167, 51] width 72 height 23
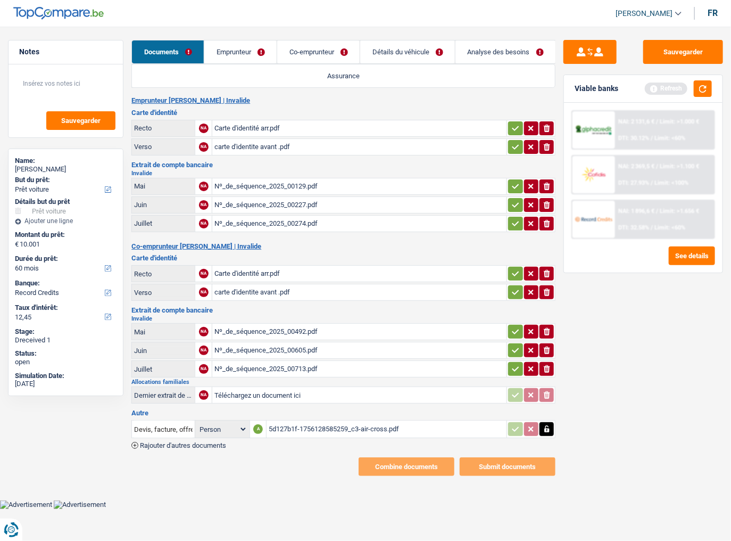
click at [267, 295] on input "Téléchargez un document ici" at bounding box center [360, 395] width 290 height 16
type input "C:\fakepath\allocs fam.pdf"
click at [241, 58] on link "Emprunteur" at bounding box center [240, 51] width 72 height 23
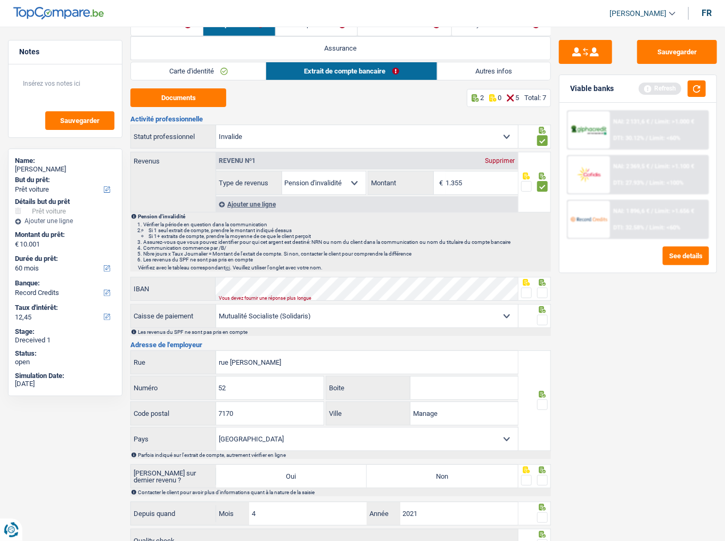
scroll to position [43, 0]
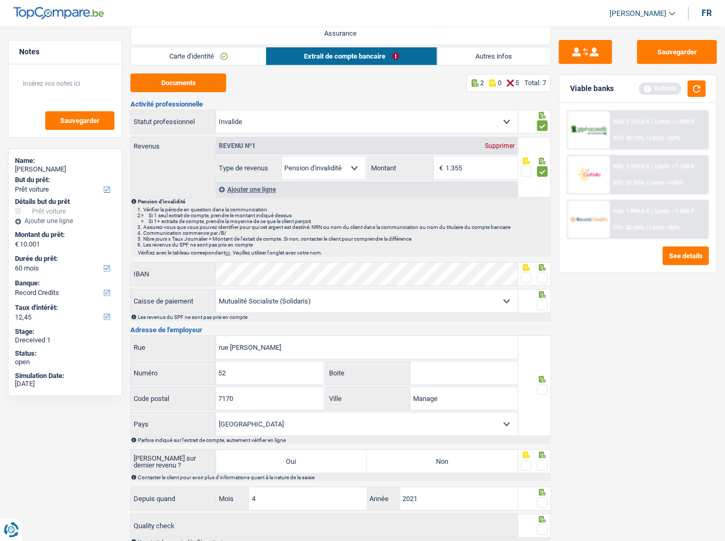
click at [543, 277] on span at bounding box center [542, 278] width 11 height 11
click at [0, 0] on input "radio" at bounding box center [0, 0] width 0 height 0
click at [542, 295] on span at bounding box center [542, 305] width 11 height 11
click at [0, 0] on input "radio" at bounding box center [0, 0] width 0 height 0
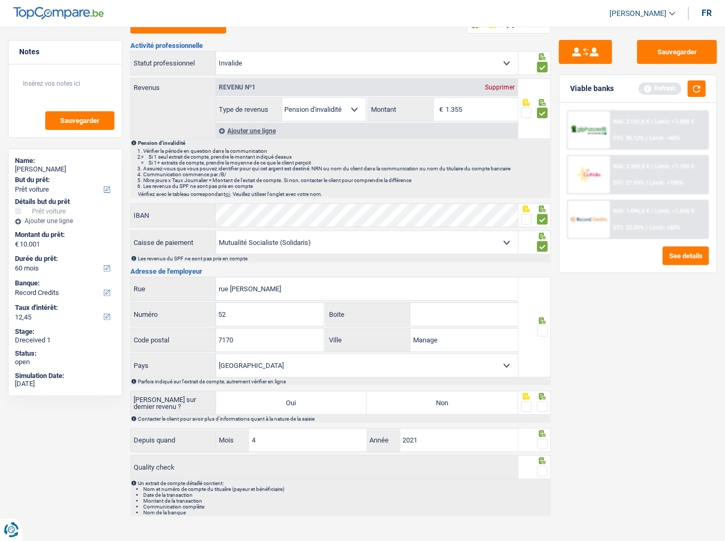
scroll to position [103, 0]
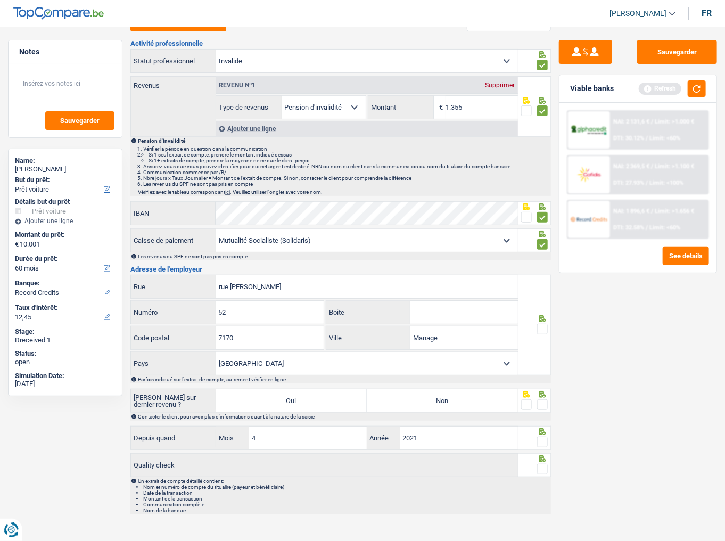
click at [545, 295] on span at bounding box center [542, 329] width 11 height 11
click at [0, 0] on input "radio" at bounding box center [0, 0] width 0 height 0
drag, startPoint x: 290, startPoint y: 289, endPoint x: 38, endPoint y: 308, distance: 252.0
click at [42, 295] on div "Notes Sauvegarder Name: Dominique Deghislage But du prêt: Confort maison: meubl…" at bounding box center [362, 228] width 725 height 583
type input "avenue des allies"
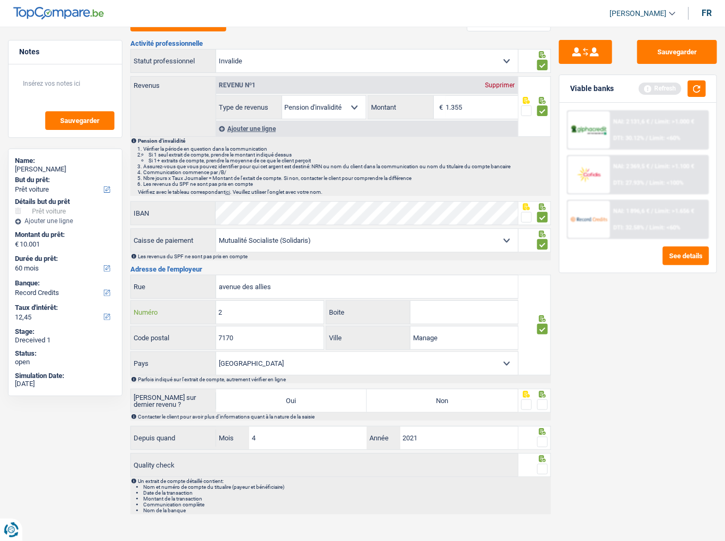
type input "2"
type input "6000"
type input "charleroi"
drag, startPoint x: 701, startPoint y: 88, endPoint x: 703, endPoint y: 94, distance: 6.7
click at [647, 88] on button "button" at bounding box center [697, 88] width 18 height 17
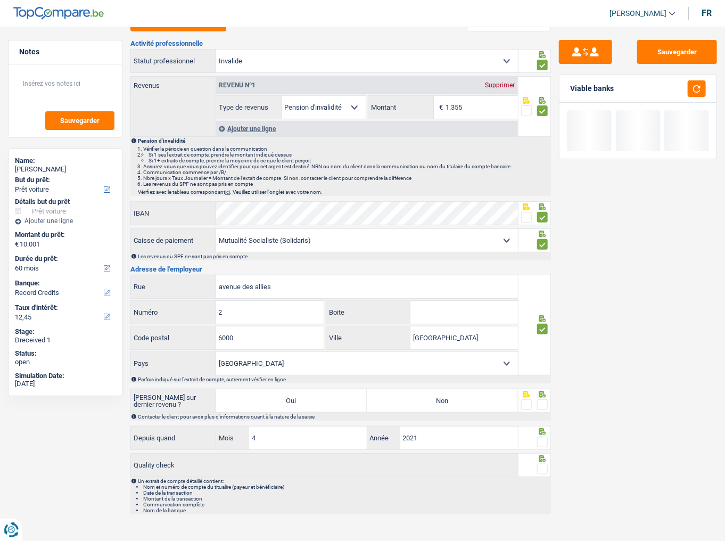
click at [463, 295] on label "Non" at bounding box center [442, 400] width 151 height 23
click at [463, 295] on input "Non" at bounding box center [442, 400] width 151 height 23
radio input "true"
click at [544, 295] on span at bounding box center [542, 404] width 11 height 11
click at [0, 0] on input "radio" at bounding box center [0, 0] width 0 height 0
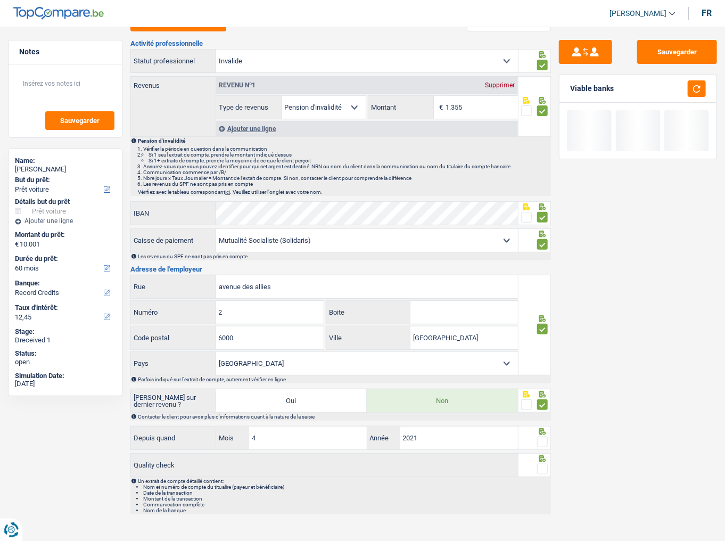
click at [544, 295] on span at bounding box center [542, 442] width 11 height 11
click at [0, 0] on input "radio" at bounding box center [0, 0] width 0 height 0
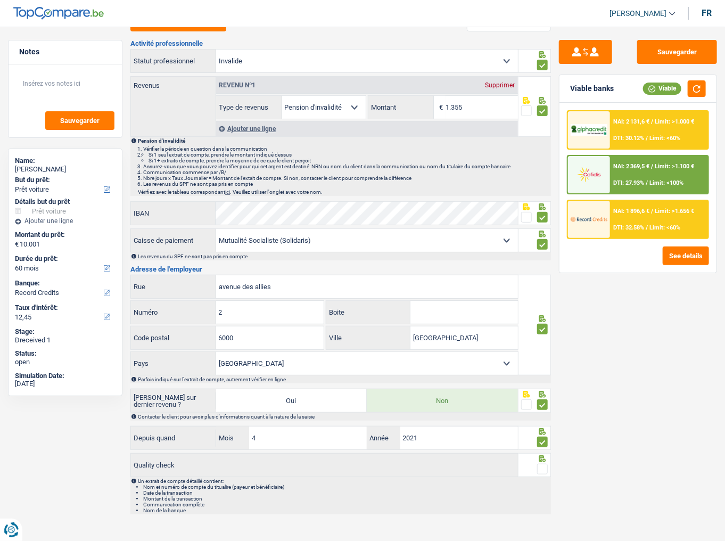
drag, startPoint x: 541, startPoint y: 464, endPoint x: 569, endPoint y: 439, distance: 38.1
click at [541, 295] on span at bounding box center [542, 469] width 11 height 11
click at [0, 0] on input "radio" at bounding box center [0, 0] width 0 height 0
click at [647, 93] on button "button" at bounding box center [697, 88] width 18 height 17
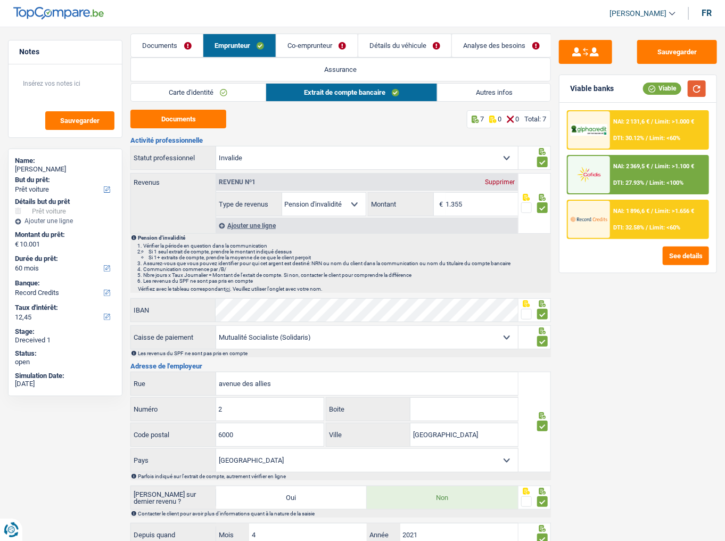
scroll to position [0, 0]
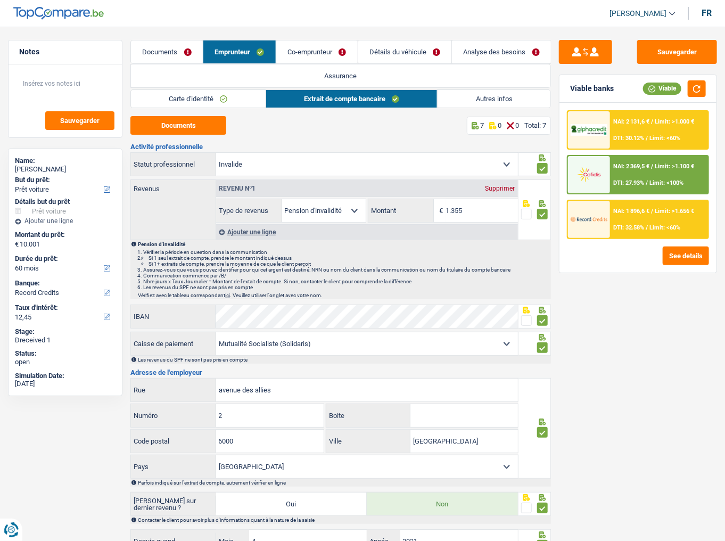
click at [467, 93] on link "Autres infos" at bounding box center [494, 99] width 113 height 18
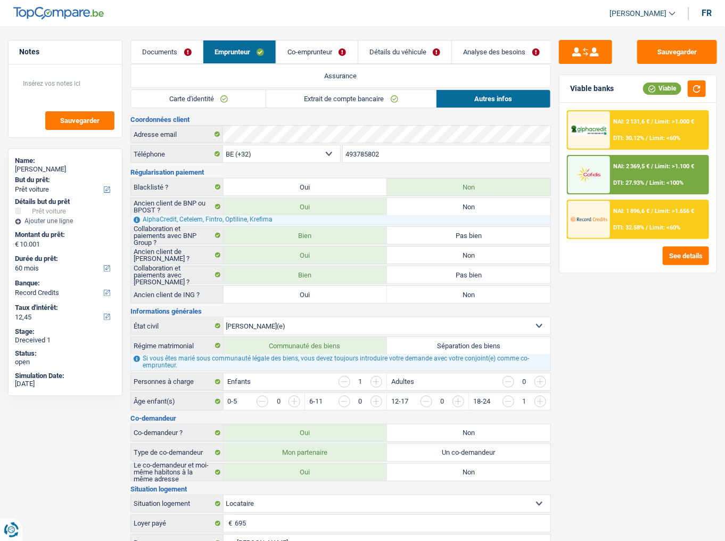
click at [298, 56] on link "Co-emprunteur" at bounding box center [316, 51] width 81 height 23
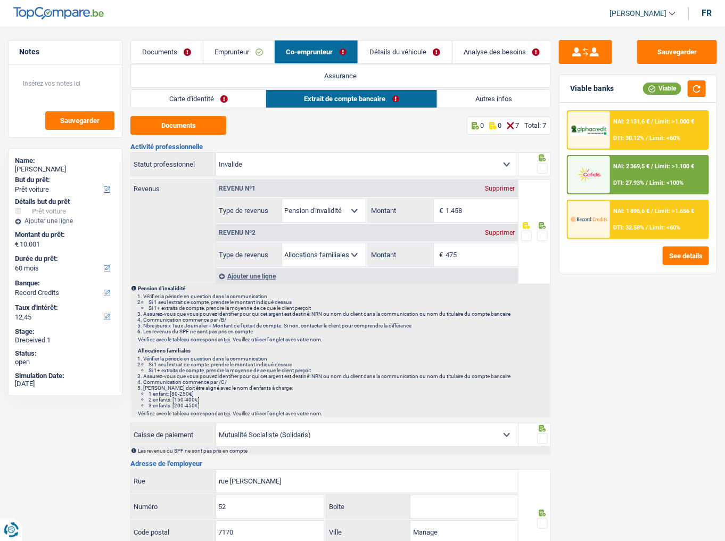
click at [208, 96] on link "Carte d'identité" at bounding box center [198, 99] width 135 height 18
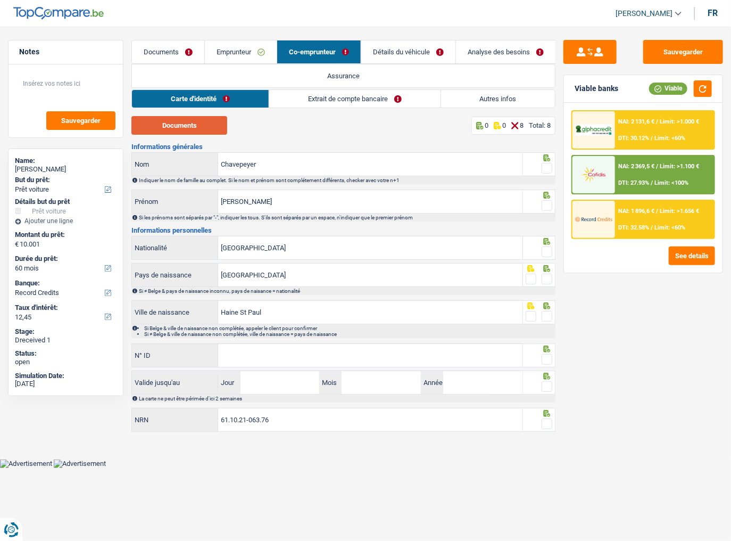
click at [197, 128] on button "Documents" at bounding box center [179, 125] width 96 height 19
click at [217, 51] on link "Emprunteur" at bounding box center [241, 51] width 72 height 23
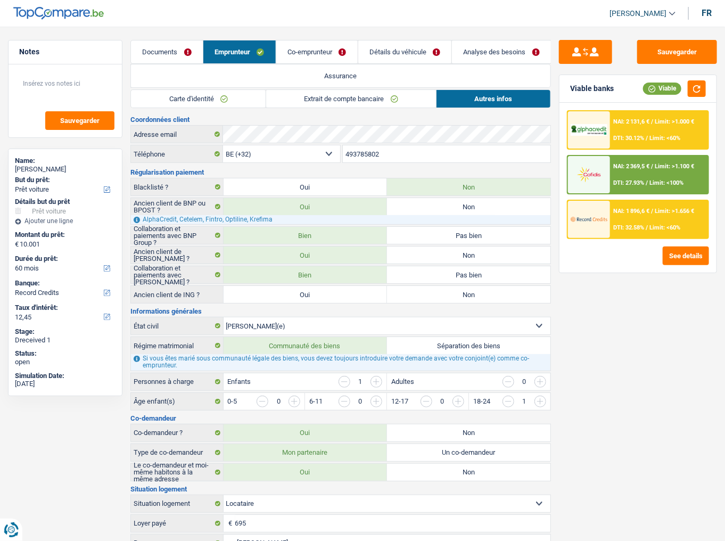
click at [200, 96] on link "Carte d'identité" at bounding box center [198, 99] width 135 height 18
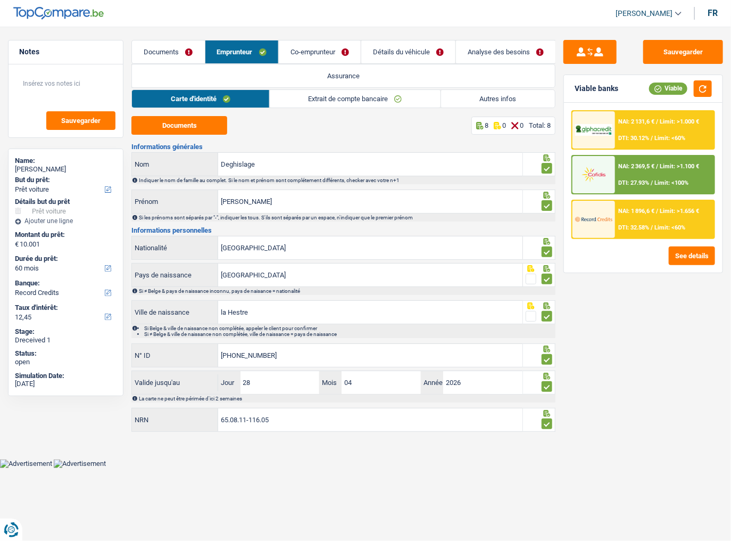
click at [313, 38] on main "Notes Sauvegarder Name: Dominique Deghislage But du prêt: Confort maison: meubl…" at bounding box center [365, 237] width 731 height 443
click at [310, 48] on link "Co-emprunteur" at bounding box center [320, 51] width 82 height 23
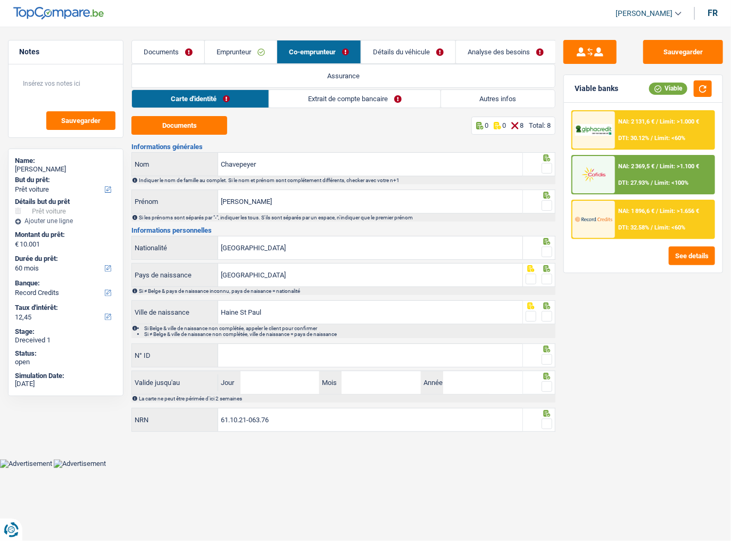
click at [328, 90] on link "Extrait de compte bancaire" at bounding box center [354, 99] width 171 height 18
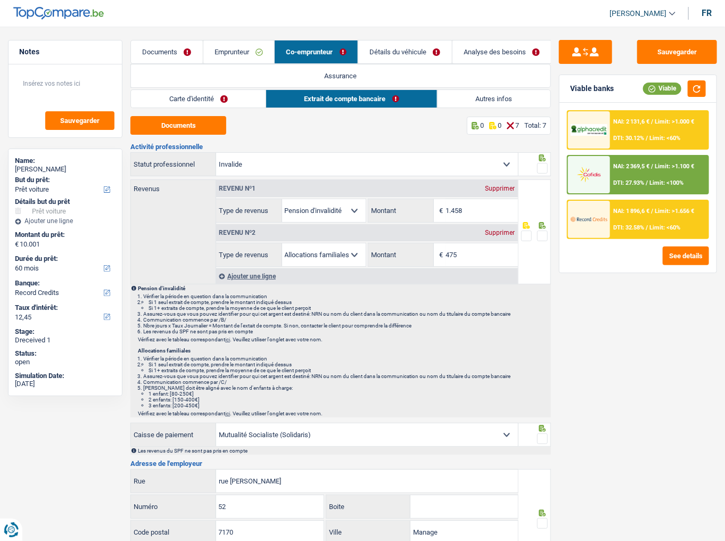
click at [244, 51] on link "Emprunteur" at bounding box center [238, 51] width 71 height 23
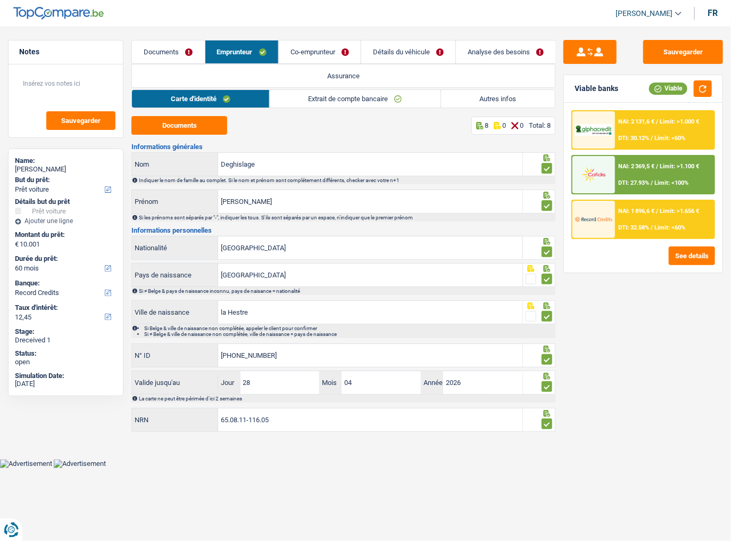
click at [323, 100] on link "Extrait de compte bancaire" at bounding box center [355, 99] width 171 height 18
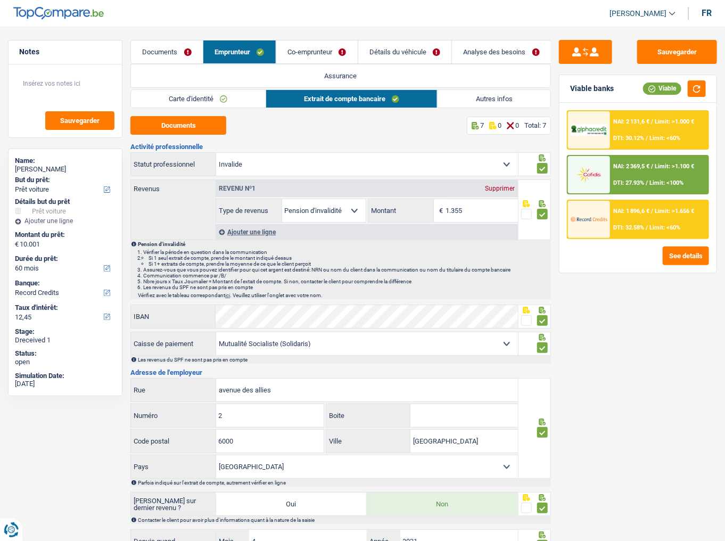
click at [322, 53] on link "Co-emprunteur" at bounding box center [316, 51] width 81 height 23
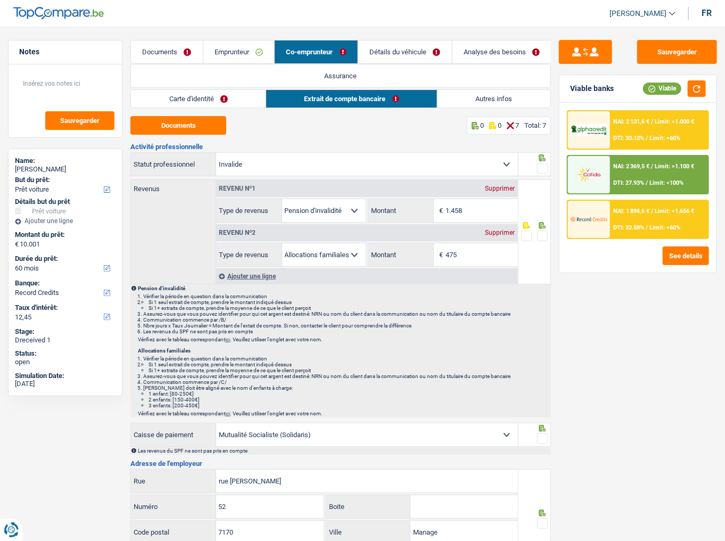
click at [234, 49] on link "Emprunteur" at bounding box center [238, 51] width 71 height 23
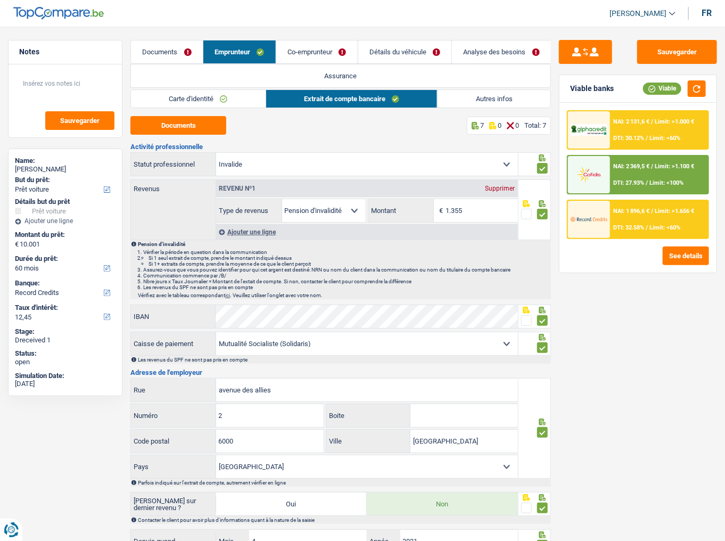
click at [324, 50] on link "Co-emprunteur" at bounding box center [316, 51] width 81 height 23
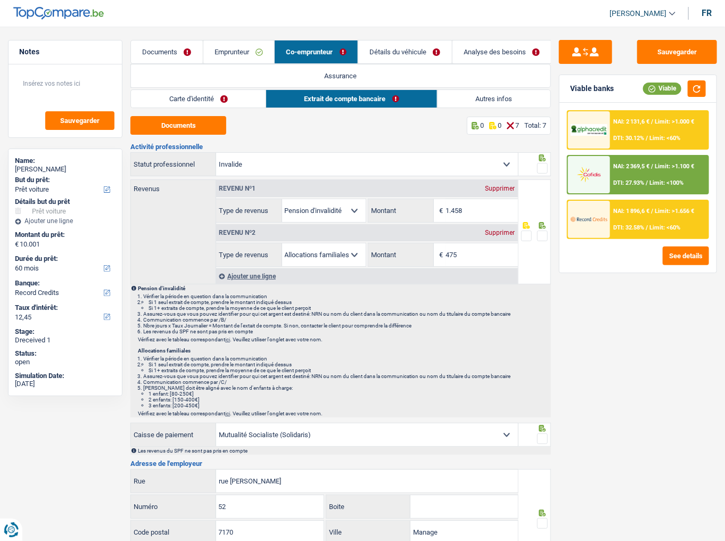
click at [249, 55] on link "Emprunteur" at bounding box center [238, 51] width 71 height 23
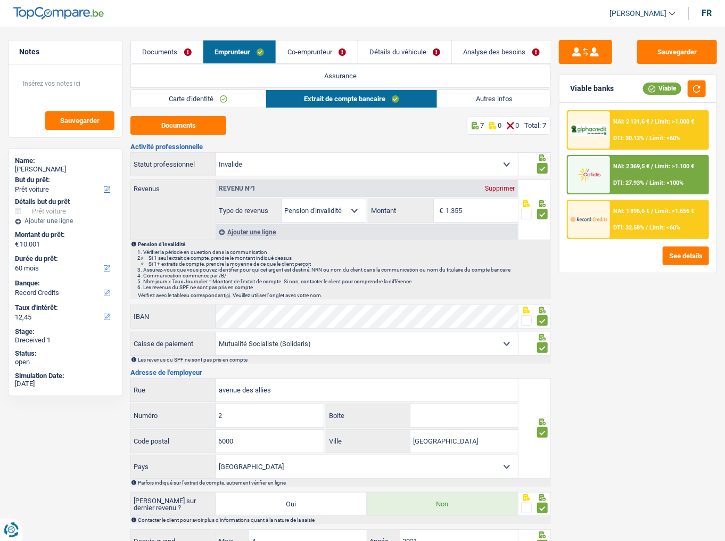
click at [334, 53] on link "Co-emprunteur" at bounding box center [316, 51] width 81 height 23
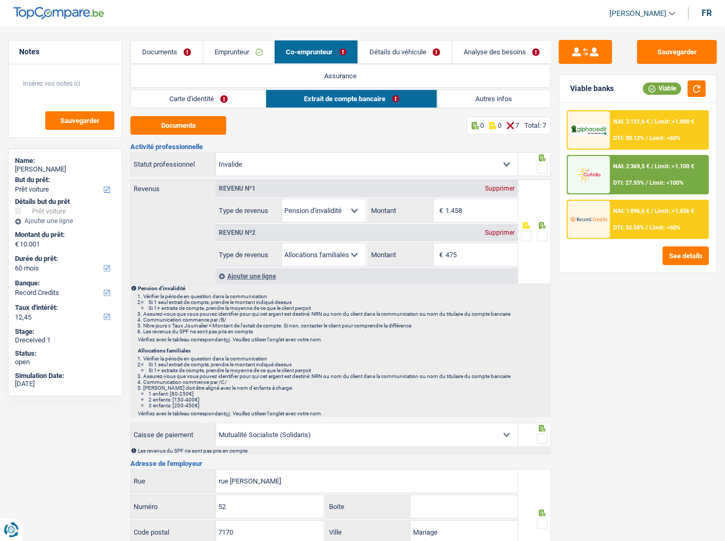
click at [260, 60] on link "Emprunteur" at bounding box center [238, 51] width 71 height 23
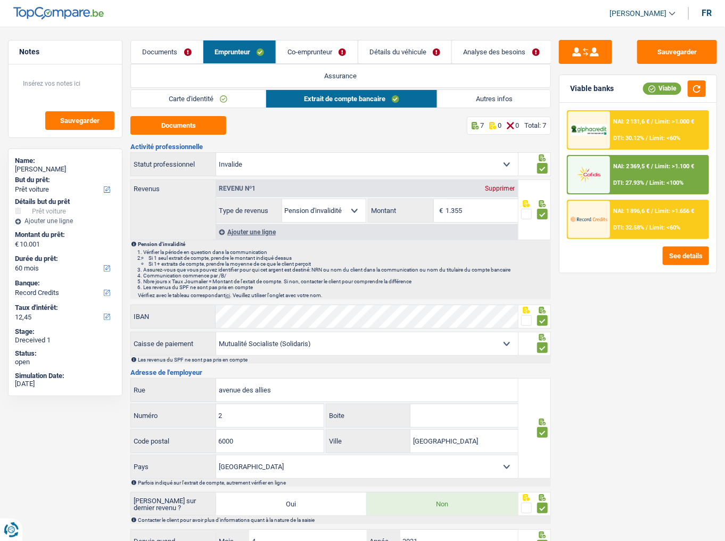
click at [234, 106] on link "Carte d'identité" at bounding box center [198, 99] width 135 height 18
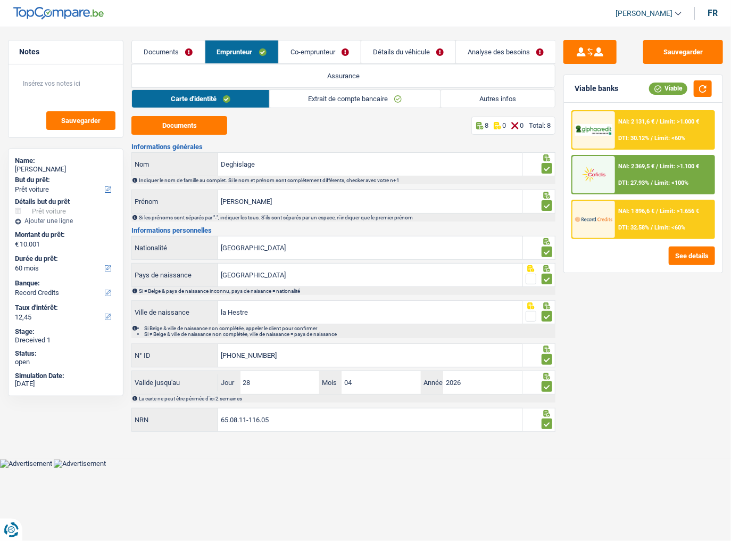
click at [378, 96] on link "Extrait de compte bancaire" at bounding box center [355, 99] width 171 height 18
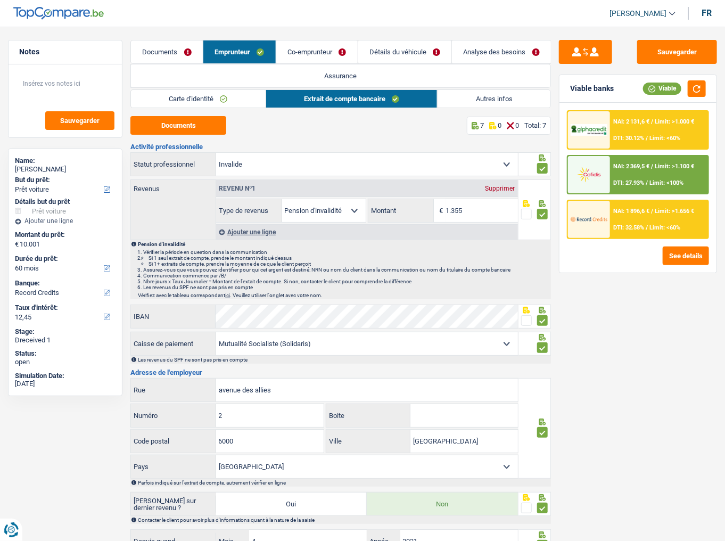
click at [241, 227] on div "Ajouter une ligne" at bounding box center [367, 231] width 302 height 15
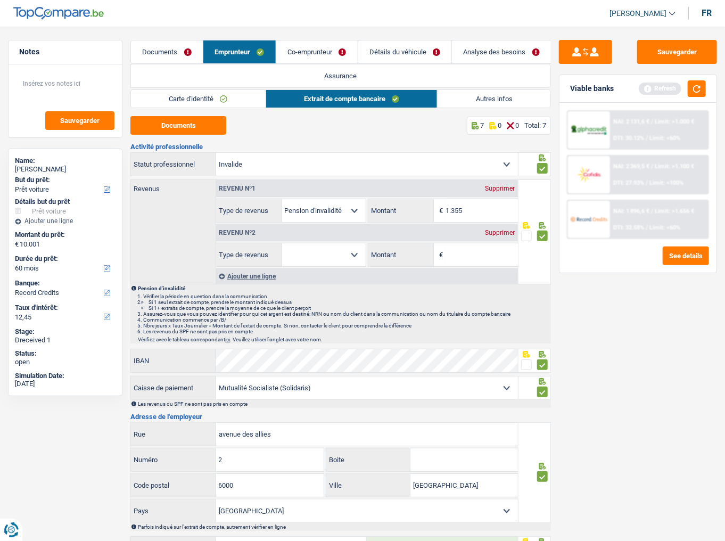
click at [297, 259] on select "Allocation d'handicap Allocations chômage Allocations familiales Chèques repas …" at bounding box center [324, 254] width 84 height 23
select select "familyAllowances"
click at [282, 243] on select "Allocation d'handicap Allocations chômage Allocations familiales Chèques repas …" at bounding box center [324, 254] width 84 height 23
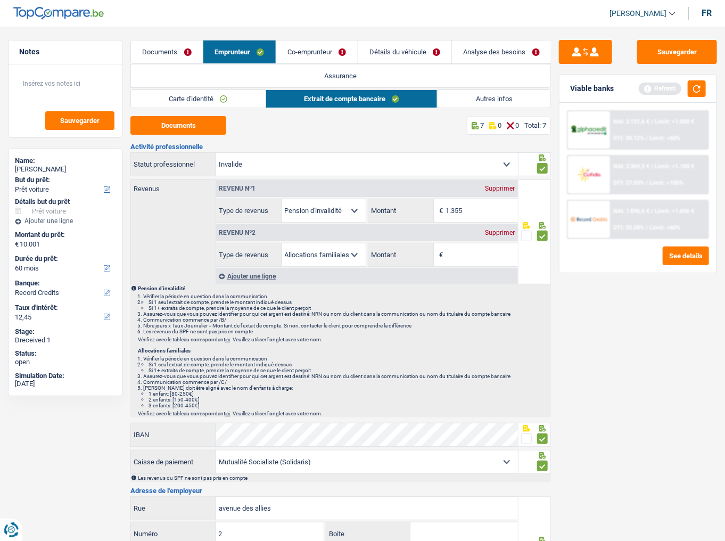
click at [455, 257] on input "Montant" at bounding box center [482, 254] width 72 height 23
type input "457"
click at [174, 56] on link "Documents" at bounding box center [167, 51] width 72 height 23
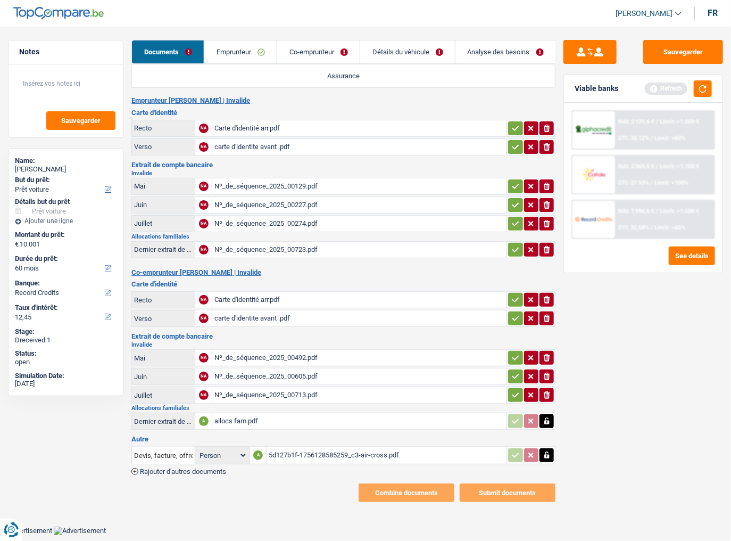
click at [548, 295] on icon "button" at bounding box center [547, 421] width 9 height 11
click at [548, 295] on icon "ionicons-v5-e" at bounding box center [547, 421] width 9 height 11
click at [324, 55] on link "Co-emprunteur" at bounding box center [318, 51] width 83 height 23
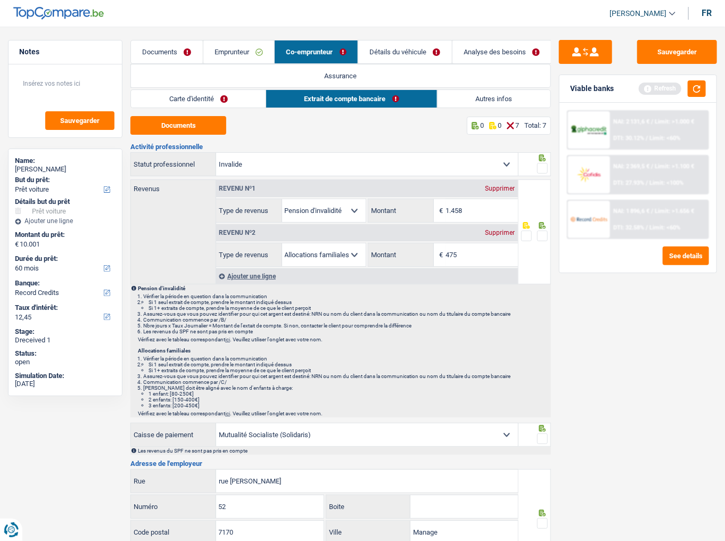
click at [504, 236] on div "Revenu nº2 Supprimer" at bounding box center [367, 232] width 302 height 17
drag, startPoint x: 492, startPoint y: 235, endPoint x: 414, endPoint y: 193, distance: 88.8
click at [488, 231] on div "Supprimer" at bounding box center [500, 232] width 35 height 6
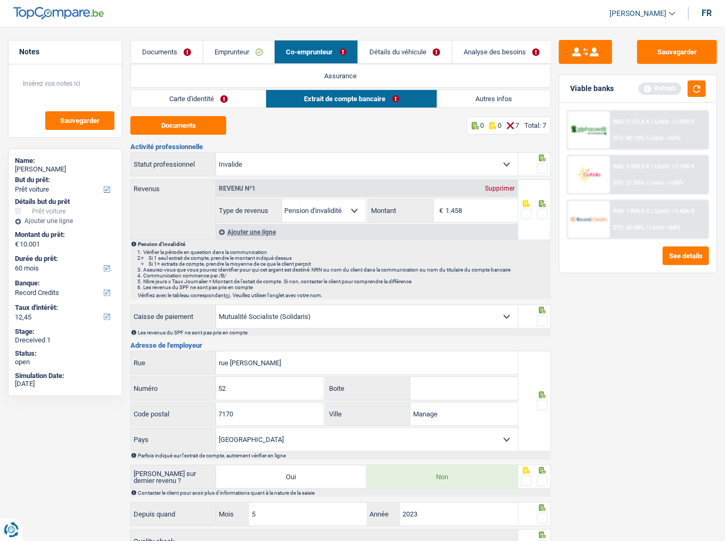
click at [246, 43] on link "Emprunteur" at bounding box center [238, 51] width 71 height 23
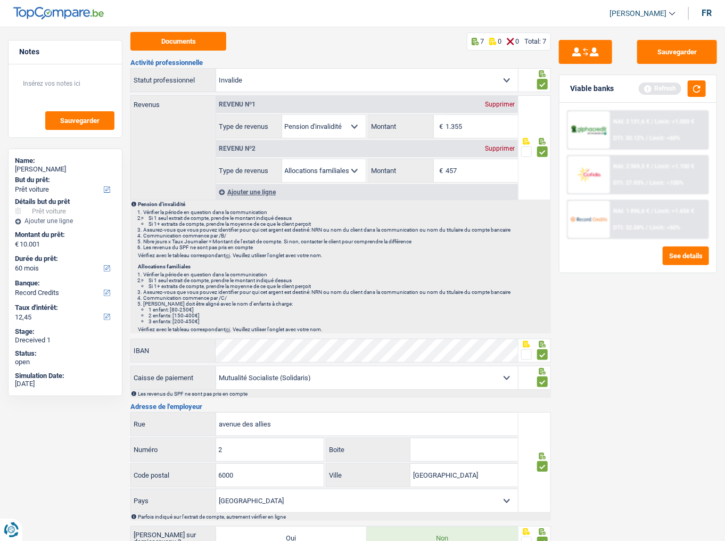
scroll to position [85, 0]
click at [647, 92] on button "button" at bounding box center [697, 88] width 18 height 17
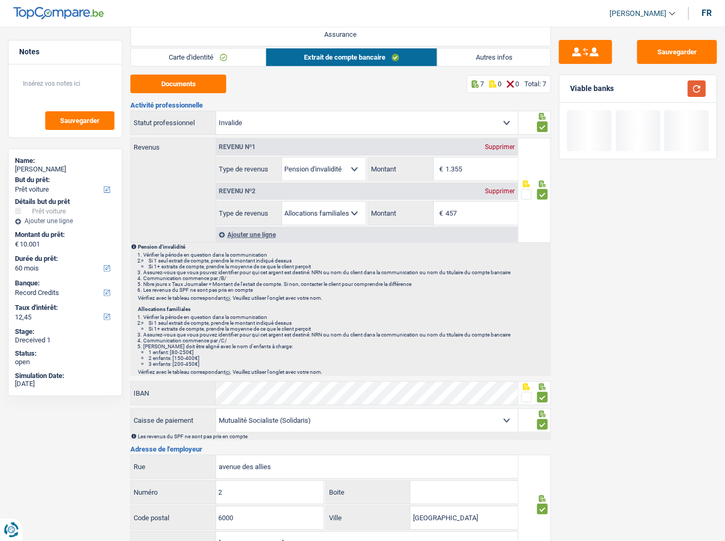
scroll to position [0, 0]
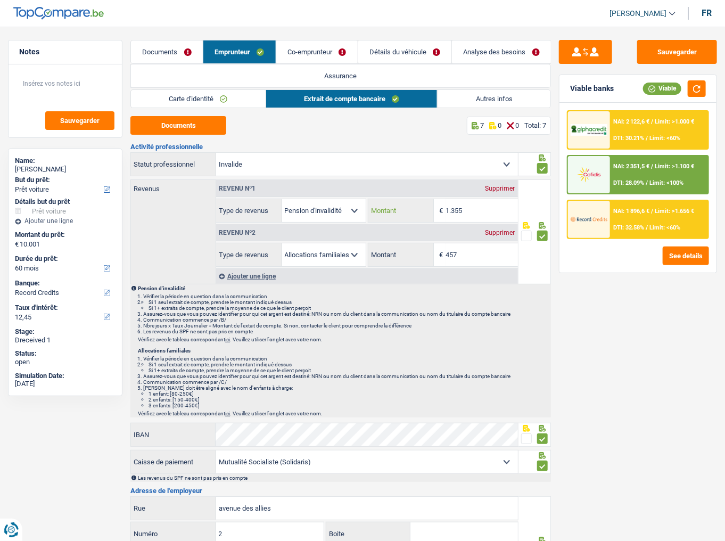
drag, startPoint x: 470, startPoint y: 215, endPoint x: 426, endPoint y: 216, distance: 44.2
click at [426, 216] on div "1.355 € Montant" at bounding box center [443, 210] width 150 height 23
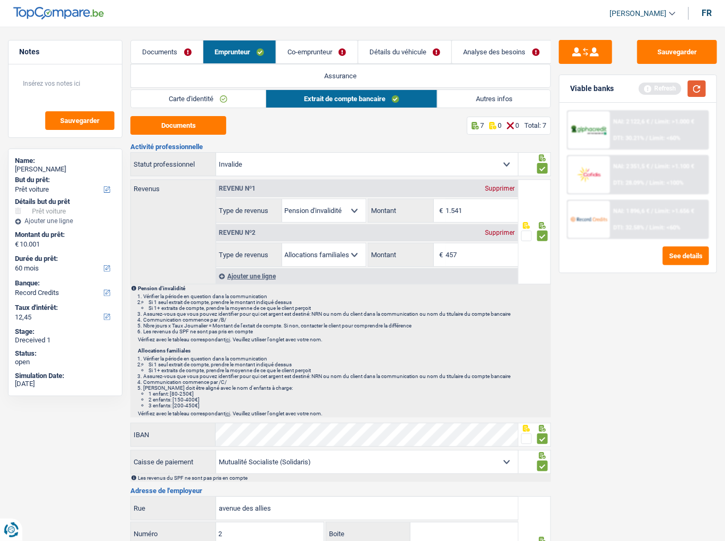
click at [647, 87] on button "button" at bounding box center [697, 88] width 18 height 17
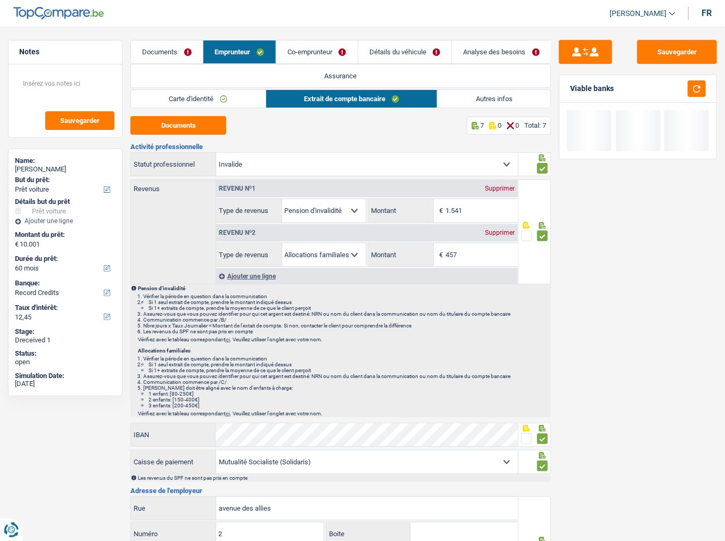
click at [324, 53] on link "Co-emprunteur" at bounding box center [316, 51] width 81 height 23
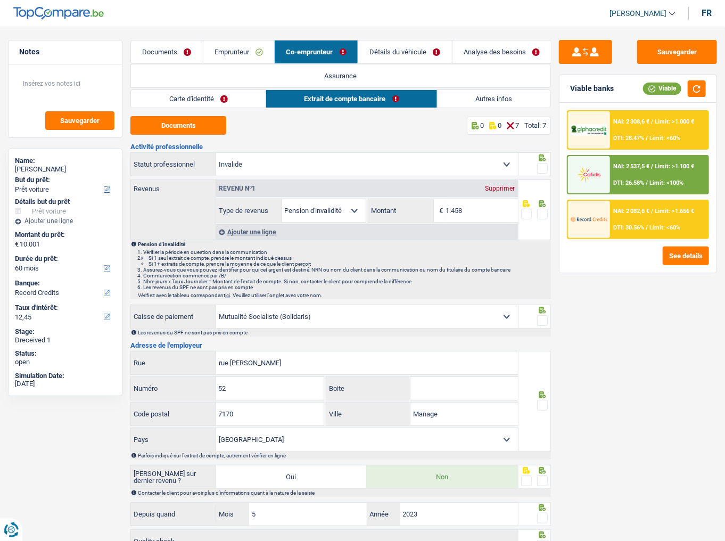
click at [246, 44] on link "Emprunteur" at bounding box center [238, 51] width 71 height 23
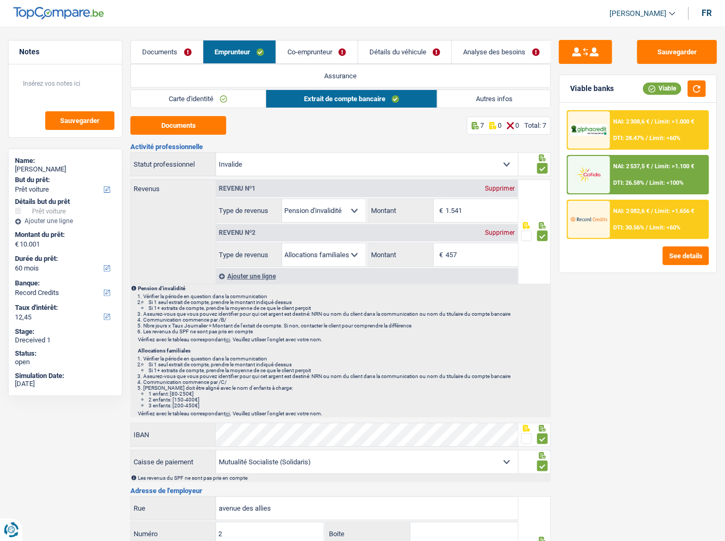
click at [228, 104] on link "Carte d'identité" at bounding box center [198, 99] width 135 height 18
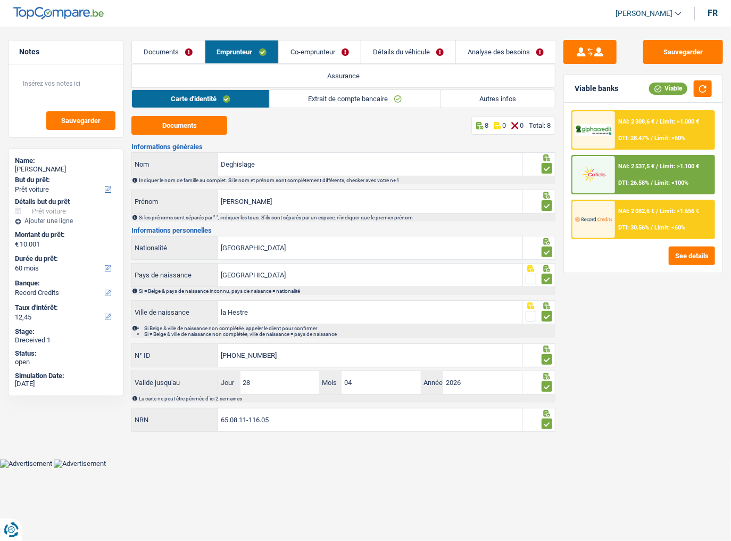
click at [342, 100] on link "Extrait de compte bancaire" at bounding box center [355, 99] width 171 height 18
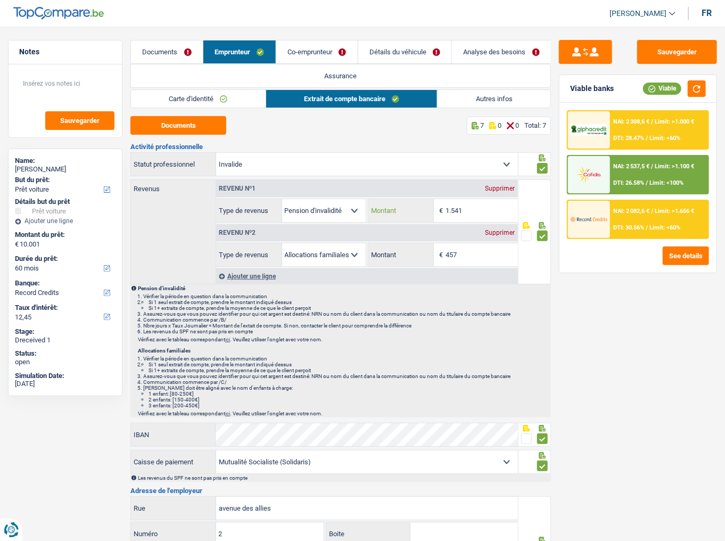
click at [472, 211] on input "1.541" at bounding box center [482, 210] width 72 height 23
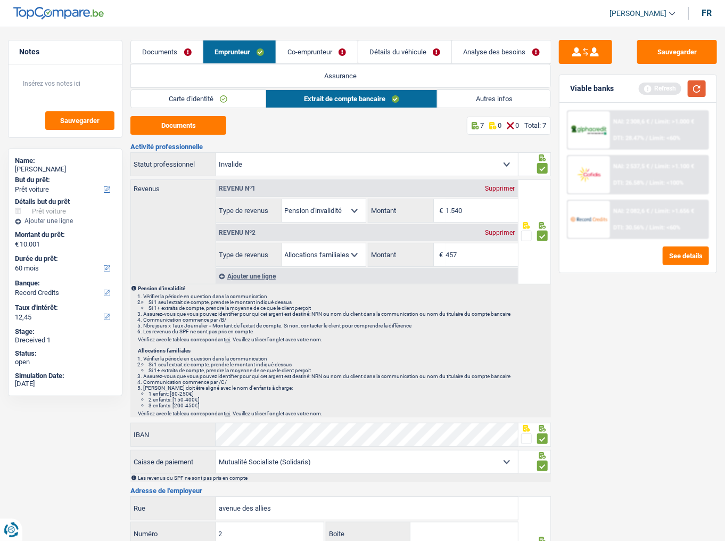
type input "1.540"
click at [647, 85] on button "button" at bounding box center [697, 88] width 18 height 17
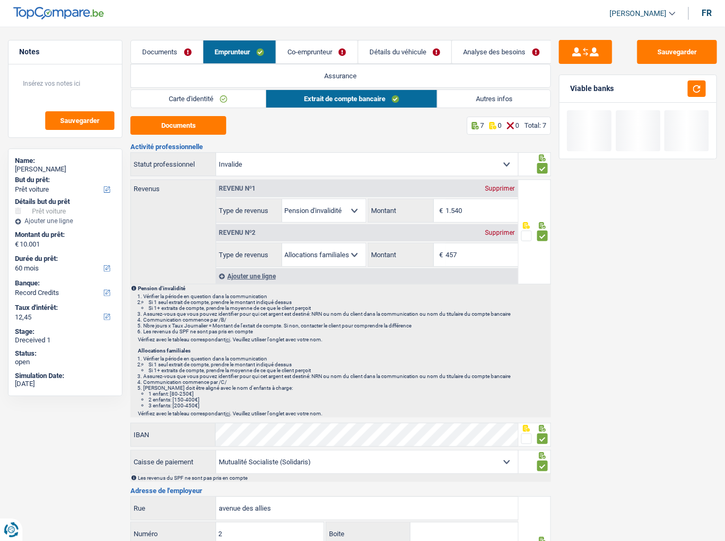
click at [326, 44] on link "Co-emprunteur" at bounding box center [316, 51] width 81 height 23
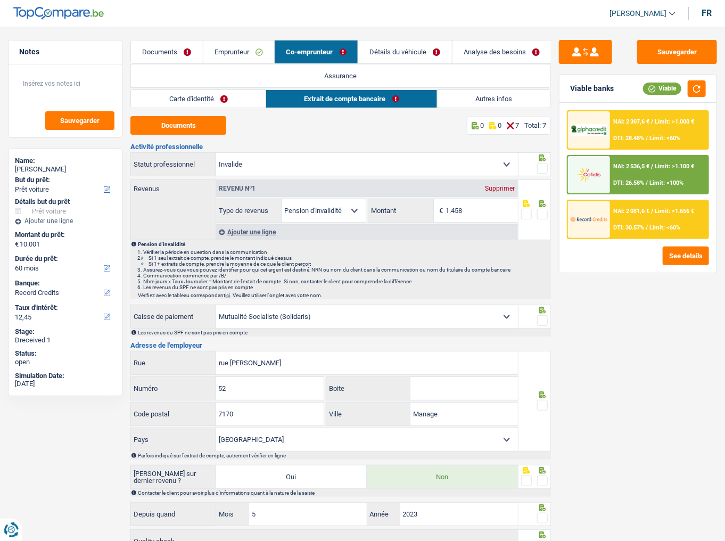
click at [211, 100] on link "Carte d'identité" at bounding box center [198, 99] width 135 height 18
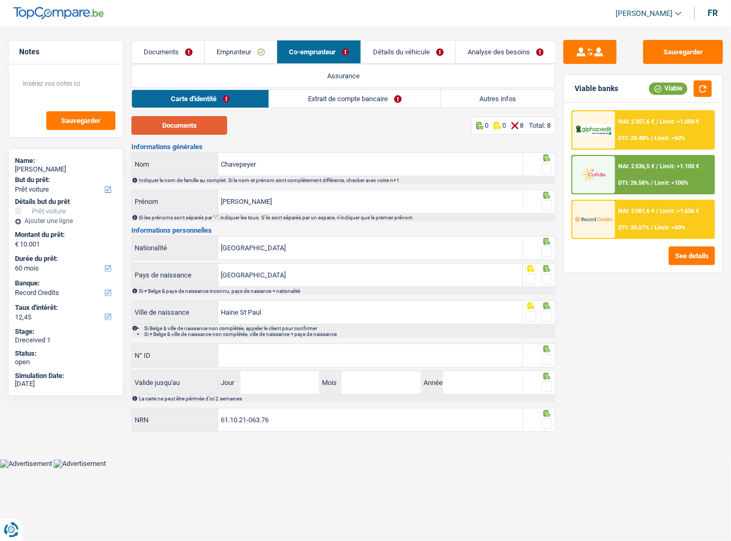
click at [198, 120] on button "Documents" at bounding box center [179, 125] width 96 height 19
click at [546, 168] on span at bounding box center [547, 168] width 11 height 11
click at [0, 0] on input "radio" at bounding box center [0, 0] width 0 height 0
click at [547, 203] on span at bounding box center [547, 205] width 11 height 11
click at [0, 0] on input "radio" at bounding box center [0, 0] width 0 height 0
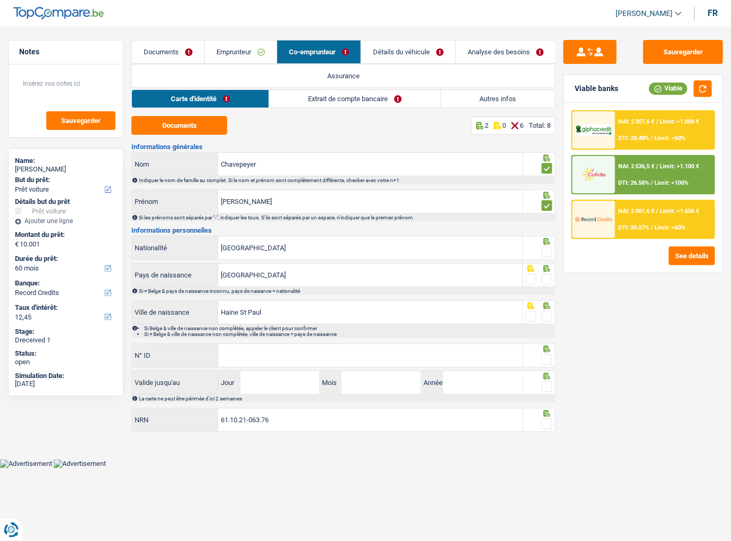
click at [548, 257] on div at bounding box center [547, 251] width 11 height 13
click at [546, 250] on span at bounding box center [547, 251] width 11 height 11
click at [0, 0] on input "radio" at bounding box center [0, 0] width 0 height 0
drag, startPoint x: 548, startPoint y: 273, endPoint x: 543, endPoint y: 295, distance: 22.5
click at [548, 275] on span at bounding box center [547, 279] width 11 height 11
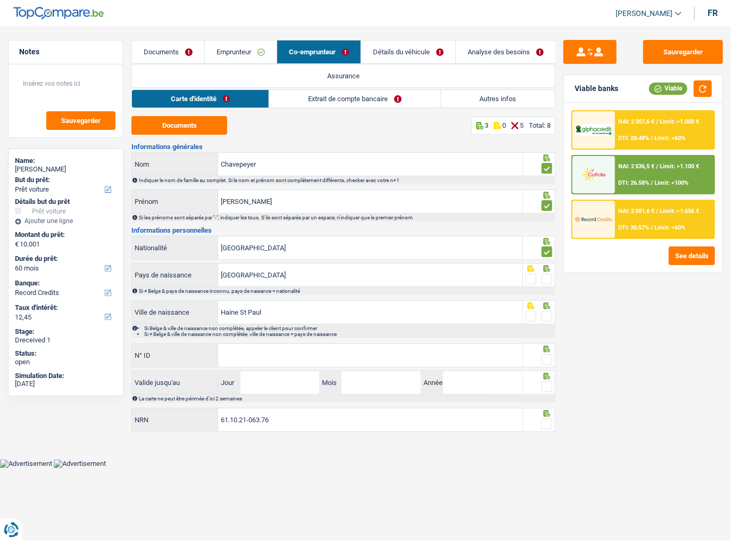
click at [0, 0] on input "radio" at bounding box center [0, 0] width 0 height 0
click at [547, 295] on span at bounding box center [547, 316] width 11 height 11
click at [0, 0] on input "radio" at bounding box center [0, 0] width 0 height 0
drag, startPoint x: 316, startPoint y: 317, endPoint x: 238, endPoint y: 313, distance: 77.3
click at [238, 295] on input "Haine St Paul" at bounding box center [370, 312] width 304 height 23
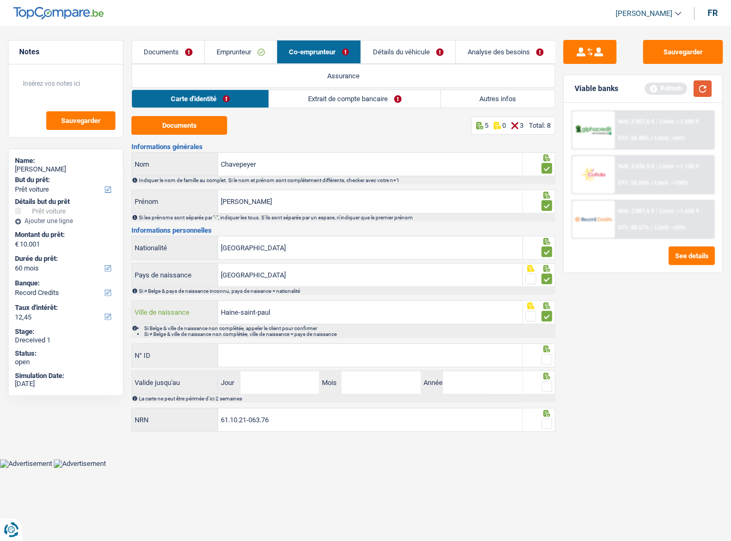
type input "Haine-saint-paul"
click at [647, 88] on button "button" at bounding box center [703, 88] width 18 height 17
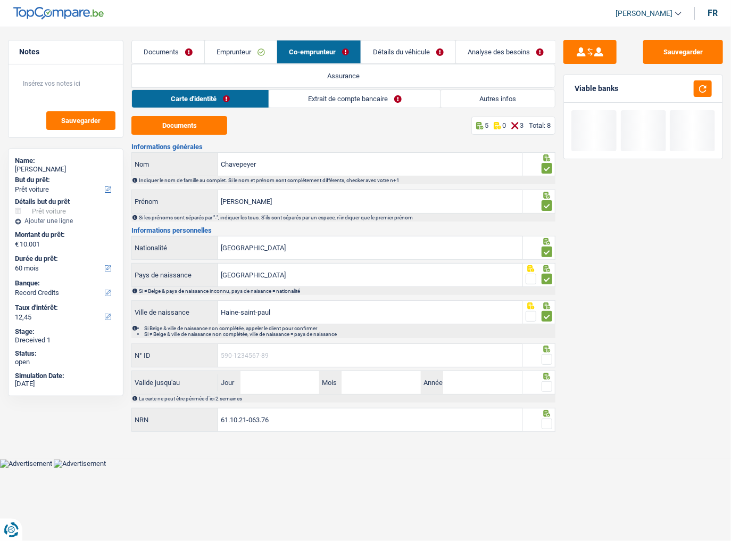
click at [344, 295] on input "N° ID" at bounding box center [370, 355] width 304 height 23
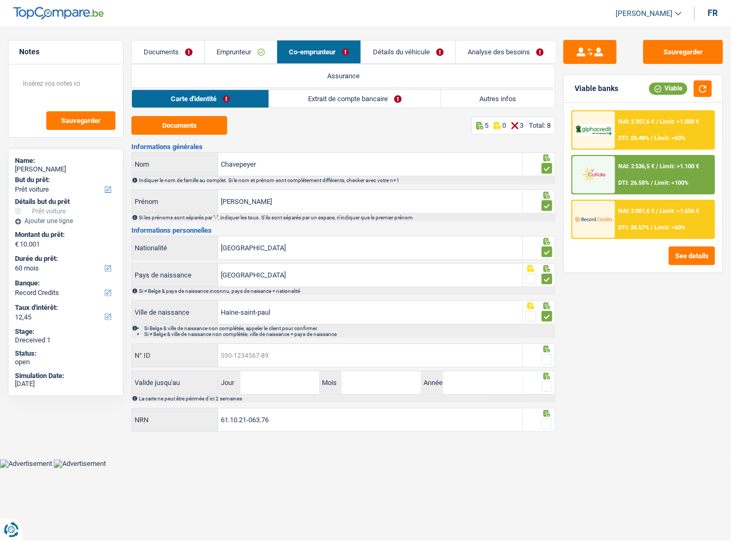
drag, startPoint x: 466, startPoint y: 356, endPoint x: 537, endPoint y: 346, distance: 71.4
click at [466, 295] on input "N° ID" at bounding box center [370, 355] width 304 height 23
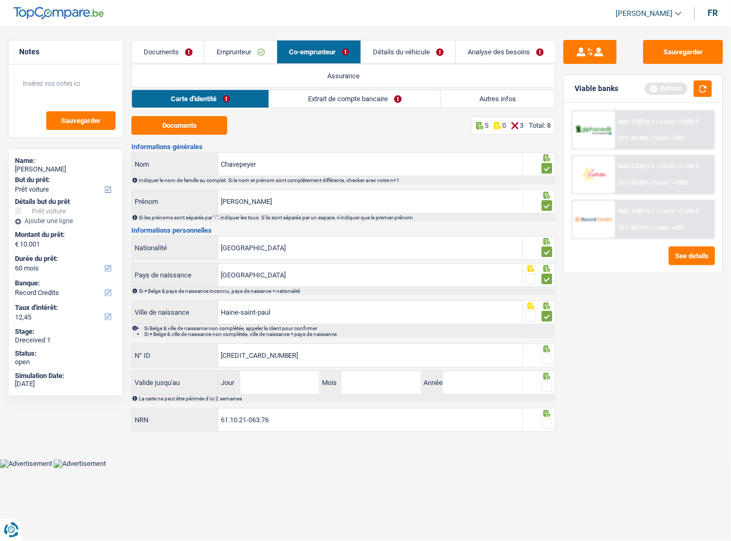
type input "592-5223029-48"
click at [545, 295] on span at bounding box center [547, 359] width 11 height 11
click at [0, 0] on input "radio" at bounding box center [0, 0] width 0 height 0
click at [295, 295] on input "Jour" at bounding box center [280, 382] width 79 height 23
drag, startPoint x: 301, startPoint y: 381, endPoint x: 308, endPoint y: 367, distance: 16.0
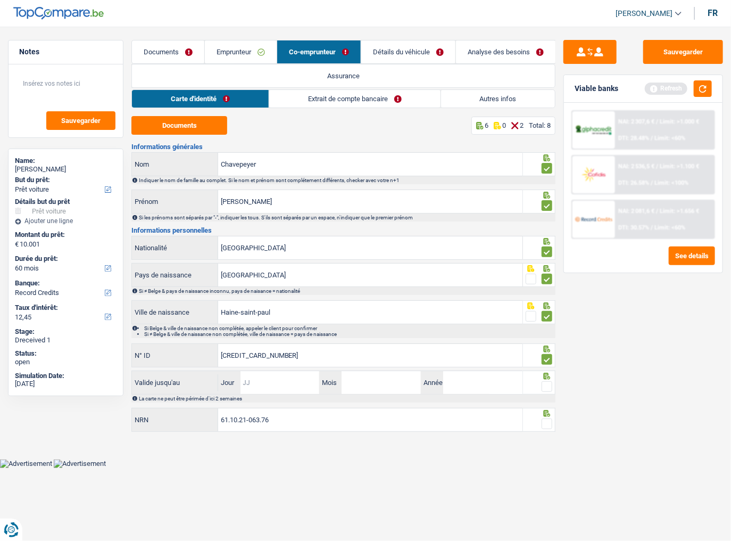
click at [301, 295] on input "Jour" at bounding box center [280, 382] width 79 height 23
click at [458, 295] on input "61.10.21-063.76" at bounding box center [370, 419] width 304 height 23
click at [543, 295] on span at bounding box center [547, 423] width 11 height 11
click at [0, 0] on input "radio" at bounding box center [0, 0] width 0 height 0
click at [647, 88] on button "button" at bounding box center [703, 88] width 18 height 17
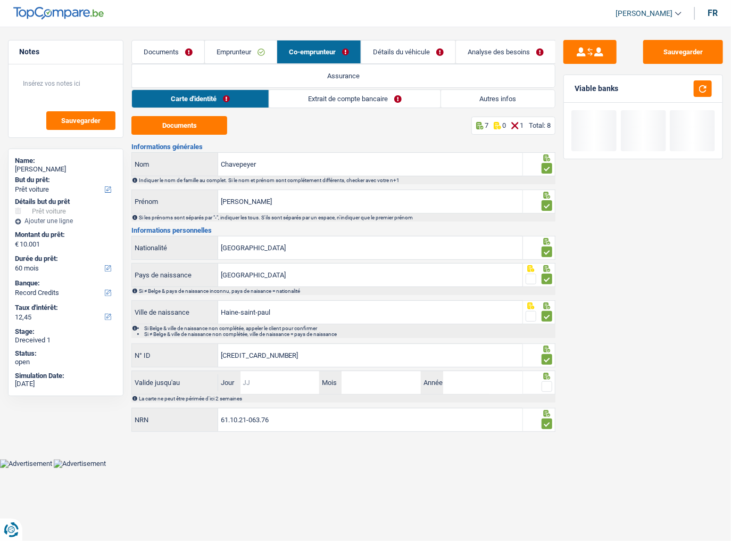
click at [262, 295] on input "Jour" at bounding box center [280, 382] width 79 height 23
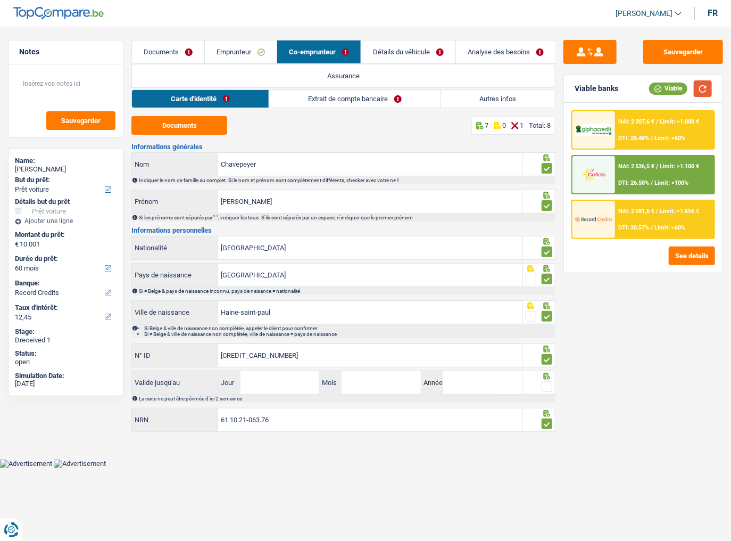
click at [647, 95] on button "button" at bounding box center [703, 88] width 18 height 17
click at [647, 90] on button "button" at bounding box center [703, 88] width 18 height 17
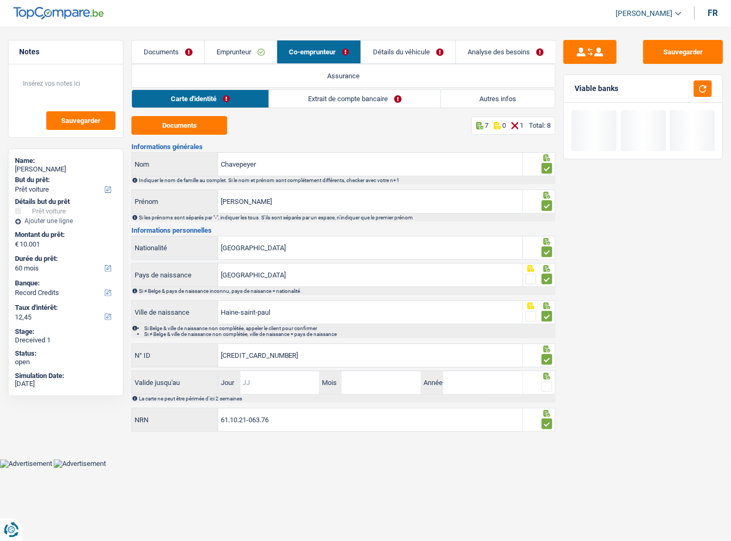
click at [294, 295] on input "Jour" at bounding box center [280, 382] width 79 height 23
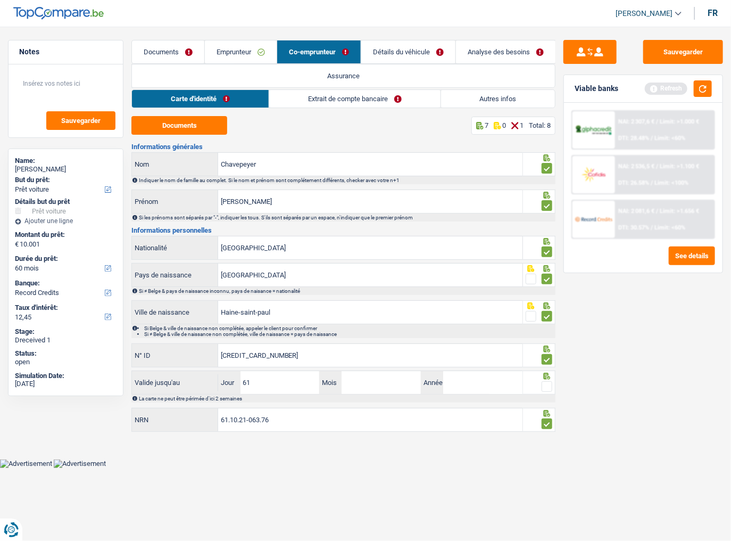
drag, startPoint x: 292, startPoint y: 383, endPoint x: 204, endPoint y: 383, distance: 87.3
click at [204, 295] on div "Valide jusqu'au 61 Jour / Mois / Année" at bounding box center [327, 382] width 390 height 23
type input "17"
type input "01"
type input "2027"
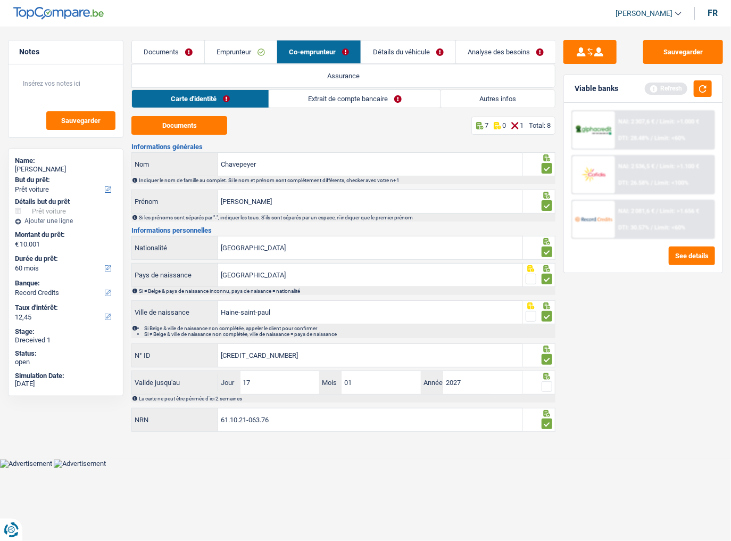
drag, startPoint x: 547, startPoint y: 385, endPoint x: 698, endPoint y: 192, distance: 245.8
click at [547, 295] on span at bounding box center [547, 386] width 11 height 11
click at [0, 0] on input "radio" at bounding box center [0, 0] width 0 height 0
click at [647, 85] on button "button" at bounding box center [703, 88] width 18 height 17
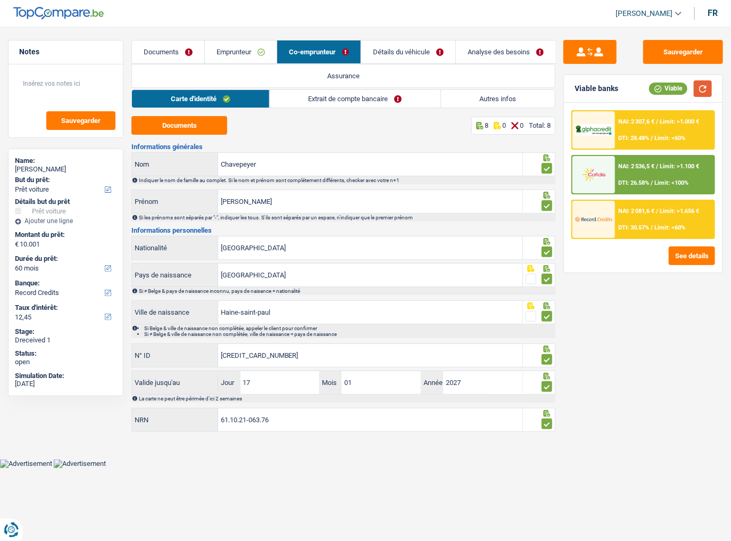
click at [647, 87] on button "button" at bounding box center [703, 88] width 18 height 17
click at [647, 88] on button "button" at bounding box center [703, 88] width 18 height 17
click at [306, 100] on link "Extrait de compte bancaire" at bounding box center [355, 99] width 171 height 18
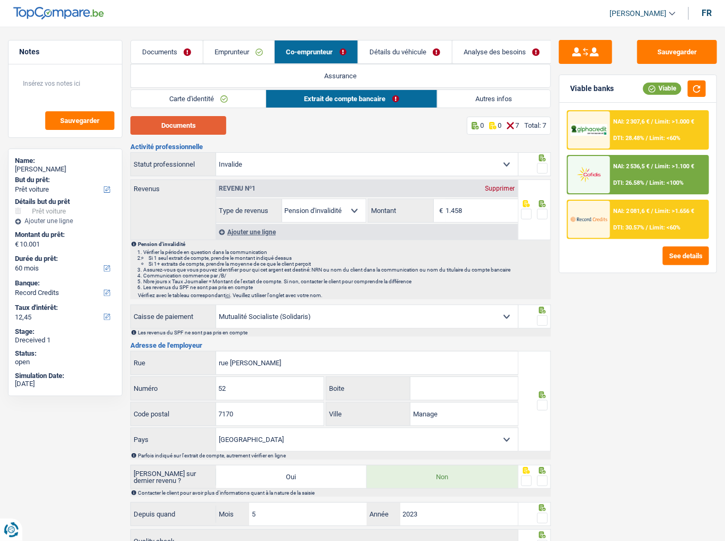
click at [207, 130] on button "Documents" at bounding box center [178, 125] width 96 height 19
click at [497, 207] on input "1.458" at bounding box center [482, 210] width 72 height 23
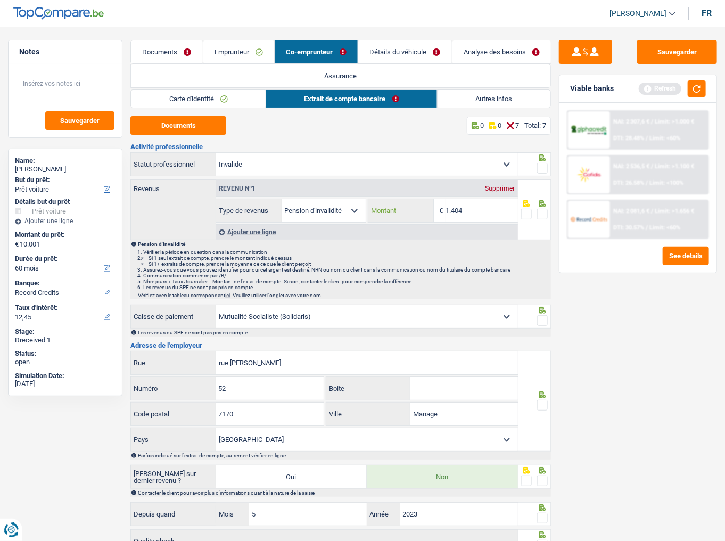
type input "1.404"
drag, startPoint x: 544, startPoint y: 167, endPoint x: 541, endPoint y: 207, distance: 40.0
click at [544, 168] on span at bounding box center [542, 168] width 11 height 11
click at [0, 0] on input "radio" at bounding box center [0, 0] width 0 height 0
click at [537, 219] on div at bounding box center [542, 214] width 11 height 13
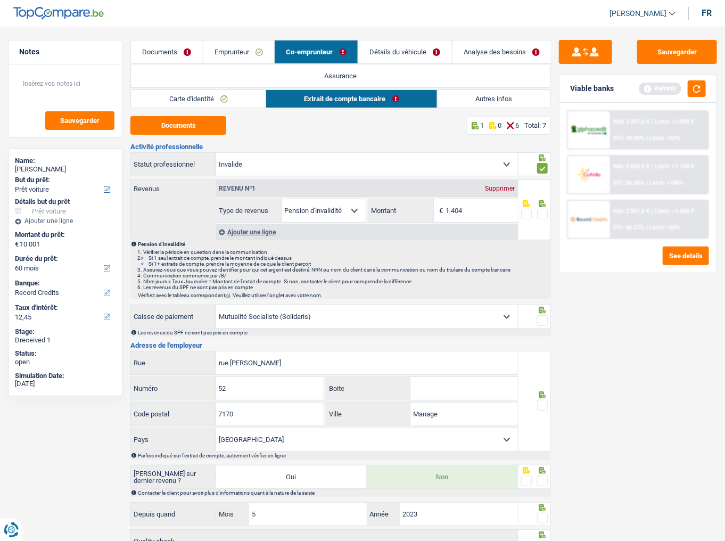
click at [541, 213] on span at bounding box center [542, 214] width 11 height 11
click at [0, 0] on input "radio" at bounding box center [0, 0] width 0 height 0
click at [647, 84] on button "button" at bounding box center [697, 88] width 18 height 17
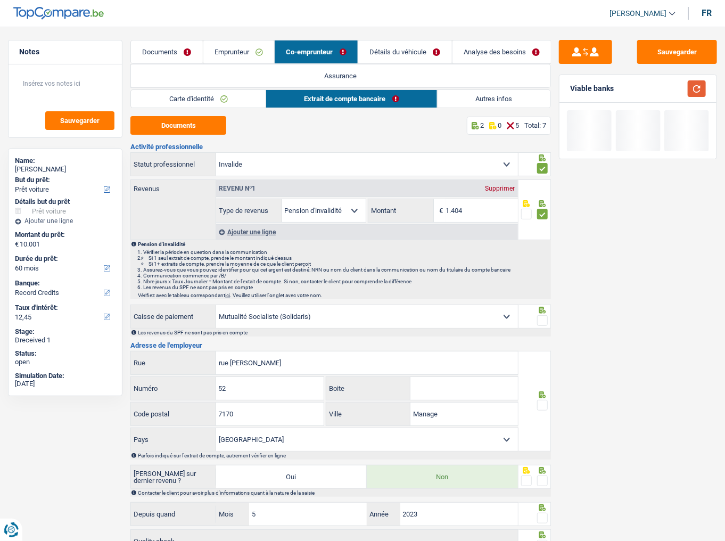
scroll to position [77, 0]
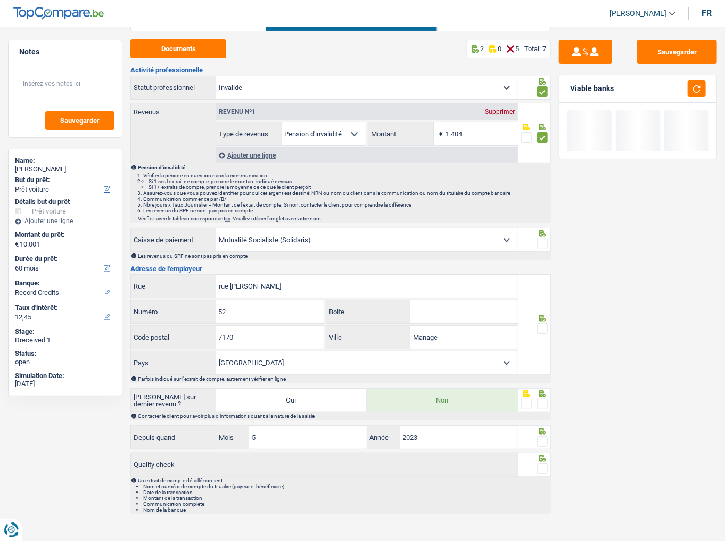
click at [545, 241] on span at bounding box center [542, 243] width 11 height 11
click at [0, 0] on input "radio" at bounding box center [0, 0] width 0 height 0
click at [541, 295] on span at bounding box center [542, 328] width 11 height 11
click at [0, 0] on input "radio" at bounding box center [0, 0] width 0 height 0
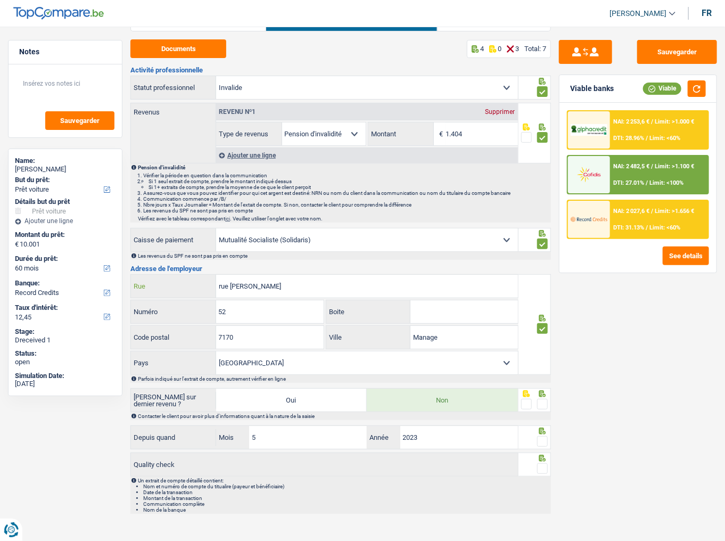
drag, startPoint x: 311, startPoint y: 288, endPoint x: 88, endPoint y: 281, distance: 223.7
click at [84, 280] on div "Notes Sauvegarder Name: Dominique Deghislage But du prêt: Confort maison: meubl…" at bounding box center [362, 241] width 725 height 556
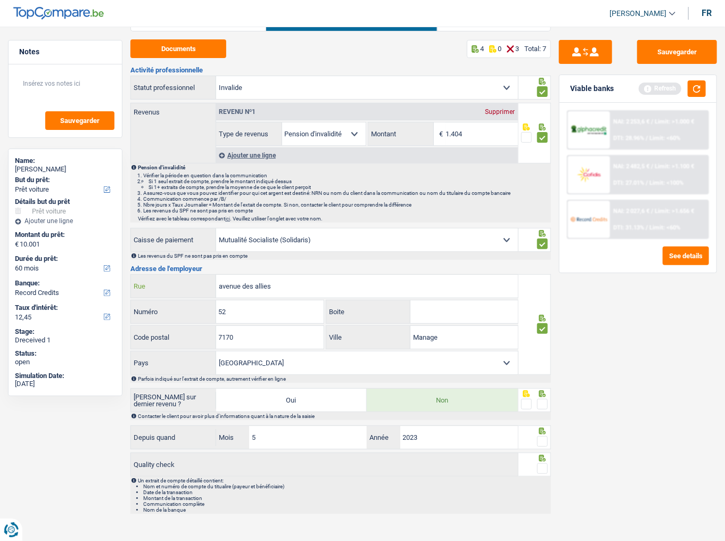
type input "avenue des allies"
type input "2"
type input "6000"
type input "charleroi"
click at [647, 96] on button "button" at bounding box center [697, 88] width 18 height 17
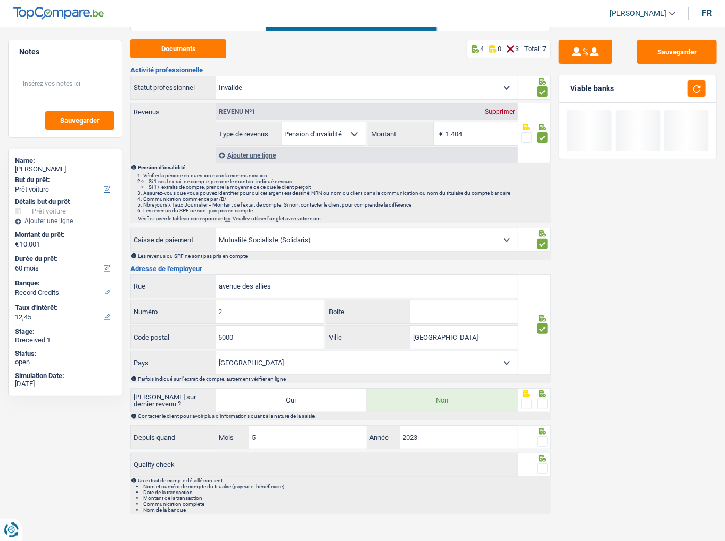
click at [539, 295] on span at bounding box center [542, 404] width 11 height 11
click at [0, 0] on input "radio" at bounding box center [0, 0] width 0 height 0
click at [542, 295] on span at bounding box center [542, 441] width 11 height 11
click at [0, 0] on input "radio" at bounding box center [0, 0] width 0 height 0
click at [539, 295] on div at bounding box center [542, 468] width 11 height 13
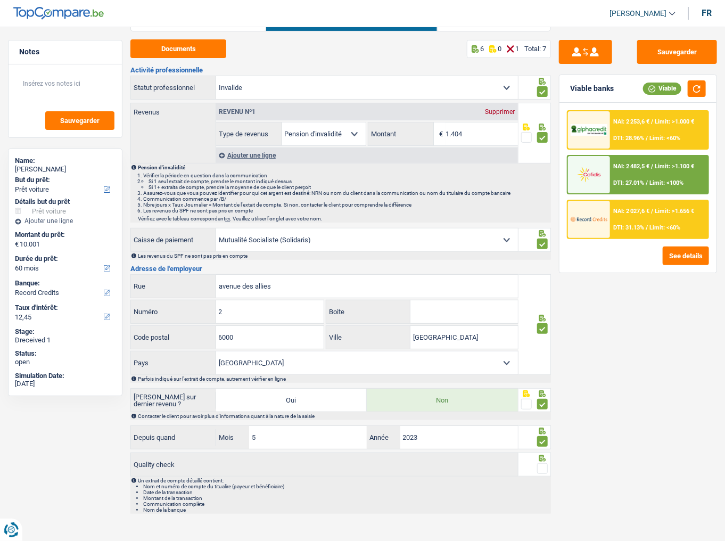
drag, startPoint x: 545, startPoint y: 466, endPoint x: 547, endPoint y: 459, distance: 7.2
click at [545, 295] on span at bounding box center [542, 468] width 11 height 11
click at [0, 0] on input "radio" at bounding box center [0, 0] width 0 height 0
drag, startPoint x: 694, startPoint y: 89, endPoint x: 688, endPoint y: 103, distance: 15.2
click at [647, 92] on button "button" at bounding box center [697, 88] width 18 height 17
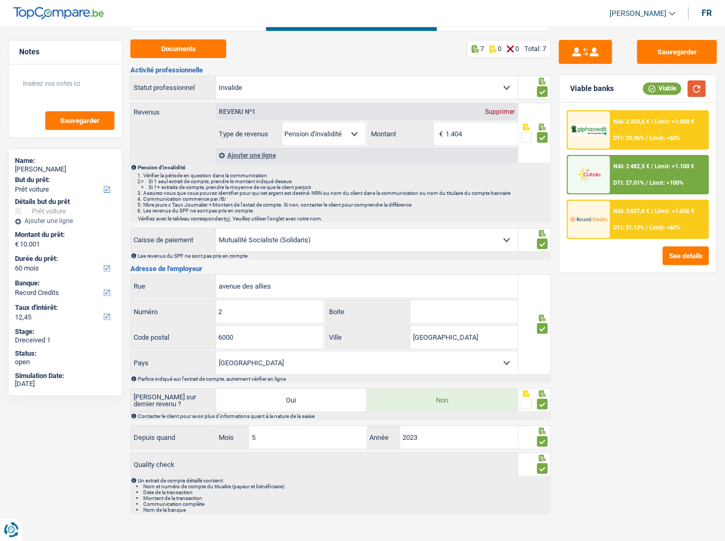
click at [647, 91] on button "button" at bounding box center [697, 88] width 18 height 17
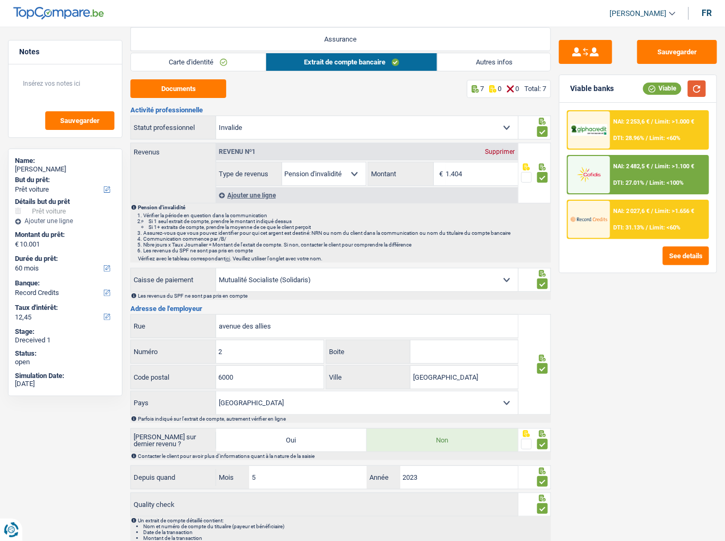
scroll to position [0, 0]
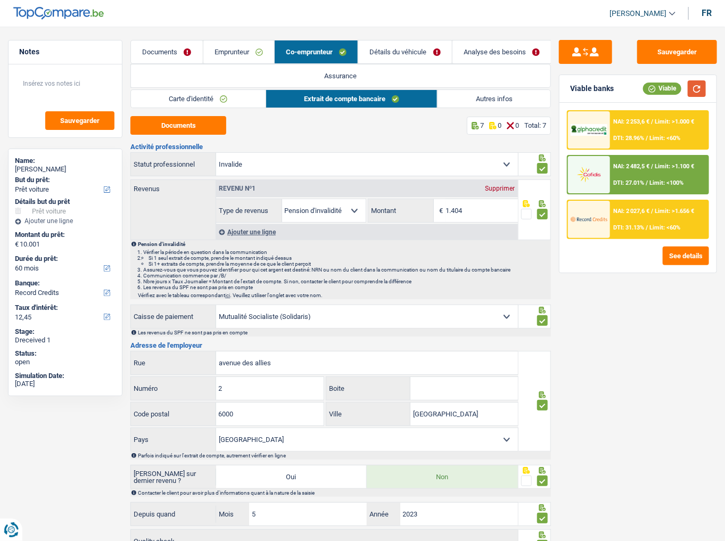
click at [647, 90] on button "button" at bounding box center [697, 88] width 18 height 17
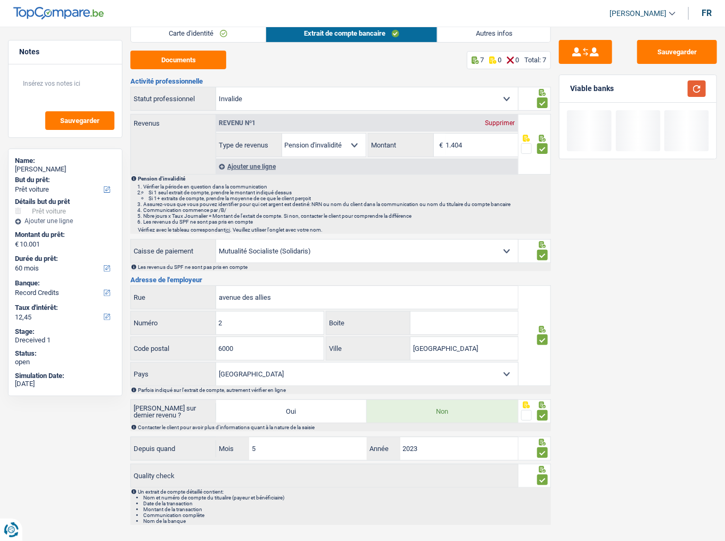
scroll to position [77, 0]
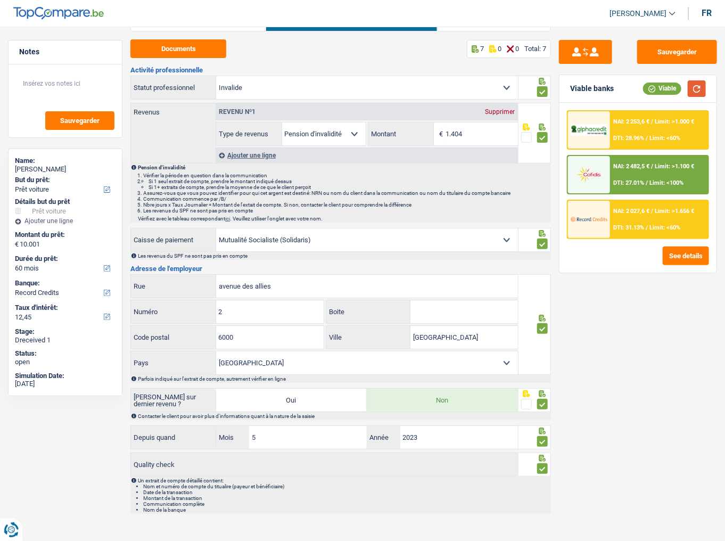
click at [647, 85] on button "button" at bounding box center [697, 88] width 18 height 17
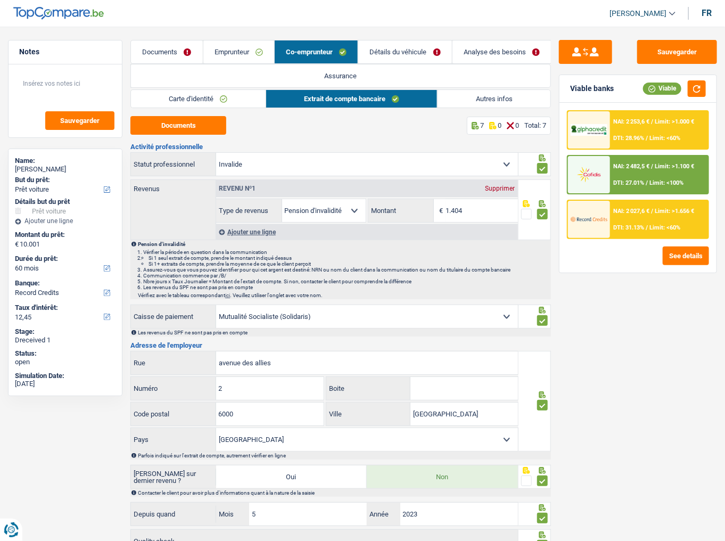
click at [426, 52] on link "Détails du véhicule" at bounding box center [404, 51] width 93 height 23
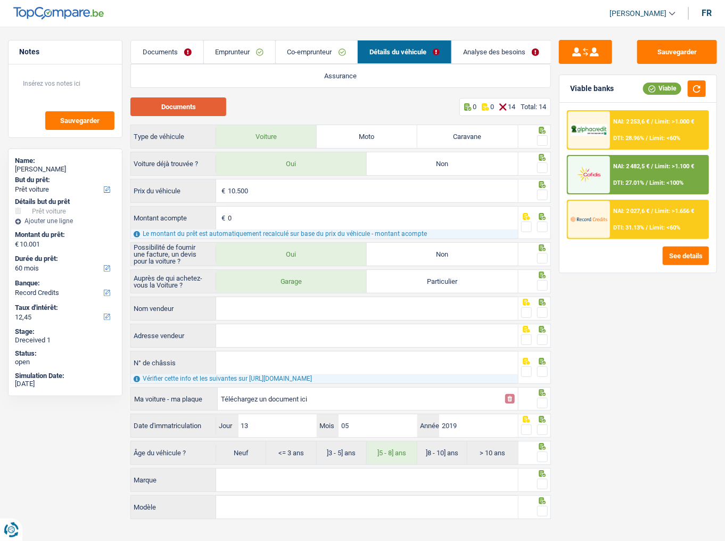
click at [200, 103] on button "Documents" at bounding box center [178, 106] width 96 height 19
click at [538, 141] on span at bounding box center [542, 140] width 11 height 11
click at [0, 0] on input "radio" at bounding box center [0, 0] width 0 height 0
click at [544, 166] on span at bounding box center [542, 167] width 11 height 11
click at [0, 0] on input "radio" at bounding box center [0, 0] width 0 height 0
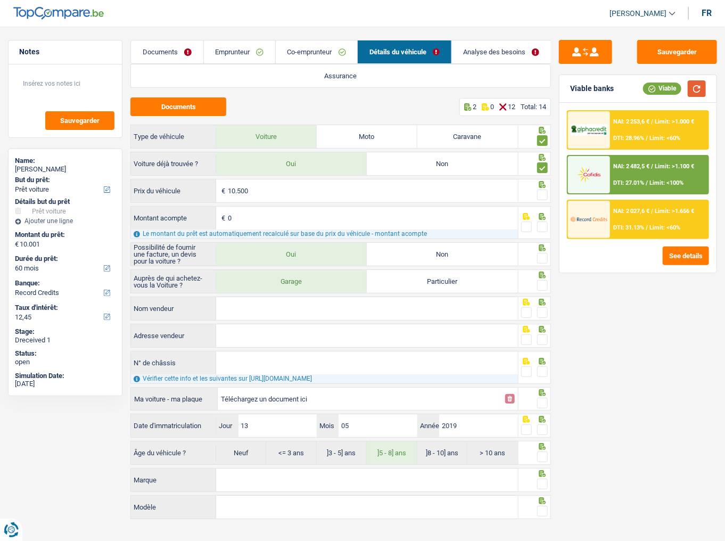
click at [647, 91] on button "button" at bounding box center [697, 88] width 18 height 17
click at [544, 194] on span at bounding box center [542, 195] width 11 height 11
click at [0, 0] on input "radio" at bounding box center [0, 0] width 0 height 0
click at [647, 89] on button "button" at bounding box center [697, 88] width 18 height 17
click at [542, 226] on span at bounding box center [542, 226] width 11 height 11
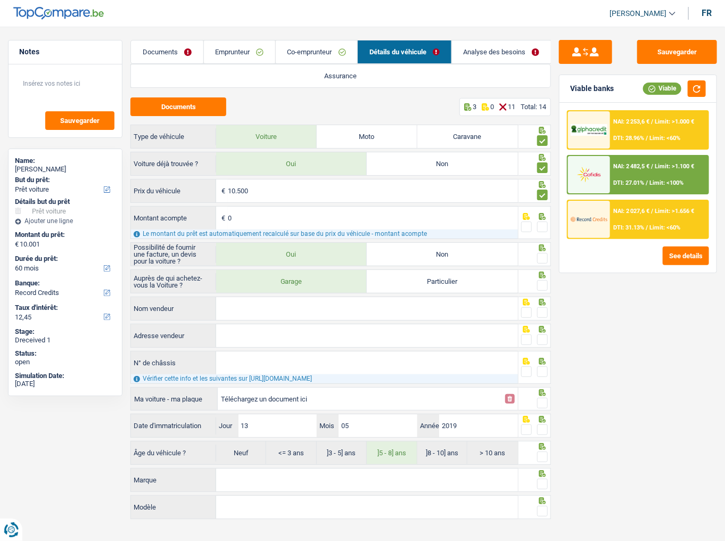
click at [0, 0] on input "radio" at bounding box center [0, 0] width 0 height 0
click at [647, 85] on button "button" at bounding box center [697, 88] width 18 height 17
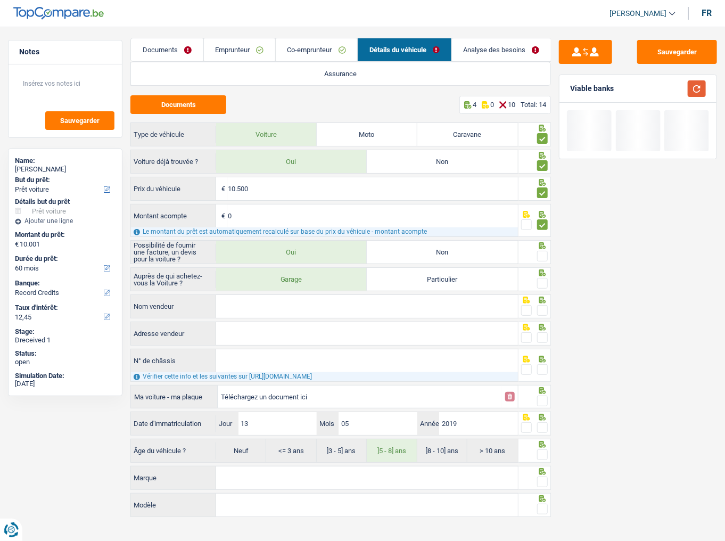
scroll to position [2, 0]
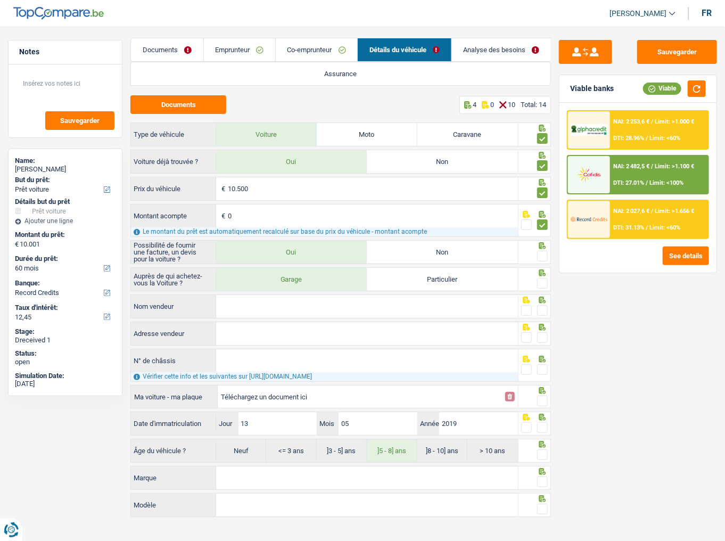
click at [538, 251] on span at bounding box center [542, 256] width 11 height 11
click at [0, 0] on input "radio" at bounding box center [0, 0] width 0 height 0
click at [536, 281] on fieldset at bounding box center [534, 283] width 27 height 13
click at [647, 89] on button "button" at bounding box center [697, 88] width 18 height 17
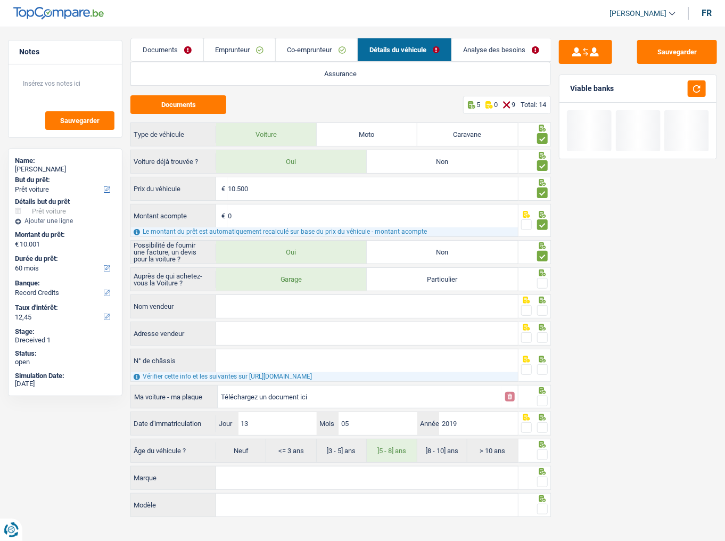
click at [543, 280] on span at bounding box center [542, 283] width 11 height 11
click at [0, 0] on input "radio" at bounding box center [0, 0] width 0 height 0
click at [328, 295] on input "Nom vendeur" at bounding box center [367, 306] width 302 height 23
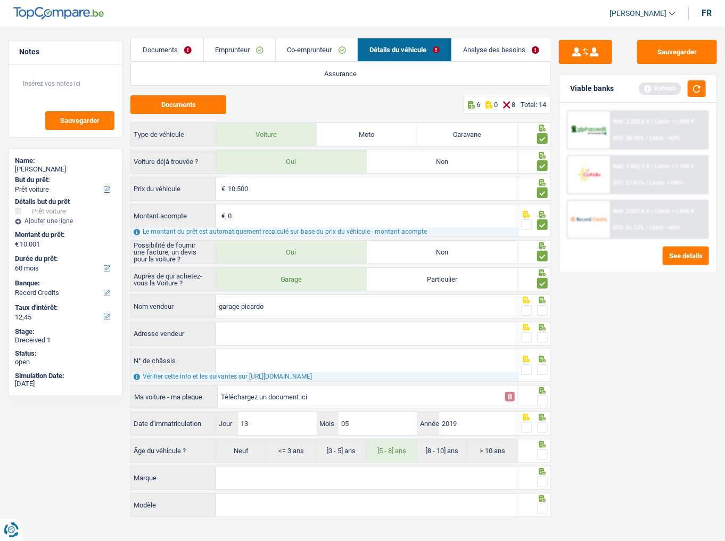
type input "garage picardo"
click at [542, 295] on span at bounding box center [542, 310] width 11 height 11
click at [0, 0] on input "radio" at bounding box center [0, 0] width 0 height 0
click at [321, 295] on input "Adresse vendeur" at bounding box center [367, 333] width 302 height 23
type input "Chaussée Paul Houtart; 179; 7110; La Louvière; BE"
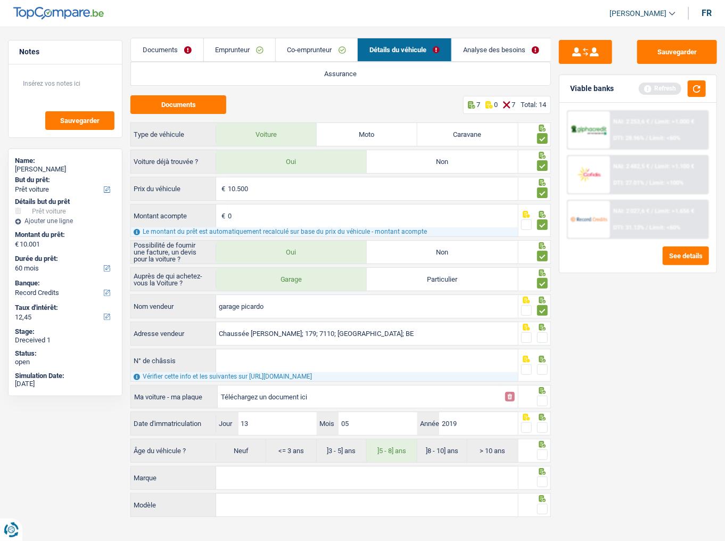
drag, startPoint x: 547, startPoint y: 335, endPoint x: 542, endPoint y: 339, distance: 6.1
click at [547, 295] on span at bounding box center [542, 337] width 11 height 11
click at [0, 0] on input "radio" at bounding box center [0, 0] width 0 height 0
click at [439, 295] on input "N° de châssis" at bounding box center [367, 360] width 302 height 23
click at [322, 295] on input "N° de châssis" at bounding box center [367, 360] width 302 height 23
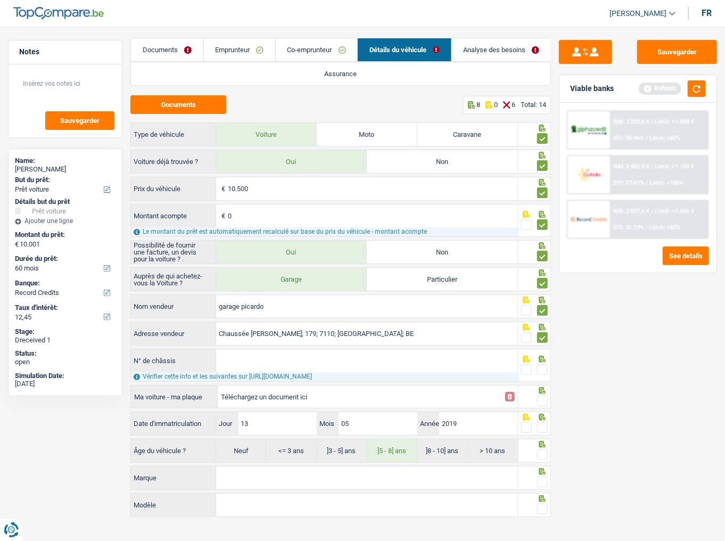
click at [293, 295] on input "Téléchargez un document ici" at bounding box center [360, 397] width 278 height 16
click at [268, 295] on input "Téléchargez un document ici" at bounding box center [360, 397] width 278 height 16
type input "C:\fakepath\CH.png"
click at [245, 295] on input "N° de châssis" at bounding box center [367, 360] width 302 height 23
click at [266, 295] on input "N° de châssis" at bounding box center [367, 360] width 302 height 23
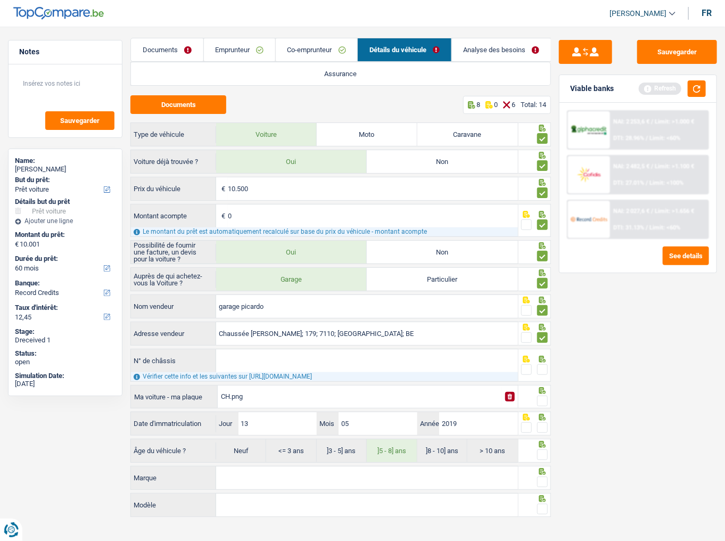
paste input "VF72CYHYJK4209419"
type input "VF72CYHYJK4209419"
click at [542, 295] on span at bounding box center [542, 369] width 11 height 11
click at [0, 0] on input "radio" at bounding box center [0, 0] width 0 height 0
click at [544, 295] on span at bounding box center [542, 401] width 11 height 11
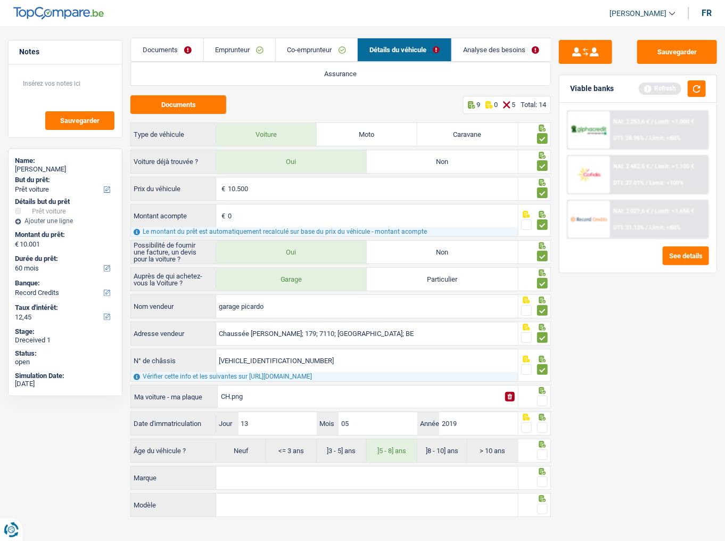
click at [0, 0] on input "radio" at bounding box center [0, 0] width 0 height 0
click at [647, 88] on button "button" at bounding box center [697, 88] width 18 height 17
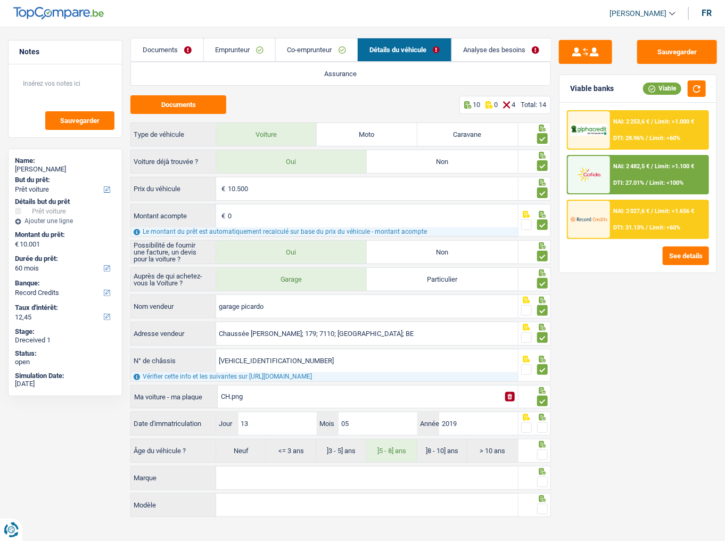
click at [540, 295] on span at bounding box center [542, 427] width 11 height 11
click at [0, 0] on input "radio" at bounding box center [0, 0] width 0 height 0
click at [544, 295] on span at bounding box center [542, 454] width 11 height 11
click at [0, 0] on input "radio" at bounding box center [0, 0] width 0 height 0
drag, startPoint x: 275, startPoint y: 467, endPoint x: 366, endPoint y: 464, distance: 91.6
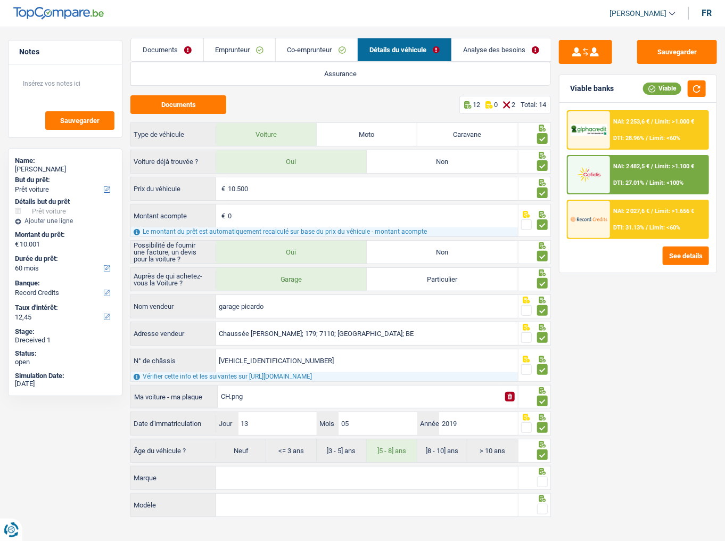
click at [274, 295] on input "Marque" at bounding box center [367, 477] width 302 height 23
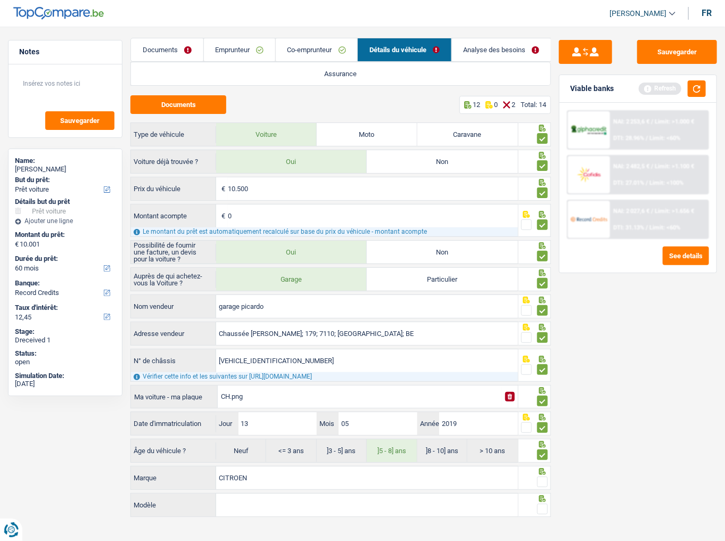
type input "CITROEN"
click at [543, 295] on span at bounding box center [542, 481] width 11 height 11
click at [0, 0] on input "radio" at bounding box center [0, 0] width 0 height 0
click at [294, 295] on input "Modèle" at bounding box center [367, 504] width 302 height 23
click at [245, 295] on input "Modèle" at bounding box center [367, 504] width 302 height 23
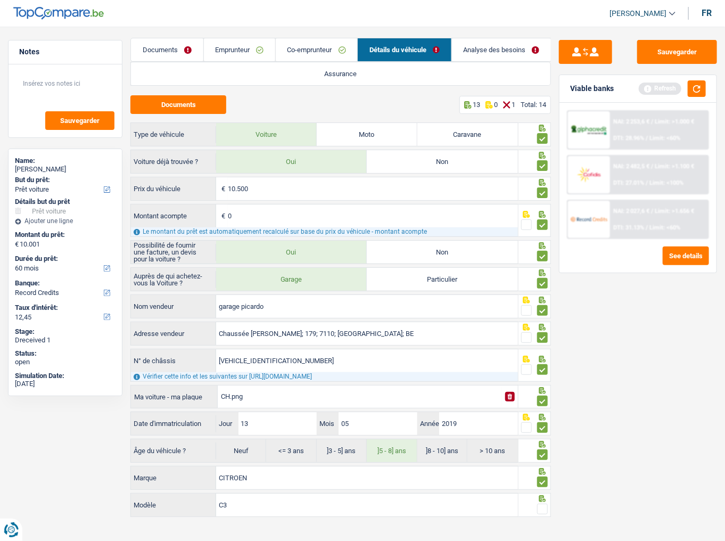
type input "C3"
click at [546, 295] on span at bounding box center [542, 509] width 11 height 11
click at [0, 0] on input "radio" at bounding box center [0, 0] width 0 height 0
click at [647, 92] on button "button" at bounding box center [697, 88] width 18 height 17
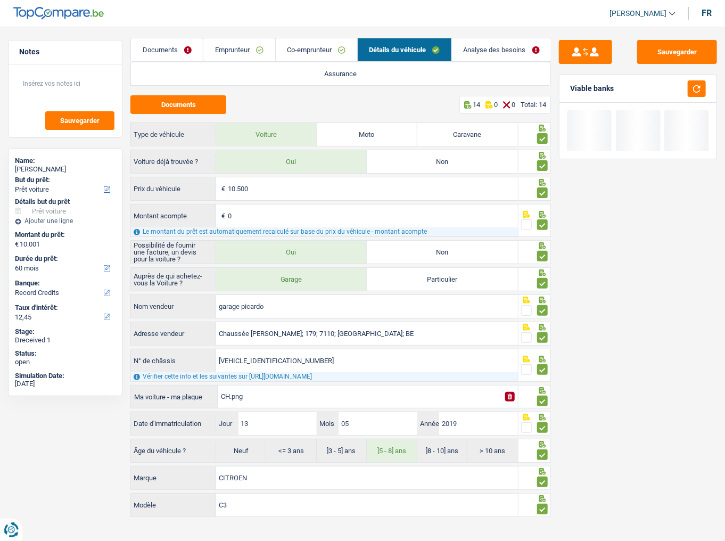
drag, startPoint x: 485, startPoint y: 46, endPoint x: 565, endPoint y: 51, distance: 79.5
click at [486, 46] on link "Analyse des besoins" at bounding box center [501, 49] width 99 height 23
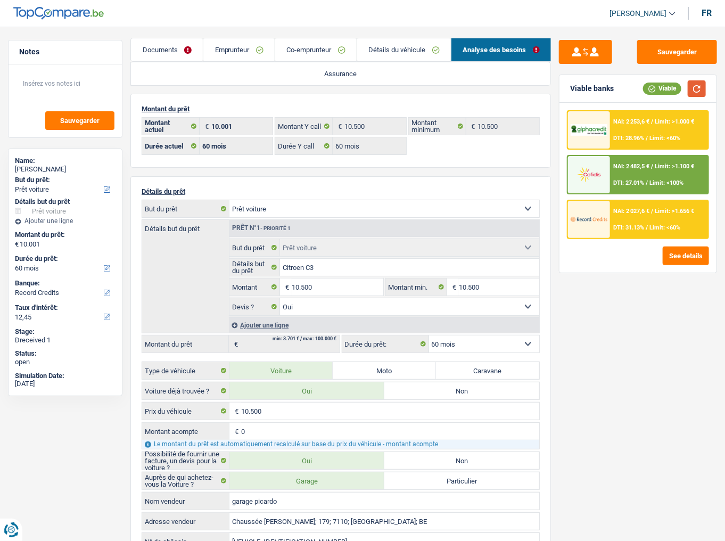
click at [647, 88] on button "button" at bounding box center [697, 88] width 18 height 17
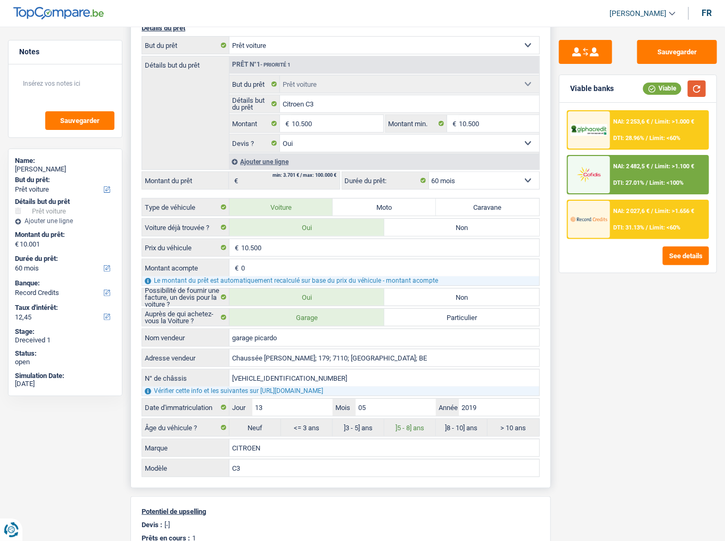
scroll to position [172, 0]
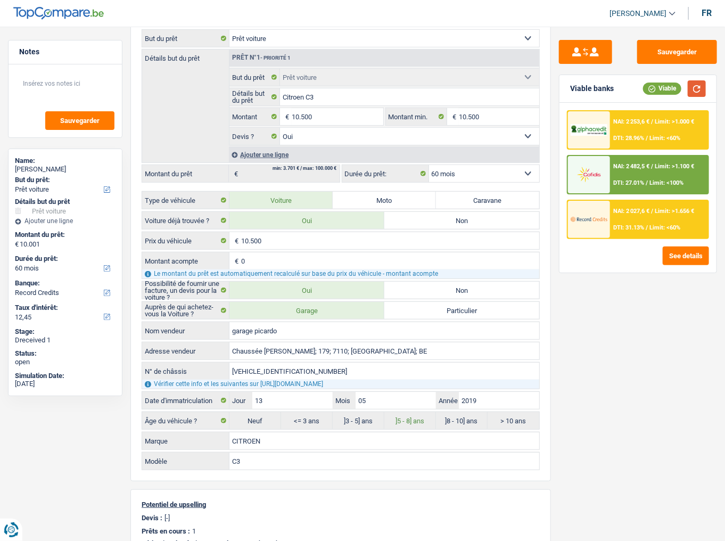
click at [647, 89] on button "button" at bounding box center [697, 88] width 18 height 17
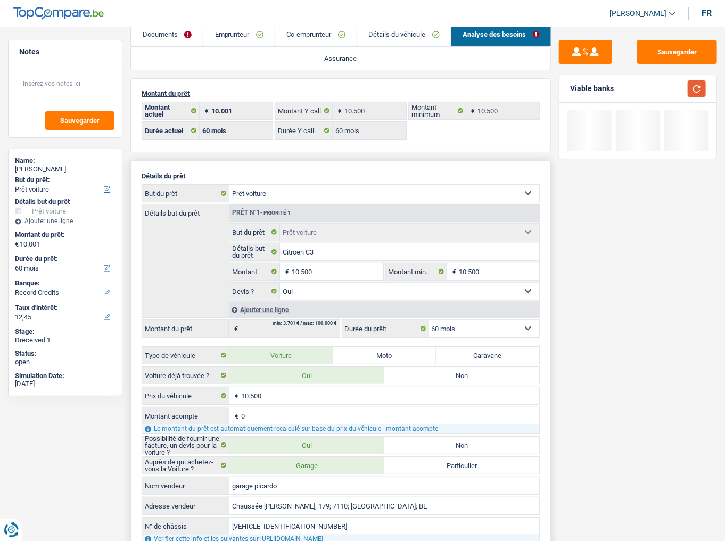
scroll to position [2, 0]
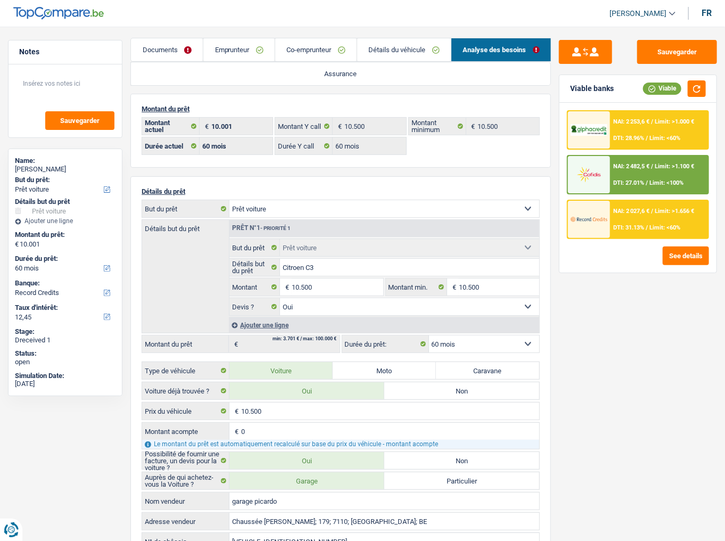
click at [232, 53] on link "Emprunteur" at bounding box center [238, 49] width 71 height 23
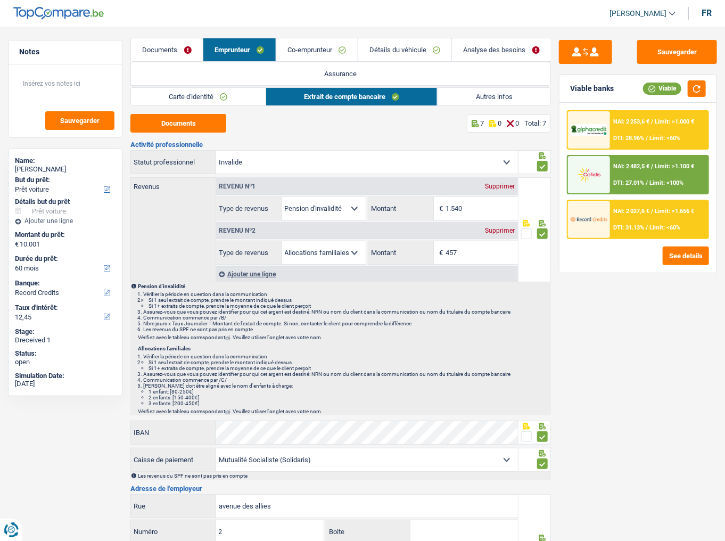
click at [481, 94] on link "Autres infos" at bounding box center [494, 97] width 113 height 18
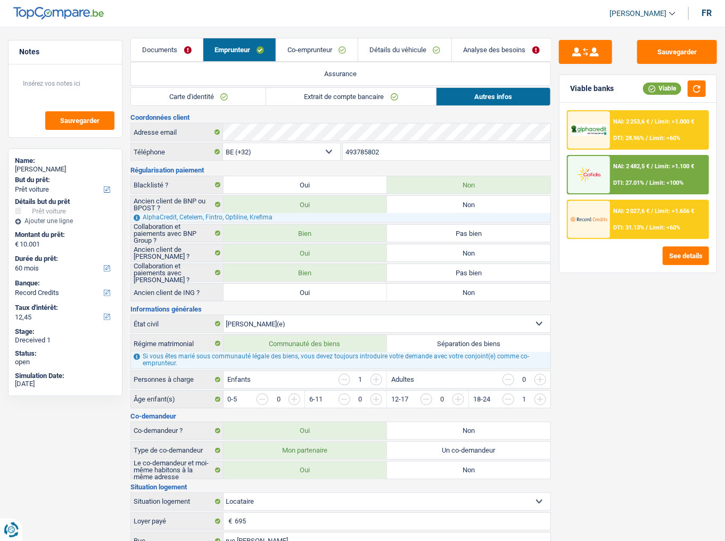
scroll to position [172, 0]
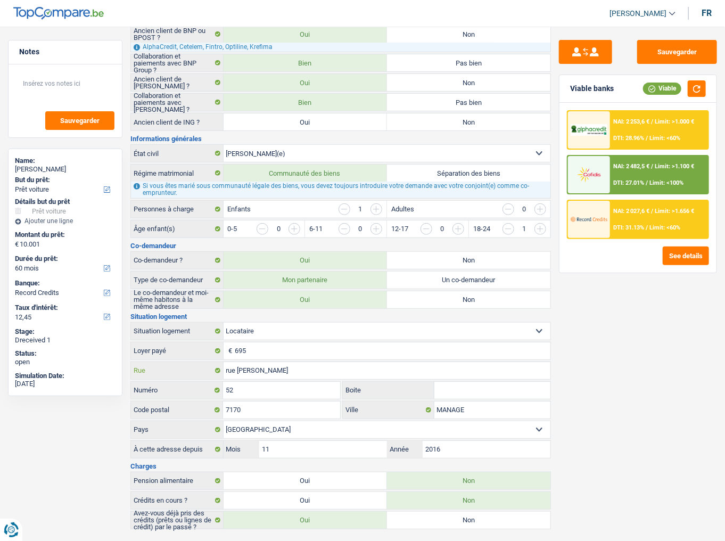
click at [278, 295] on input "rue Henri Hecq" at bounding box center [387, 370] width 327 height 17
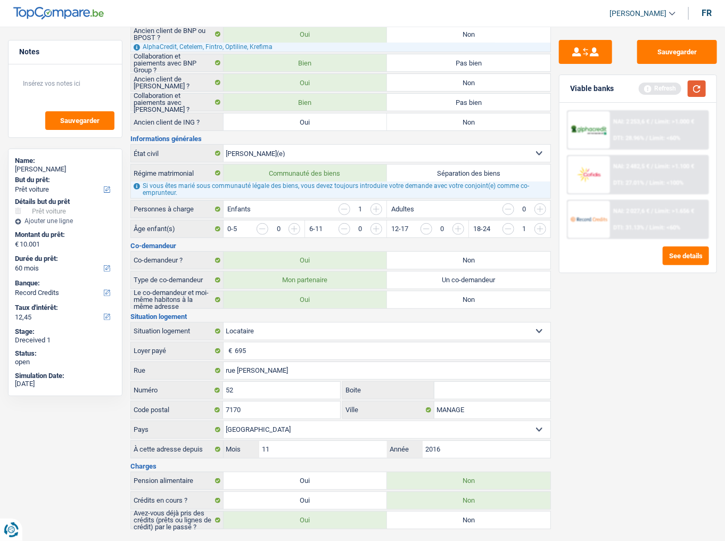
click at [647, 83] on button "button" at bounding box center [697, 88] width 18 height 17
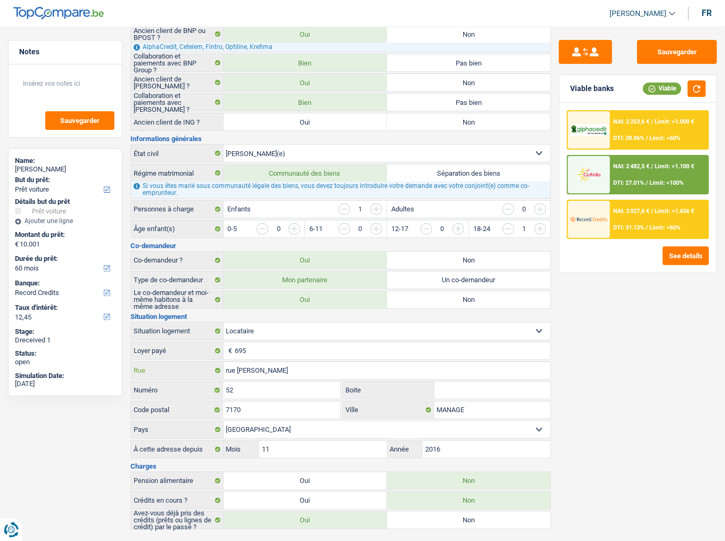
click at [289, 295] on input "rue Henri Heqc" at bounding box center [387, 370] width 327 height 17
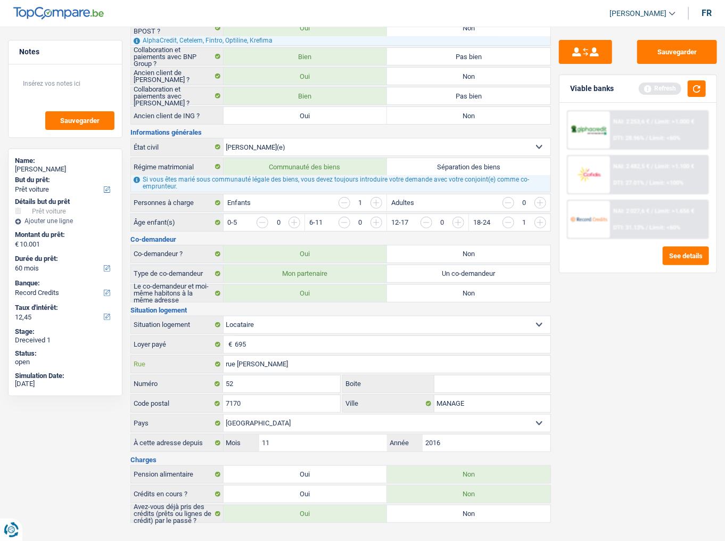
scroll to position [181, 0]
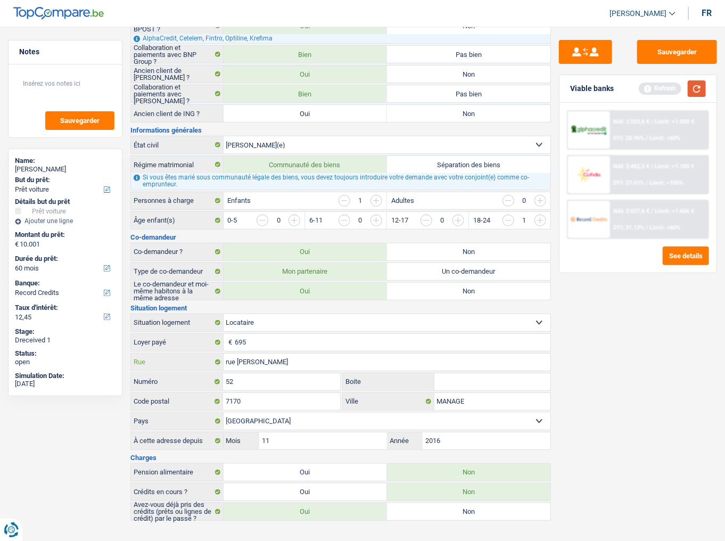
type input "rue Henri Hecq"
click at [647, 89] on button "button" at bounding box center [697, 88] width 18 height 17
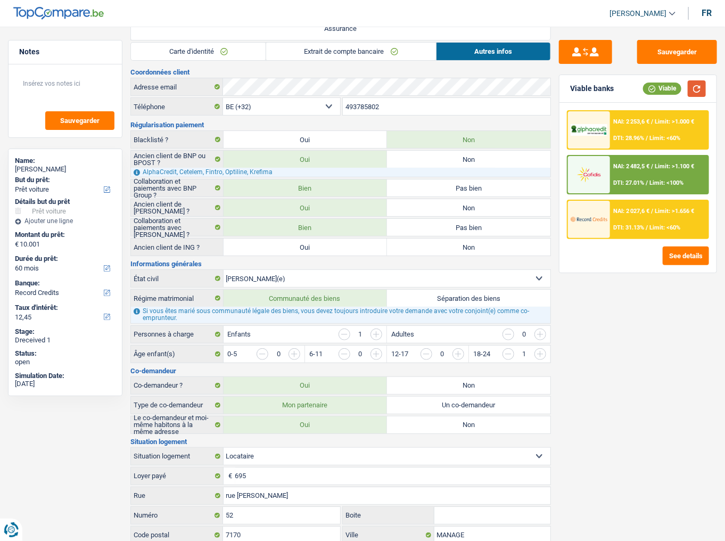
scroll to position [0, 0]
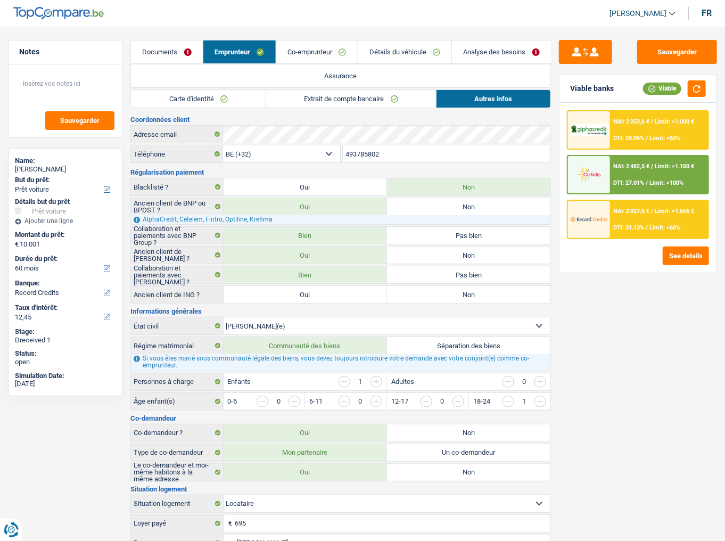
click at [330, 46] on link "Co-emprunteur" at bounding box center [316, 51] width 81 height 23
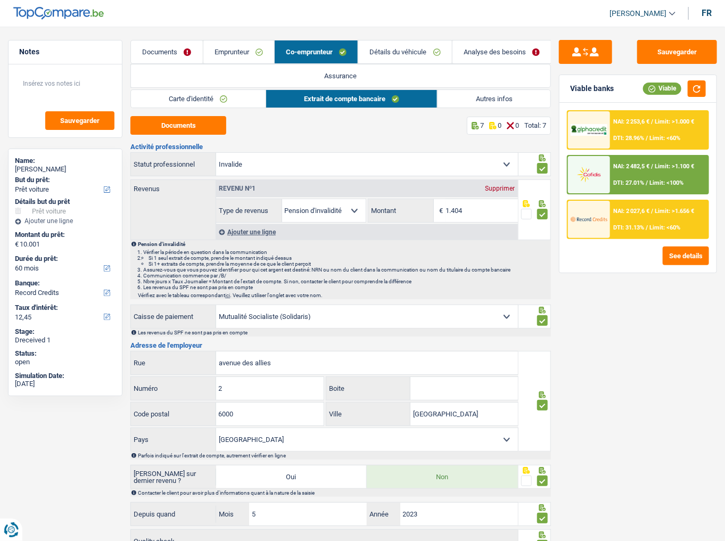
click at [405, 45] on link "Détails du véhicule" at bounding box center [404, 51] width 93 height 23
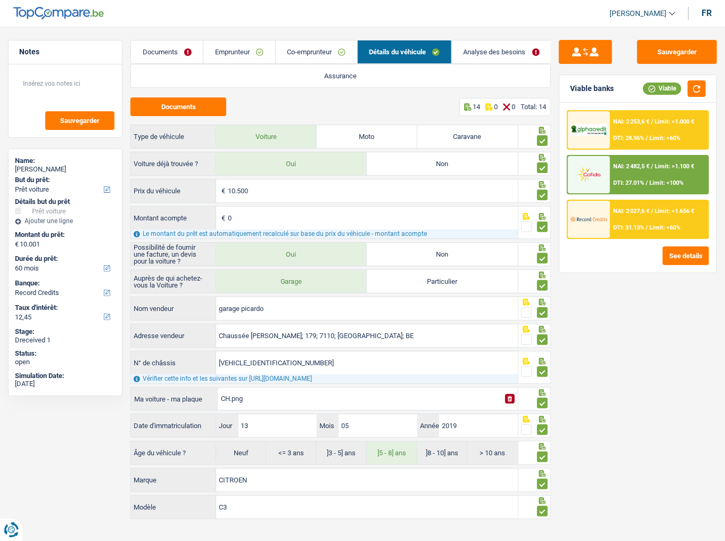
click at [504, 34] on main "Notes Sauvegarder Name: Dominique Deghislage But du prêt: Confort maison: meubl…" at bounding box center [362, 281] width 725 height 530
click at [490, 44] on link "Analyse des besoins" at bounding box center [501, 51] width 99 height 23
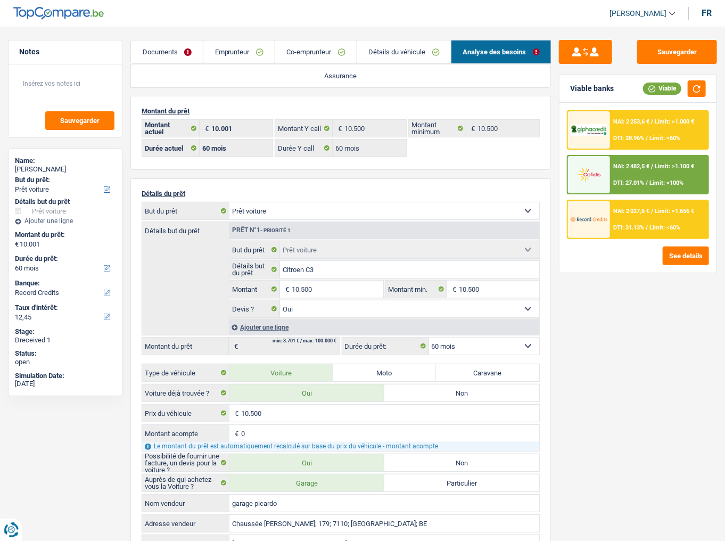
click at [647, 122] on span "Limit: >1.000 €" at bounding box center [674, 121] width 39 height 7
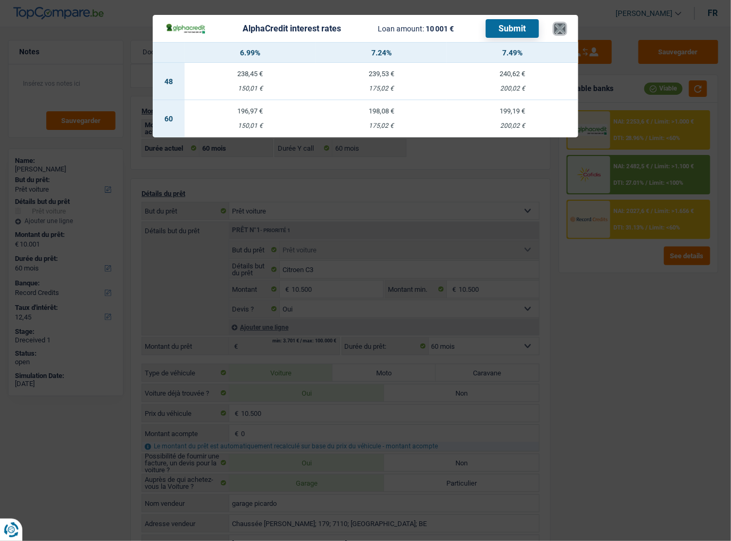
click at [562, 26] on button "×" at bounding box center [560, 28] width 11 height 11
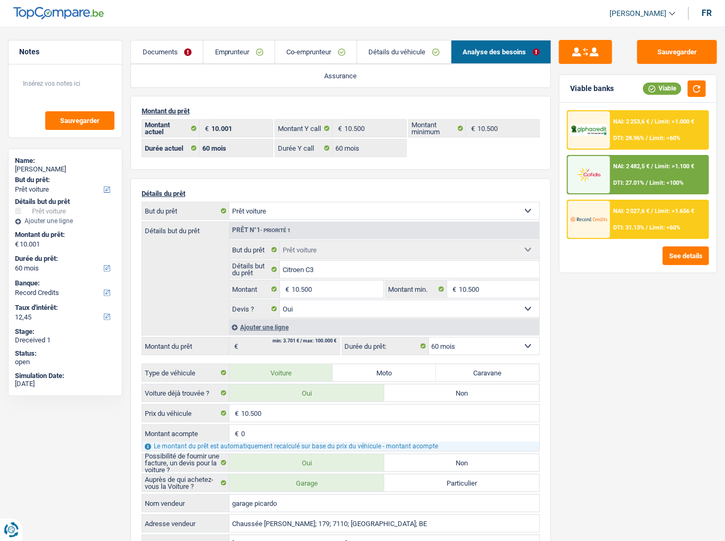
click at [623, 126] on div "NAI: 2 253,6 € / Limit: >1.000 € DTI: 28.96% / Limit: <60%" at bounding box center [659, 129] width 98 height 37
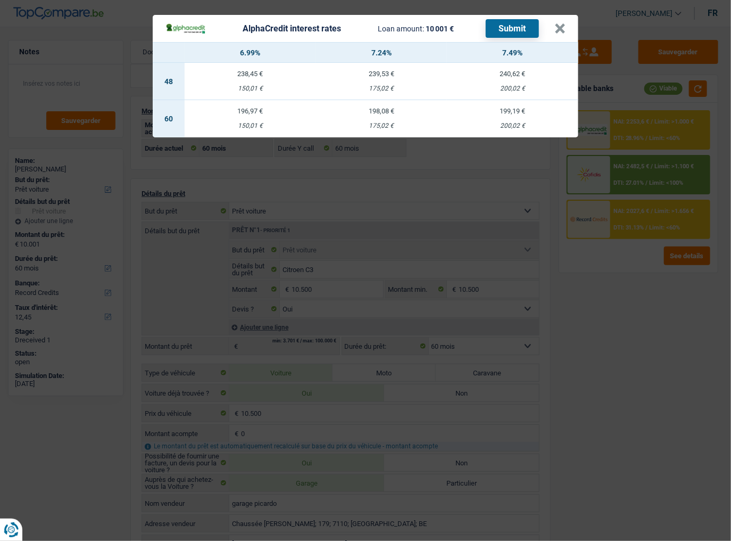
drag, startPoint x: 520, startPoint y: 114, endPoint x: 526, endPoint y: 83, distance: 32.6
click at [521, 114] on div "199,19 €" at bounding box center [512, 111] width 131 height 7
select select "alphacredit"
type input "7,49"
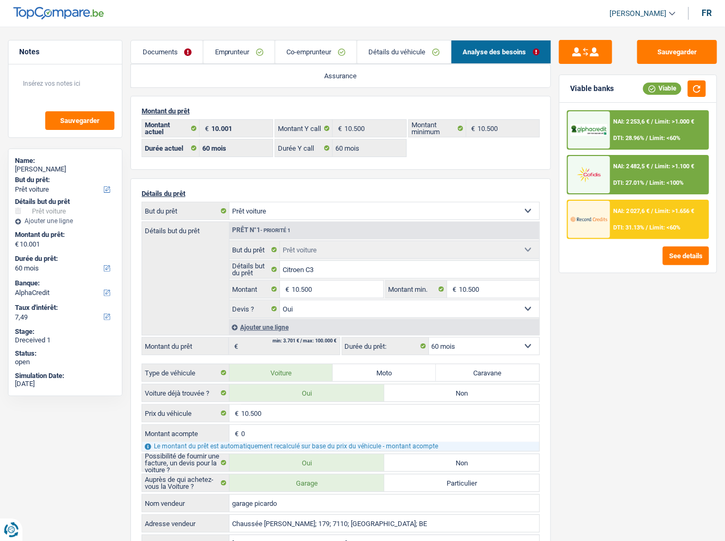
click at [605, 124] on img at bounding box center [589, 129] width 37 height 11
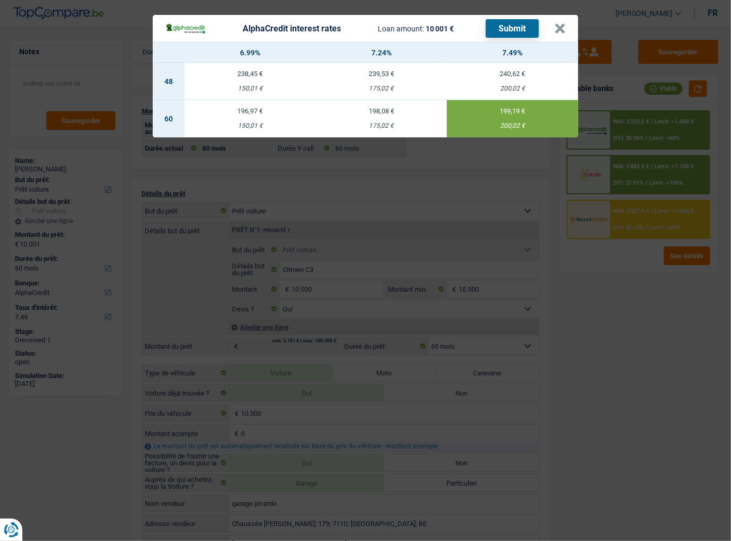
click at [520, 29] on button "Submit" at bounding box center [512, 28] width 53 height 19
click at [555, 32] on button "×" at bounding box center [560, 28] width 11 height 11
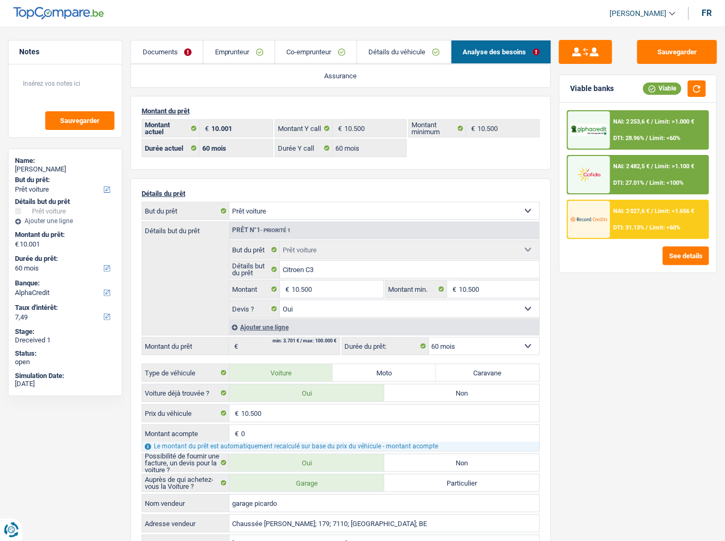
click at [603, 217] on img at bounding box center [589, 219] width 37 height 18
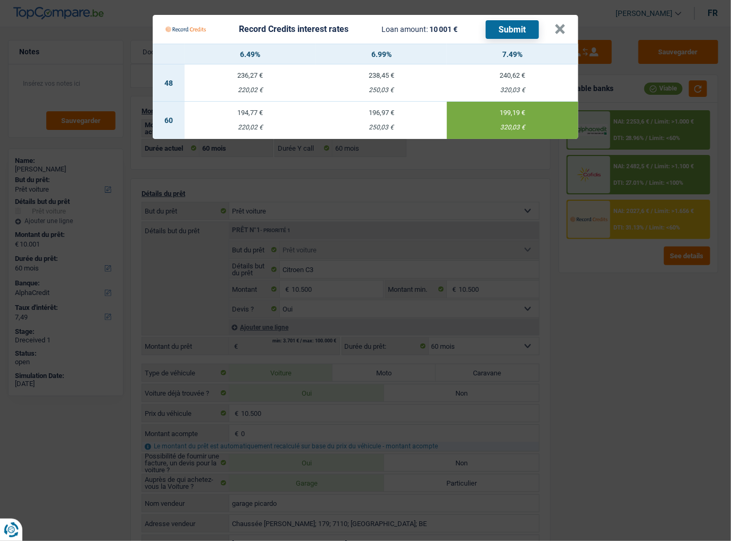
click at [511, 31] on button "Submit" at bounding box center [512, 29] width 53 height 19
click at [566, 26] on Credits___BV_modal_header_ "Record Credits interest rates Loan amount: 10 001 € Submit ×" at bounding box center [366, 29] width 426 height 29
click at [561, 30] on button "×" at bounding box center [560, 29] width 11 height 11
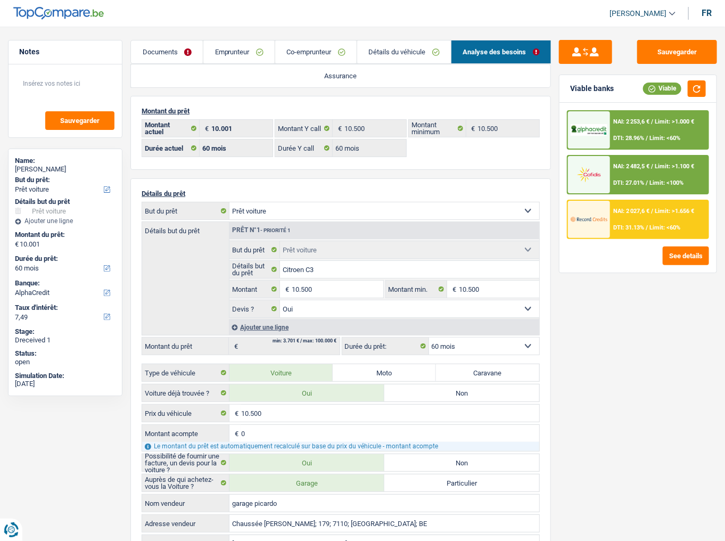
click at [173, 55] on link "Documents" at bounding box center [167, 51] width 72 height 23
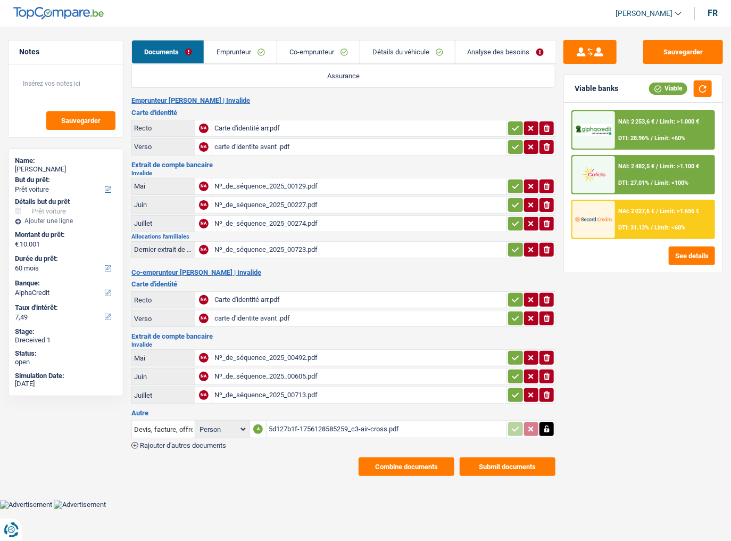
click at [430, 47] on link "Détails du véhicule" at bounding box center [407, 51] width 95 height 23
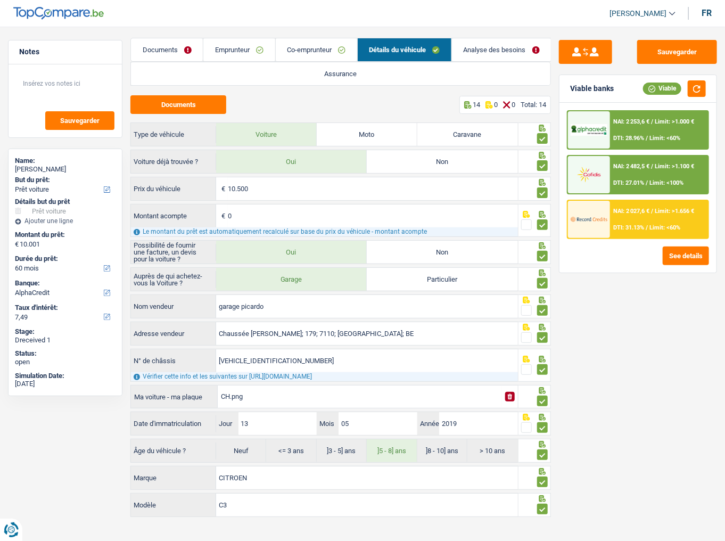
scroll to position [2, 0]
drag, startPoint x: 292, startPoint y: 357, endPoint x: 213, endPoint y: 359, distance: 78.8
click at [203, 295] on div "VF72CYHYJK4209419 N° de châssis" at bounding box center [324, 360] width 387 height 23
click at [643, 135] on span "DTI: 28.96%" at bounding box center [628, 138] width 31 height 7
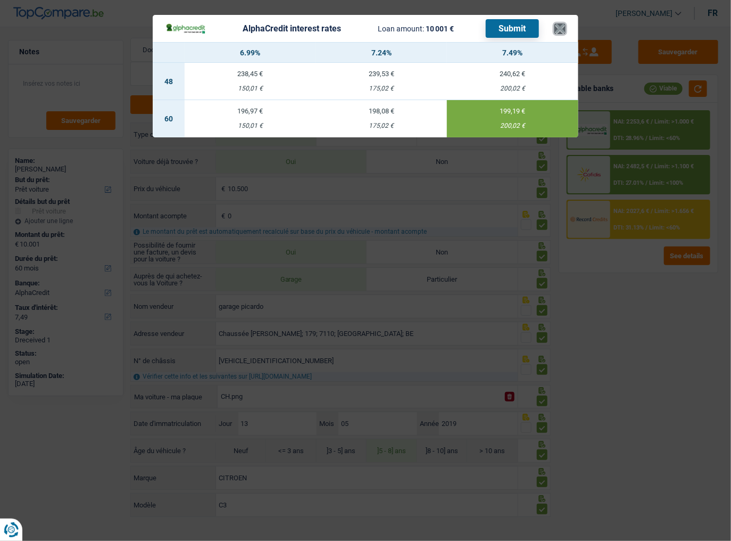
drag, startPoint x: 558, startPoint y: 29, endPoint x: 583, endPoint y: 72, distance: 49.9
click at [558, 29] on button "×" at bounding box center [560, 28] width 11 height 11
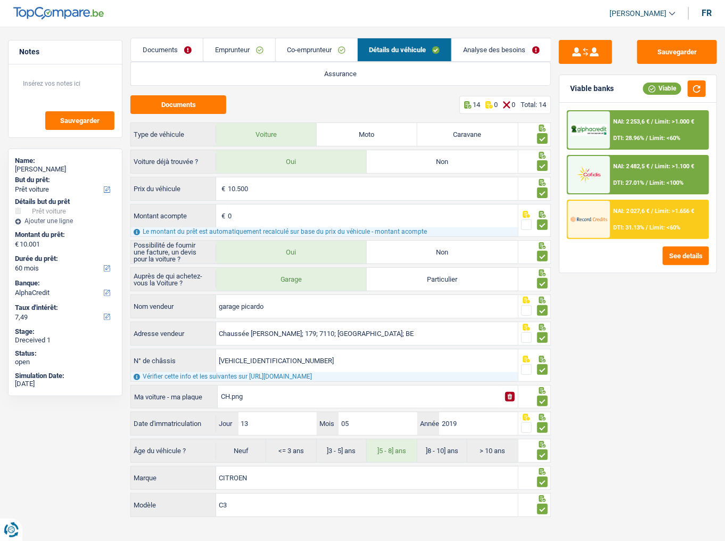
click at [456, 49] on link "Analyse des besoins" at bounding box center [501, 49] width 99 height 23
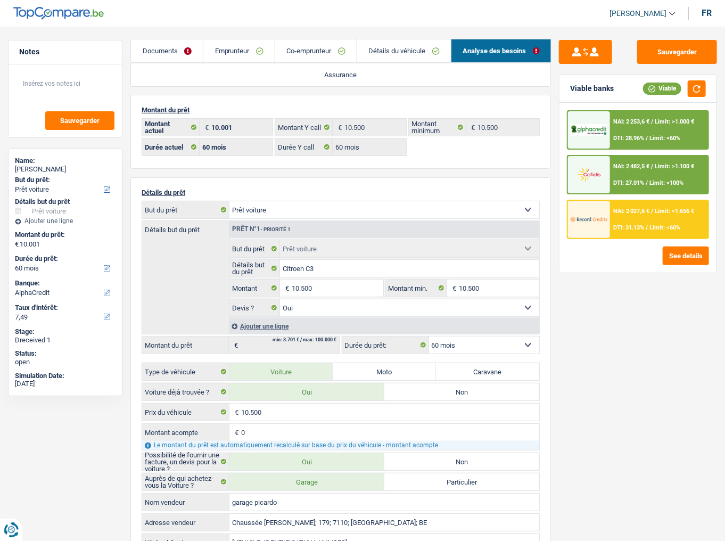
scroll to position [0, 0]
click at [164, 50] on link "Documents" at bounding box center [167, 51] width 72 height 23
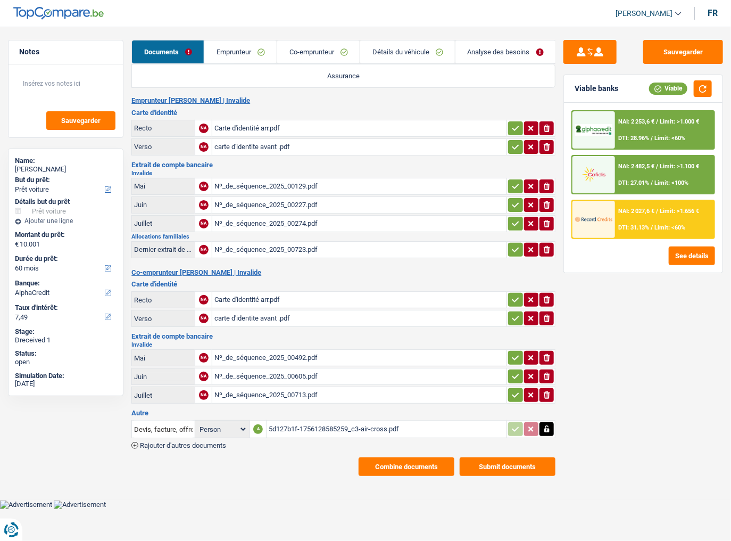
click at [315, 295] on div "5d127b1f-1756128585259_c3-air-cross.pdf" at bounding box center [387, 429] width 236 height 16
click at [639, 130] on div "NAI: 2 253,6 € / Limit: >1.000 € DTI: 28.96% / Limit: <60%" at bounding box center [664, 129] width 99 height 37
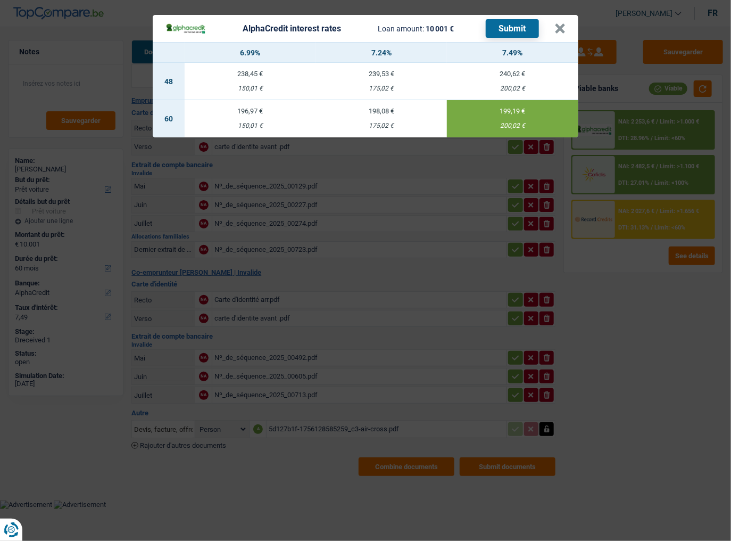
click at [630, 168] on div "AlphaCredit interest rates Loan amount: 10 001 € Submit × 6.99% 7.24% 7.49% 48 …" at bounding box center [365, 270] width 731 height 541
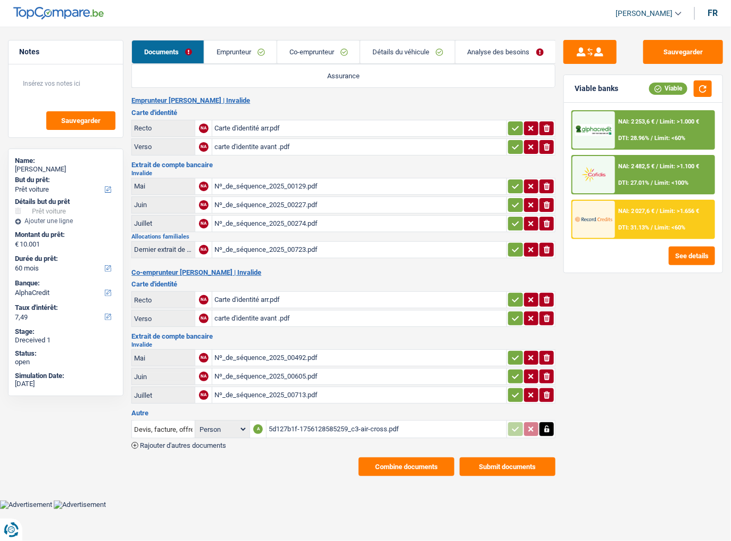
click at [437, 45] on link "Détails du véhicule" at bounding box center [407, 51] width 95 height 23
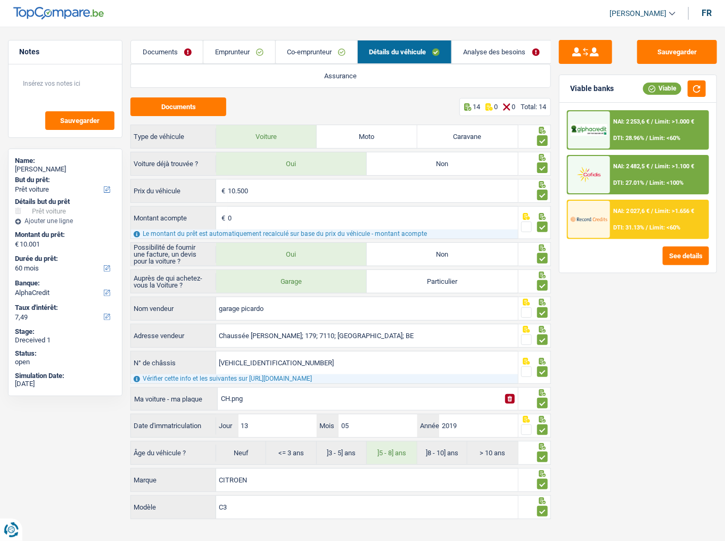
click at [490, 50] on link "Analyse des besoins" at bounding box center [501, 51] width 99 height 23
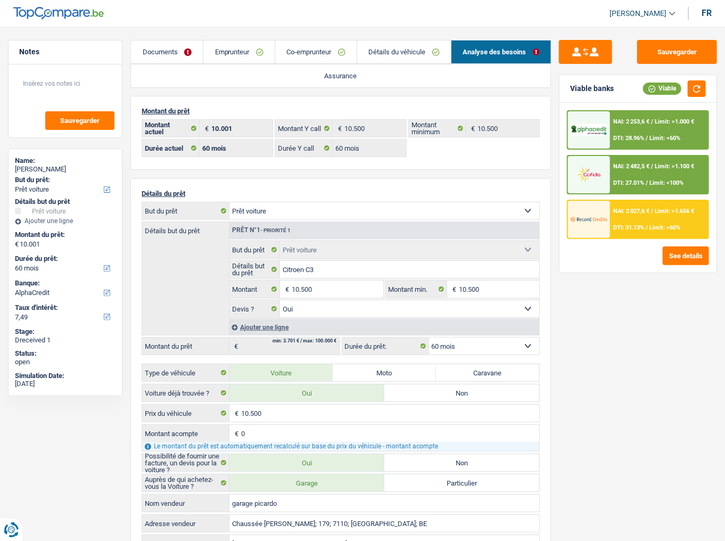
drag, startPoint x: 237, startPoint y: 53, endPoint x: 240, endPoint y: 59, distance: 6.7
click at [237, 53] on link "Emprunteur" at bounding box center [238, 51] width 71 height 23
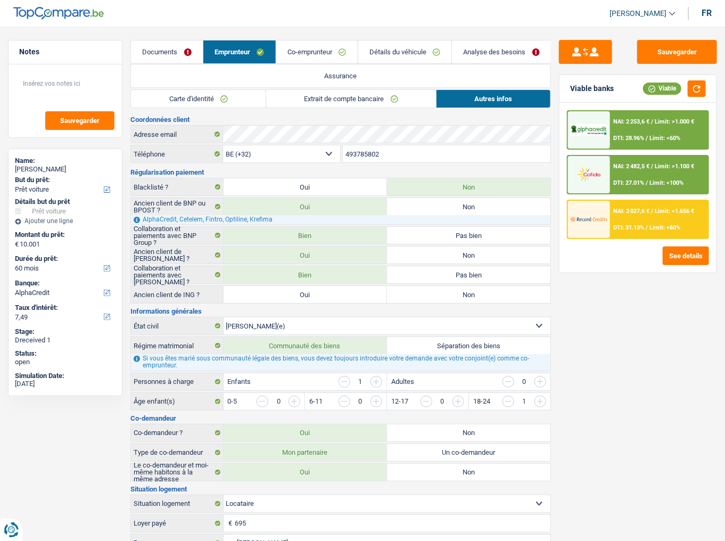
click at [402, 52] on link "Détails du véhicule" at bounding box center [405, 51] width 94 height 23
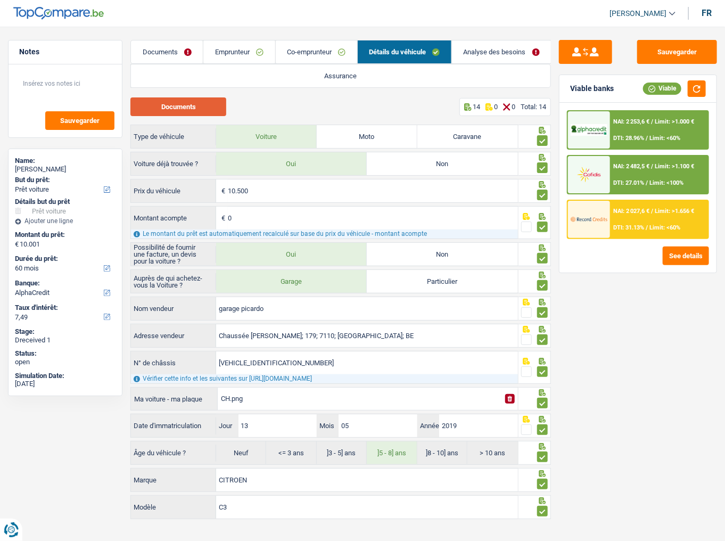
drag, startPoint x: 206, startPoint y: 107, endPoint x: 200, endPoint y: 113, distance: 8.3
click at [206, 109] on button "Documents" at bounding box center [178, 106] width 96 height 19
click at [484, 48] on link "Analyse des besoins" at bounding box center [501, 51] width 99 height 23
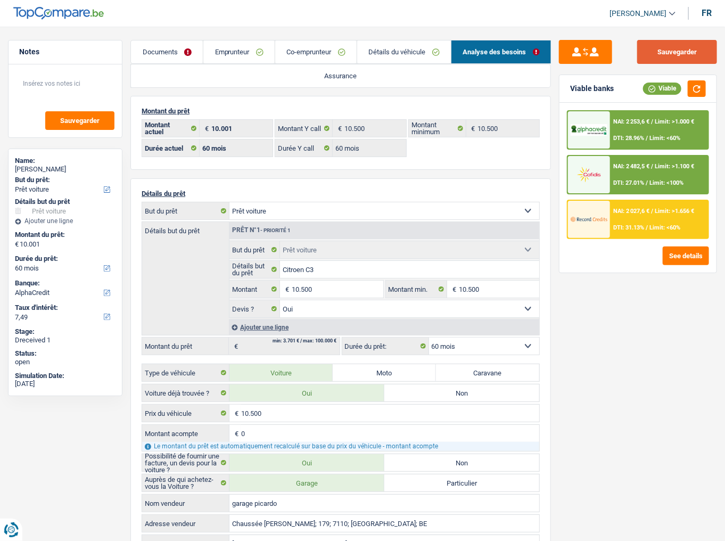
click at [647, 56] on button "Sauvegarder" at bounding box center [677, 52] width 80 height 24
click at [146, 50] on link "Documents" at bounding box center [167, 51] width 72 height 23
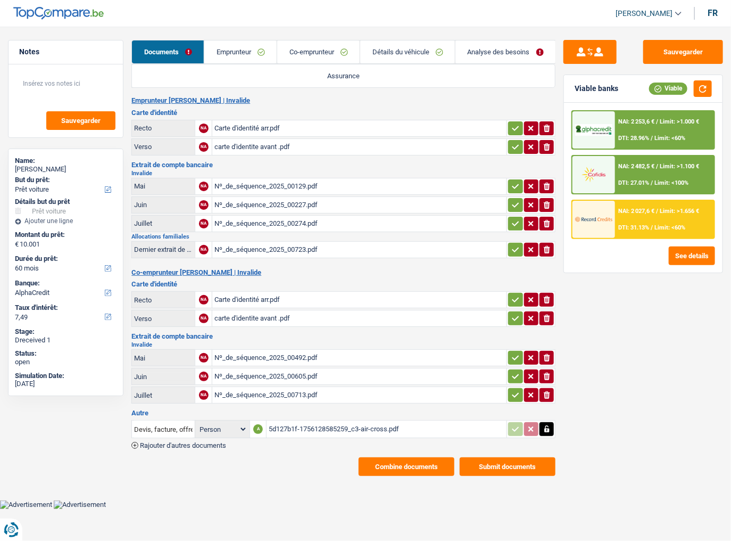
click at [429, 295] on button "Combine documents" at bounding box center [407, 466] width 96 height 19
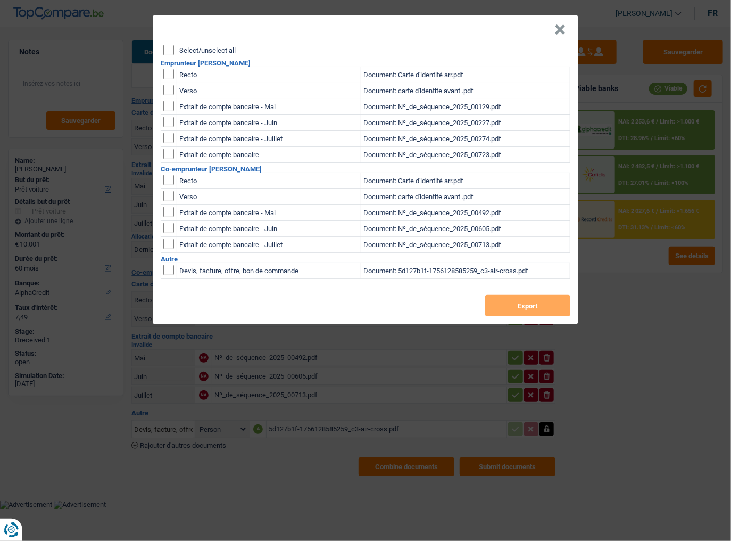
click at [170, 50] on input "Select/unselect all" at bounding box center [168, 50] width 11 height 11
checkbox input "true"
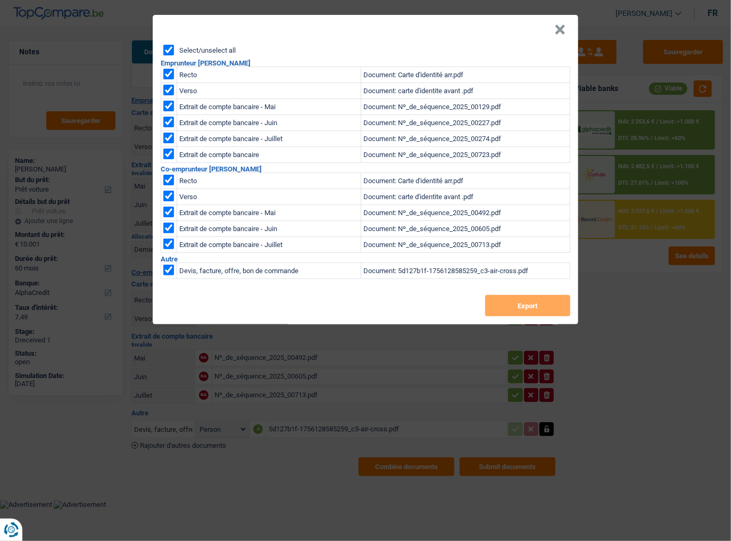
checkbox input "true"
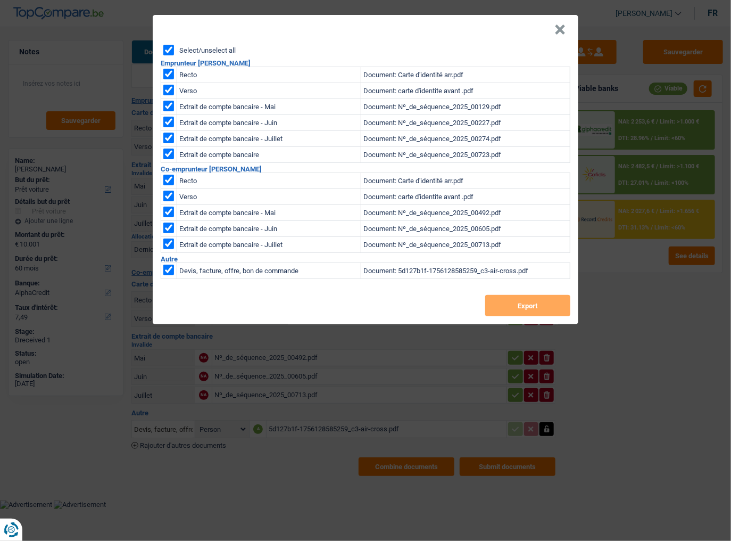
checkbox input "true"
click at [524, 295] on button "Export" at bounding box center [527, 305] width 85 height 21
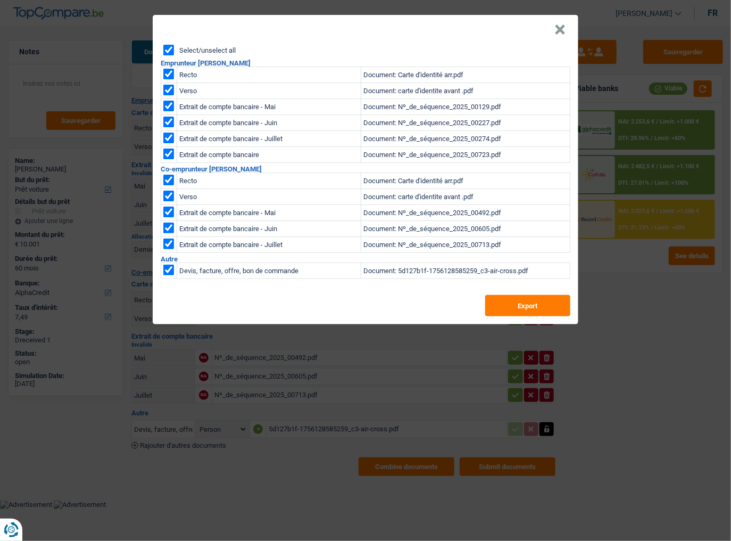
click at [647, 295] on div "× Select/unselect all Emprunteur Dominique Deghislage Recto Document: Carte d'i…" at bounding box center [365, 270] width 731 height 541
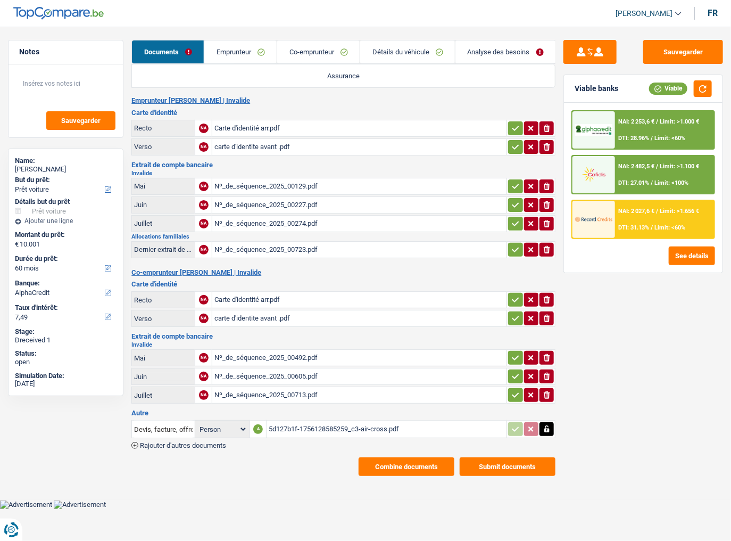
click at [292, 131] on div "Carte d'identité arr.pdf" at bounding box center [360, 128] width 290 height 16
click at [244, 295] on div "Nº_de_séquence_2025_00713.pdf" at bounding box center [360, 395] width 290 height 16
click at [322, 295] on div "5d127b1f-1756128585259_c3-air-cross.pdf" at bounding box center [387, 429] width 236 height 16
click at [250, 50] on link "Emprunteur" at bounding box center [240, 51] width 72 height 23
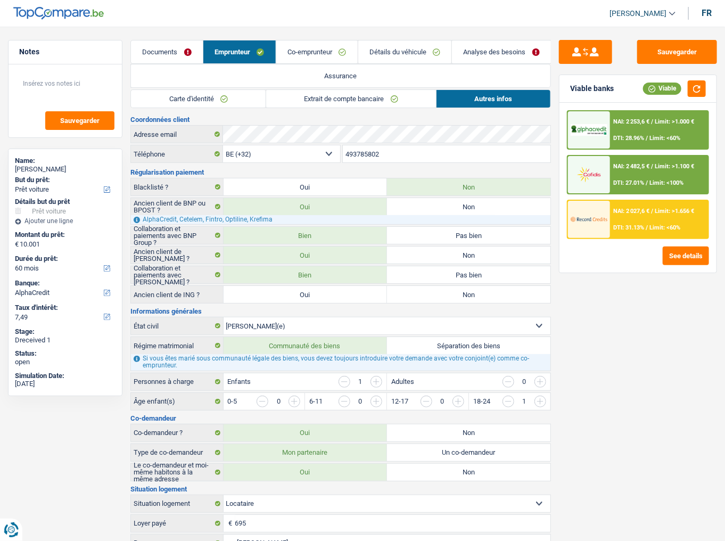
click at [378, 88] on div "Documents Emprunteur Co-emprunteur Détails du véhicule Analyse des besoins Assu…" at bounding box center [340, 371] width 421 height 662
click at [375, 95] on link "Extrait de compte bancaire" at bounding box center [351, 99] width 170 height 18
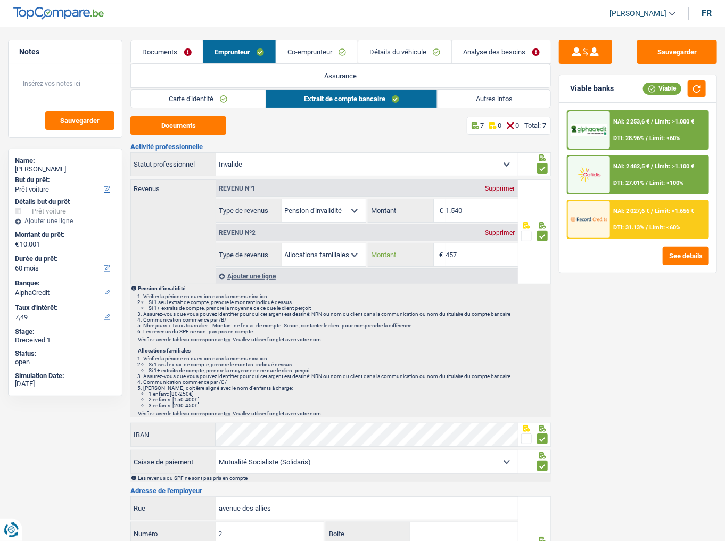
click at [472, 262] on input "457" at bounding box center [482, 254] width 72 height 23
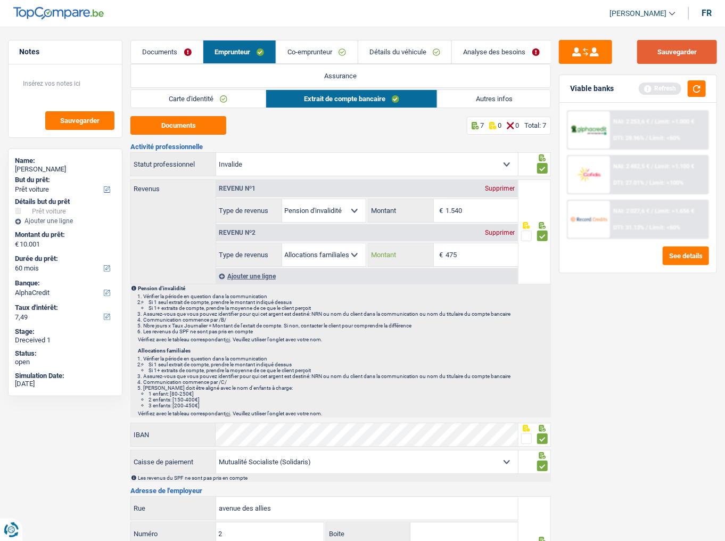
type input "475"
click at [647, 56] on button "Sauvegarder" at bounding box center [677, 52] width 80 height 24
click at [647, 87] on button "button" at bounding box center [697, 88] width 18 height 17
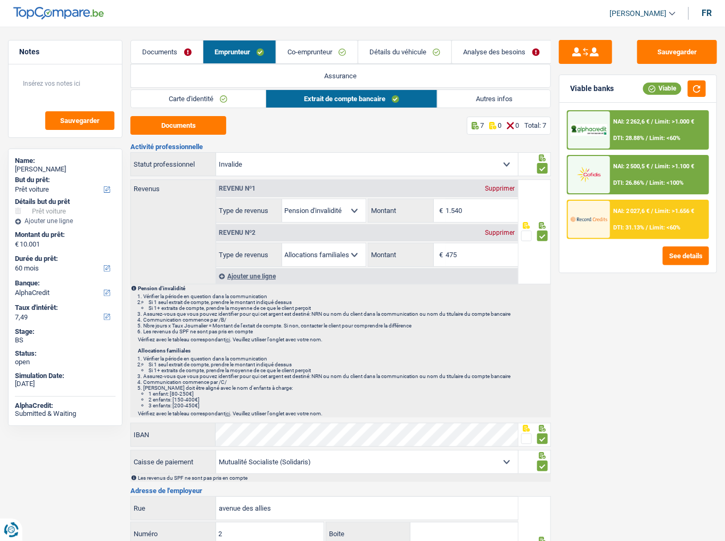
drag, startPoint x: 428, startPoint y: 47, endPoint x: 401, endPoint y: 143, distance: 99.4
click at [428, 47] on link "Détails du véhicule" at bounding box center [405, 51] width 94 height 23
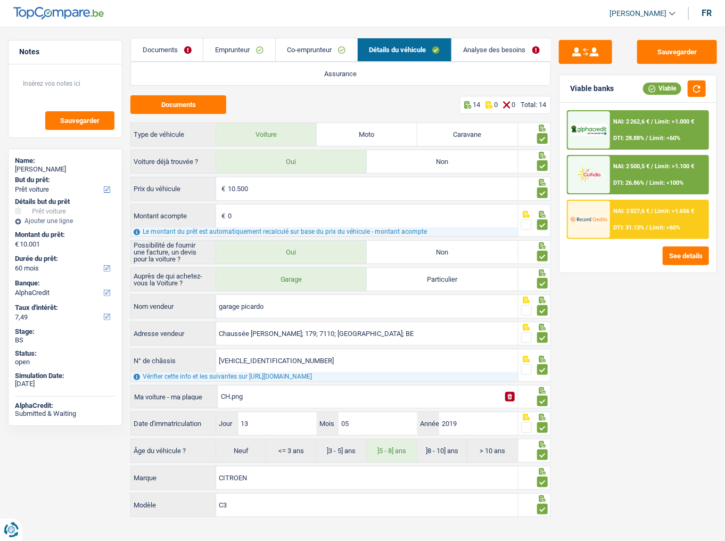
scroll to position [2, 0]
drag, startPoint x: 323, startPoint y: 358, endPoint x: 185, endPoint y: 358, distance: 137.9
click at [185, 295] on div "VF72CYHYJK4209419 N° de châssis" at bounding box center [324, 360] width 387 height 23
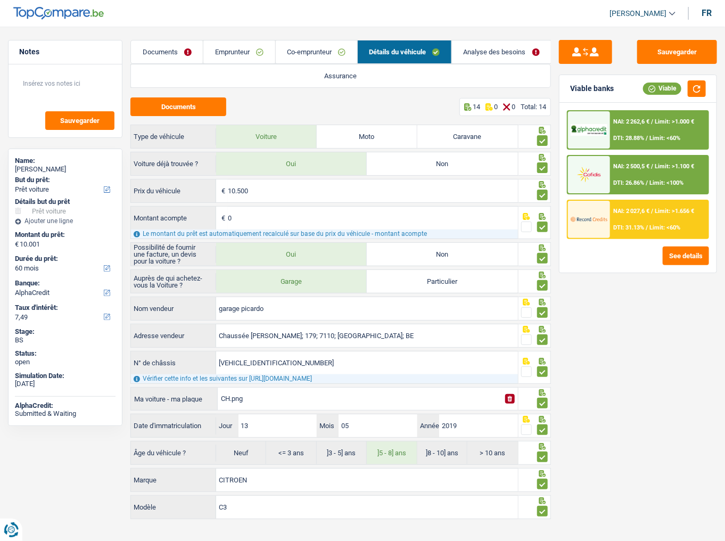
scroll to position [0, 0]
click at [236, 57] on link "Emprunteur" at bounding box center [238, 51] width 71 height 23
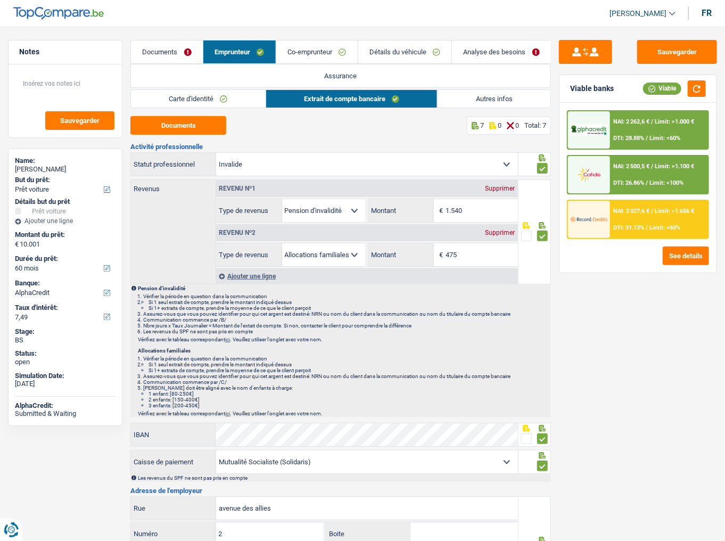
click at [482, 96] on link "Autres infos" at bounding box center [494, 99] width 113 height 18
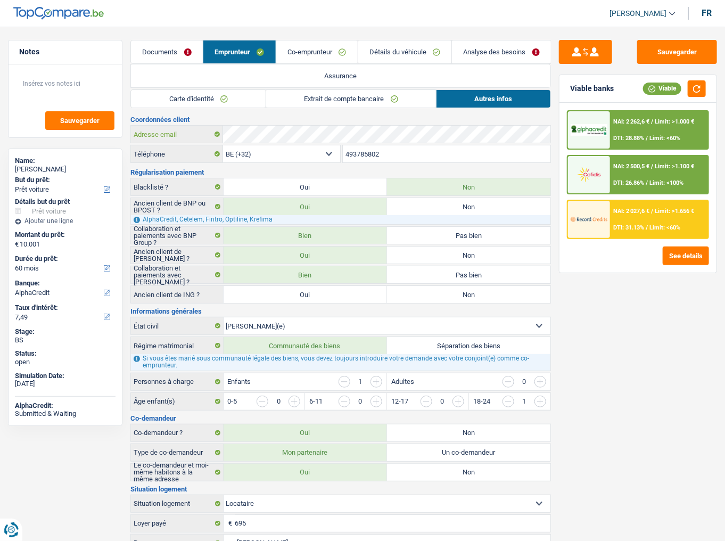
click at [179, 132] on div "Adresse email" at bounding box center [340, 134] width 419 height 17
click at [369, 45] on link "Détails du véhicule" at bounding box center [405, 51] width 94 height 23
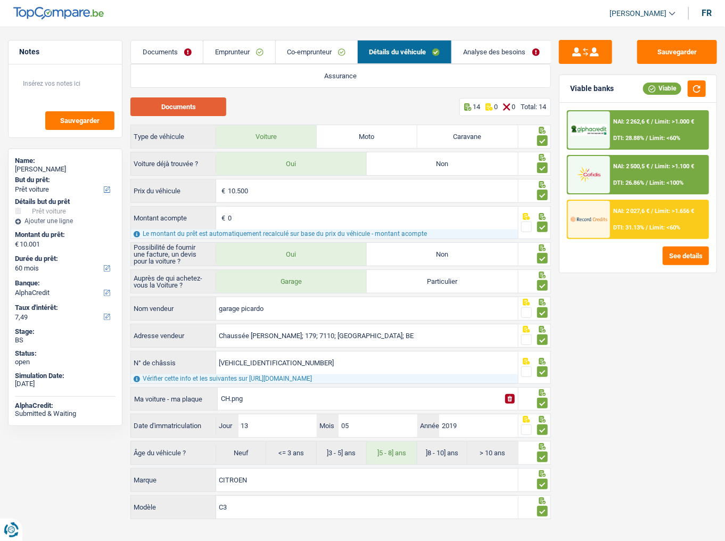
click at [199, 109] on button "Documents" at bounding box center [178, 106] width 96 height 19
click at [244, 55] on link "Emprunteur" at bounding box center [238, 51] width 71 height 23
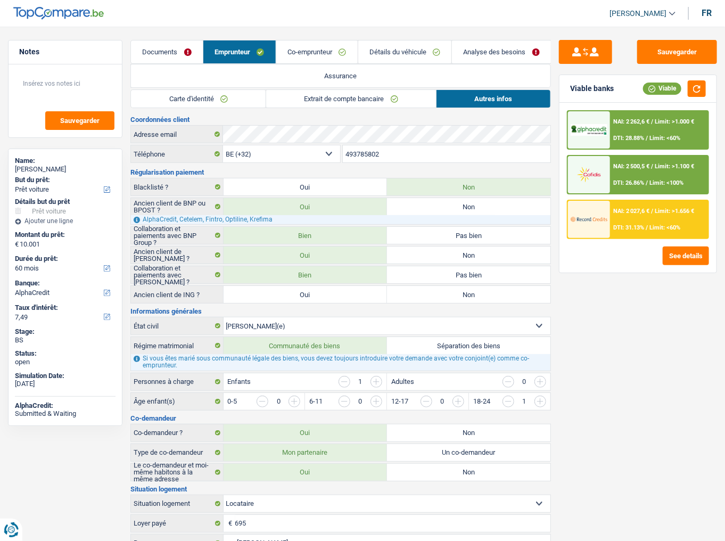
click at [309, 54] on link "Co-emprunteur" at bounding box center [316, 51] width 81 height 23
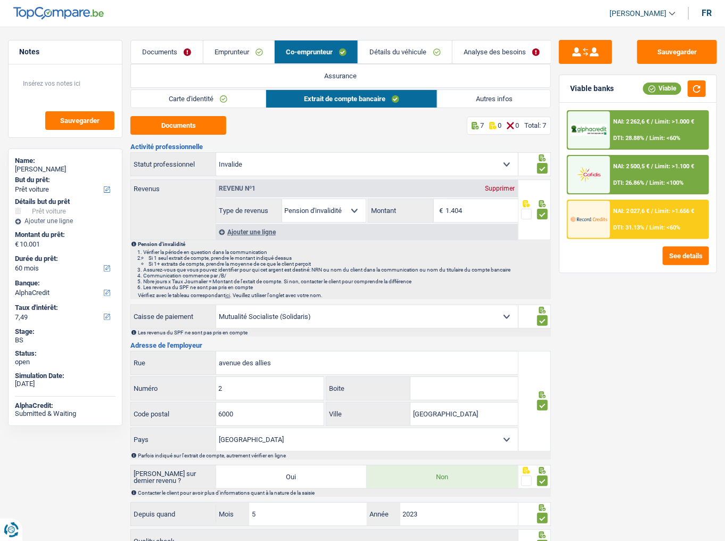
click at [381, 59] on link "Détails du véhicule" at bounding box center [404, 51] width 93 height 23
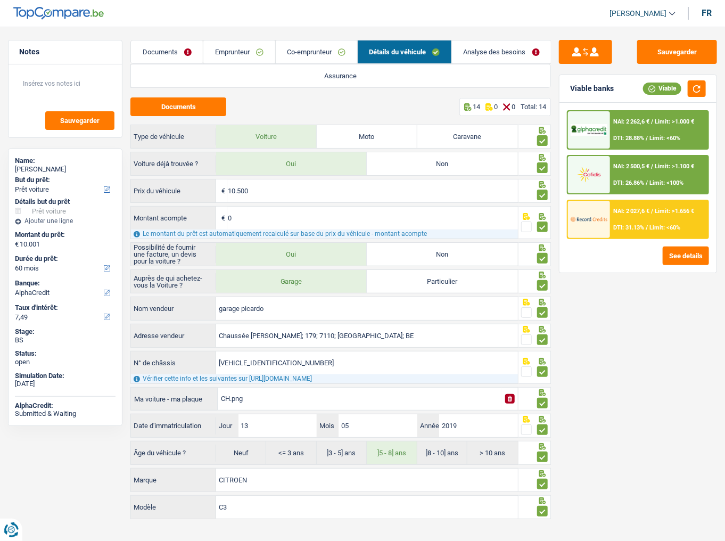
click at [230, 51] on link "Emprunteur" at bounding box center [238, 51] width 71 height 23
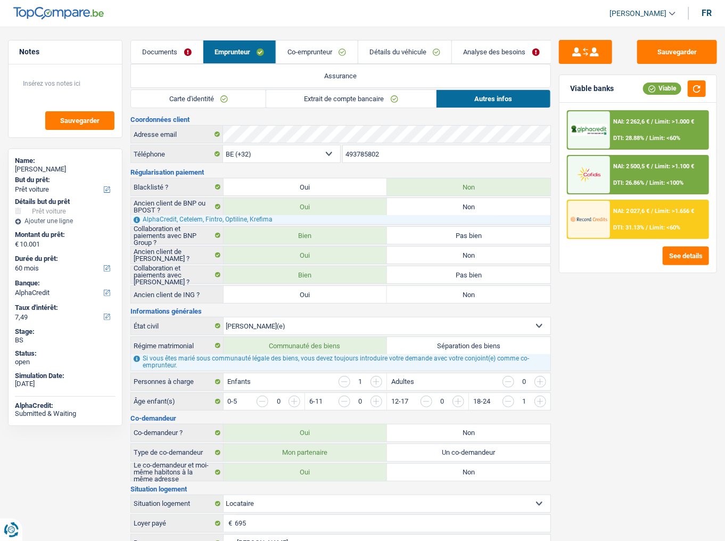
click at [162, 52] on link "Documents" at bounding box center [167, 51] width 72 height 23
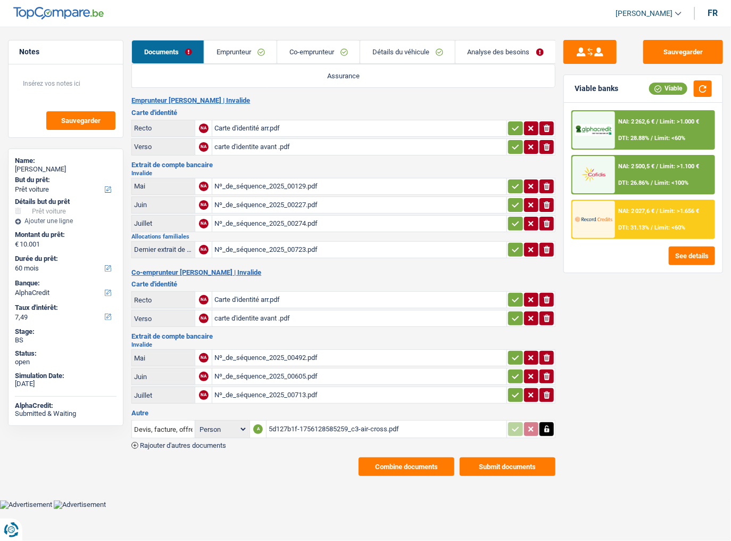
click at [647, 119] on span "NAI: 2 262,6 €" at bounding box center [637, 121] width 36 height 7
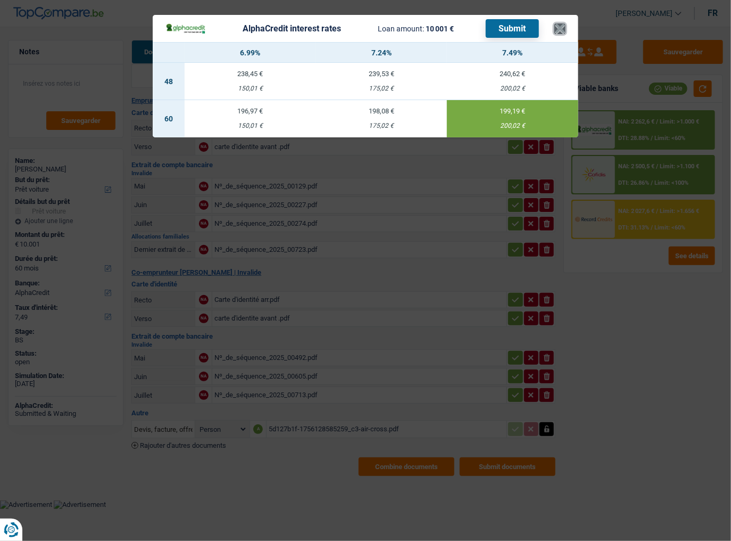
click at [564, 27] on button "×" at bounding box center [560, 28] width 11 height 11
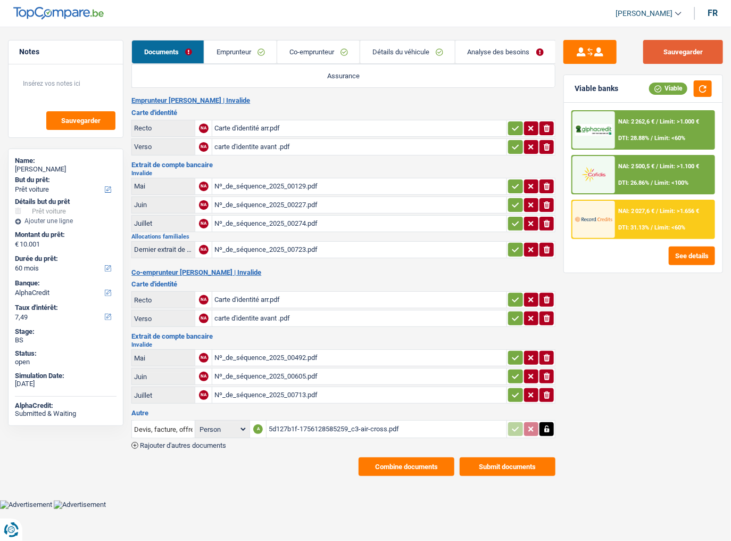
click at [647, 55] on button "Sauvegarder" at bounding box center [684, 52] width 80 height 24
drag, startPoint x: 673, startPoint y: 54, endPoint x: 657, endPoint y: 56, distance: 16.0
click at [647, 54] on button "Sauvegarder" at bounding box center [684, 52] width 80 height 24
click at [647, 177] on div "NAI: 2 500,5 € / Limit: >1.100 € DTI: 26.86% / Limit: <100%" at bounding box center [664, 174] width 99 height 37
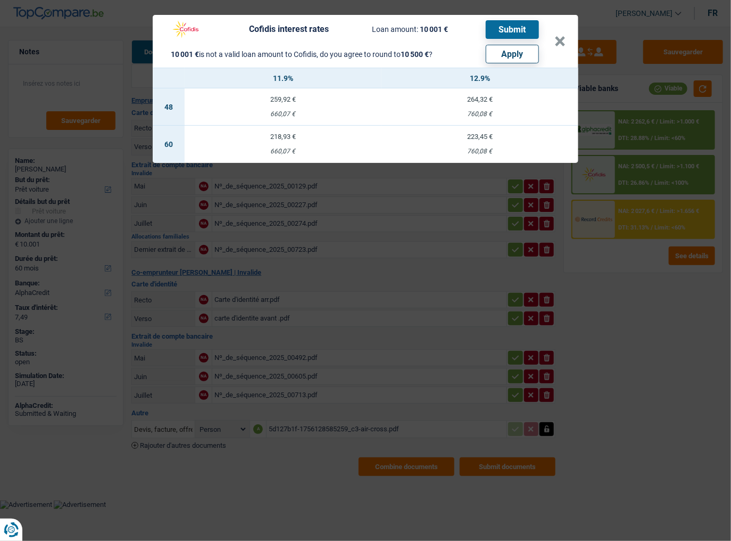
click at [501, 53] on button "Apply" at bounding box center [512, 54] width 53 height 19
type input "10.500"
select select "other"
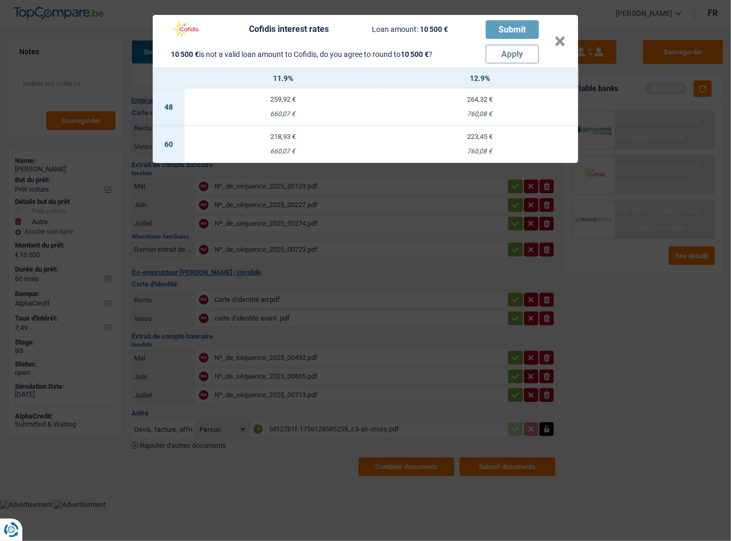
click at [275, 144] on td "218,93 € 660,07 €" at bounding box center [283, 144] width 197 height 37
select select "cofidis"
type input "11,90"
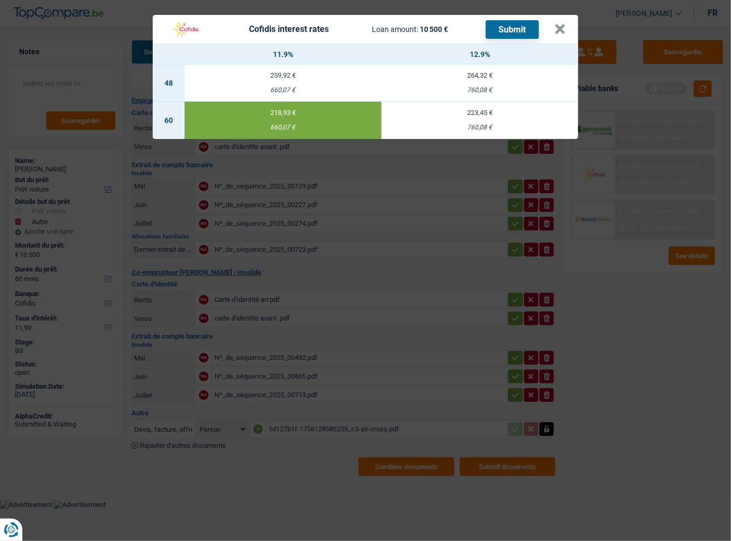
click at [507, 29] on button "Submit" at bounding box center [512, 29] width 53 height 19
click at [564, 31] on button "×" at bounding box center [560, 29] width 11 height 11
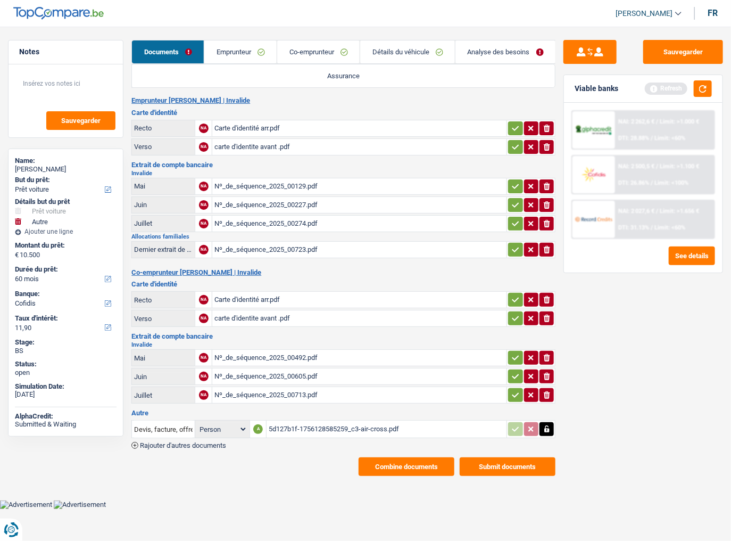
click at [286, 295] on div "Nº_de_séquence_2025_00713.pdf" at bounding box center [360, 395] width 290 height 16
click at [647, 63] on button "Sauvegarder" at bounding box center [684, 52] width 80 height 24
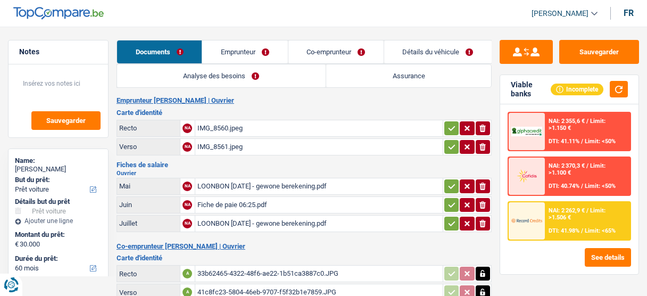
select select "car"
select select "60"
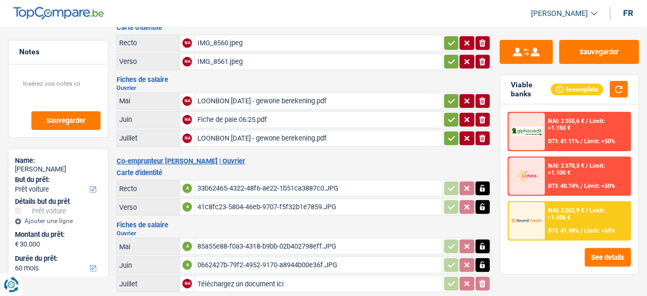
scroll to position [128, 0]
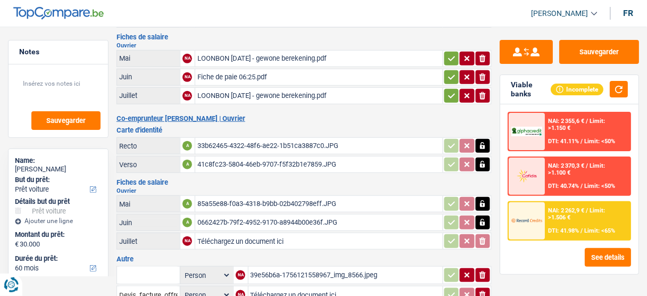
click at [243, 199] on div "85a55e88-f0a3-4318-b9bb-02b402798eff.JPG" at bounding box center [318, 204] width 243 height 16
click at [237, 218] on div "0662427b-79f2-4952-9170-a8944b00e36f.JPG" at bounding box center [318, 223] width 243 height 16
click at [260, 199] on div "85a55e88-f0a3-4318-b9bb-02b402798eff.JPG" at bounding box center [318, 204] width 243 height 16
click at [246, 196] on div "85a55e88-f0a3-4318-b9bb-02b402798eff.JPG" at bounding box center [318, 204] width 243 height 16
click at [236, 217] on div "0662427b-79f2-4952-9170-a8944b00e36f.JPG" at bounding box center [318, 223] width 243 height 16
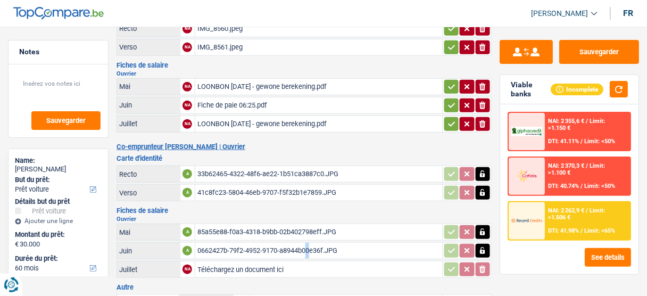
scroll to position [85, 0]
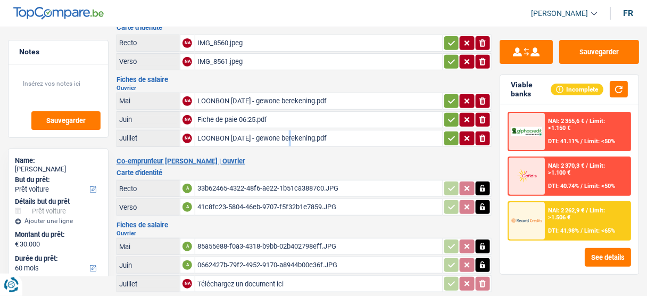
click at [227, 130] on div "LOONBON [DATE] - gewone berekening.pdf" at bounding box center [318, 138] width 243 height 16
click at [228, 117] on div "Fiche de paie 06:25.pdf" at bounding box center [318, 120] width 243 height 16
click at [583, 39] on div "Sauvegarder Viable banks Incomplete NAI: 2 355,6 € / Limit: >1.150 € DTI: 41.11…" at bounding box center [569, 170] width 155 height 430
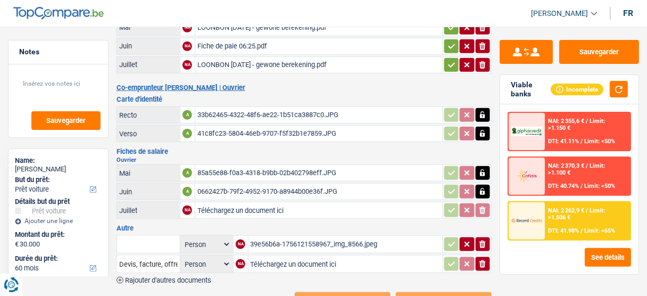
scroll to position [189, 0]
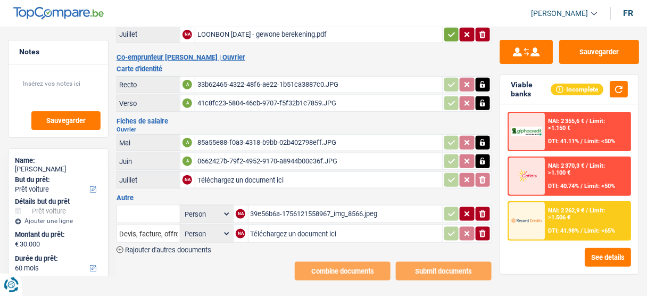
click at [310, 206] on div "39e56b6a-1756121558967_img_8566.jpeg" at bounding box center [346, 214] width 190 height 16
click at [162, 207] on input "text" at bounding box center [148, 213] width 59 height 17
click at [158, 228] on li "Devis, facture, offre, bon de commande" at bounding box center [187, 234] width 130 height 13
type input "Devis, facture, offre, bon de commande"
drag, startPoint x: 445, startPoint y: 204, endPoint x: 450, endPoint y: 206, distance: 6.1
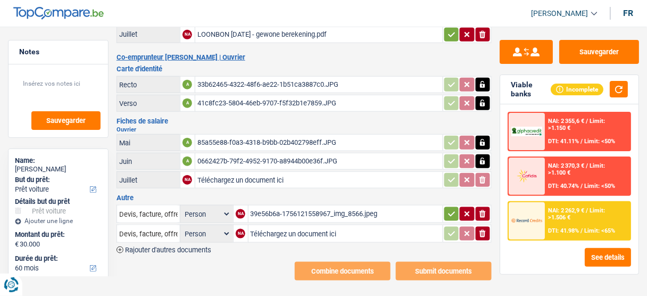
click at [445, 207] on button "button" at bounding box center [452, 214] width 14 height 14
click at [489, 229] on button "ionicons-v5-e" at bounding box center [483, 234] width 14 height 14
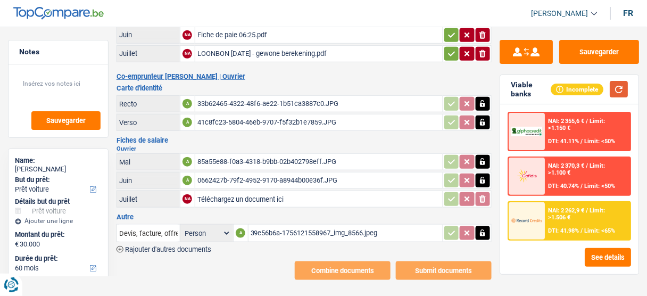
click at [624, 89] on button "button" at bounding box center [619, 89] width 18 height 17
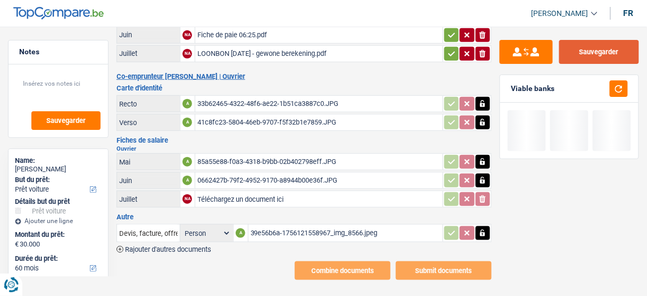
click at [603, 46] on button "Sauvegarder" at bounding box center [599, 52] width 80 height 24
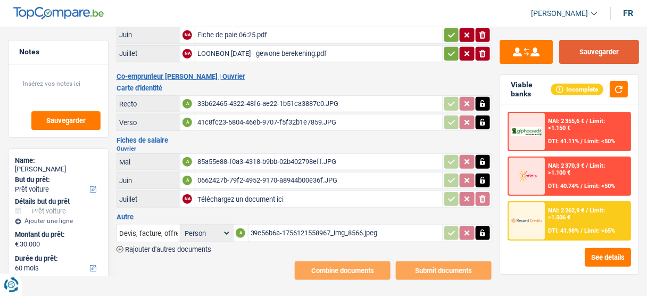
click at [630, 44] on button "Sauvegarder" at bounding box center [599, 52] width 80 height 24
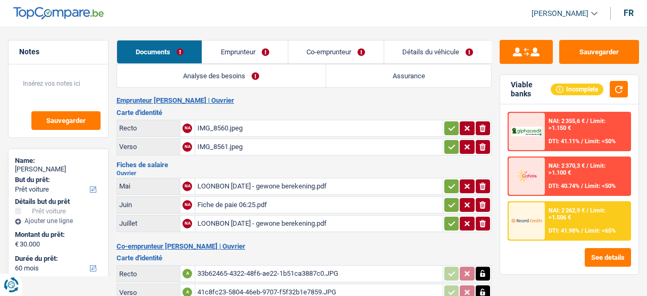
select select "car"
select select "60"
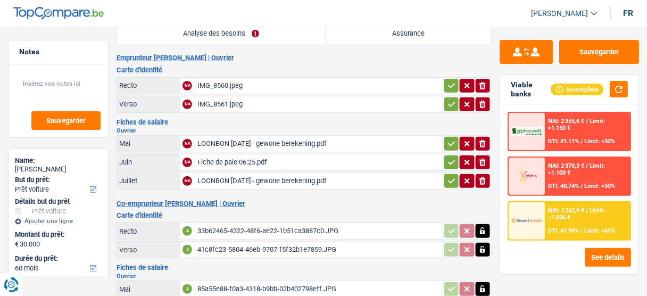
click at [242, 100] on div "IMG_8561.jpeg" at bounding box center [318, 104] width 243 height 16
click at [264, 159] on div "Fiche de paie 06:25.pdf" at bounding box center [318, 162] width 243 height 16
click at [264, 179] on div "LOONBON [DATE] - gewone berekening.pdf" at bounding box center [318, 181] width 243 height 16
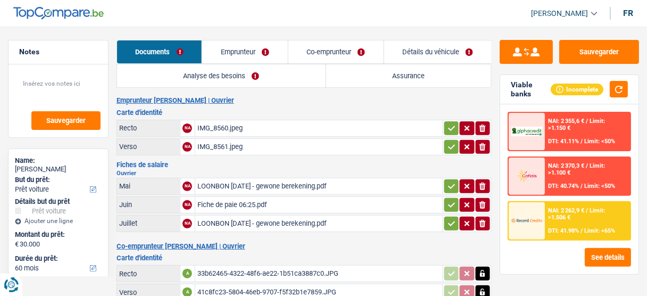
click at [240, 57] on link "Emprunteur" at bounding box center [244, 51] width 85 height 23
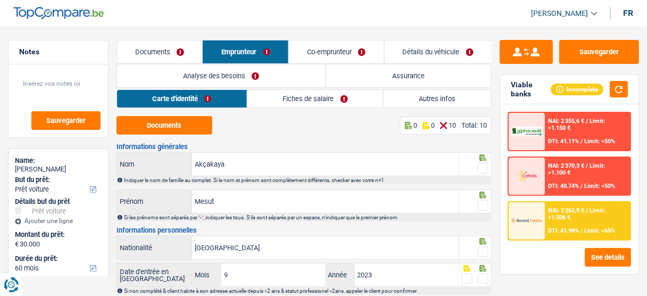
click at [291, 101] on link "Fiches de salaire" at bounding box center [316, 99] width 136 height 18
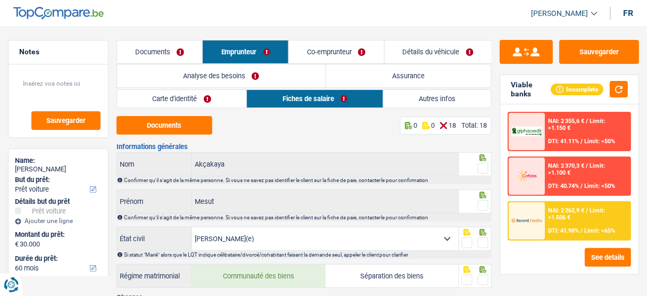
click at [174, 52] on link "Documents" at bounding box center [160, 51] width 86 height 23
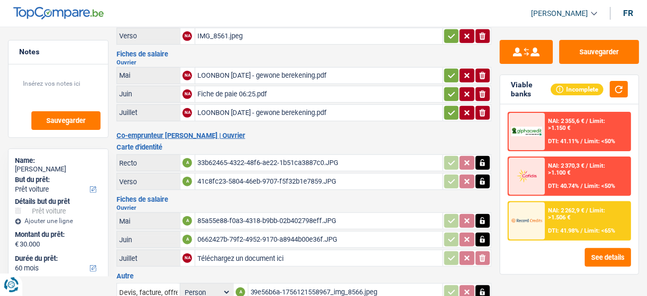
scroll to position [170, 0]
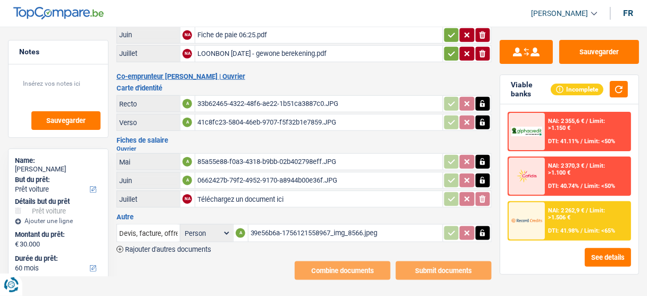
click at [247, 162] on div "85a55e88-f0a3-4318-b9bb-02b402798eff.JPG" at bounding box center [318, 162] width 243 height 16
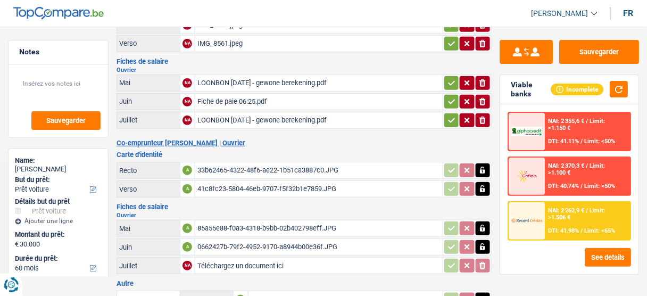
scroll to position [42, 0]
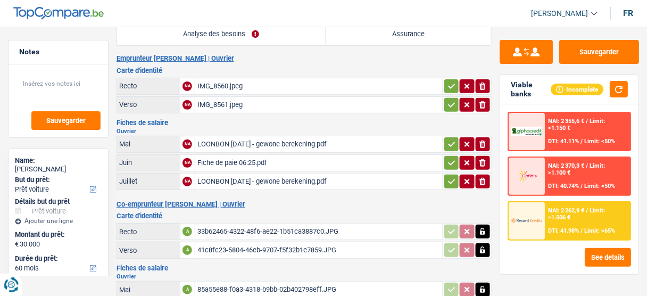
click at [242, 158] on div "Fiche de paie 06:25.pdf" at bounding box center [318, 163] width 243 height 16
click at [231, 177] on div "LOONBON [DATE] - gewone berekening.pdf" at bounding box center [318, 182] width 243 height 16
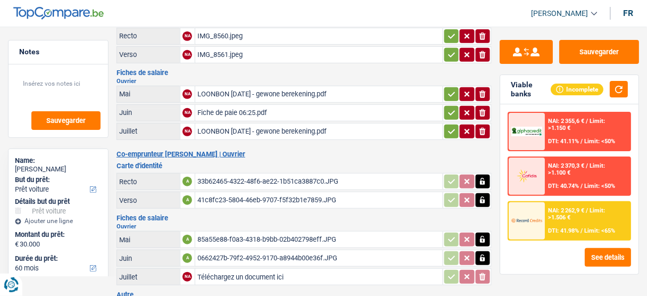
scroll to position [170, 0]
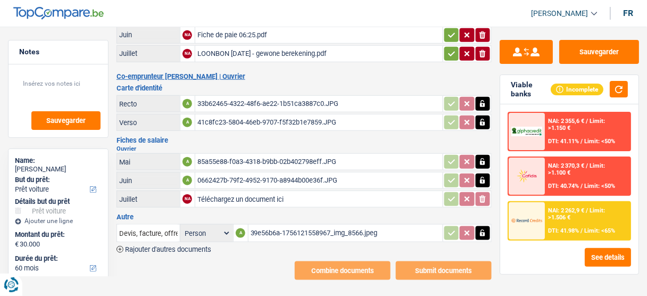
click at [210, 97] on div "33b62465-4322-48f6-ae22-1b51ca3887c0.JPG" at bounding box center [318, 104] width 243 height 16
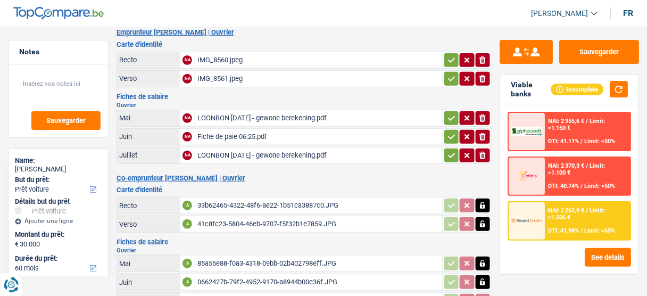
scroll to position [0, 0]
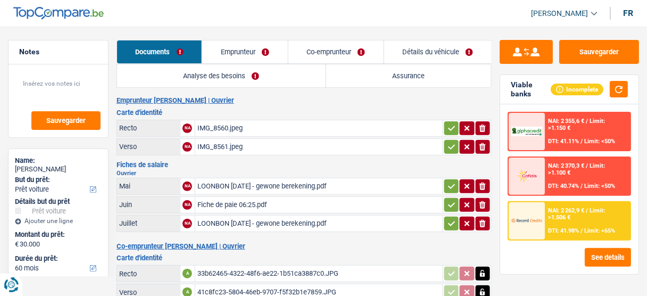
click at [236, 127] on div "IMG_8560.jpeg" at bounding box center [318, 128] width 243 height 16
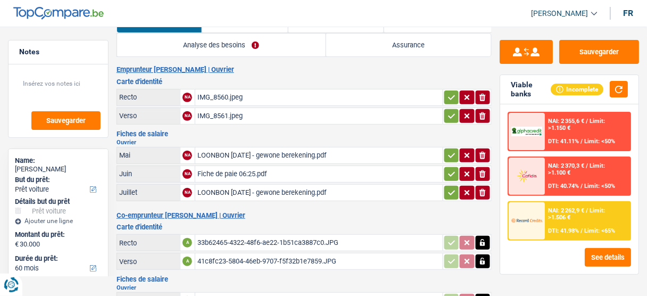
scroll to position [85, 0]
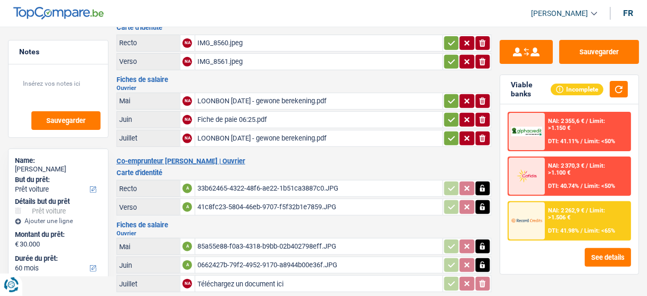
click at [229, 189] on div "33b62465-4322-48f6-ae22-1b51ca3887c0.JPG" at bounding box center [318, 188] width 243 height 16
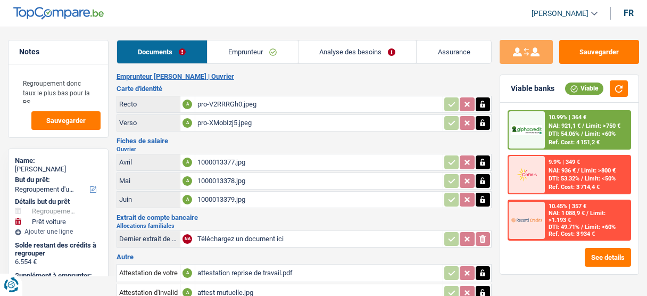
select select "refinancing"
select select "car"
select select "120"
select select "alphacredit"
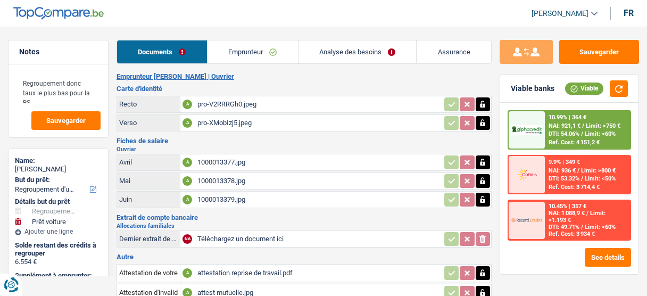
select select "120"
select select "refinancing"
select select "car"
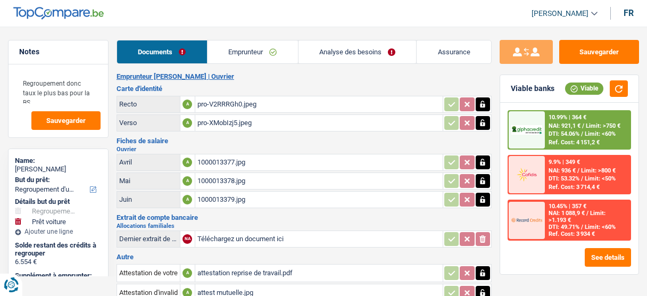
select select "yes"
select select "120"
drag, startPoint x: 0, startPoint y: 0, endPoint x: 389, endPoint y: 55, distance: 393.0
click at [389, 53] on link "Analyse des besoins" at bounding box center [358, 51] width 118 height 23
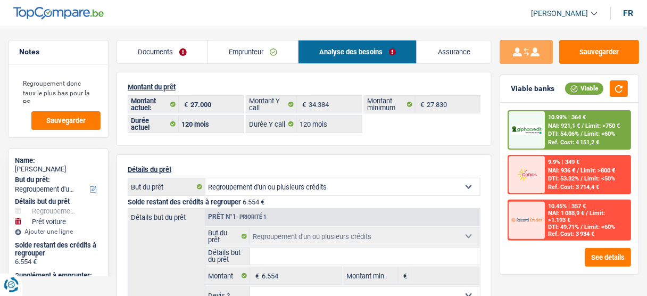
click at [228, 48] on link "Emprunteur" at bounding box center [253, 51] width 90 height 23
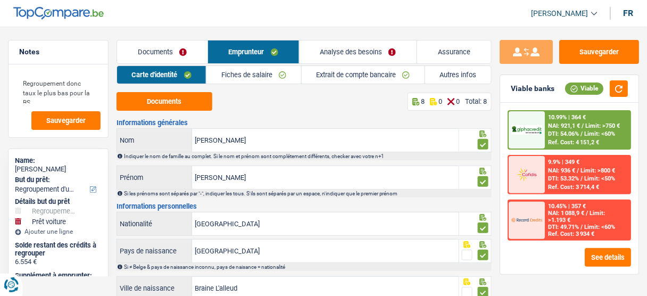
click at [455, 83] on link "Autres infos" at bounding box center [458, 75] width 66 height 18
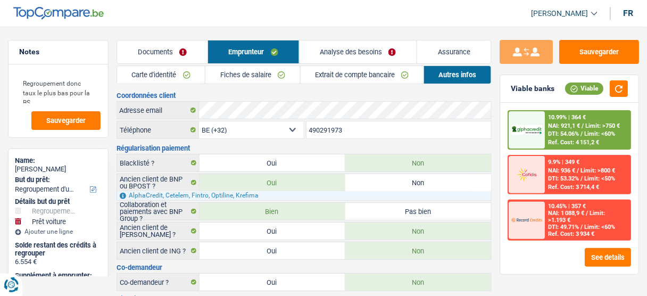
click at [327, 41] on link "Analyse des besoins" at bounding box center [359, 51] width 118 height 23
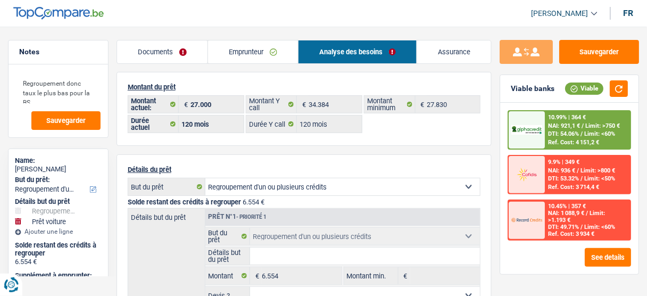
drag, startPoint x: 184, startPoint y: 48, endPoint x: 200, endPoint y: 74, distance: 30.6
click at [183, 48] on link "Documents" at bounding box center [162, 51] width 90 height 23
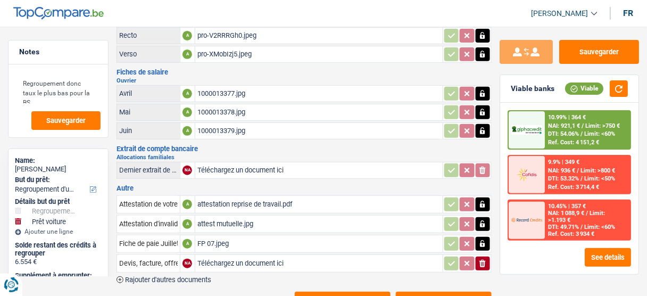
scroll to position [99, 0]
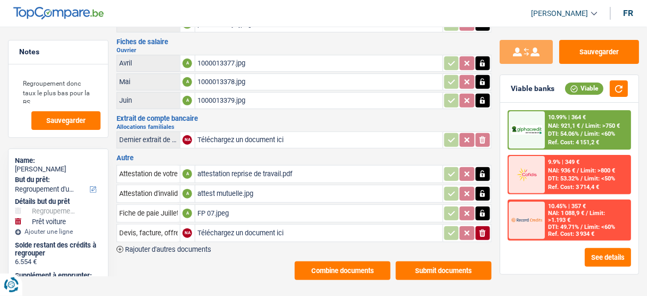
click at [238, 166] on div "attestation reprise de travail.pdf" at bounding box center [318, 174] width 243 height 16
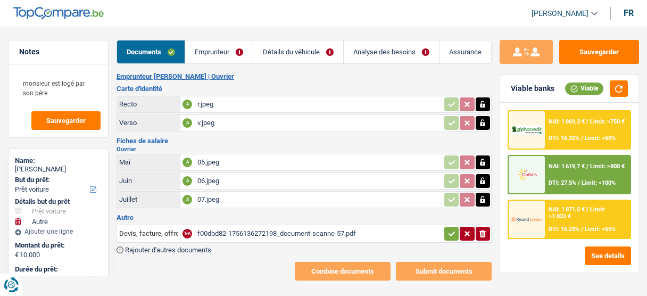
select select "car"
select select "other"
select select "48"
select select "cofidis"
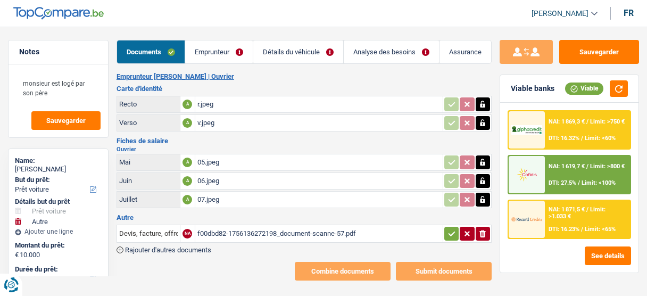
select select "single"
select select "BE"
select select "worker"
select select "netSalary"
select select "BE"
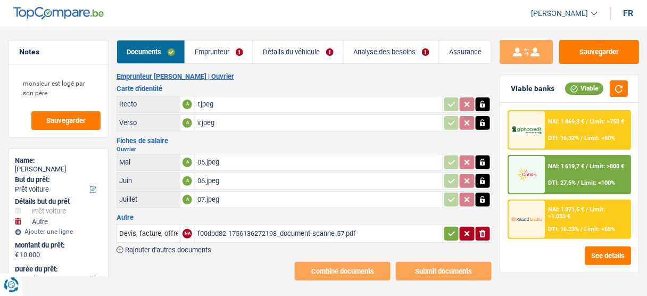
click at [210, 54] on link "Emprunteur" at bounding box center [219, 51] width 68 height 23
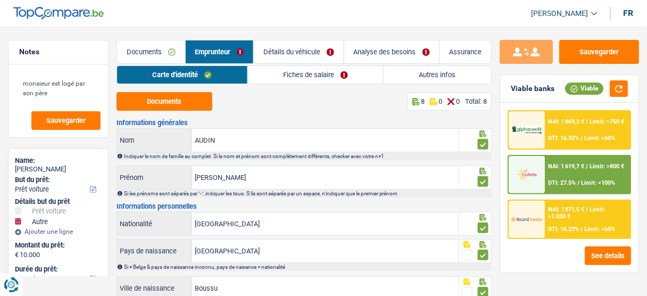
click at [342, 75] on link "Fiches de salaire" at bounding box center [316, 75] width 136 height 18
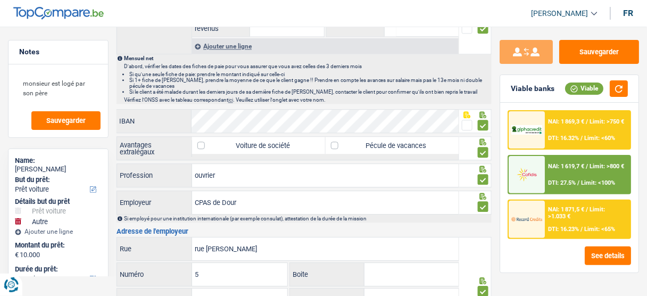
scroll to position [844, 0]
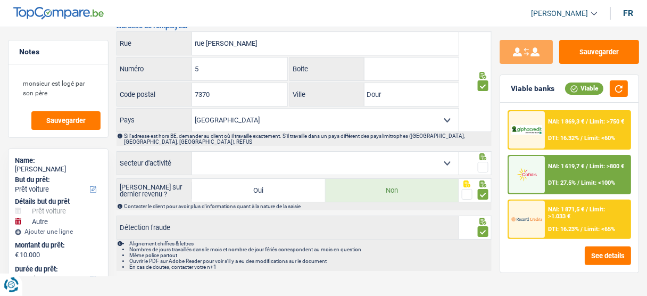
click at [481, 162] on span at bounding box center [483, 167] width 11 height 11
click at [0, 0] on input "radio" at bounding box center [0, 0] width 0 height 0
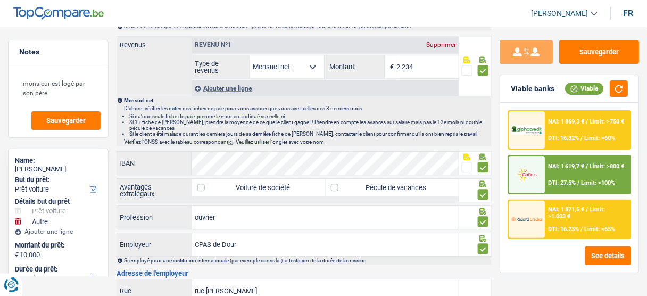
scroll to position [554, 0]
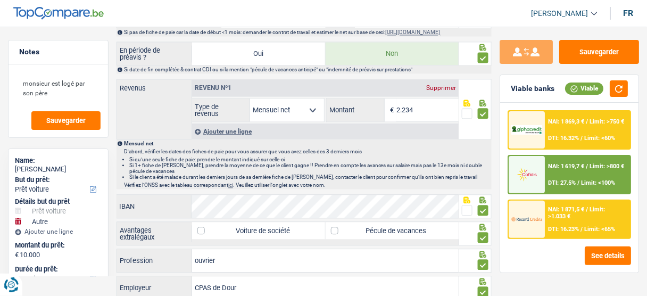
click at [240, 134] on div "Ajouter une ligne" at bounding box center [325, 131] width 267 height 15
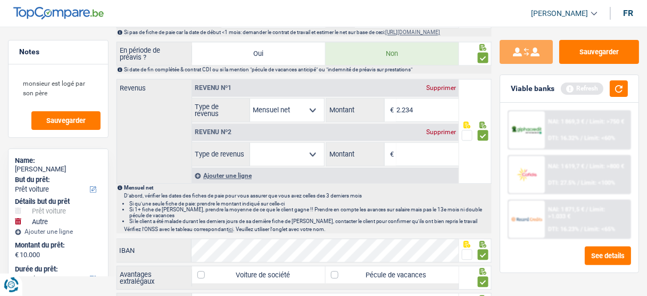
click at [296, 160] on select "Allocation d'handicap Allocations chômage Allocations familiales Chèques repas …" at bounding box center [287, 154] width 74 height 23
select select "mealVouchers"
click at [250, 143] on select "Allocation d'handicap Allocations chômage Allocations familiales Chèques repas …" at bounding box center [287, 154] width 74 height 23
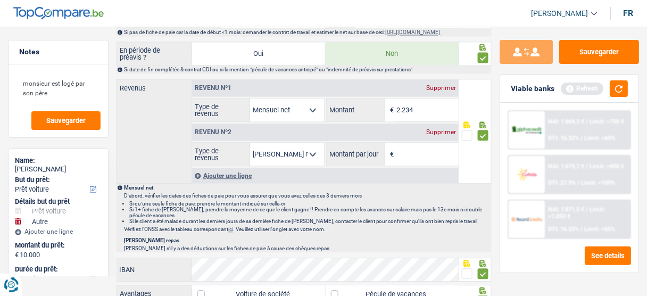
click at [426, 157] on input "Montant par jour" at bounding box center [428, 154] width 62 height 23
type input "4,0"
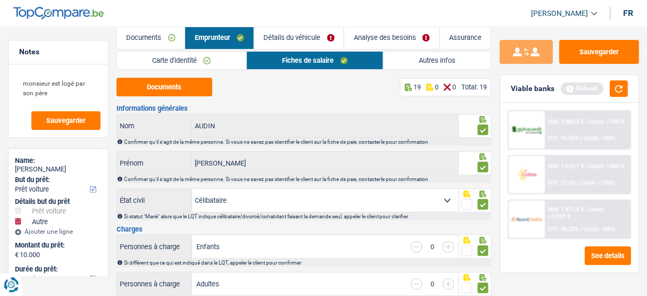
scroll to position [0, 0]
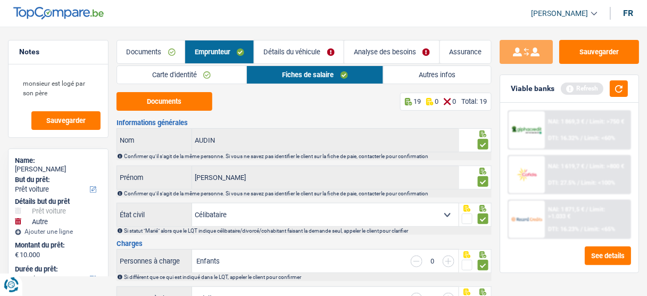
click at [329, 52] on link "Détails du véhicule" at bounding box center [298, 51] width 89 height 23
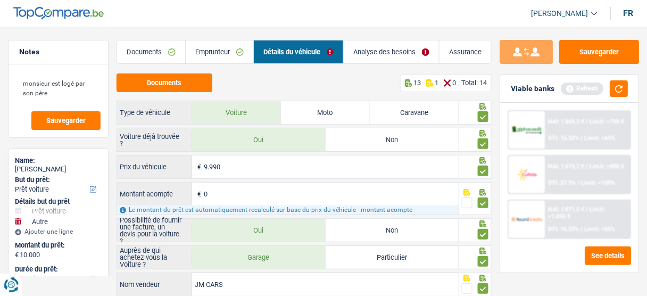
click at [155, 50] on link "Documents" at bounding box center [151, 51] width 68 height 23
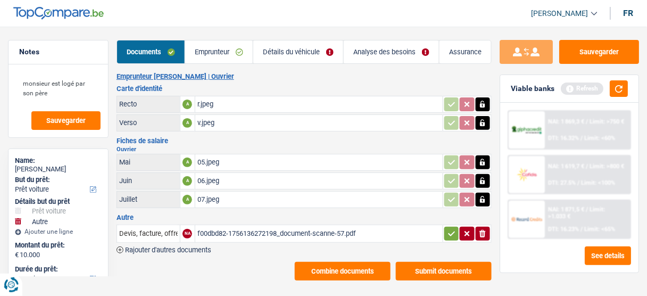
click at [234, 193] on div "07.jpeg" at bounding box center [318, 200] width 243 height 16
click at [608, 53] on button "Sauvegarder" at bounding box center [599, 52] width 80 height 24
click at [251, 194] on div "07.jpeg" at bounding box center [318, 200] width 243 height 16
click at [229, 179] on div "06.jpeg" at bounding box center [318, 181] width 243 height 16
drag, startPoint x: 391, startPoint y: 47, endPoint x: 353, endPoint y: 50, distance: 37.9
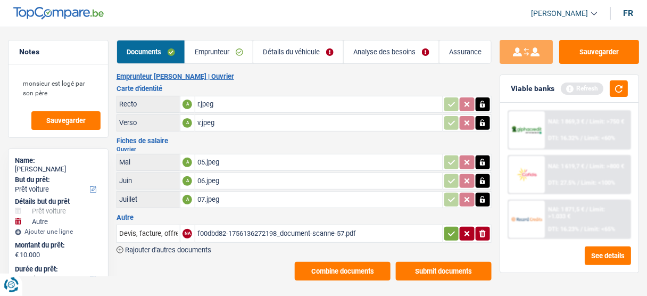
click at [391, 47] on link "Analyse des besoins" at bounding box center [391, 51] width 95 height 23
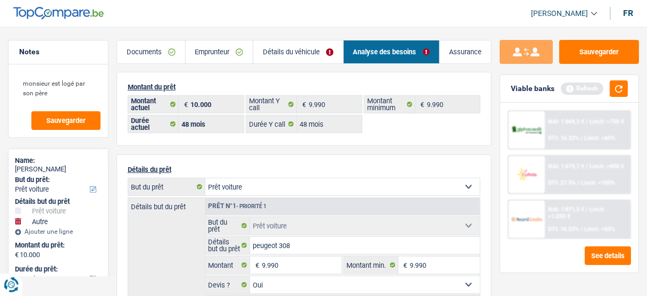
click at [323, 50] on link "Détails du véhicule" at bounding box center [298, 51] width 90 height 23
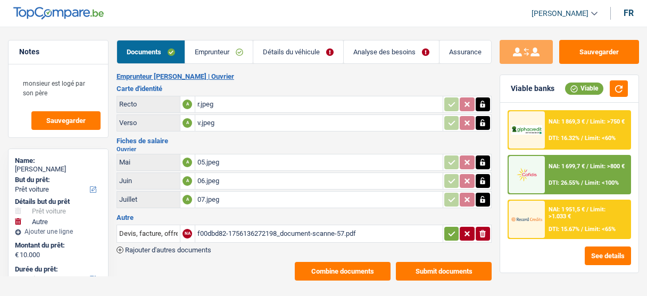
select select "car"
select select "other"
select select "48"
select select "cofidis"
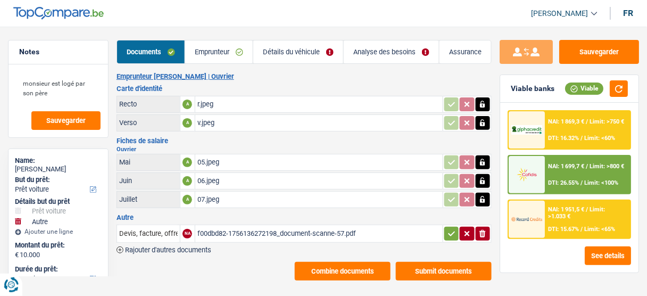
click at [223, 194] on div "07.jpeg" at bounding box center [318, 200] width 243 height 16
click at [213, 160] on div "05.jpeg" at bounding box center [318, 162] width 243 height 16
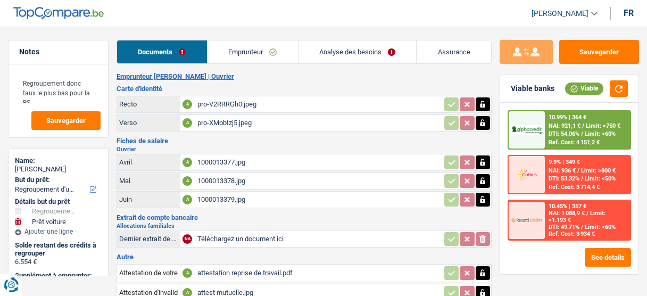
select select "refinancing"
select select "car"
select select "120"
select select "alphacredit"
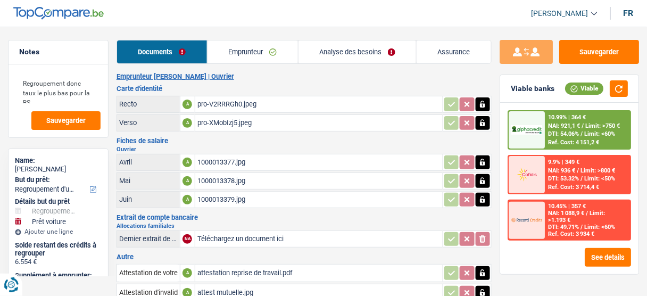
click at [218, 45] on link "Emprunteur" at bounding box center [253, 51] width 90 height 23
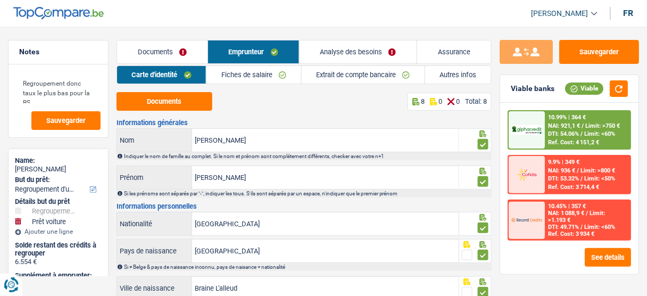
click at [547, 130] on div "10.99% | 364 € NAI: 921,1 € / Limit: >750 € DTI: 54.06% / Limit: <60% Ref. Cost…" at bounding box center [588, 129] width 85 height 37
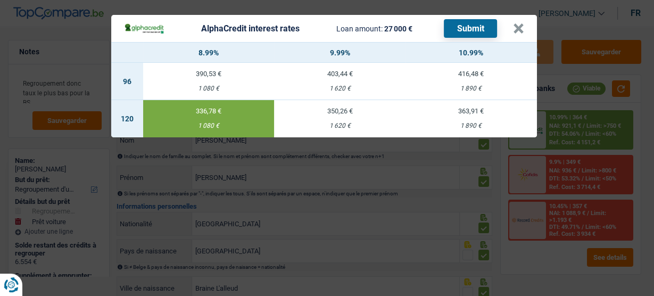
click at [460, 30] on button "Submit" at bounding box center [470, 28] width 53 height 19
click at [526, 26] on header "AlphaCredit interest rates Loan amount: 27 000 € Submit ×" at bounding box center [324, 28] width 426 height 27
click at [524, 27] on header "AlphaCredit interest rates Loan amount: 27 000 € Submit ×" at bounding box center [324, 28] width 426 height 27
click at [521, 29] on button "×" at bounding box center [518, 28] width 11 height 11
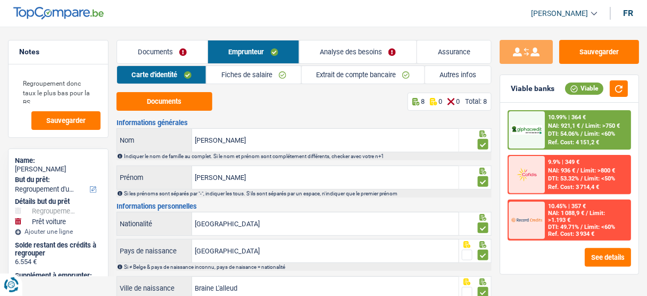
drag, startPoint x: 360, startPoint y: 54, endPoint x: 364, endPoint y: 116, distance: 61.3
click at [360, 54] on link "Analyse des besoins" at bounding box center [359, 51] width 118 height 23
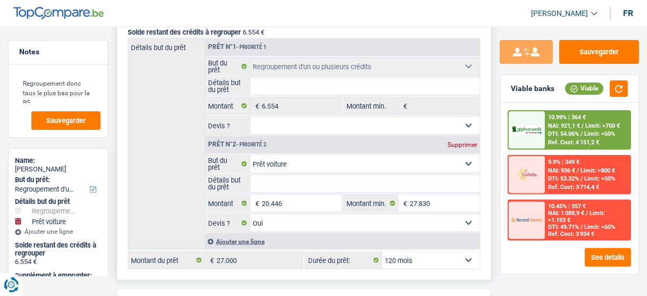
scroll to position [170, 0]
click at [548, 125] on div "10.99% | 364 € NAI: 921,1 € / Limit: >750 € DTI: 54.06% / Limit: <60% Ref. Cost…" at bounding box center [588, 129] width 85 height 37
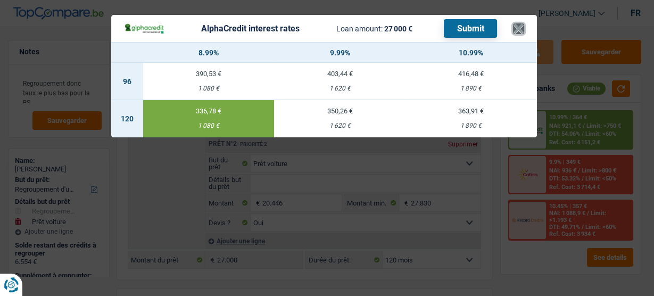
drag, startPoint x: 522, startPoint y: 26, endPoint x: 643, endPoint y: 38, distance: 121.5
click at [531, 26] on header "AlphaCredit interest rates Loan amount: 27 000 € Submit ×" at bounding box center [324, 28] width 426 height 27
click at [519, 29] on button "×" at bounding box center [518, 28] width 11 height 11
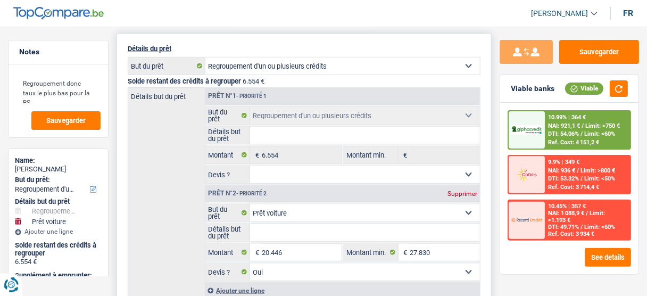
scroll to position [128, 0]
